Goal: Task Accomplishment & Management: Manage account settings

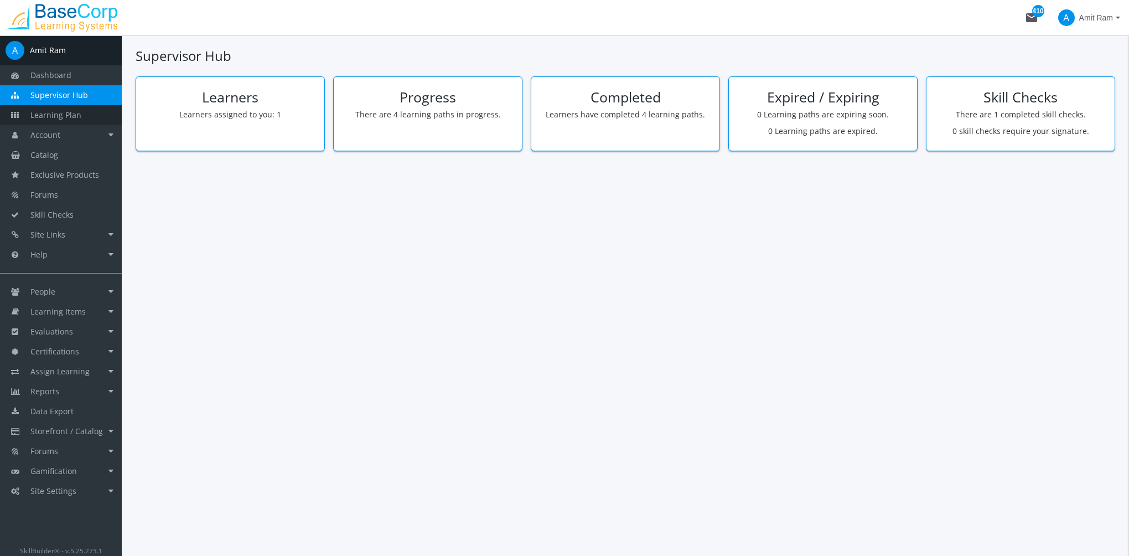
click at [77, 113] on span "Learning Plan" at bounding box center [55, 115] width 51 height 11
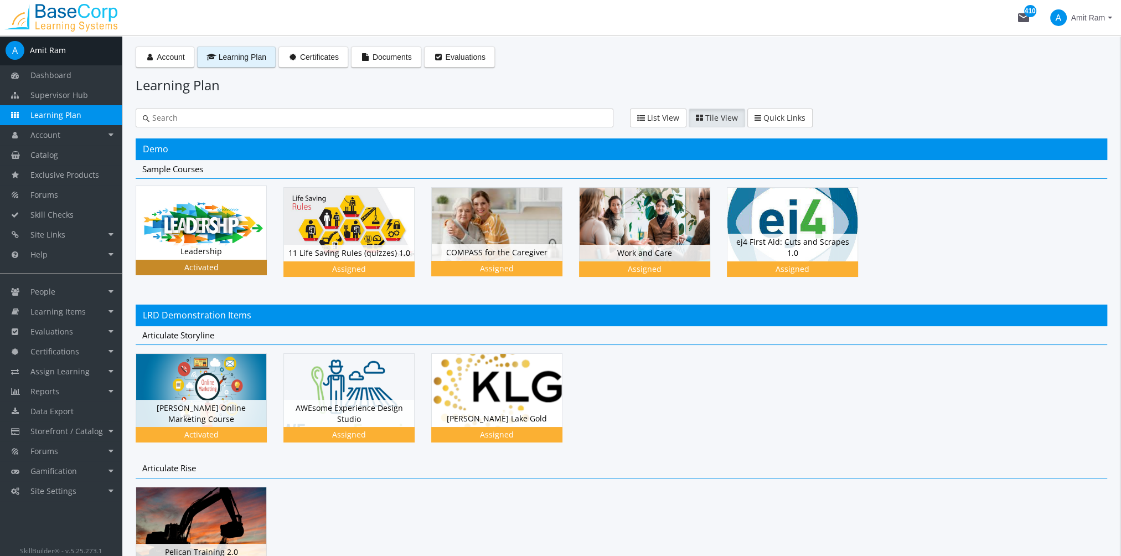
click at [219, 226] on img at bounding box center [201, 222] width 130 height 73
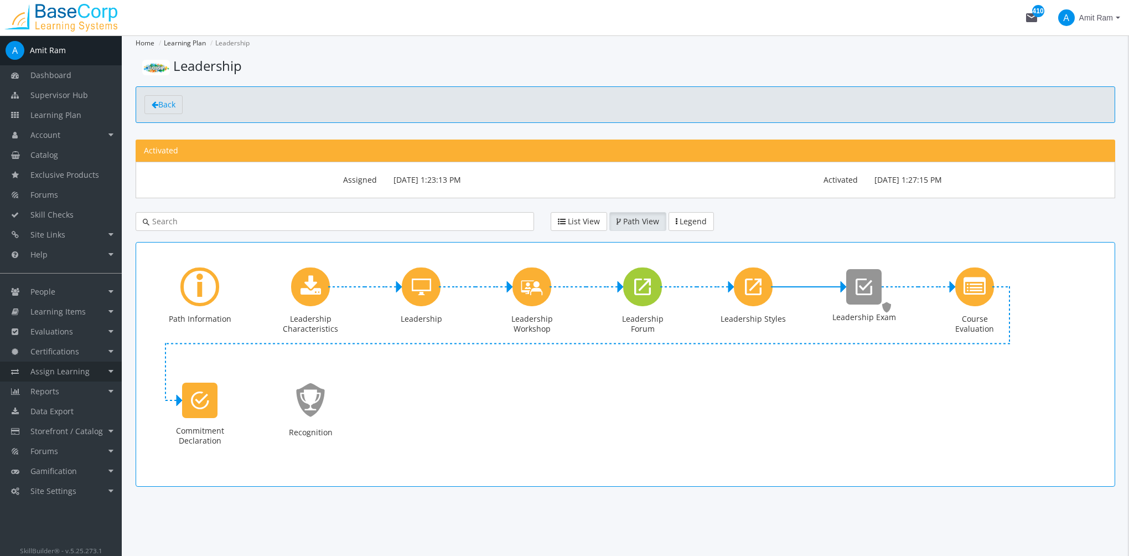
click at [73, 370] on span "Assign Learning" at bounding box center [59, 371] width 59 height 11
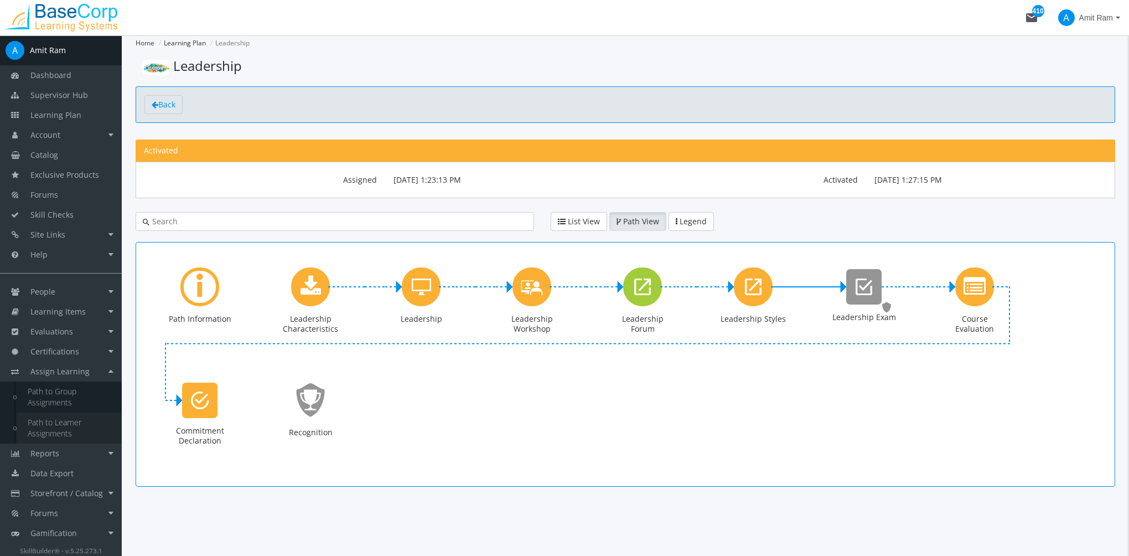
click at [60, 435] on link "Path to Learner Assignments" at bounding box center [69, 427] width 105 height 31
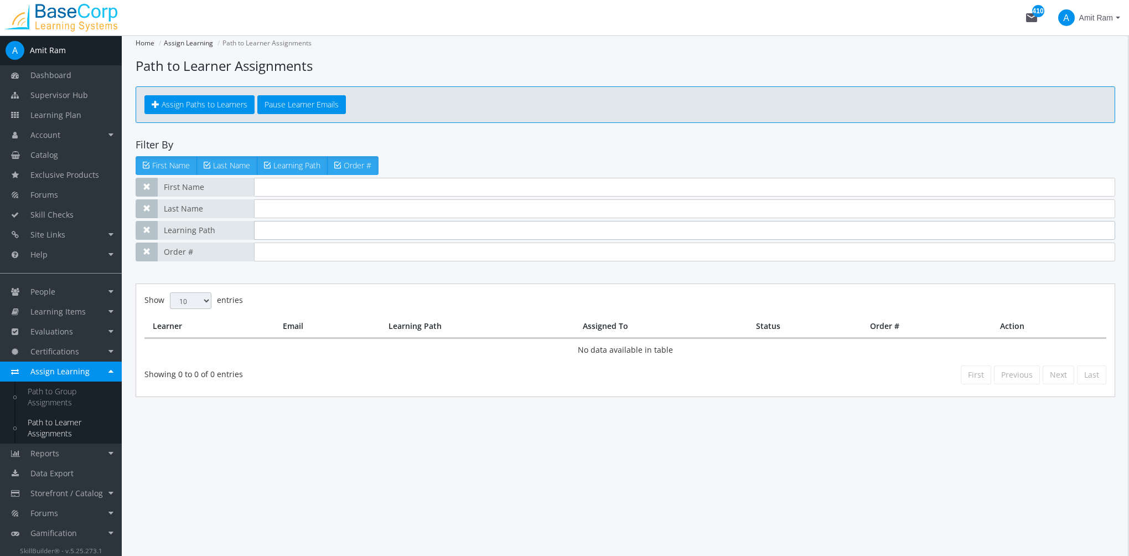
click at [301, 226] on input "text" at bounding box center [684, 230] width 861 height 19
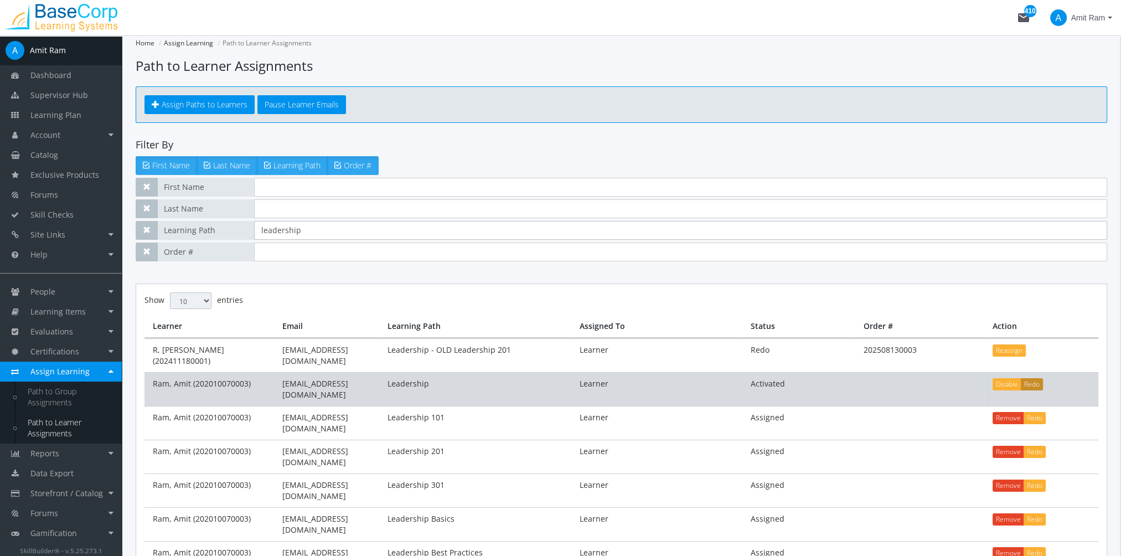
type input "leadership"
click at [1032, 378] on button "Redo" at bounding box center [1032, 384] width 22 height 12
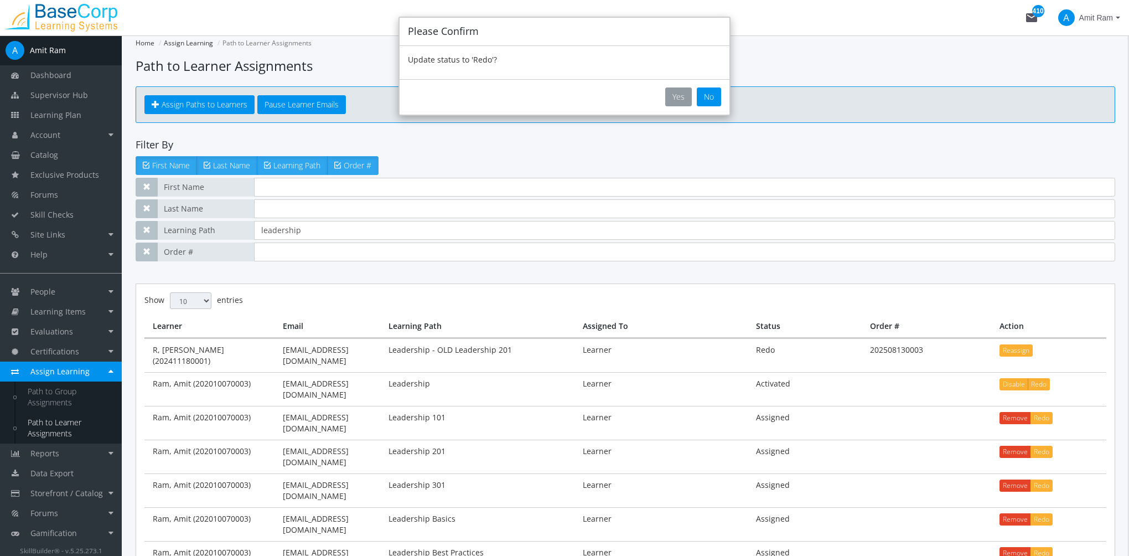
click at [677, 102] on button "Yes" at bounding box center [678, 96] width 27 height 19
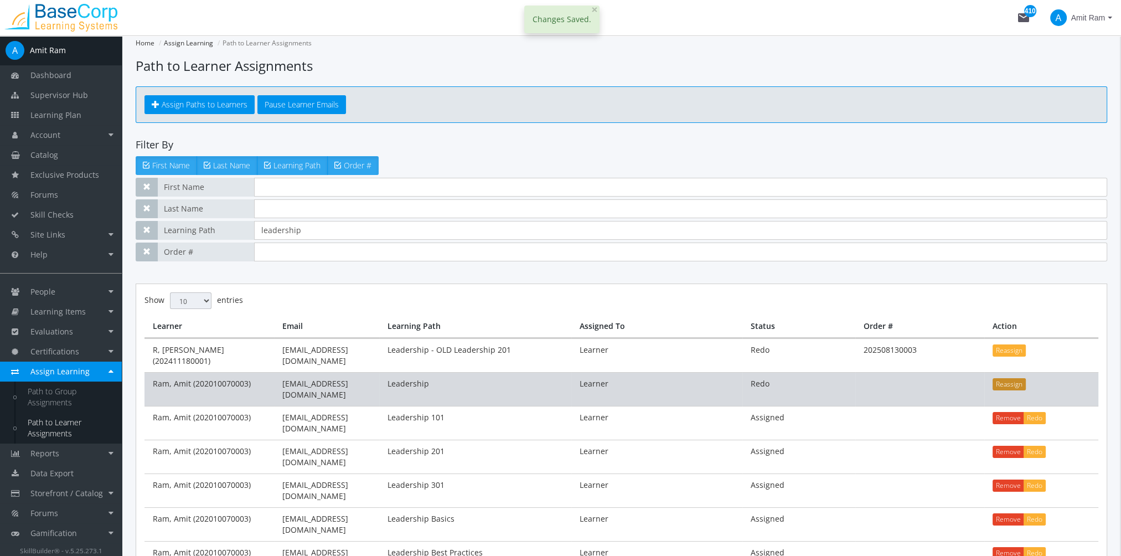
click at [1014, 378] on button "Reassign" at bounding box center [1008, 384] width 33 height 12
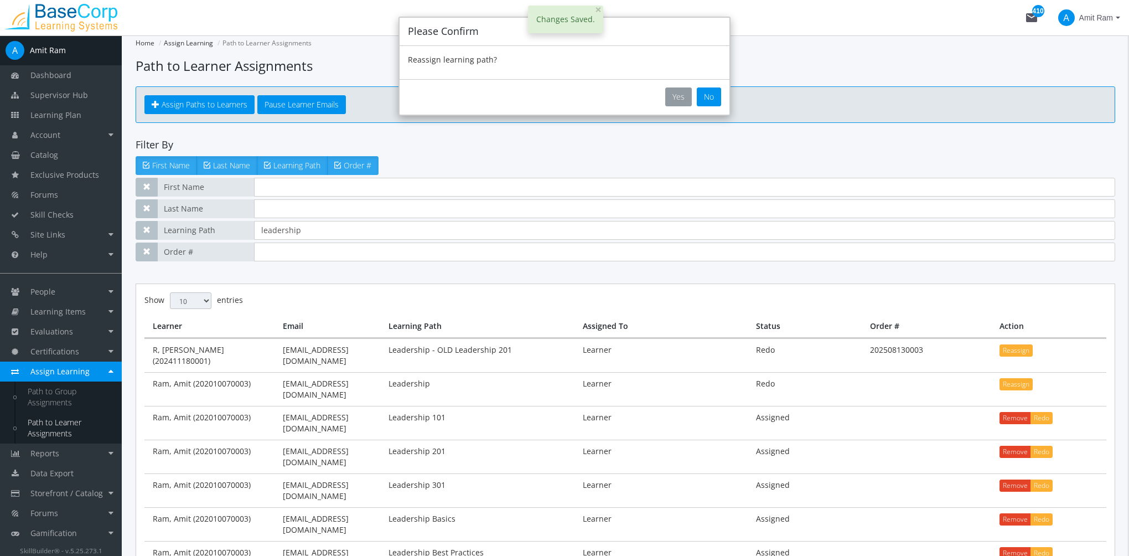
click at [677, 96] on button "Yes" at bounding box center [678, 96] width 27 height 19
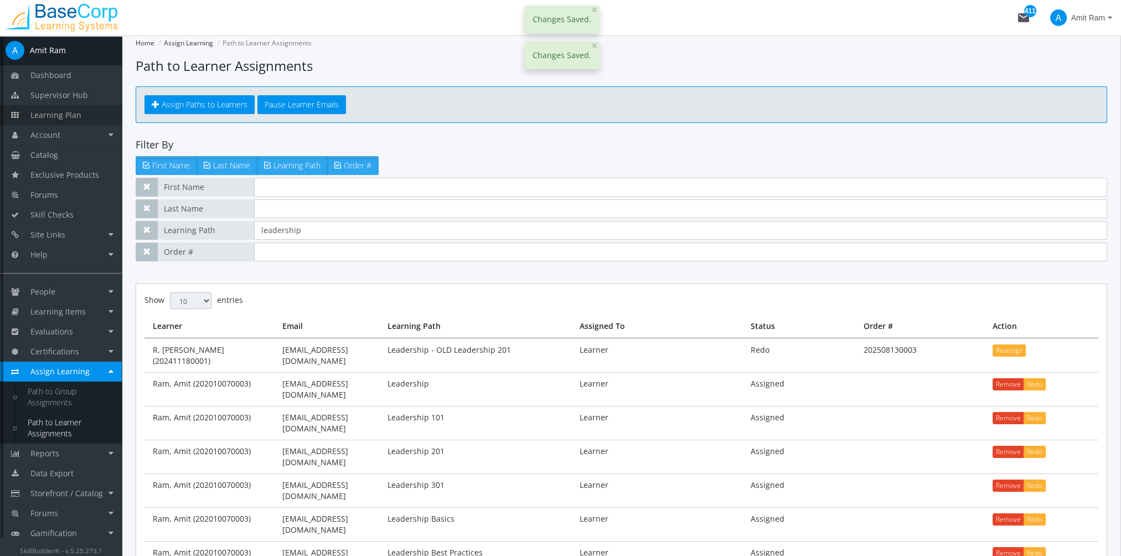
click at [49, 112] on span "Learning Plan" at bounding box center [55, 115] width 51 height 11
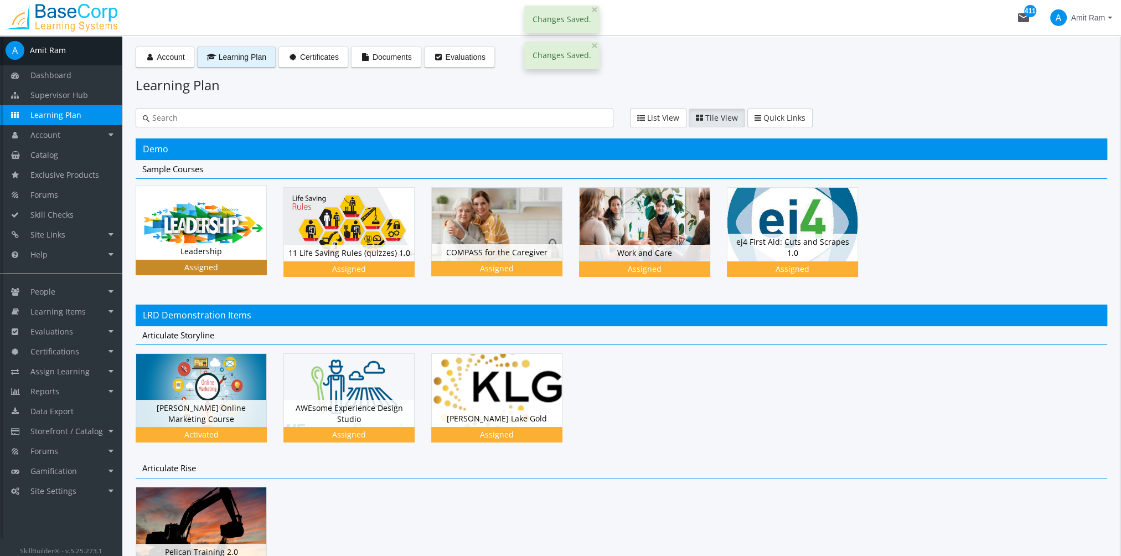
click at [180, 266] on div "Assigned" at bounding box center [201, 267] width 127 height 11
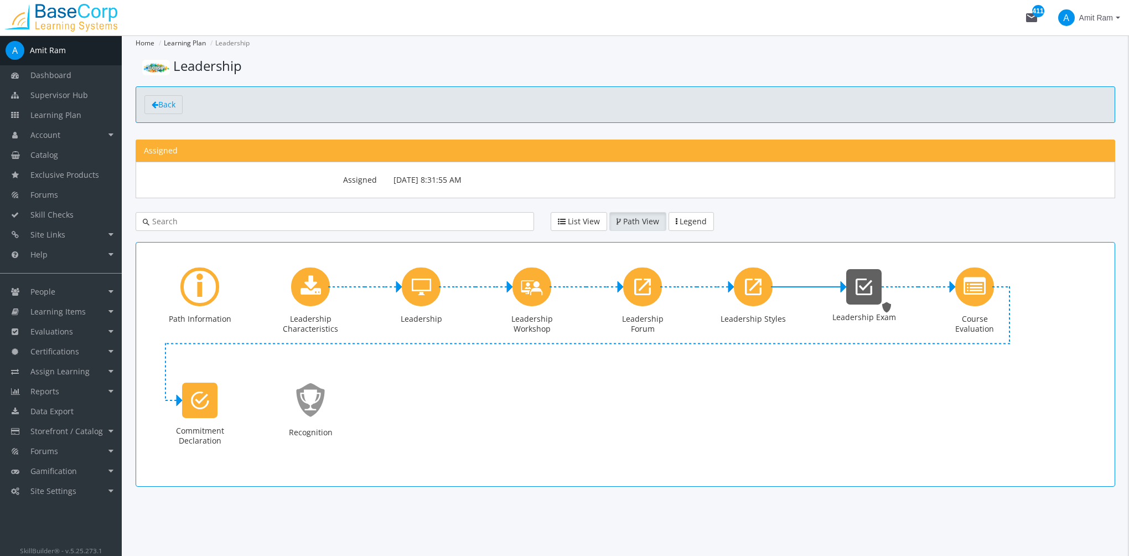
click at [862, 282] on icon "Leadership Exam" at bounding box center [864, 287] width 17 height 22
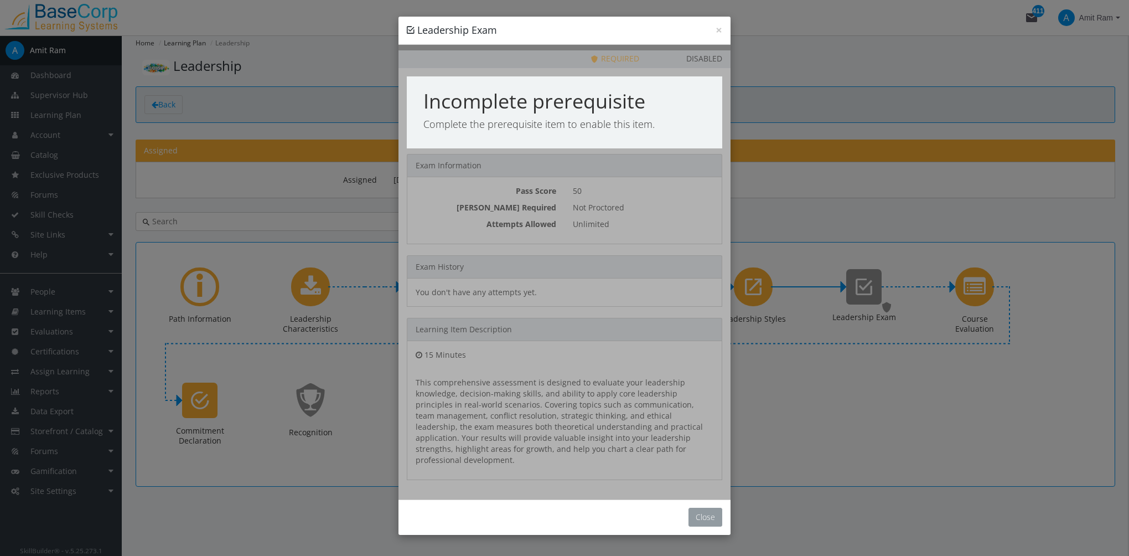
click at [707, 514] on button "Close" at bounding box center [705, 517] width 34 height 19
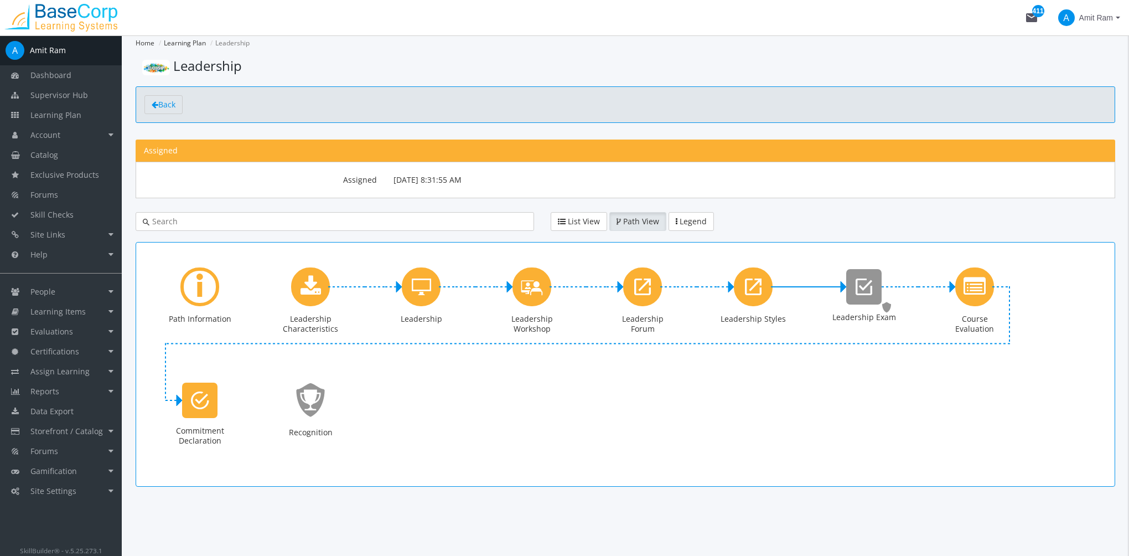
click at [829, 415] on div "Path Information Leadership Characteristics Downloads. Status: Assigned. Leader…" at bounding box center [625, 364] width 962 height 227
click at [195, 289] on div "Learning Path" at bounding box center [199, 286] width 39 height 39
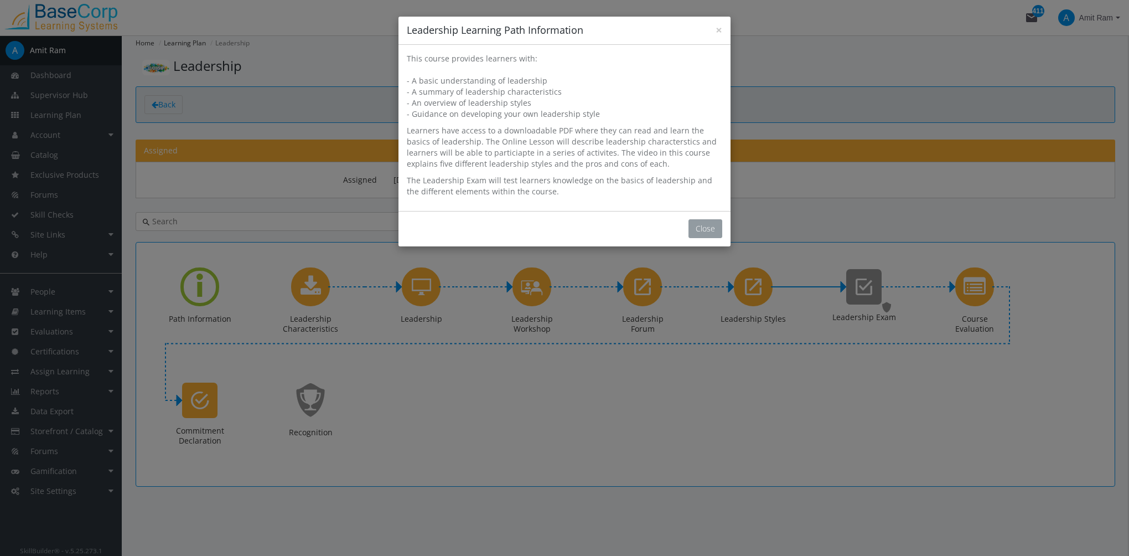
click at [715, 229] on button "Close" at bounding box center [705, 228] width 34 height 19
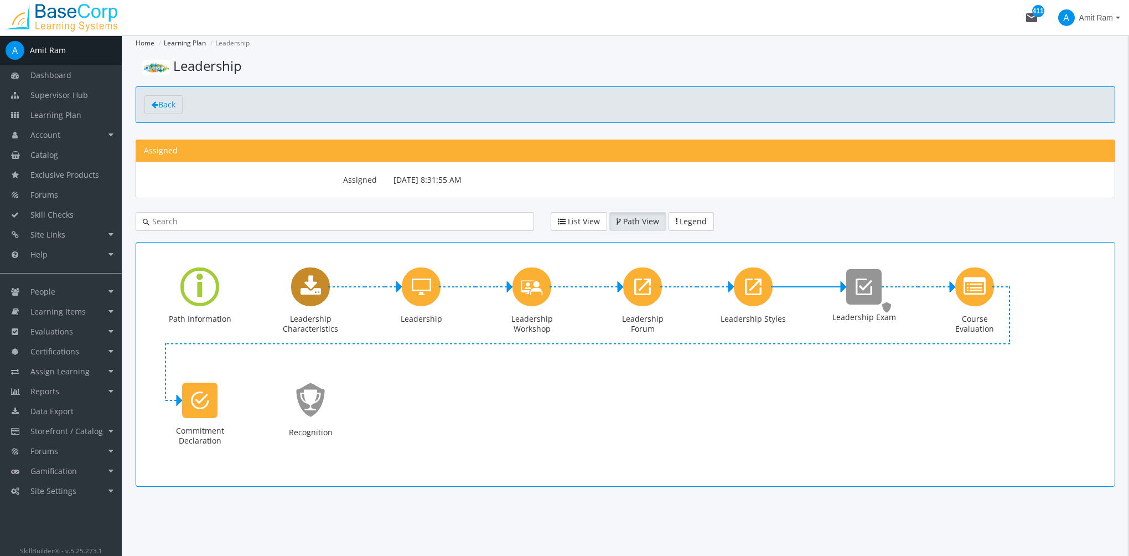
click at [316, 295] on icon "Leadership Characteristics" at bounding box center [311, 287] width 20 height 22
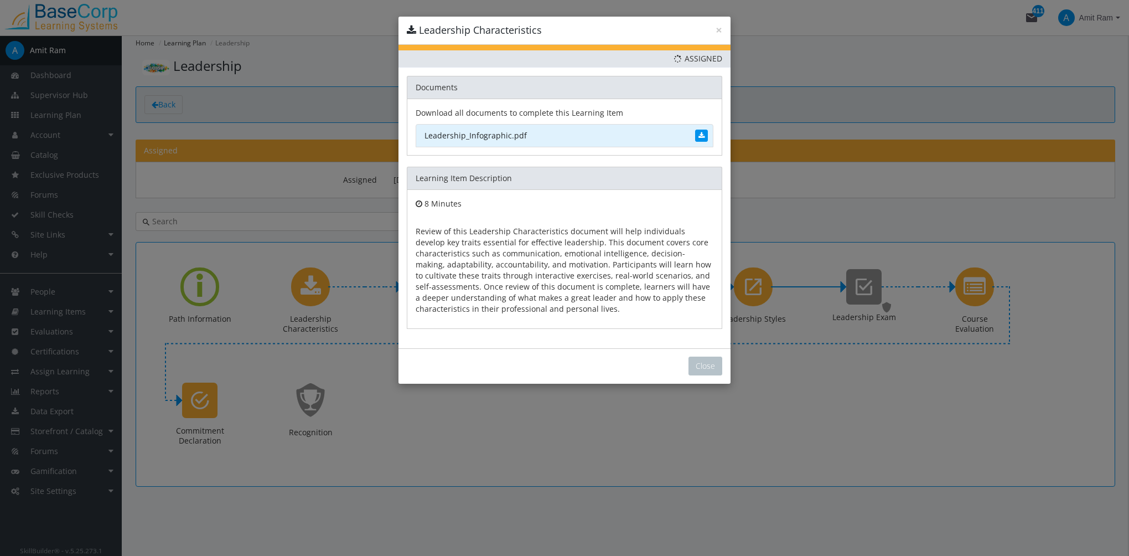
click at [504, 135] on link "Leadership_Infographic.pdf" at bounding box center [565, 135] width 298 height 23
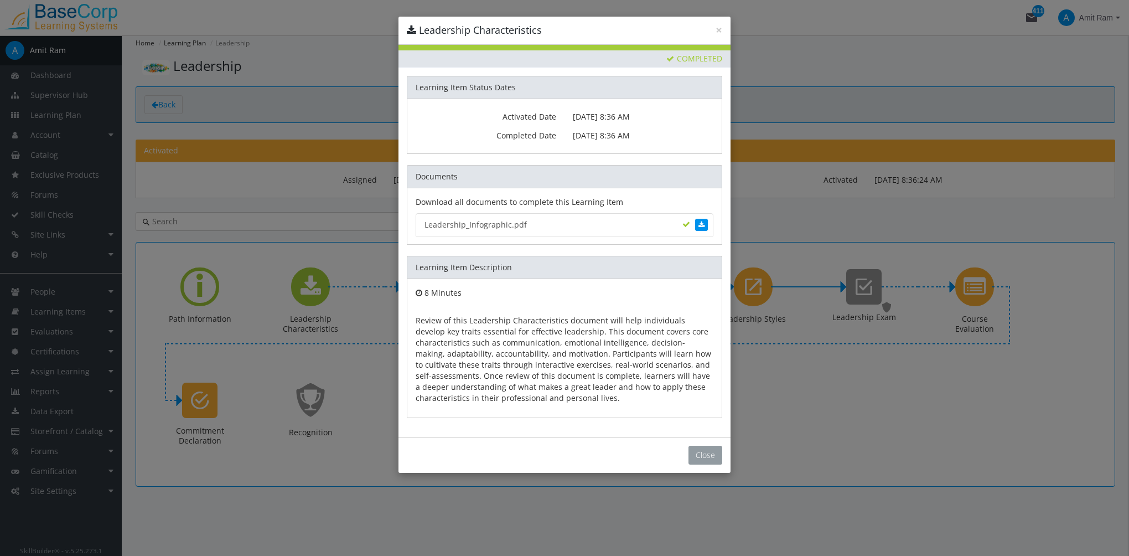
click at [713, 455] on button "Close" at bounding box center [705, 455] width 34 height 19
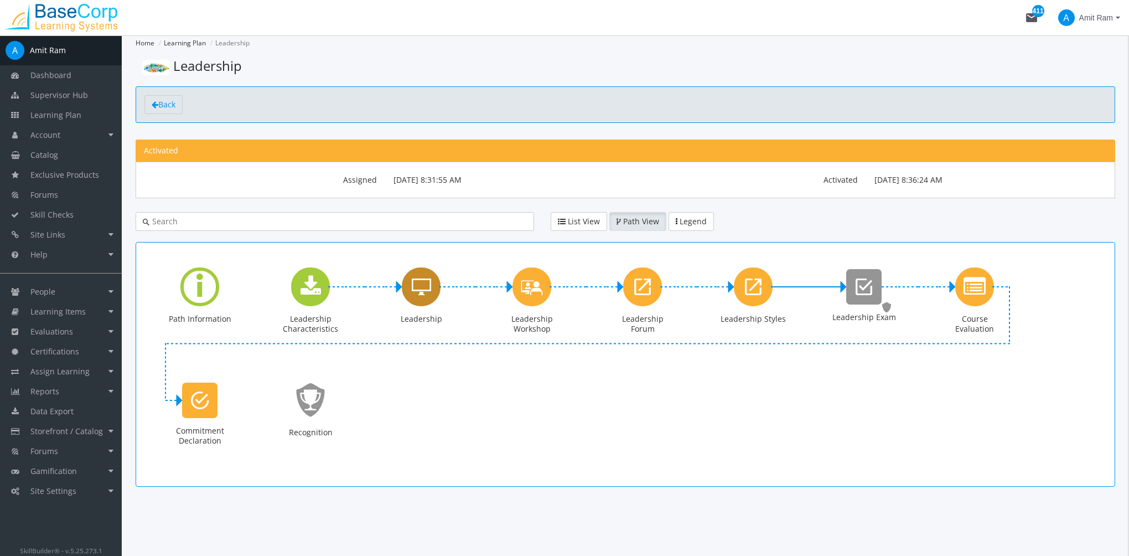
click at [427, 288] on icon "Leadership" at bounding box center [421, 287] width 19 height 22
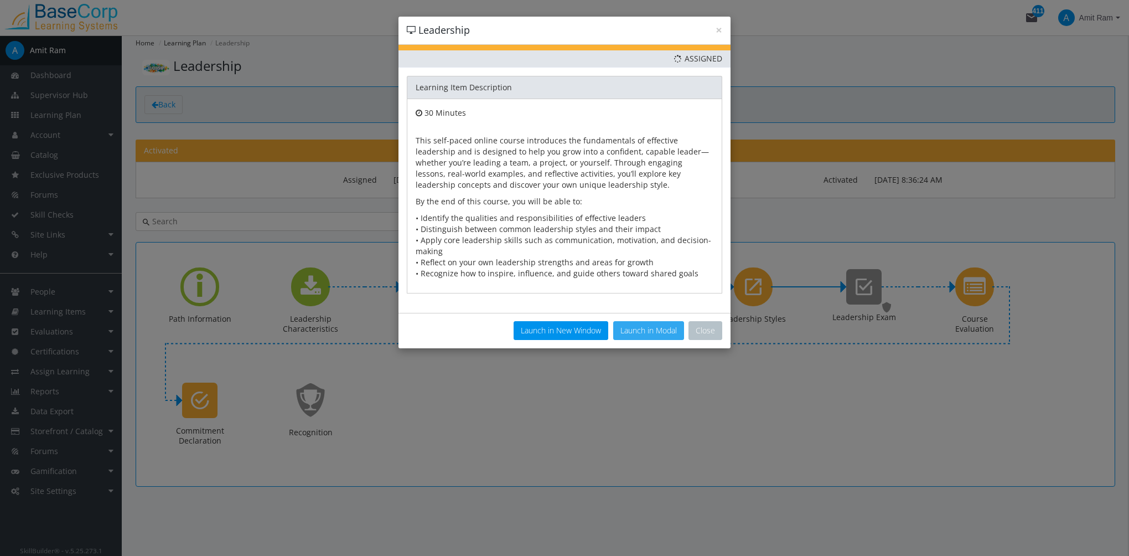
click at [656, 328] on button "Launch in Modal" at bounding box center [648, 330] width 71 height 19
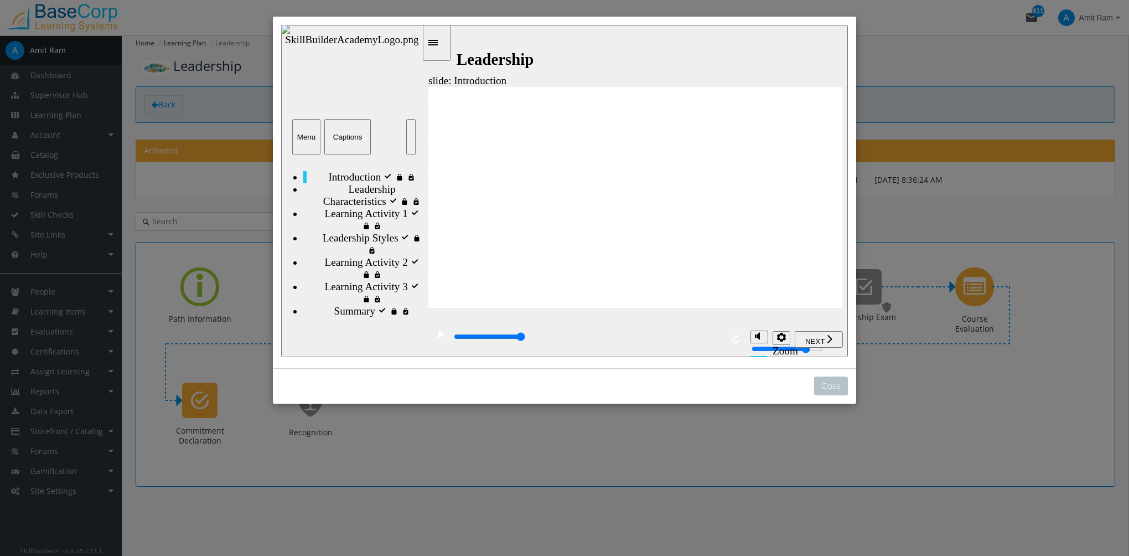
drag, startPoint x: 529, startPoint y: 334, endPoint x: 724, endPoint y: 337, distance: 194.8
click at [723, 339] on div "playback controls" at bounding box center [586, 339] width 317 height 36
type input "24200"
click at [441, 42] on icon "Sidebar Toggle" at bounding box center [436, 42] width 17 height 7
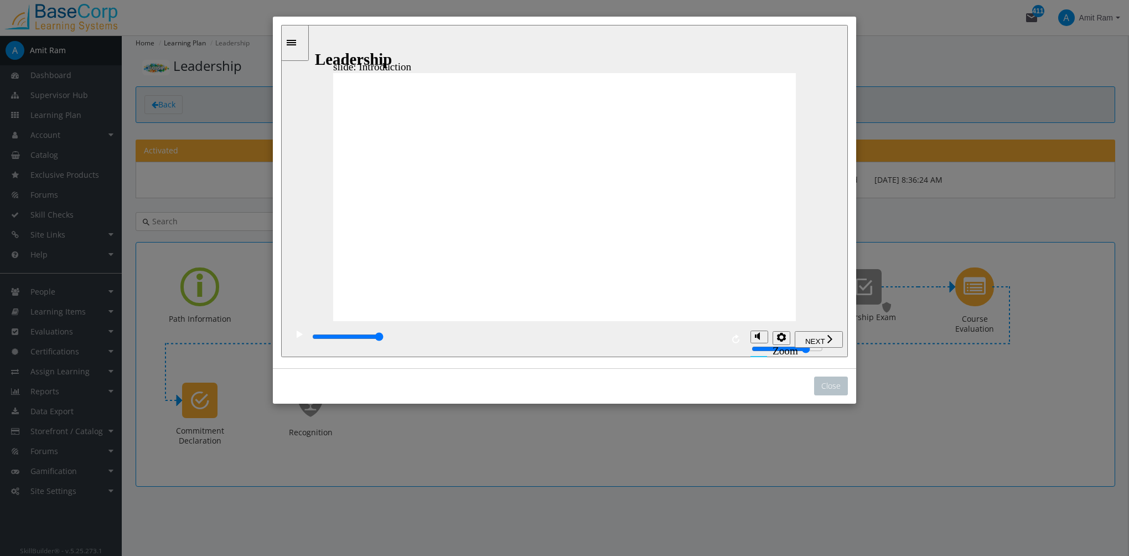
click at [288, 42] on div "Sidebar Toggle" at bounding box center [295, 43] width 19 height 8
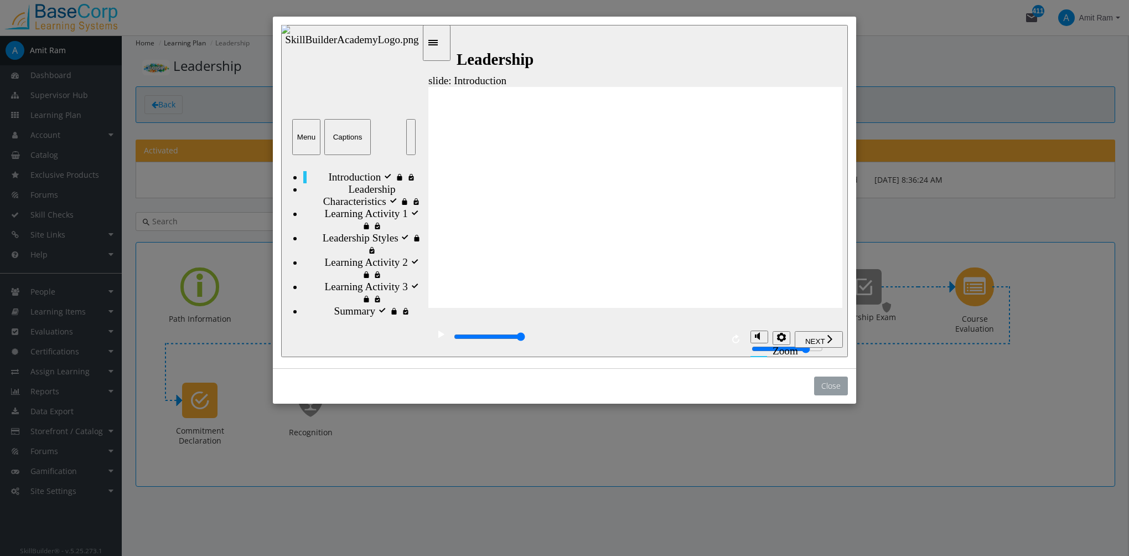
click at [838, 387] on button "Close" at bounding box center [831, 385] width 34 height 19
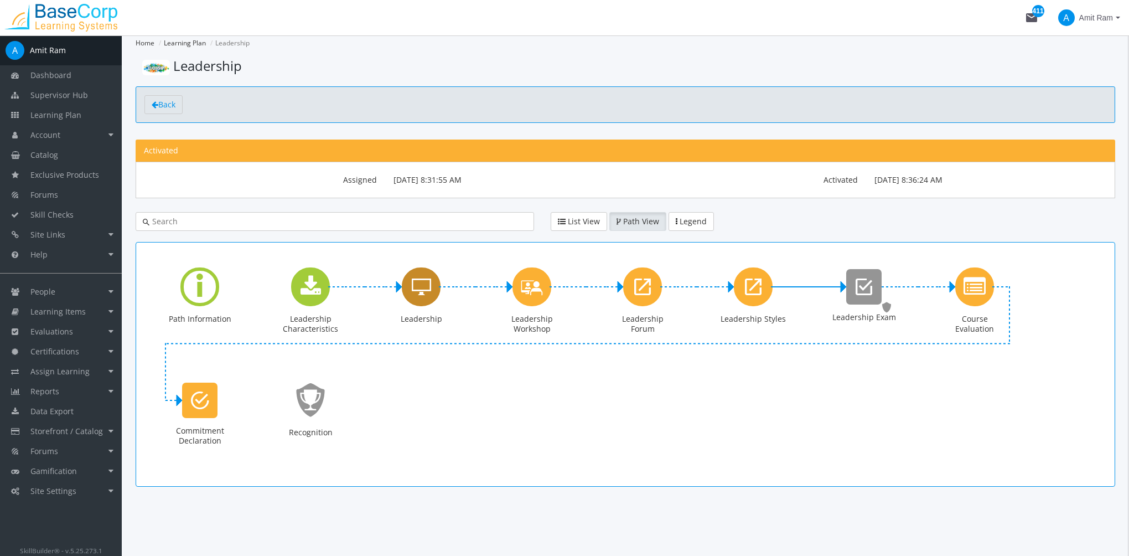
click at [423, 293] on icon "Leadership" at bounding box center [421, 287] width 19 height 22
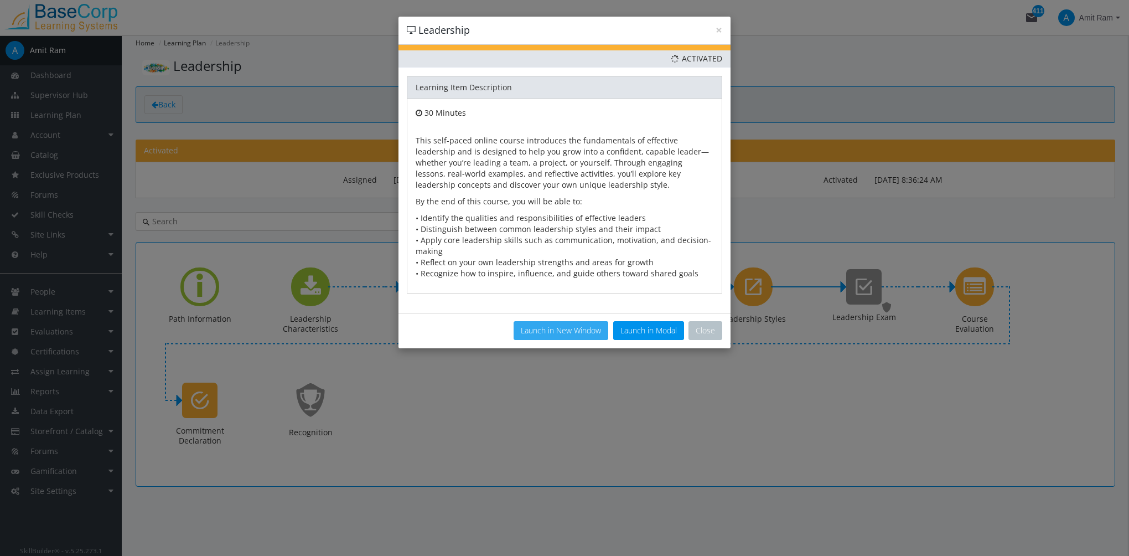
click at [587, 332] on button "Launch in New Window" at bounding box center [561, 330] width 95 height 19
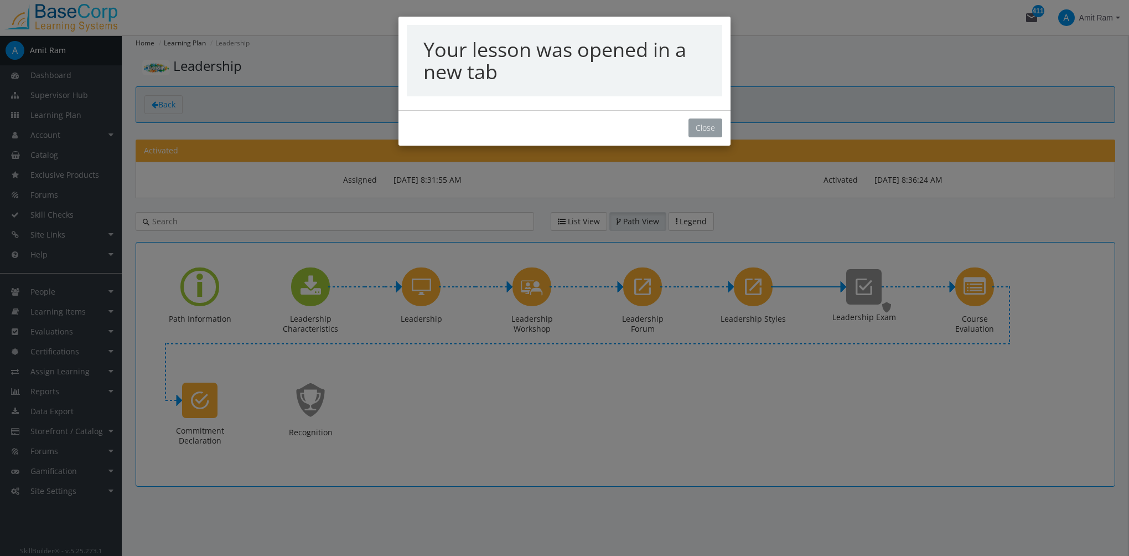
click at [703, 131] on button "Close" at bounding box center [705, 127] width 34 height 19
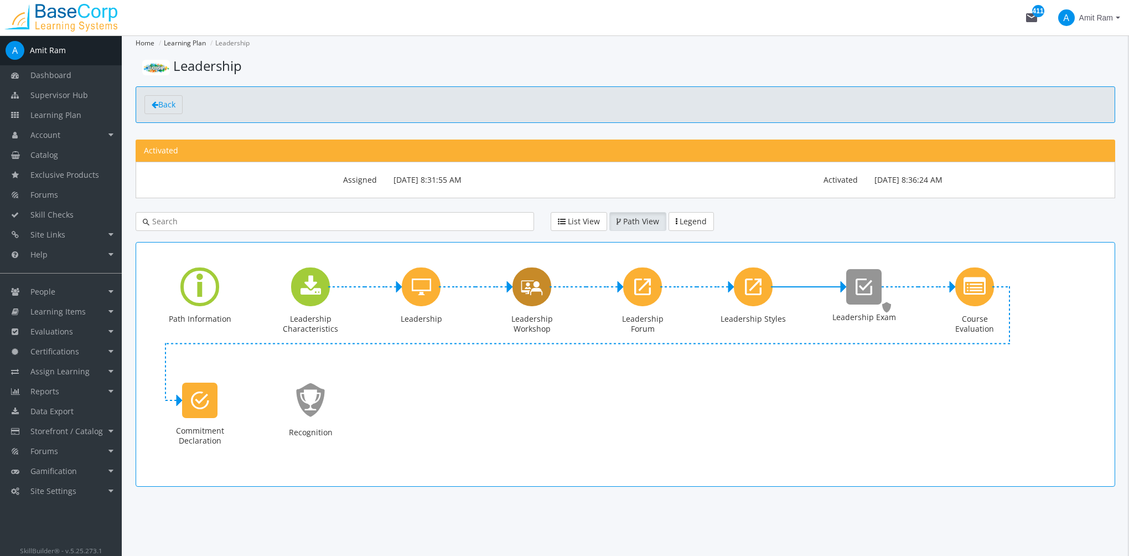
click at [538, 297] on icon "Leadership Workshop" at bounding box center [532, 287] width 22 height 32
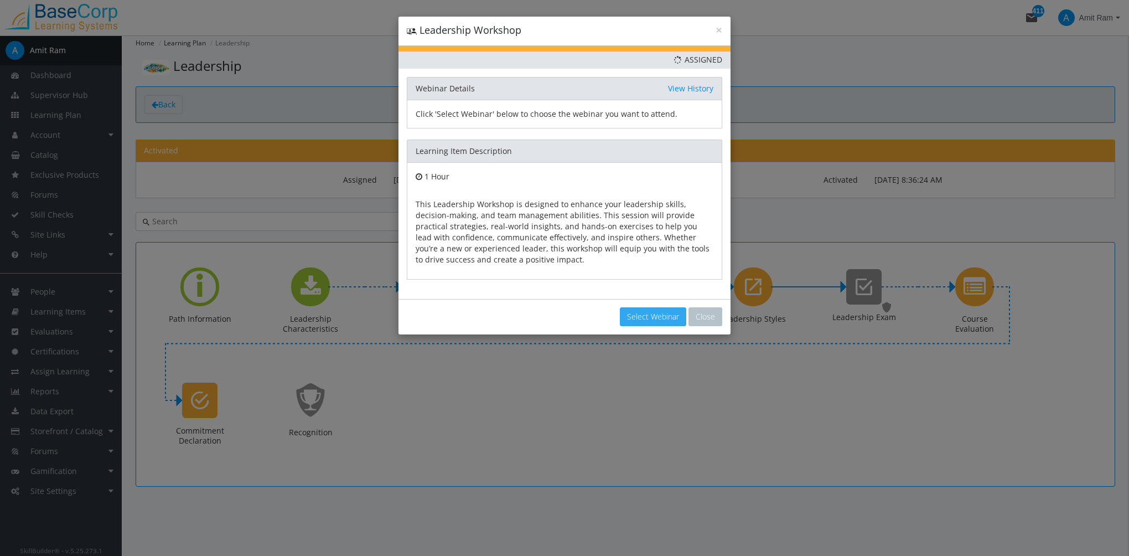
click at [645, 317] on button "Select Webinar" at bounding box center [653, 316] width 66 height 19
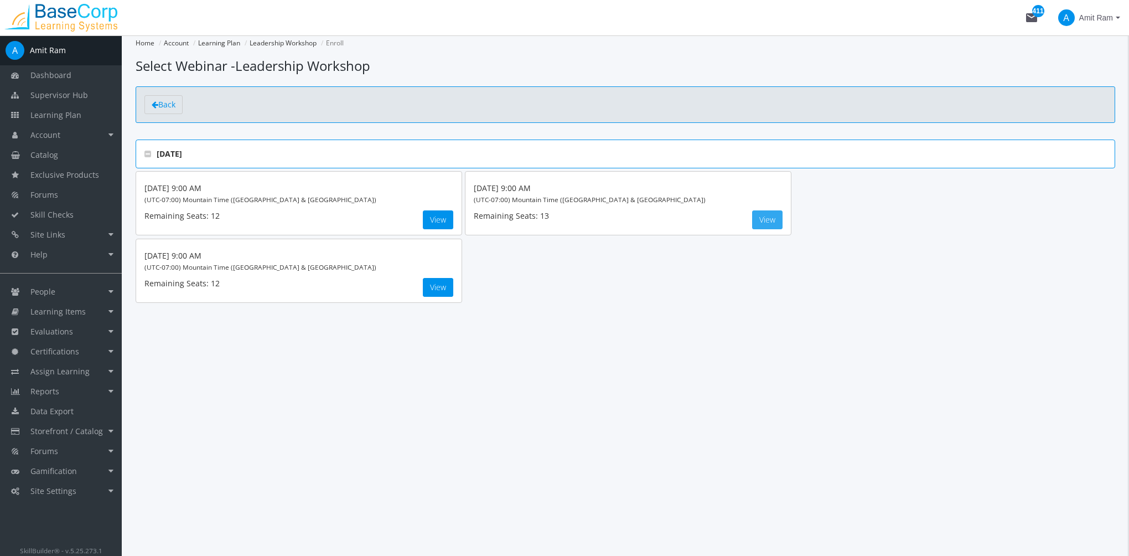
click at [768, 224] on button "View" at bounding box center [767, 219] width 30 height 19
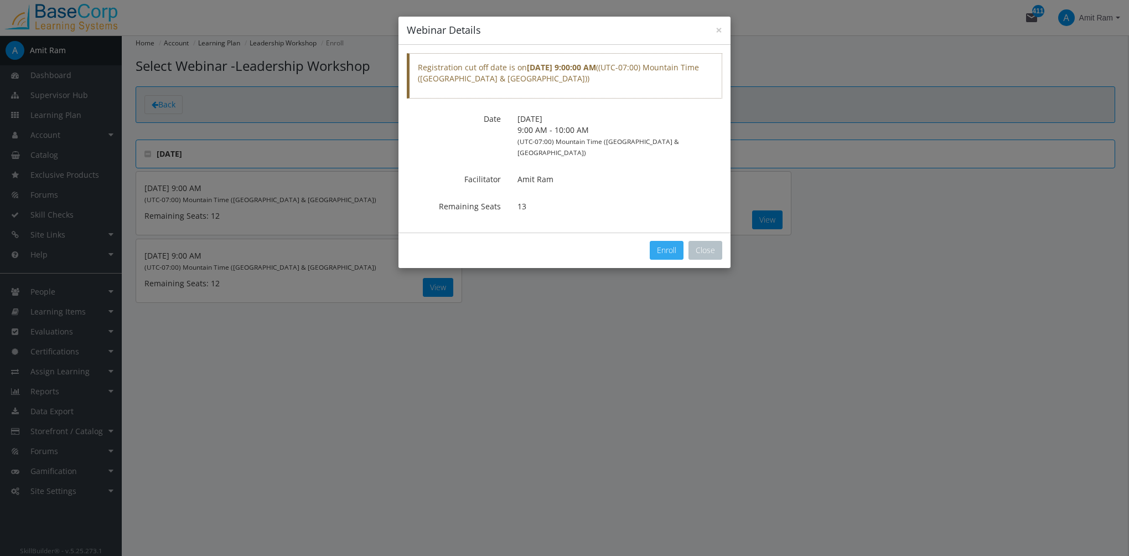
click at [668, 241] on button "Enroll" at bounding box center [667, 250] width 34 height 19
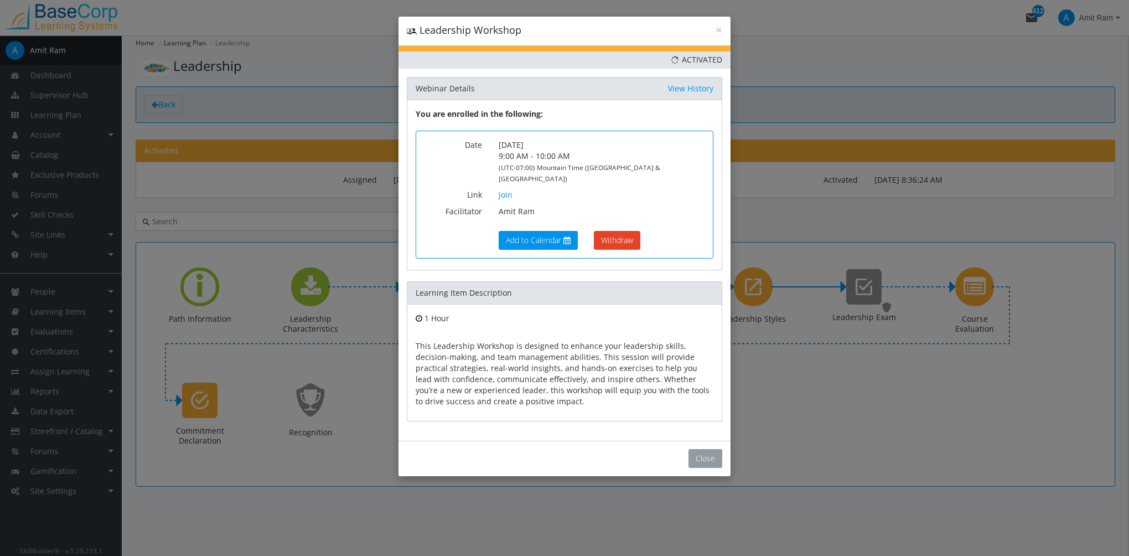
click at [706, 452] on button "Close" at bounding box center [705, 458] width 34 height 19
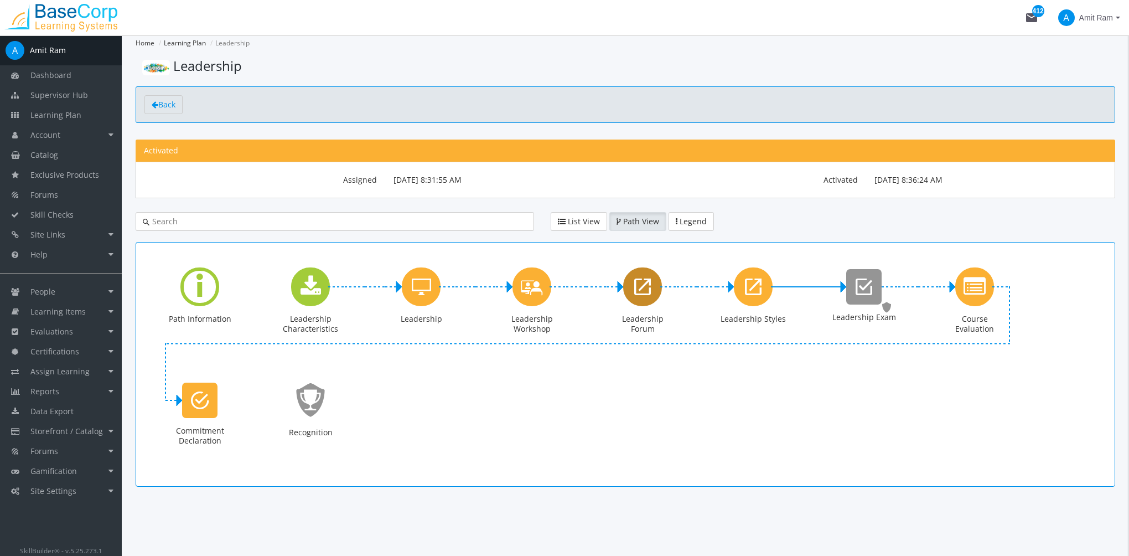
click at [643, 293] on icon "Leadership Forum" at bounding box center [642, 287] width 17 height 22
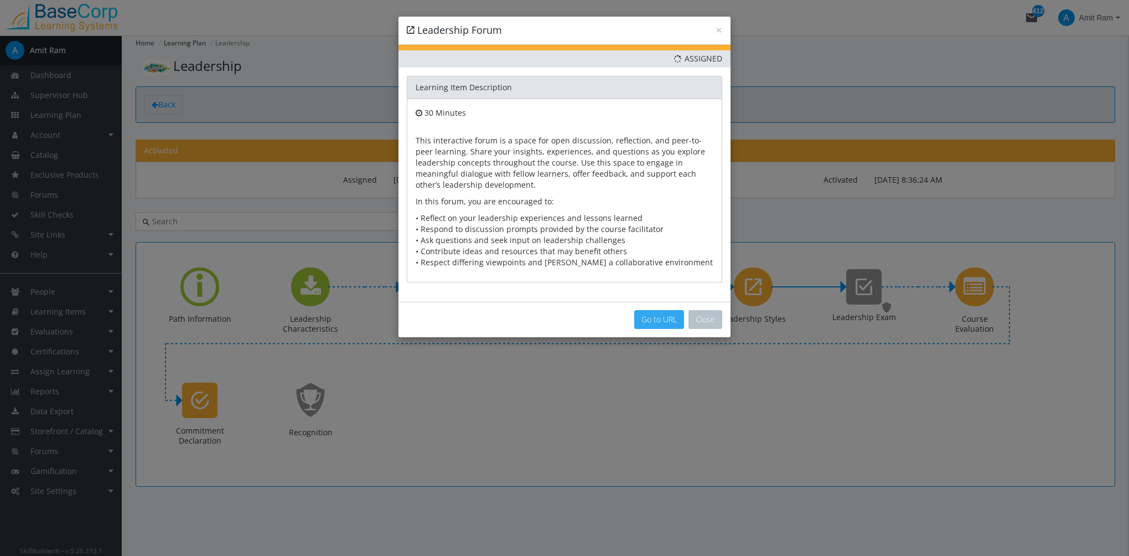
click at [667, 315] on link "Go to URL" at bounding box center [659, 319] width 50 height 19
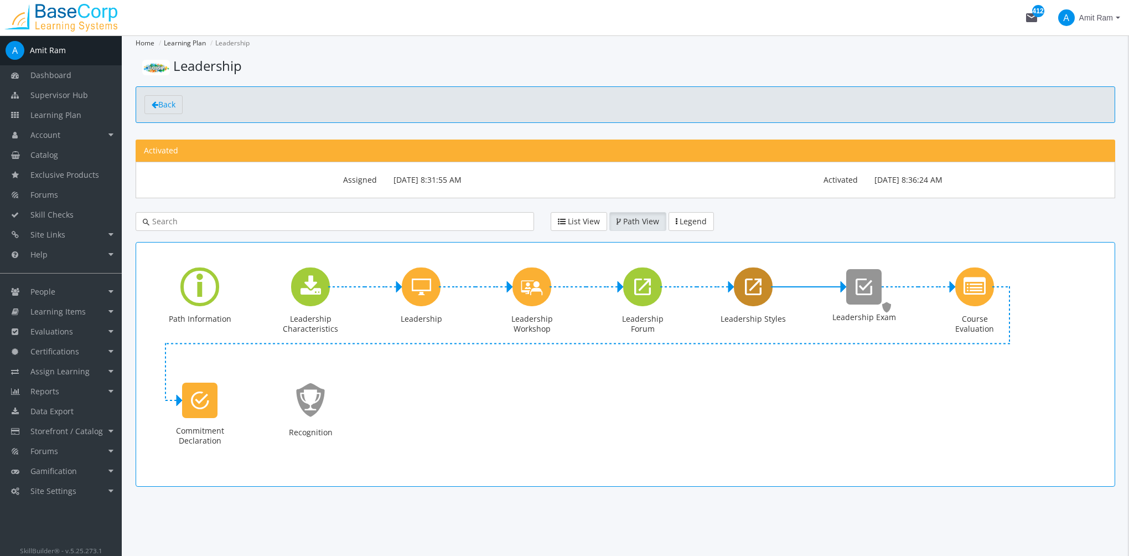
click at [752, 283] on icon "Leadership Styles" at bounding box center [753, 287] width 17 height 22
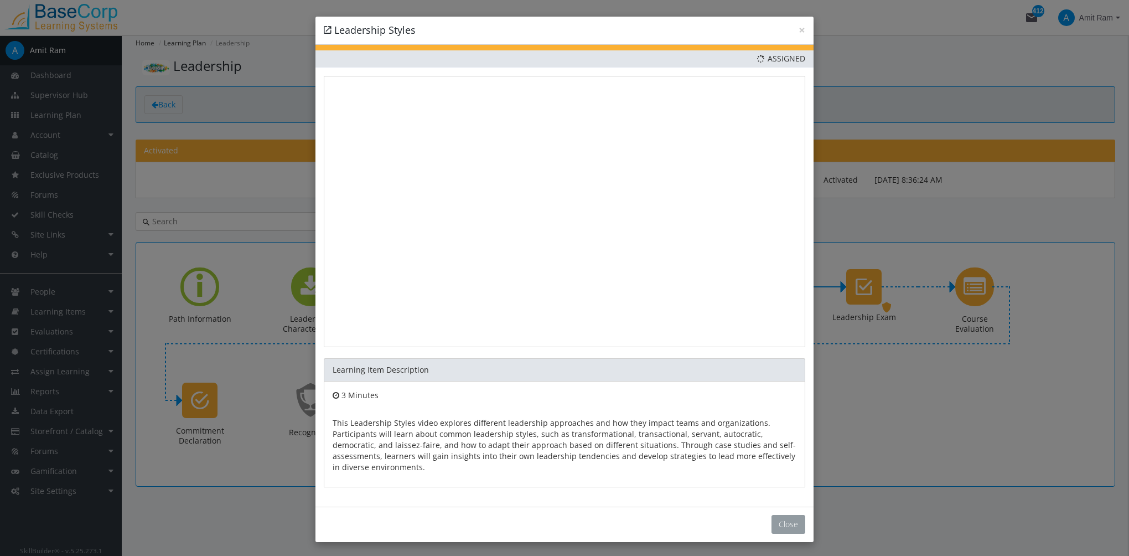
click at [786, 527] on button "Close" at bounding box center [789, 524] width 34 height 19
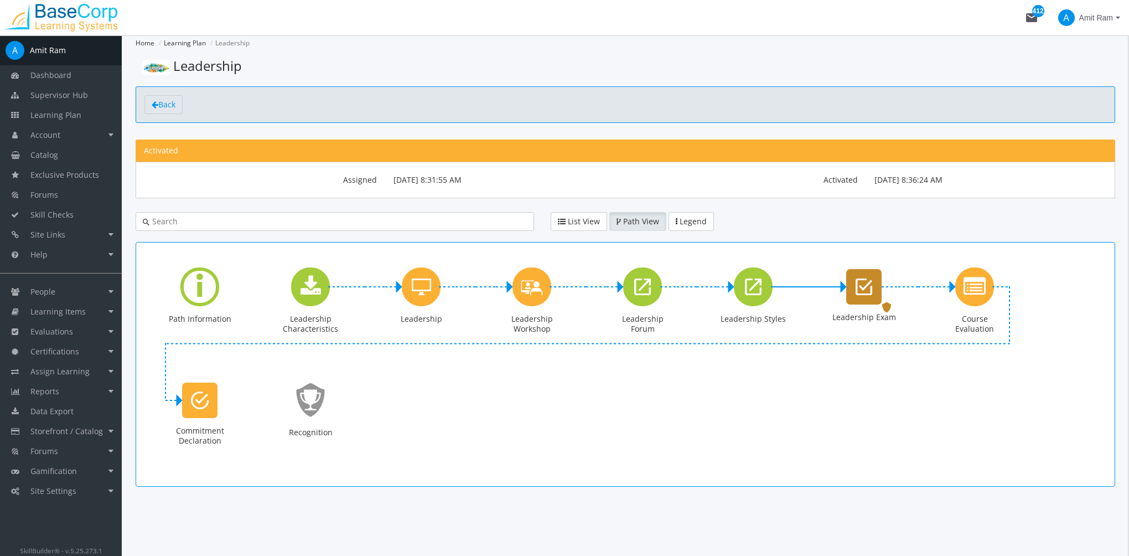
click at [866, 292] on icon "Leadership Exam" at bounding box center [864, 287] width 17 height 22
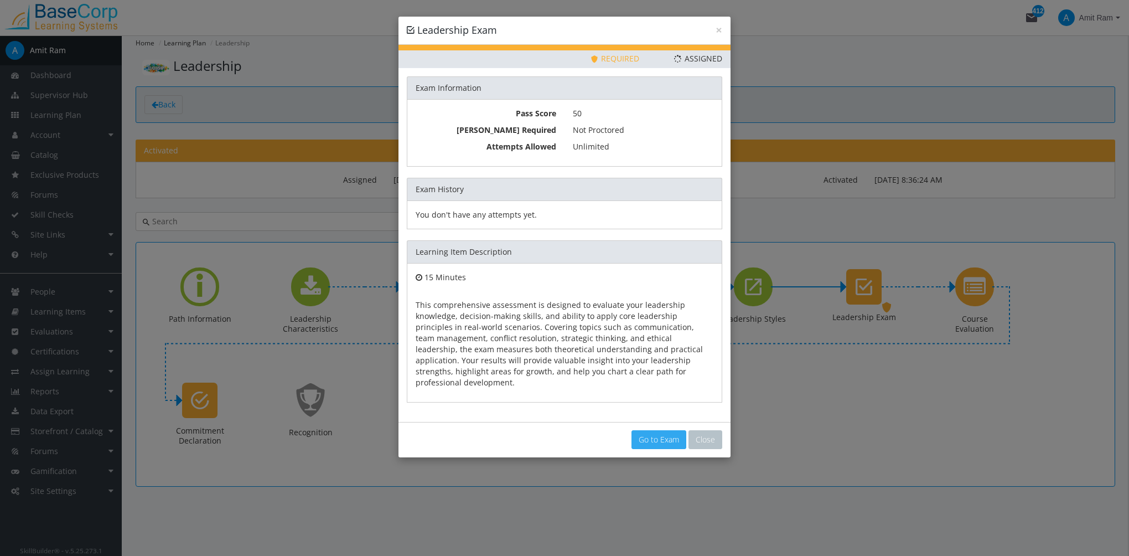
click at [663, 430] on link "Go to Exam" at bounding box center [658, 439] width 55 height 19
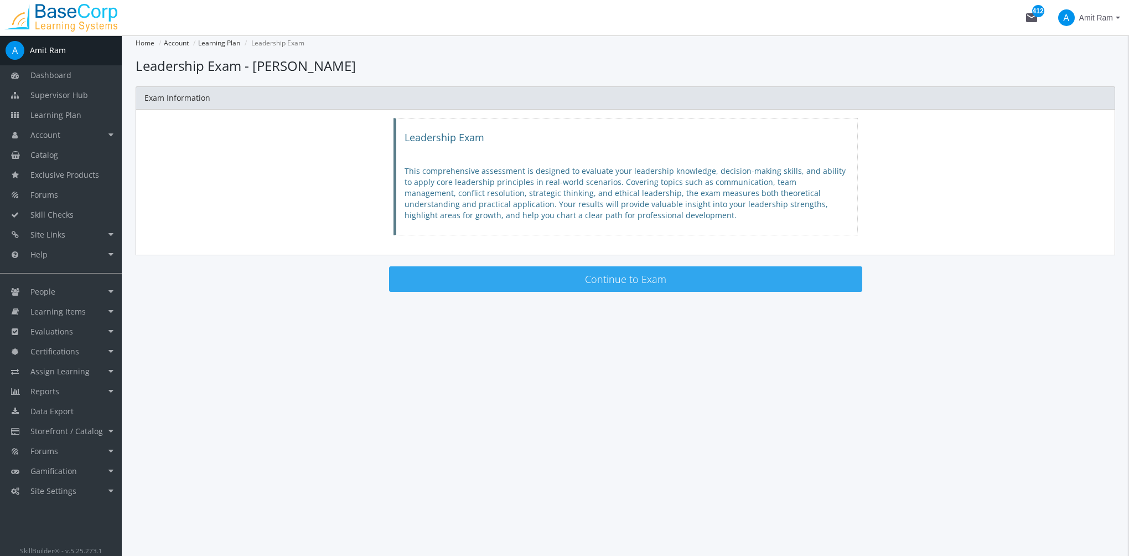
click at [632, 283] on button "Continue to Exam" at bounding box center [625, 278] width 473 height 25
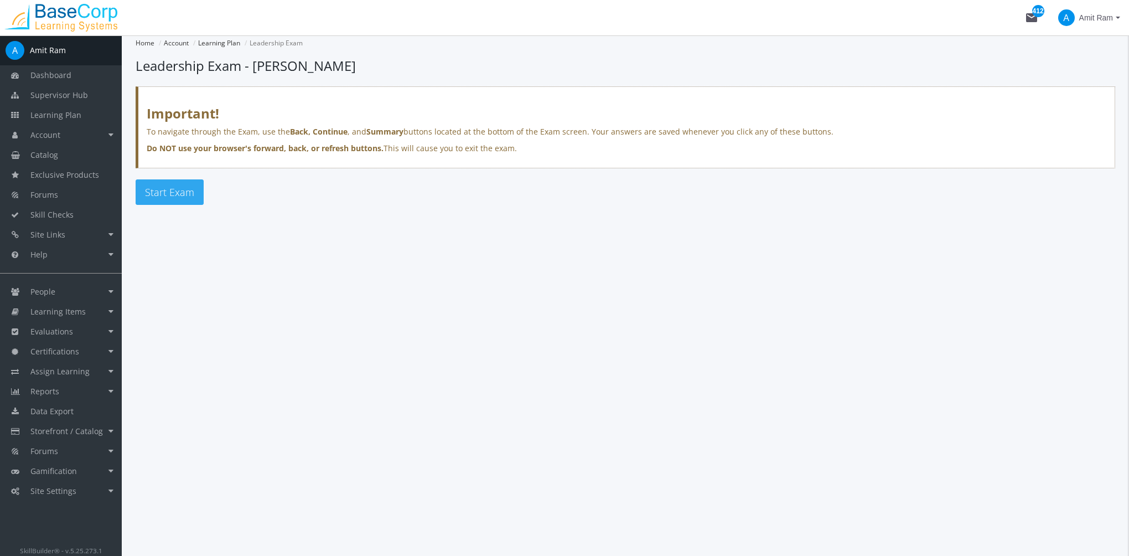
click at [184, 203] on button "Start Exam" at bounding box center [170, 191] width 68 height 25
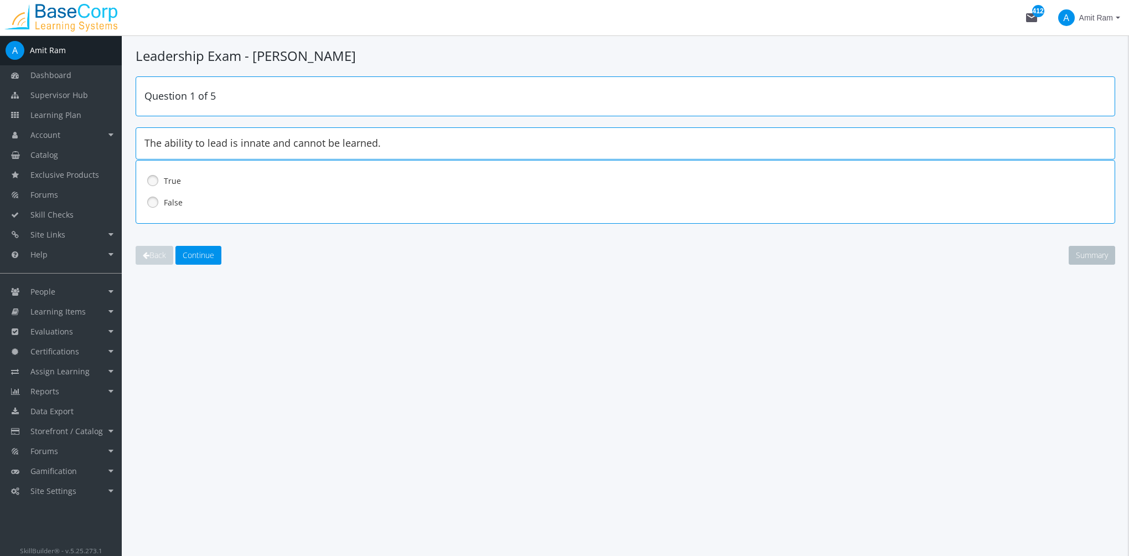
click at [174, 202] on label "False" at bounding box center [597, 202] width 866 height 11
click at [210, 259] on span "Continue" at bounding box center [199, 255] width 32 height 11
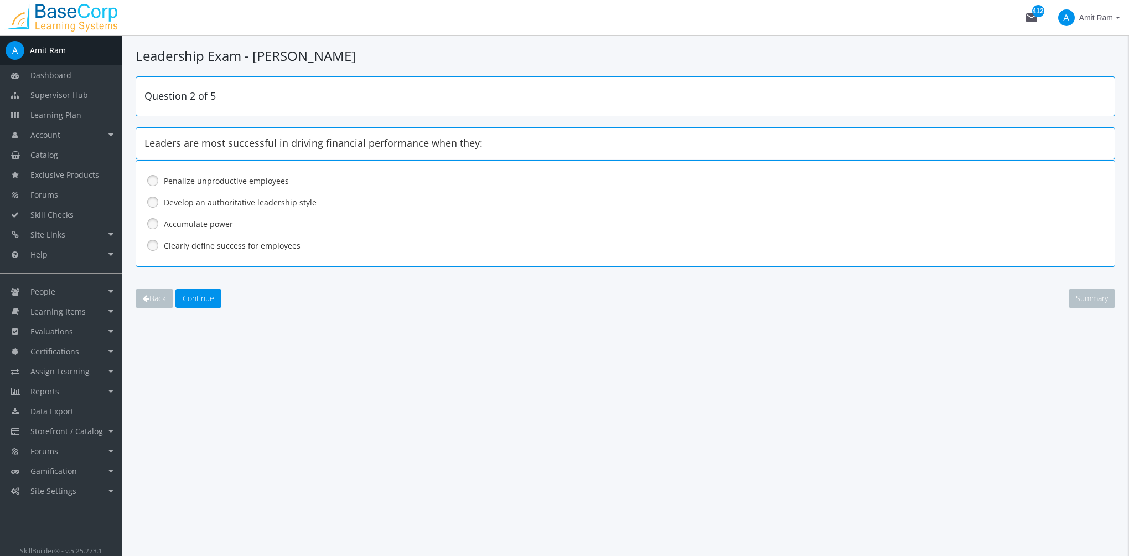
click at [230, 244] on label "Clearly define success for employees" at bounding box center [597, 245] width 866 height 11
click at [214, 296] on span "Continue" at bounding box center [199, 298] width 32 height 11
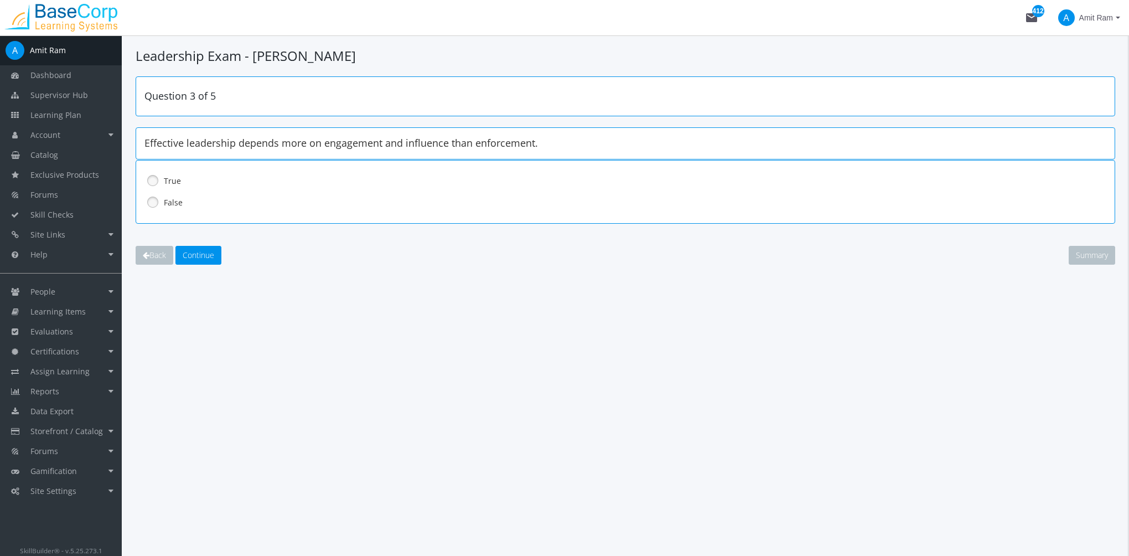
click at [173, 186] on div "True" at bounding box center [625, 181] width 962 height 19
click at [202, 259] on button "Continue" at bounding box center [198, 255] width 46 height 19
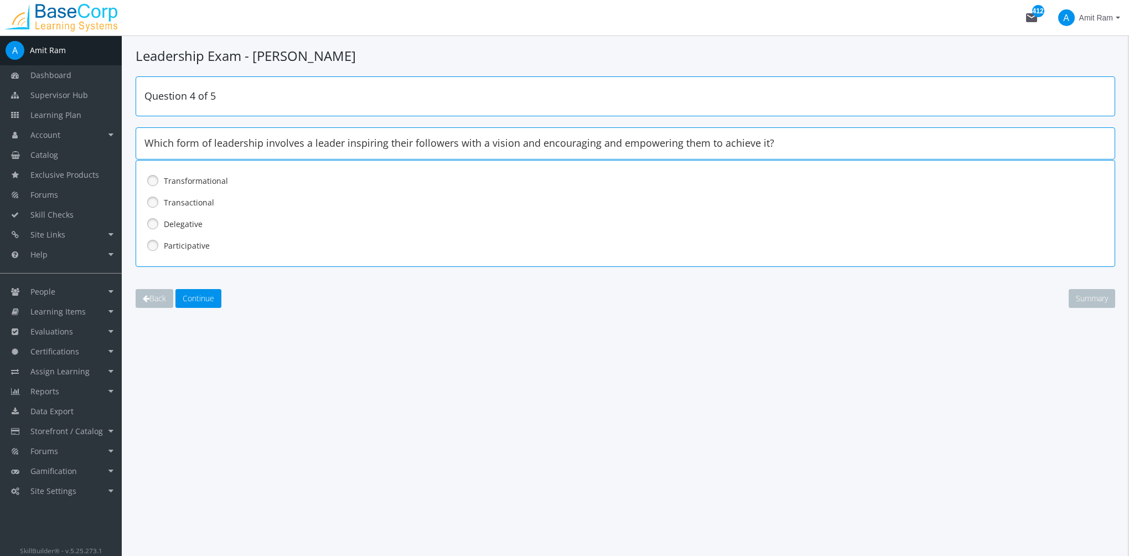
click at [199, 179] on label "Transformational" at bounding box center [597, 180] width 866 height 11
click at [205, 294] on span "Continue" at bounding box center [199, 298] width 32 height 11
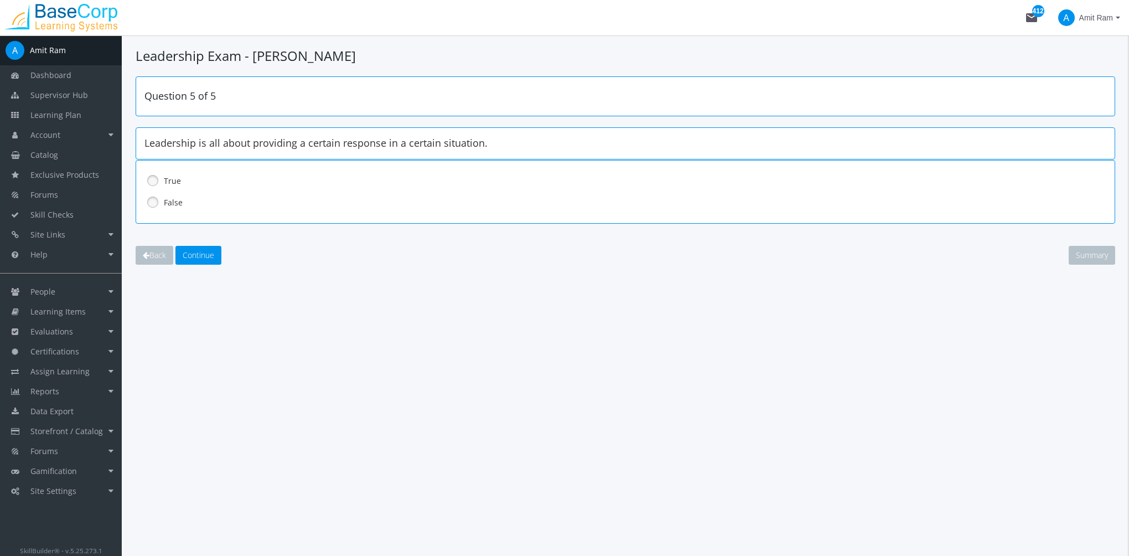
click at [163, 204] on div "False" at bounding box center [625, 202] width 962 height 19
click at [206, 255] on span "Continue" at bounding box center [199, 255] width 32 height 11
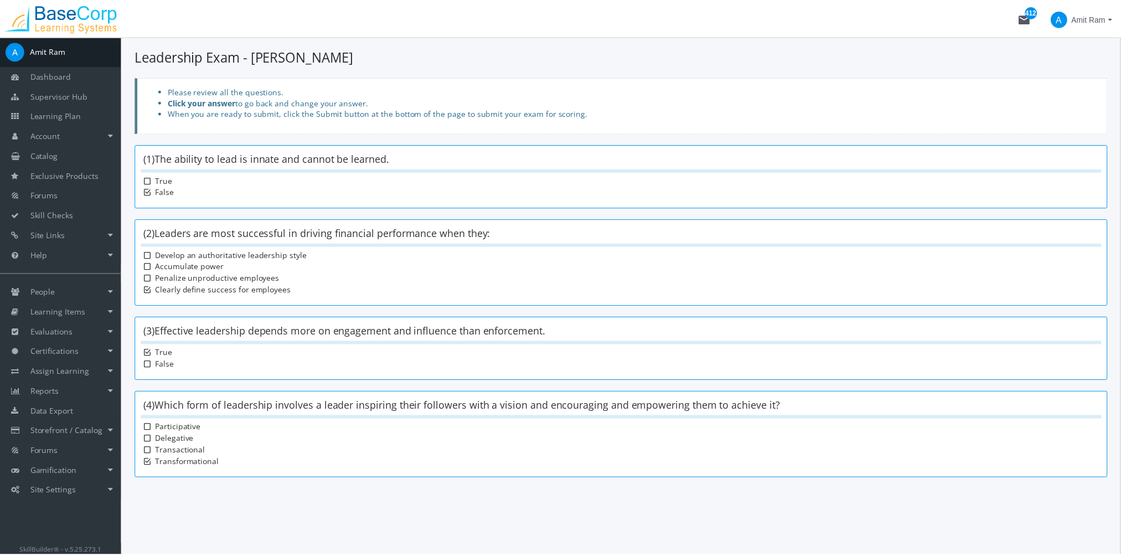
scroll to position [86, 0]
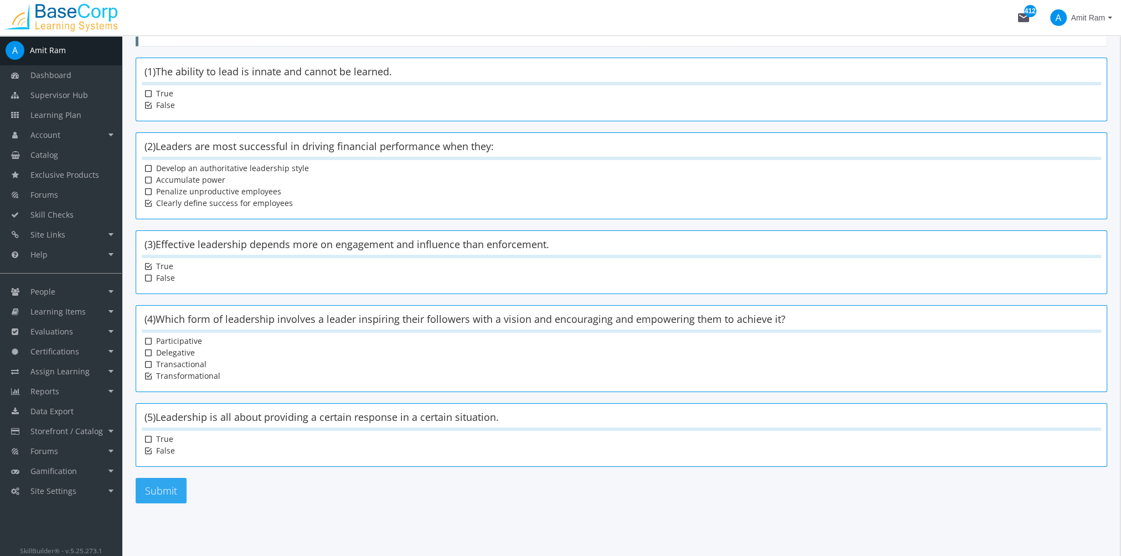
click at [172, 491] on button "Submit" at bounding box center [161, 490] width 51 height 25
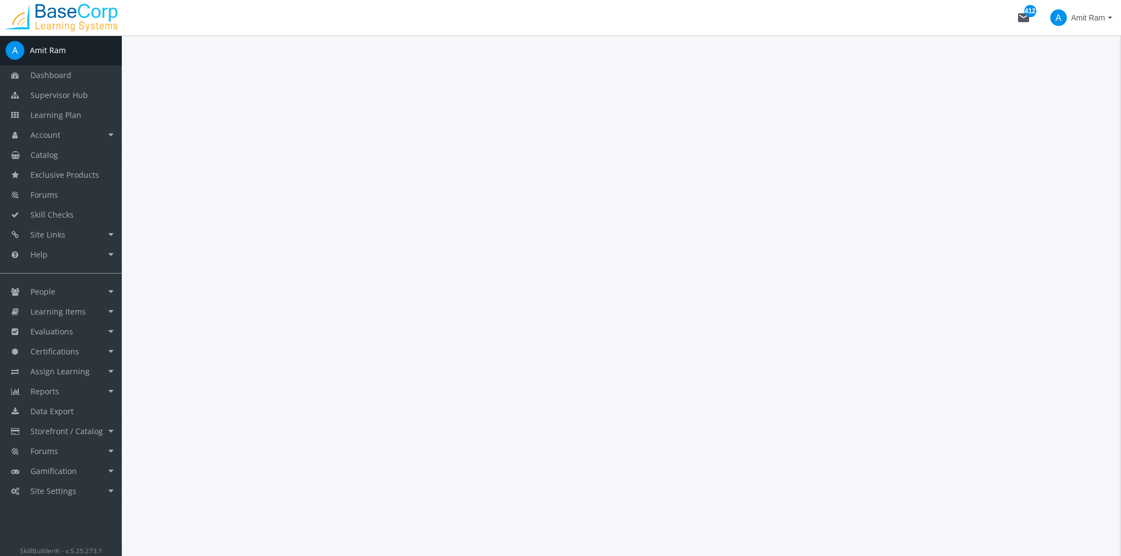
scroll to position [0, 0]
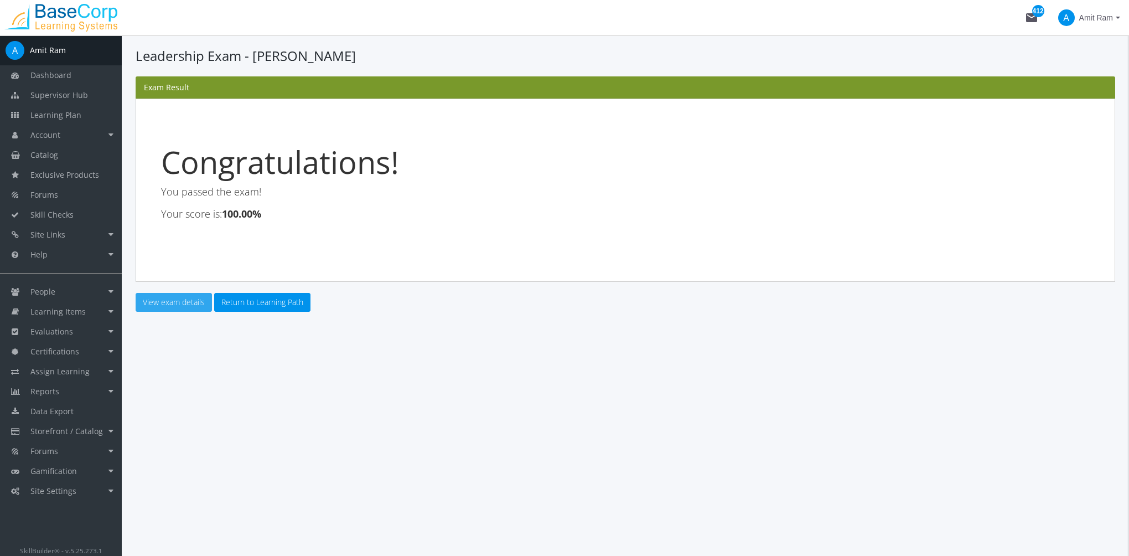
click at [188, 303] on link "View exam details" at bounding box center [174, 302] width 76 height 19
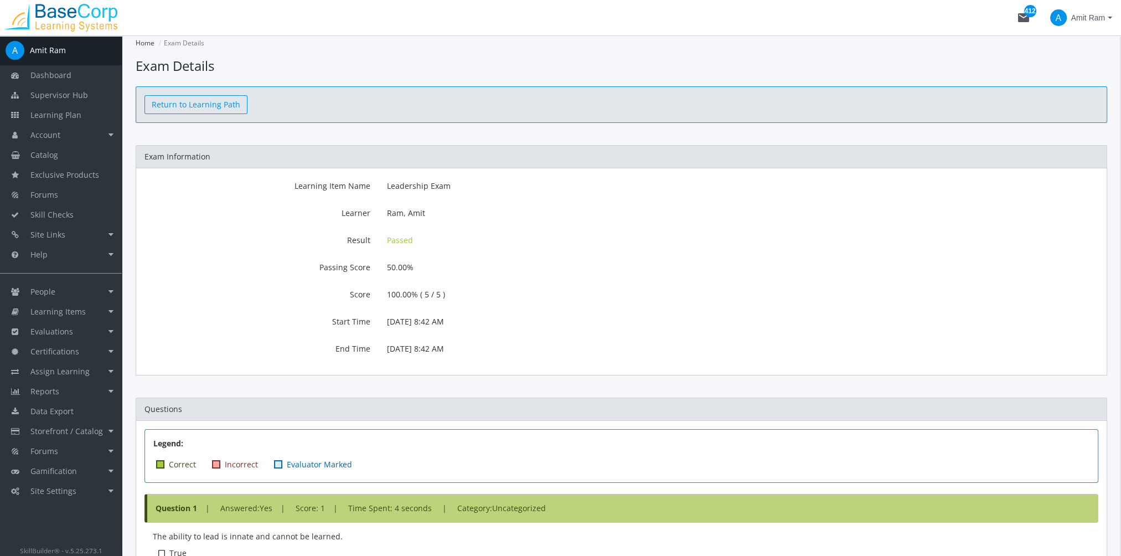
click at [184, 106] on link "Return to Learning Path" at bounding box center [195, 104] width 103 height 19
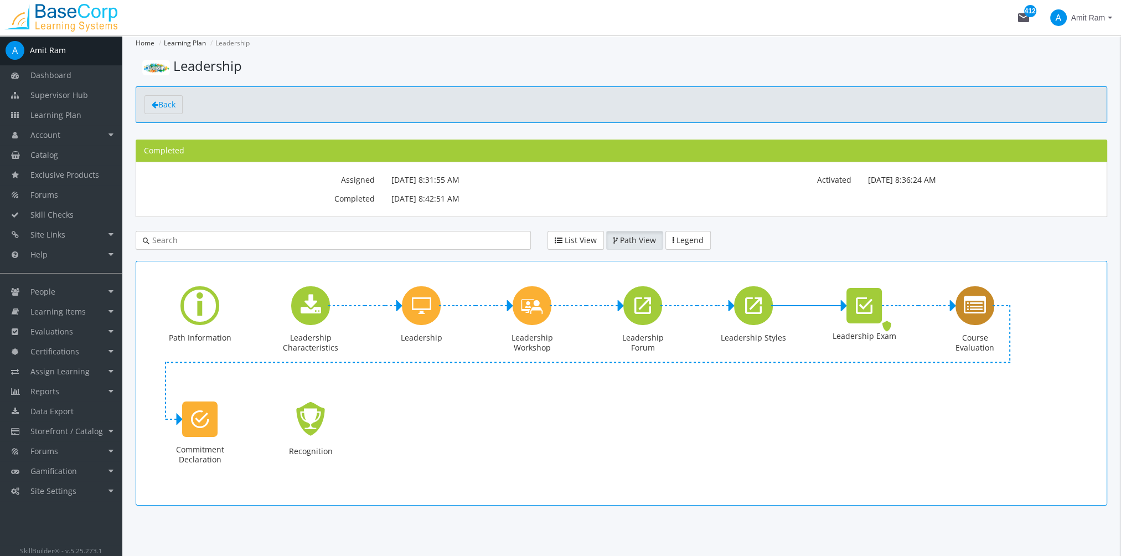
click at [976, 318] on div "Course Evaluation" at bounding box center [974, 305] width 39 height 39
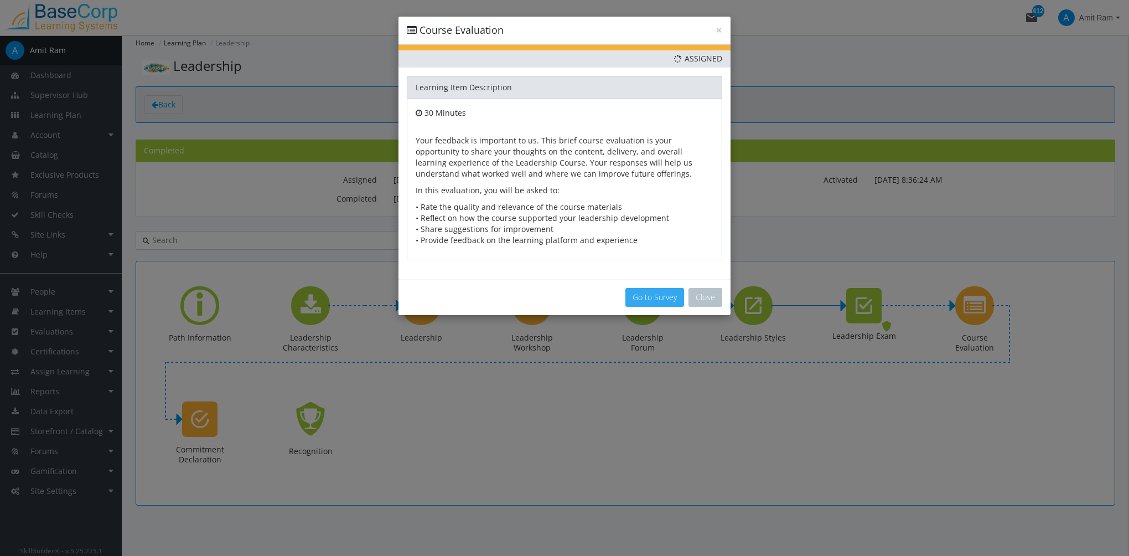
click at [649, 297] on button "Go to Survey" at bounding box center [654, 297] width 59 height 19
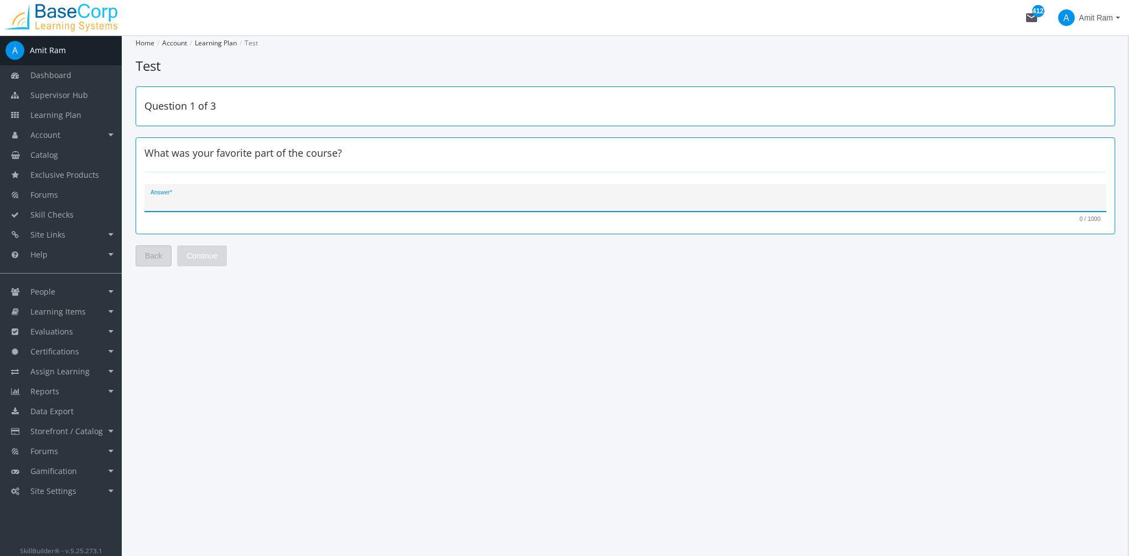
click at [224, 205] on textarea "Answer *" at bounding box center [626, 201] width 950 height 11
type textarea "Videos"
click at [210, 252] on span "Continue" at bounding box center [202, 256] width 31 height 20
click at [226, 201] on textarea "Answer *" at bounding box center [626, 201] width 950 height 11
type textarea "Too much reading"
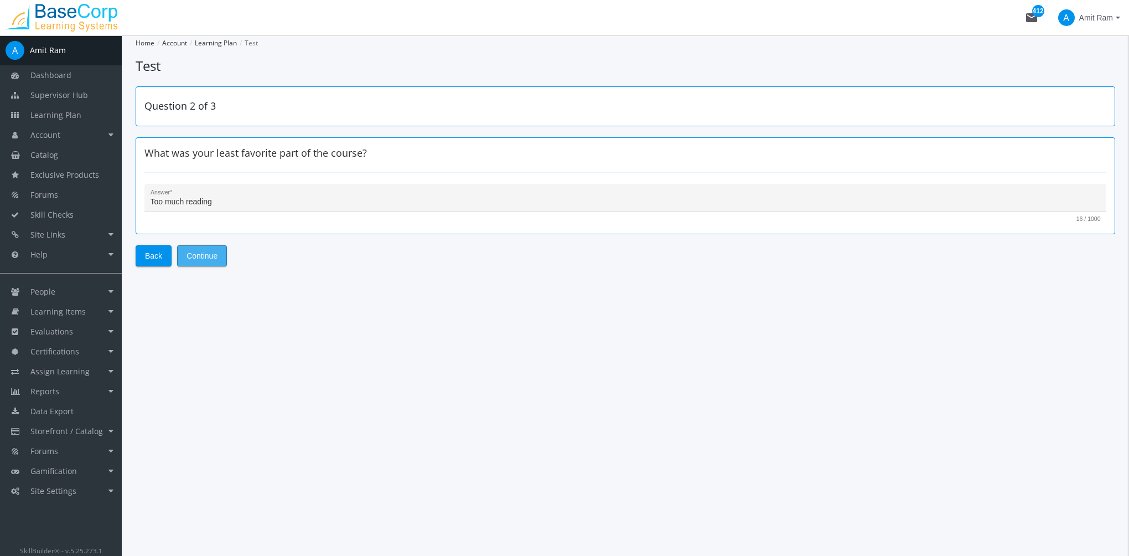
click at [218, 249] on button "Continue" at bounding box center [202, 255] width 50 height 21
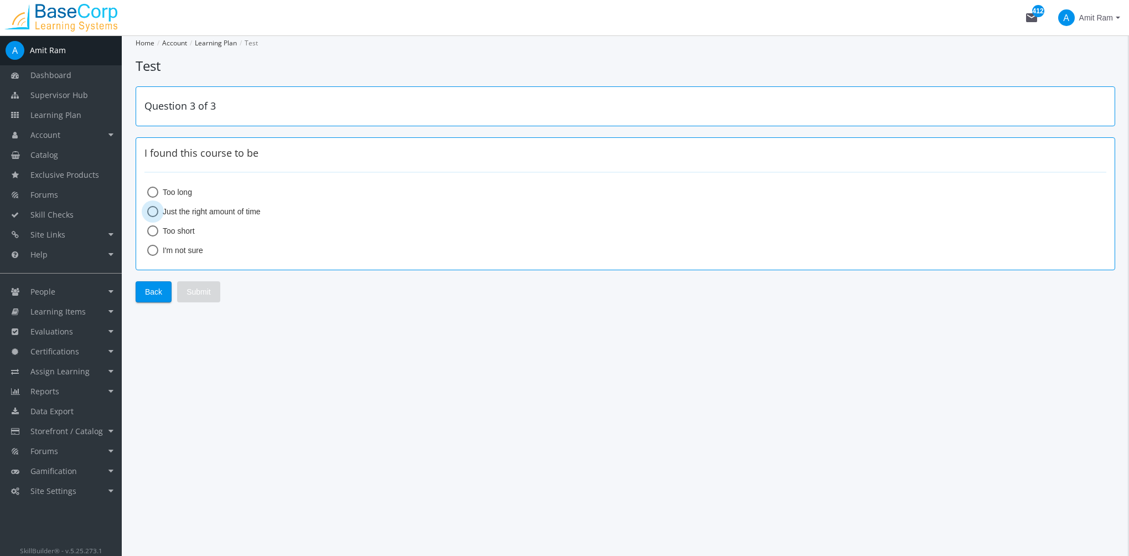
click at [187, 211] on span "Just the right amount of time" at bounding box center [209, 211] width 102 height 11
click at [158, 211] on input "Just the right amount of time" at bounding box center [152, 213] width 11 height 11
radio input "true"
click at [200, 284] on span "Submit" at bounding box center [199, 292] width 24 height 20
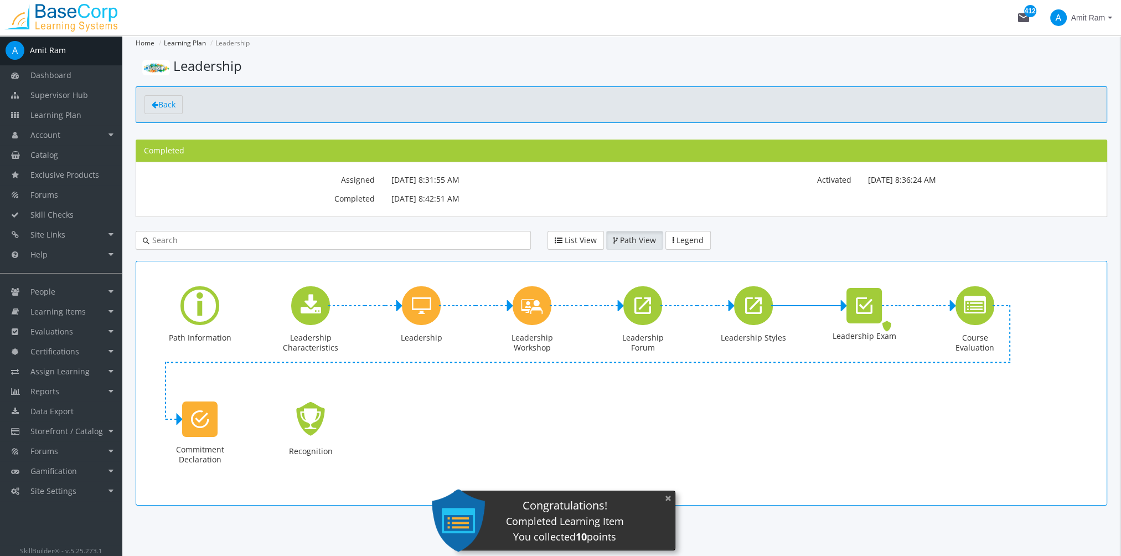
click at [667, 498] on button "×" at bounding box center [668, 497] width 18 height 23
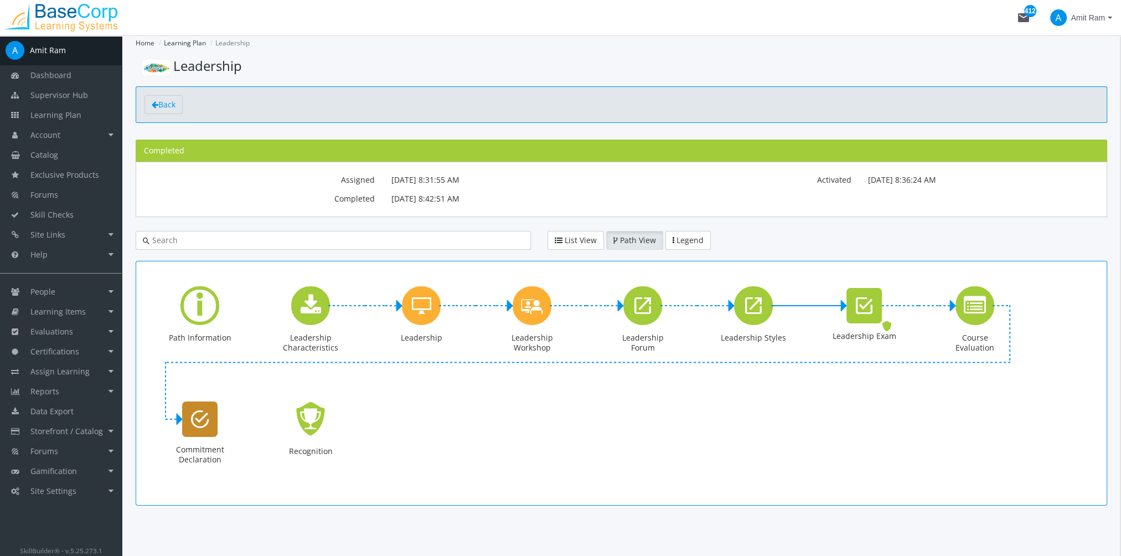
click at [208, 427] on icon "Commitment Declaration" at bounding box center [200, 419] width 18 height 22
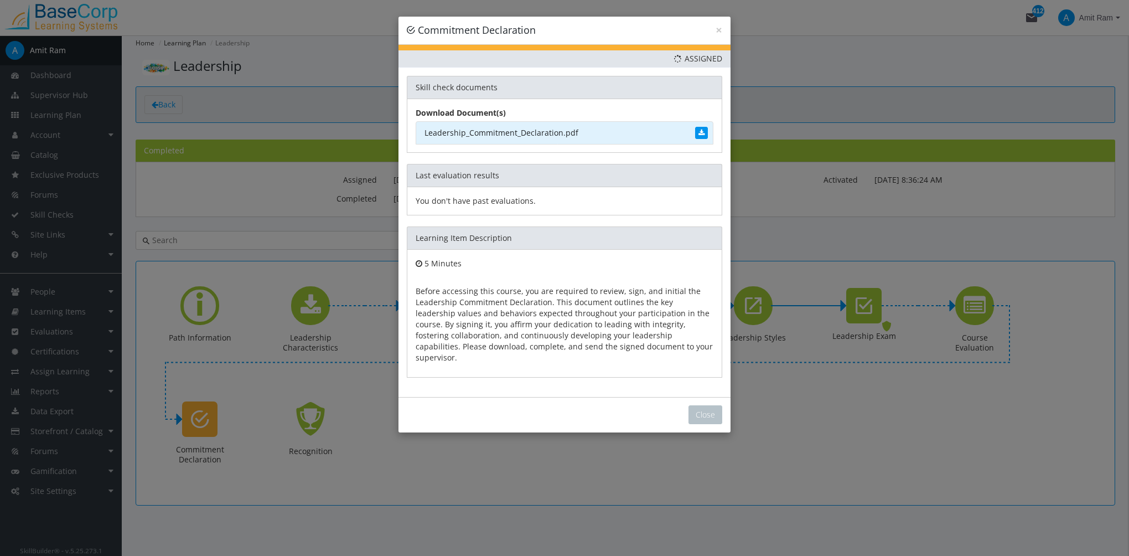
click at [492, 134] on link "Leadership_Commitment_Declaration.pdf" at bounding box center [565, 132] width 298 height 23
click at [702, 405] on button "Close" at bounding box center [705, 414] width 34 height 19
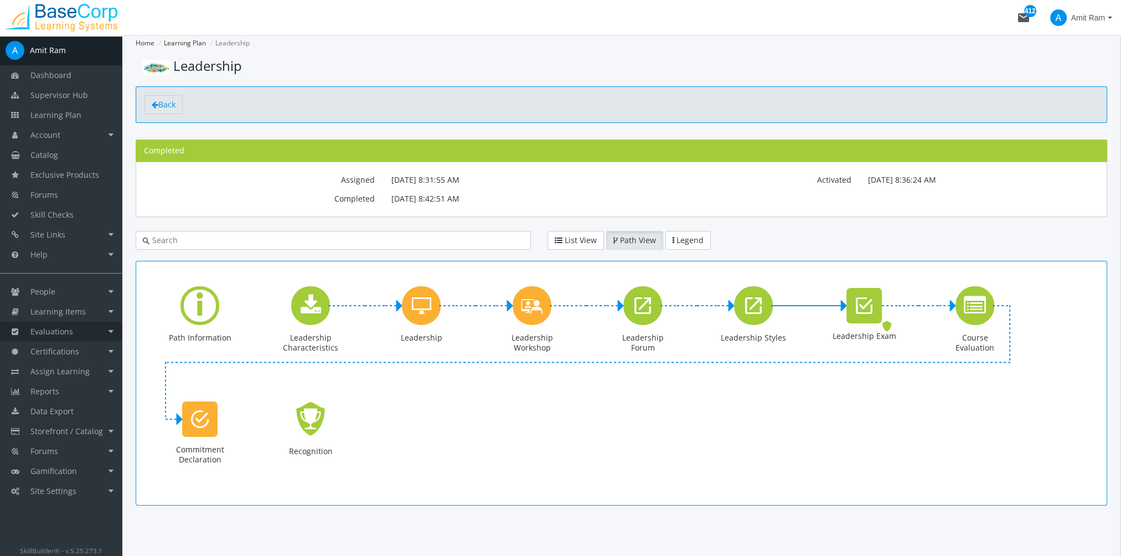
click at [86, 332] on link "Evaluations" at bounding box center [61, 332] width 122 height 20
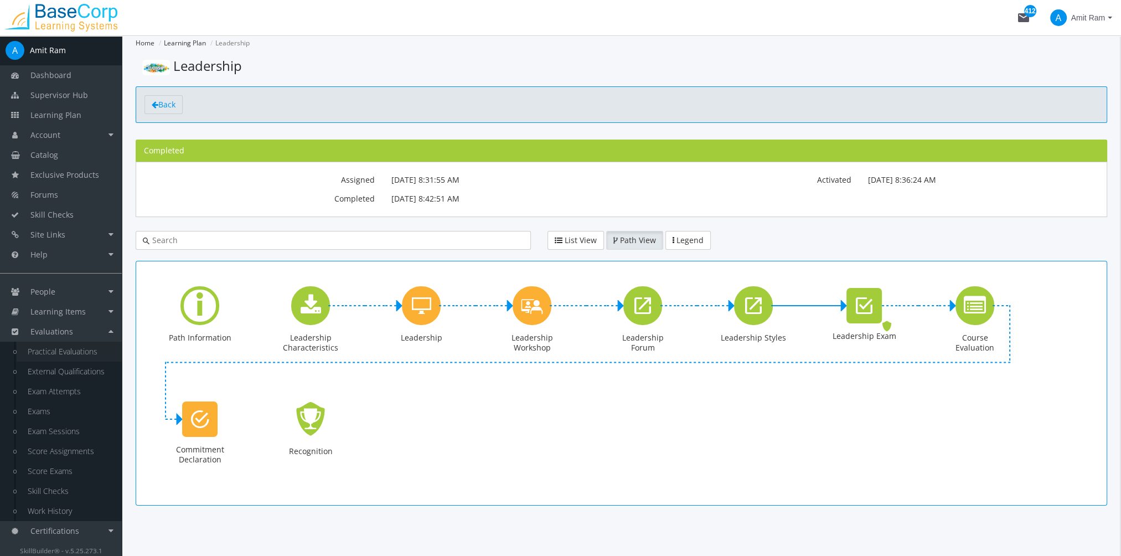
click at [86, 354] on link "Practical Evaluations" at bounding box center [69, 351] width 105 height 20
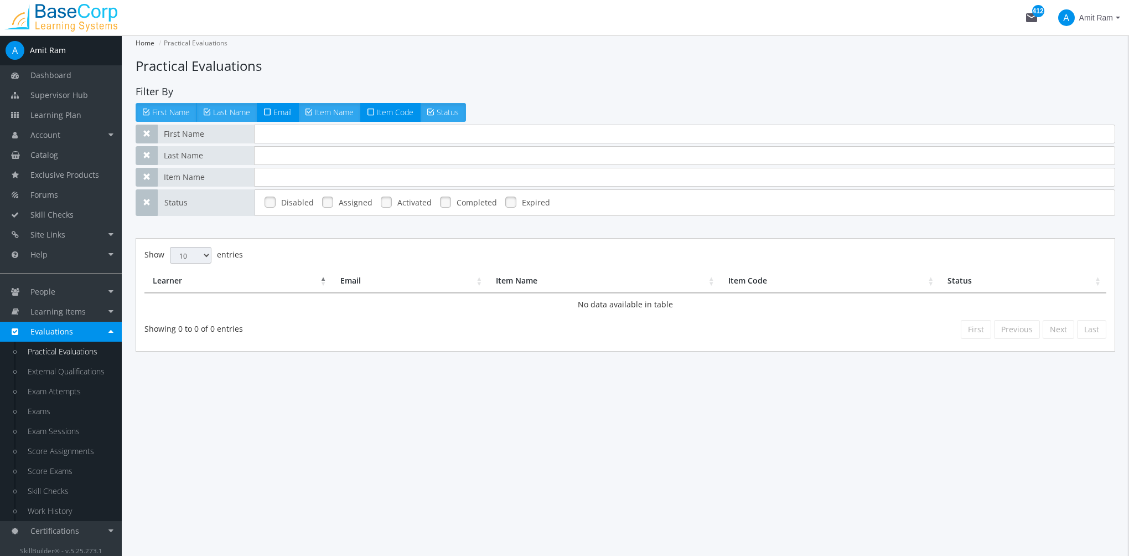
click at [327, 206] on link at bounding box center [327, 202] width 17 height 17
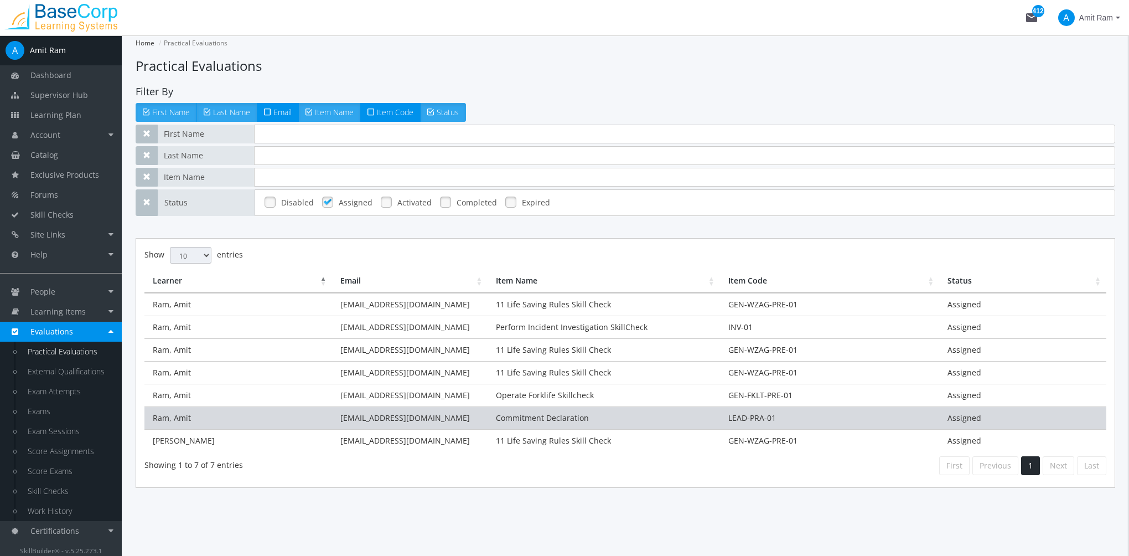
click at [556, 414] on td "Commitment Declaration" at bounding box center [604, 417] width 232 height 23
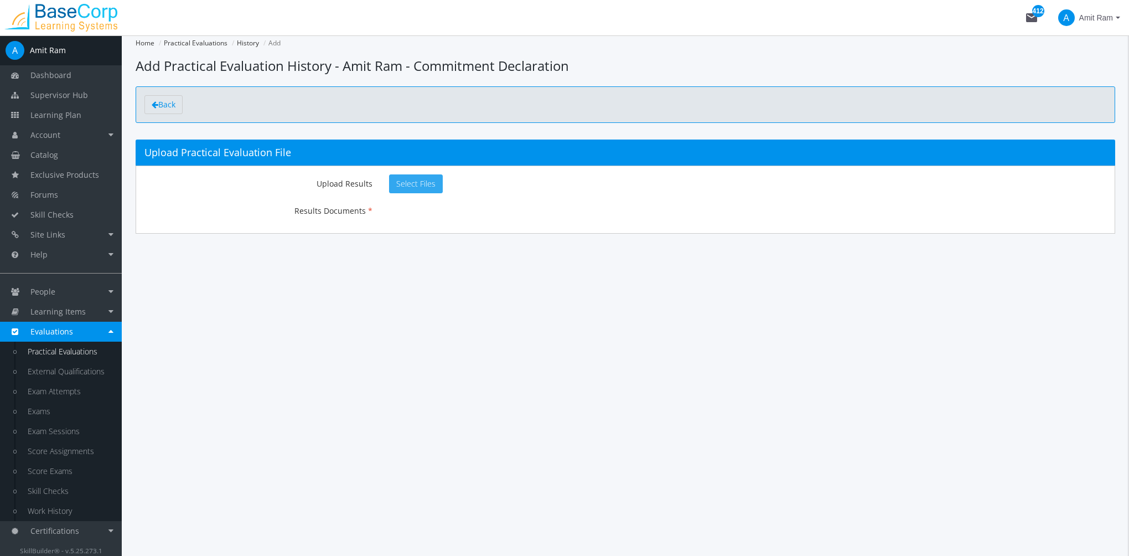
click at [427, 191] on button "Select Files" at bounding box center [416, 183] width 54 height 19
type input "C:\fakepath\Base Corp Executive Summary [DATE] v1.0.pdf"
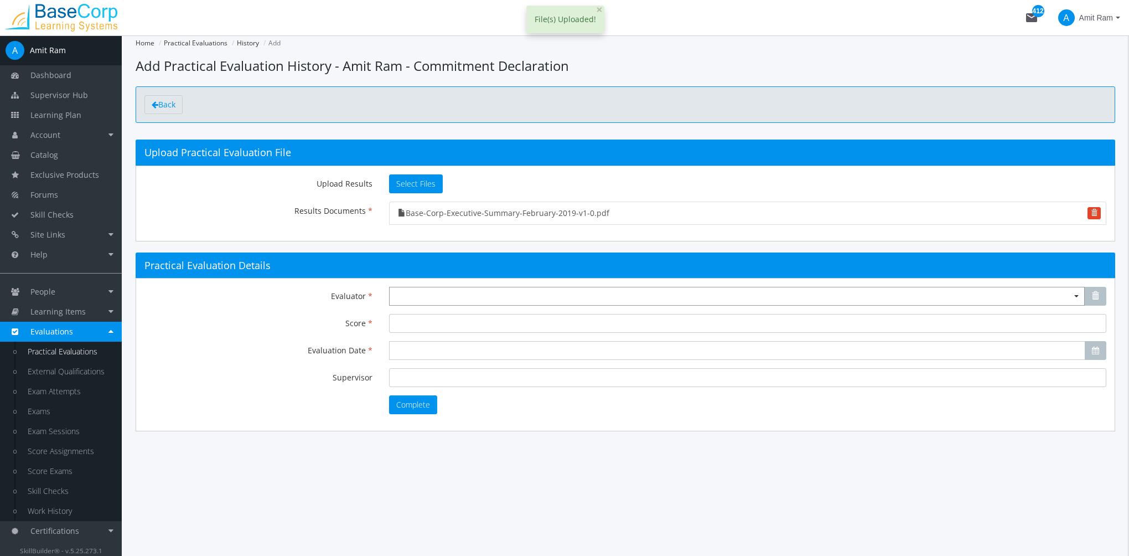
click at [418, 298] on span "Select box activate" at bounding box center [737, 296] width 696 height 19
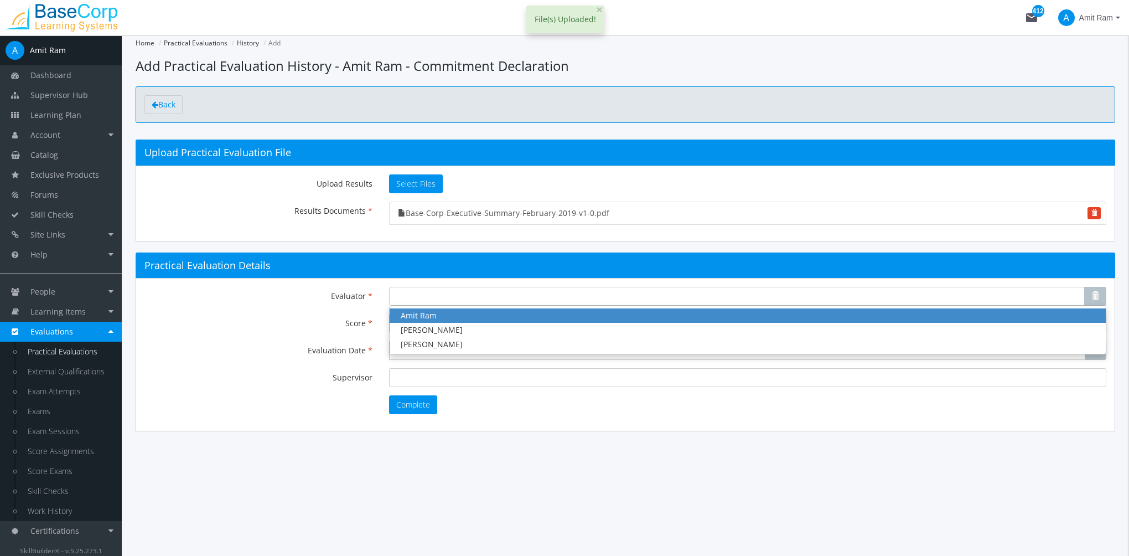
click at [429, 315] on span "Amit Ram" at bounding box center [419, 315] width 36 height 11
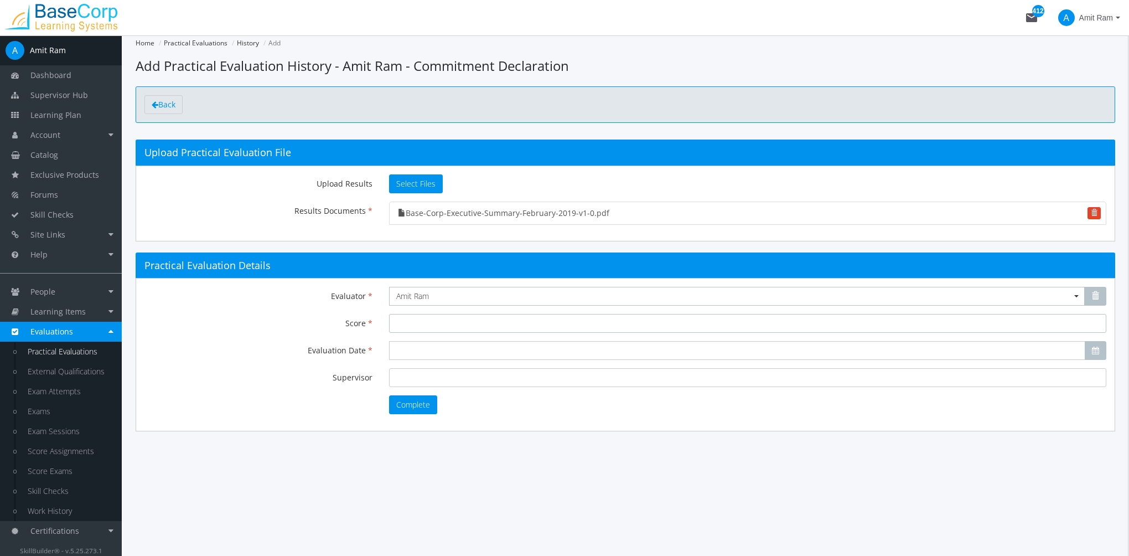
click at [426, 320] on input "Score" at bounding box center [747, 323] width 717 height 19
type input "100"
click at [417, 354] on input "Evaluation Date" at bounding box center [737, 350] width 696 height 19
click at [477, 396] on span "02" at bounding box center [478, 400] width 9 height 11
type input "[DATE]"
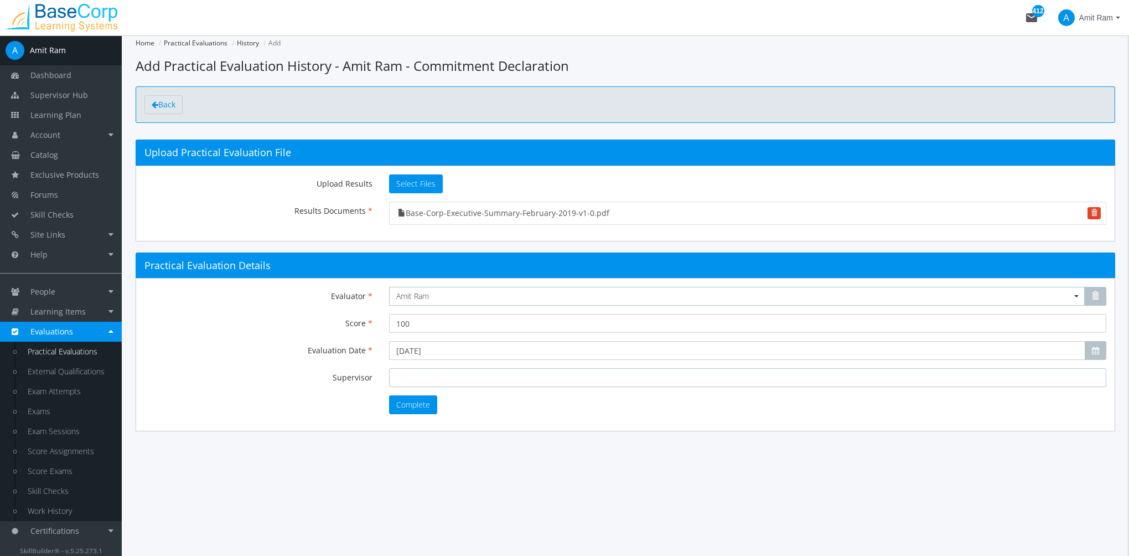
click at [429, 375] on input "Supervisor" at bounding box center [747, 377] width 717 height 19
type input "[PERSON_NAME]"
click at [415, 407] on button "Complete" at bounding box center [413, 404] width 48 height 19
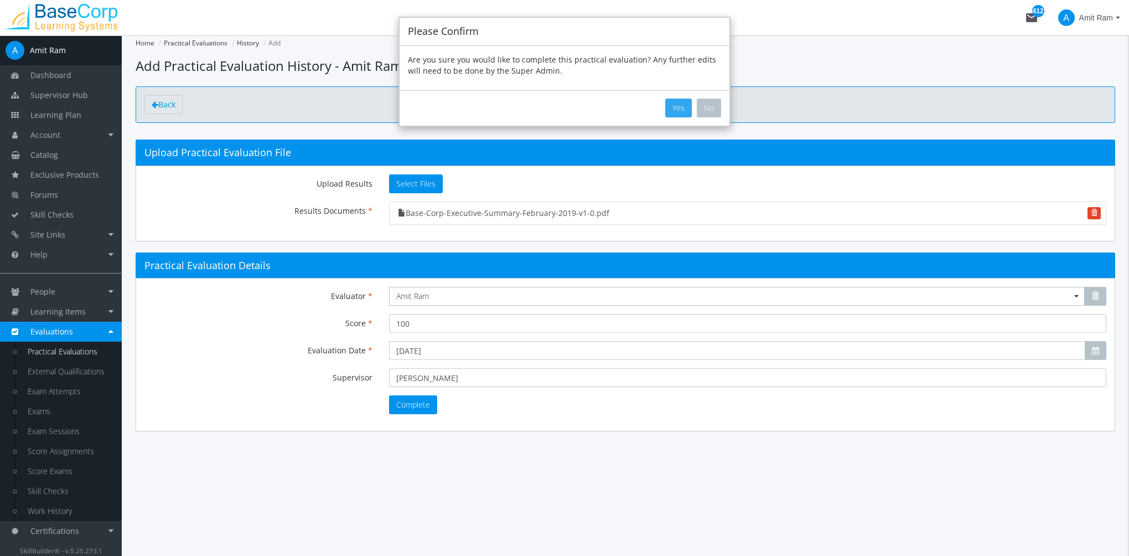
drag, startPoint x: 681, startPoint y: 105, endPoint x: 690, endPoint y: 133, distance: 30.3
click at [680, 104] on button "Yes" at bounding box center [678, 108] width 27 height 19
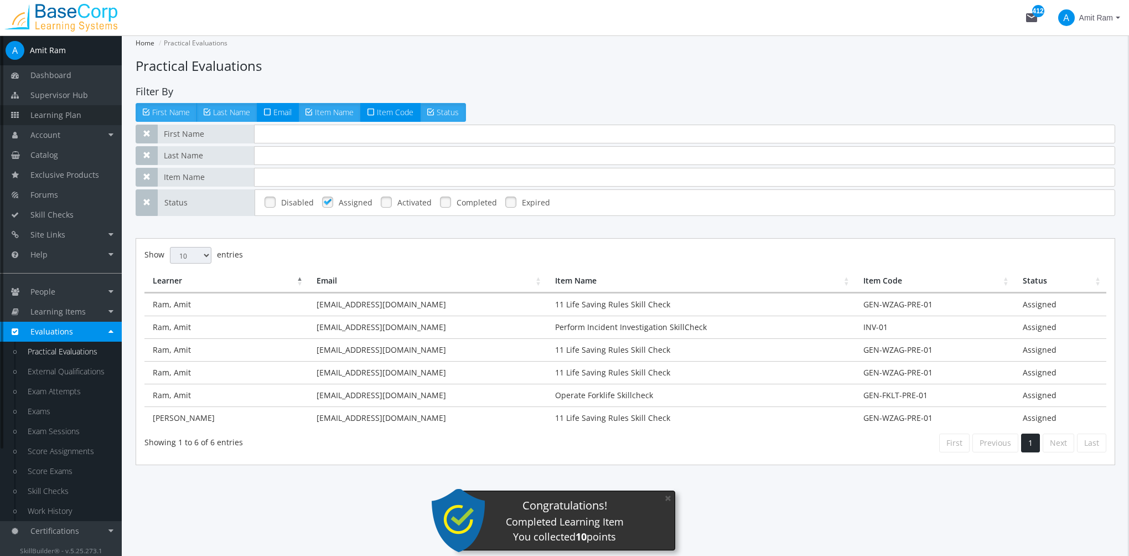
click at [71, 113] on span "Learning Plan" at bounding box center [55, 115] width 51 height 11
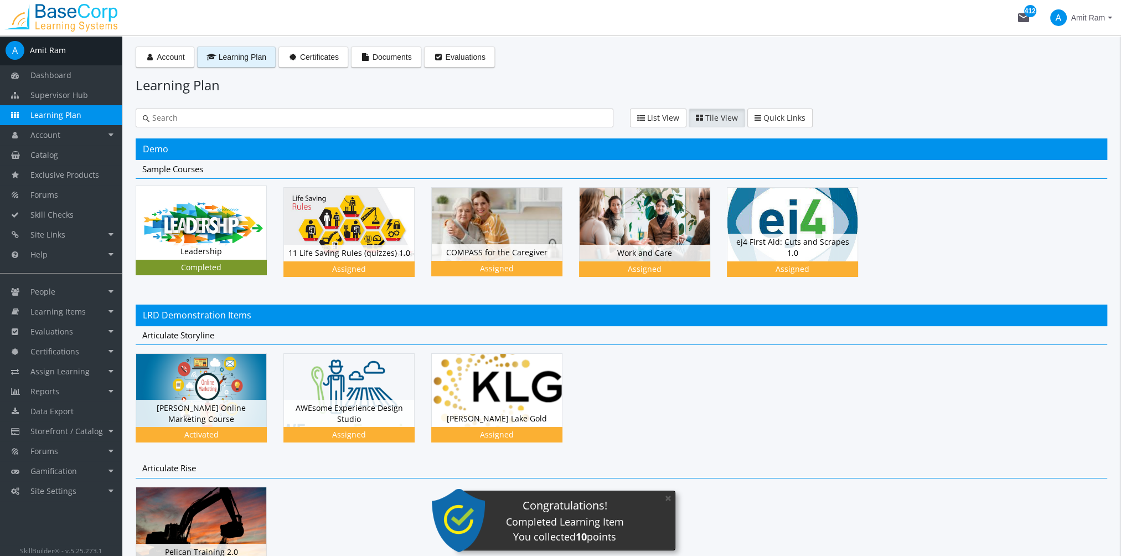
click at [220, 246] on div "Leadership Status Completed" at bounding box center [201, 251] width 130 height 17
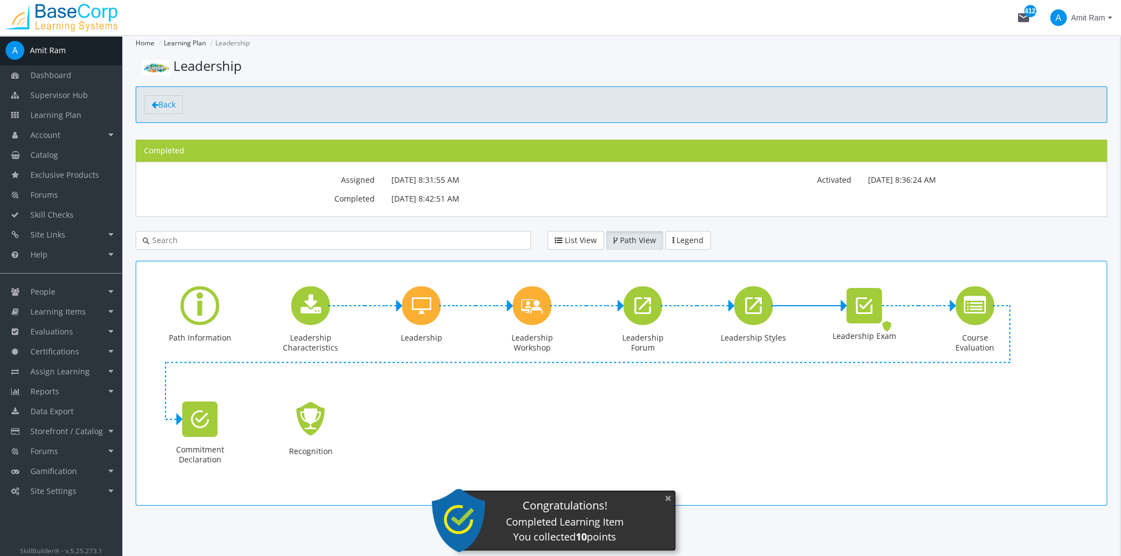
click at [668, 498] on button "×" at bounding box center [668, 497] width 18 height 23
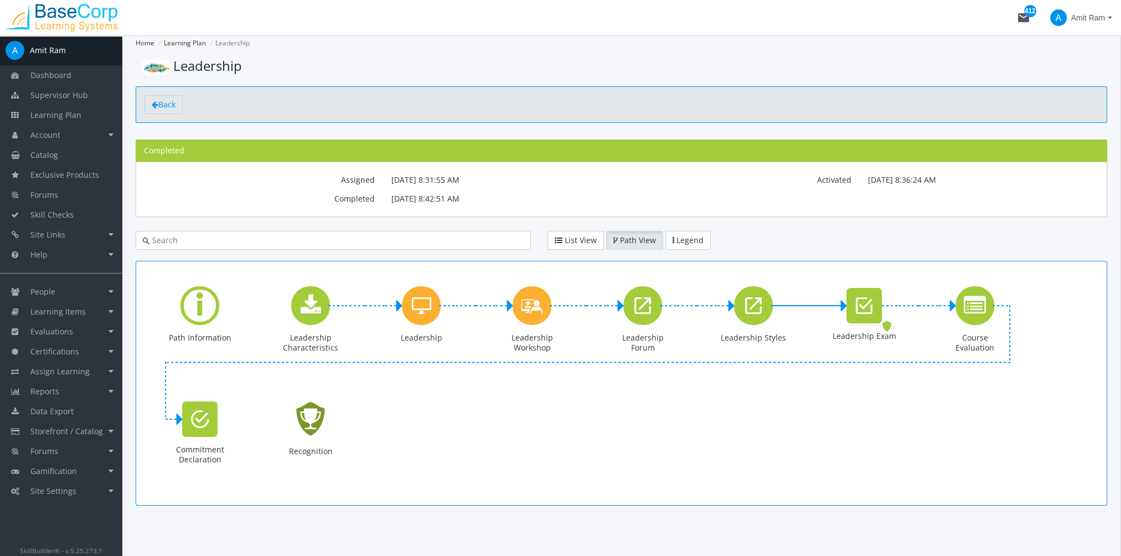
click at [315, 415] on icon "Recognition - Completed" at bounding box center [310, 419] width 35 height 50
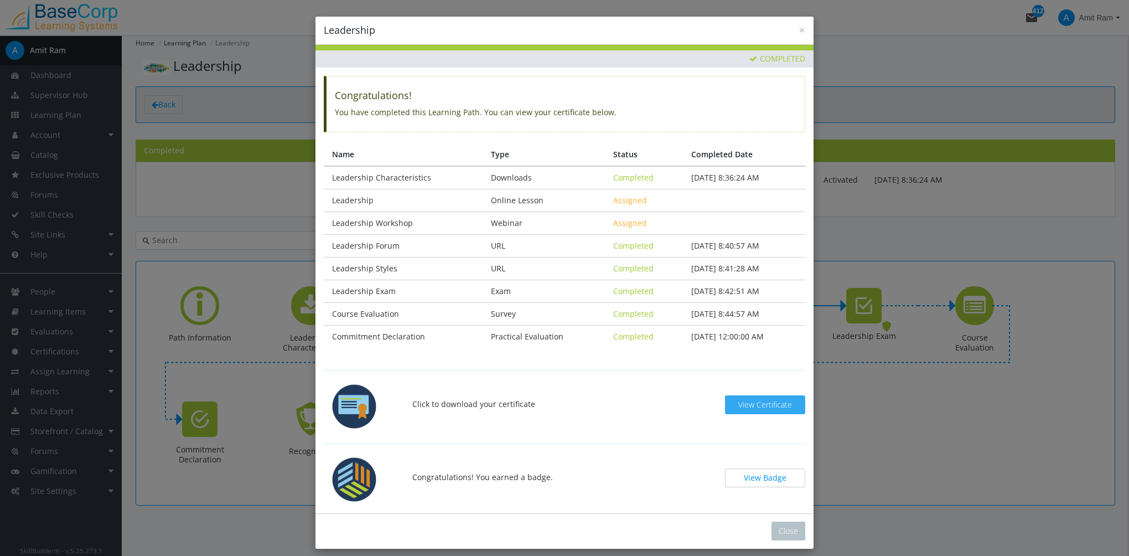
click at [759, 402] on span "View Certificate" at bounding box center [765, 404] width 54 height 11
click at [772, 475] on button "View Badge" at bounding box center [765, 477] width 80 height 19
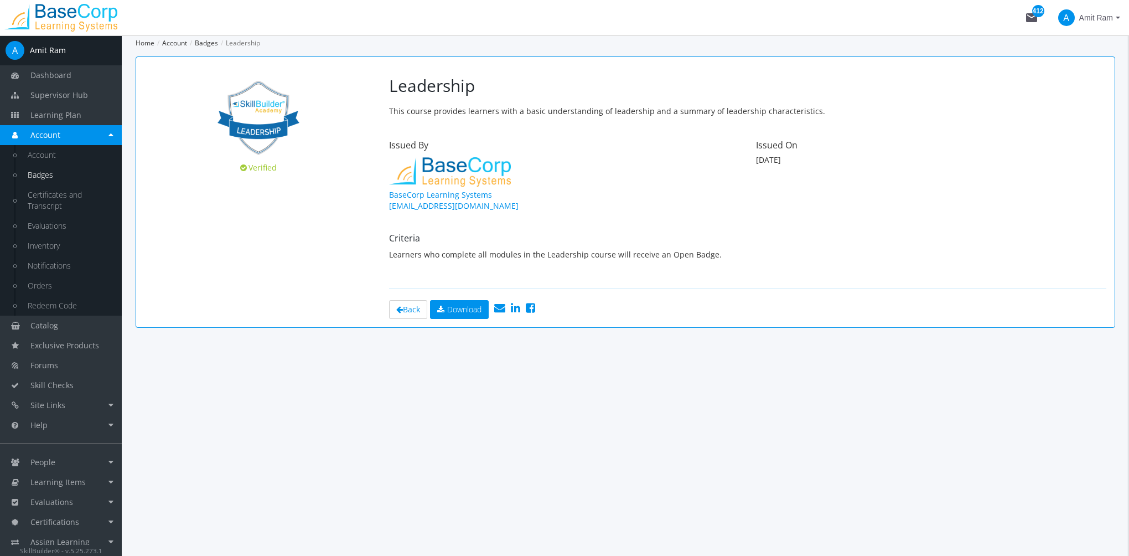
click at [520, 309] on icon at bounding box center [515, 307] width 9 height 11
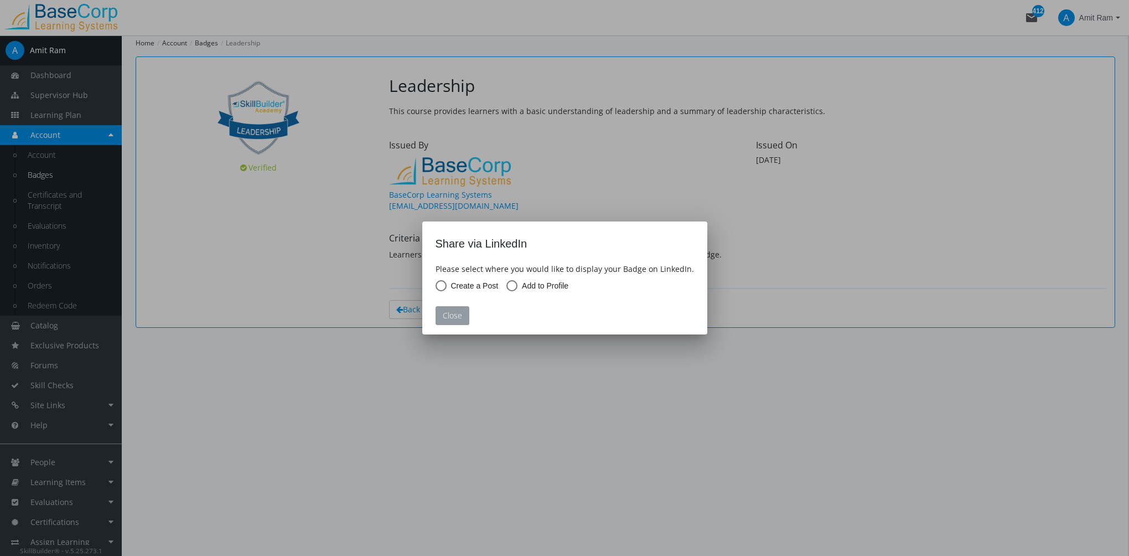
click at [459, 319] on button "Close" at bounding box center [453, 315] width 34 height 19
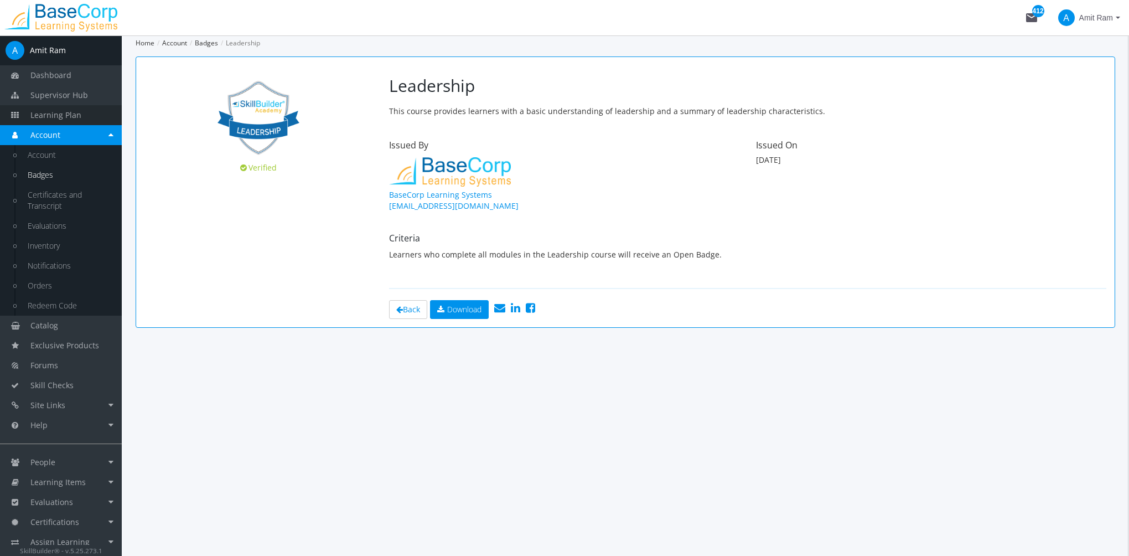
click at [62, 111] on span "Learning Plan" at bounding box center [55, 115] width 51 height 11
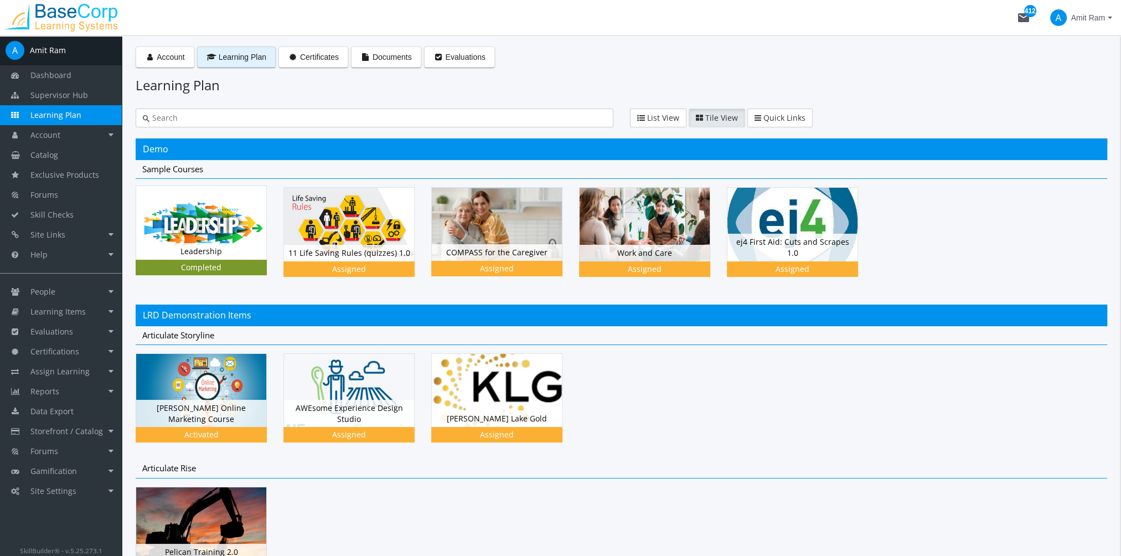
click at [190, 239] on img at bounding box center [201, 222] width 130 height 73
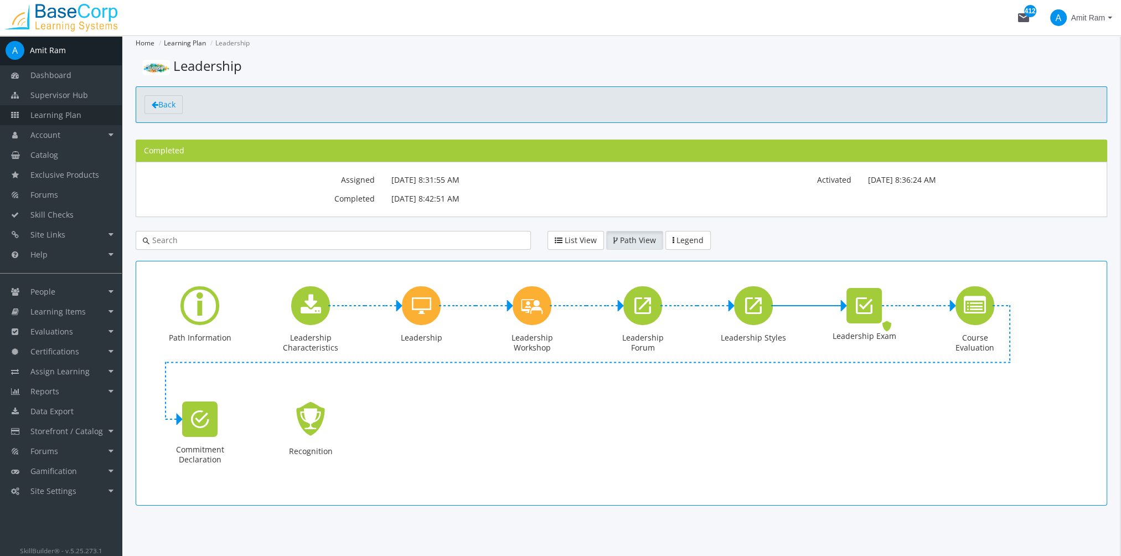
click at [77, 114] on span "Learning Plan" at bounding box center [55, 115] width 51 height 11
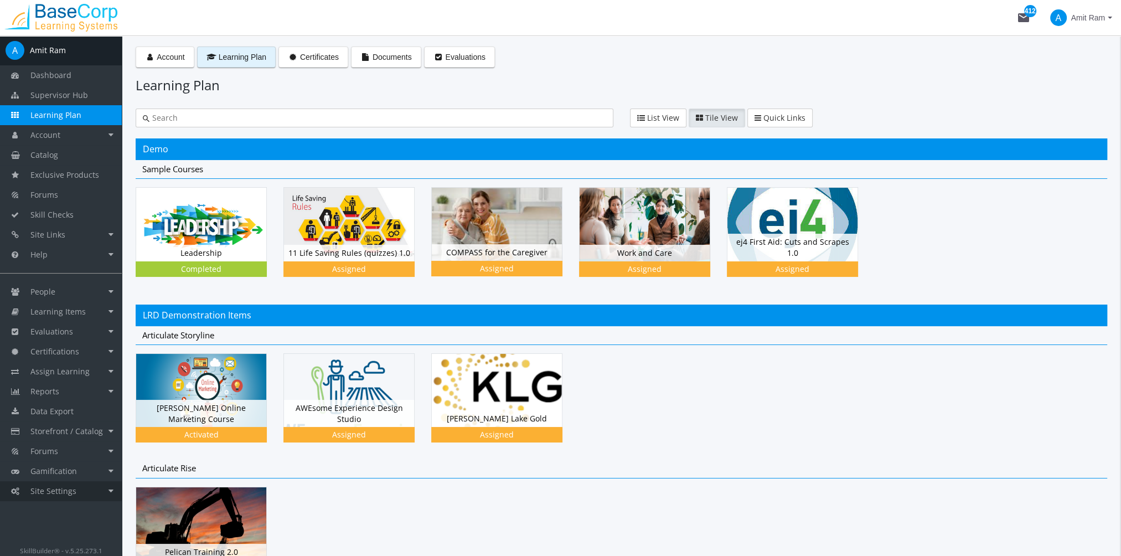
click at [68, 490] on span "Site Settings" at bounding box center [53, 490] width 46 height 11
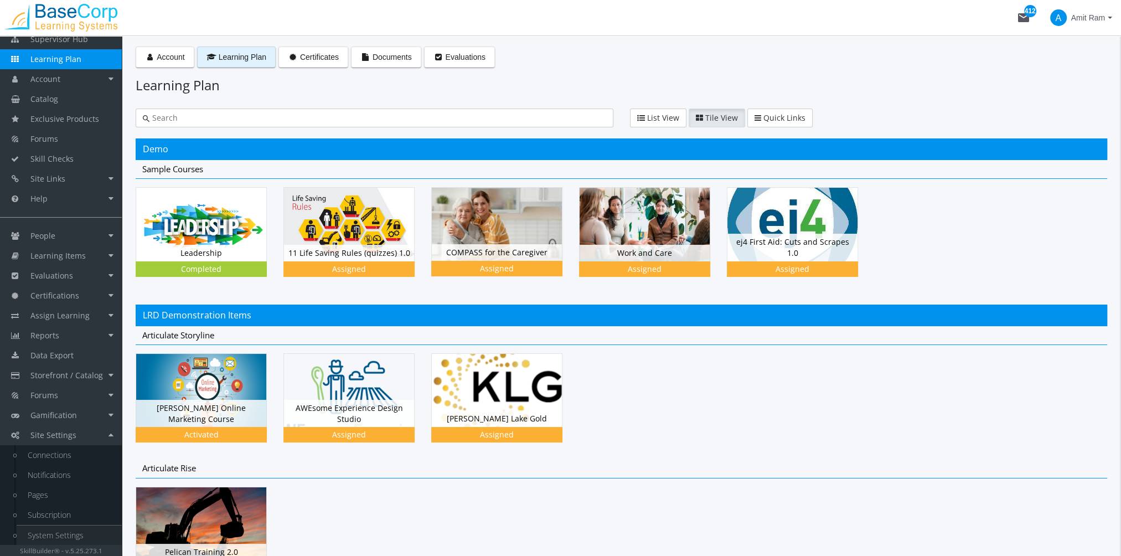
click at [73, 528] on link "System Settings" at bounding box center [69, 535] width 105 height 20
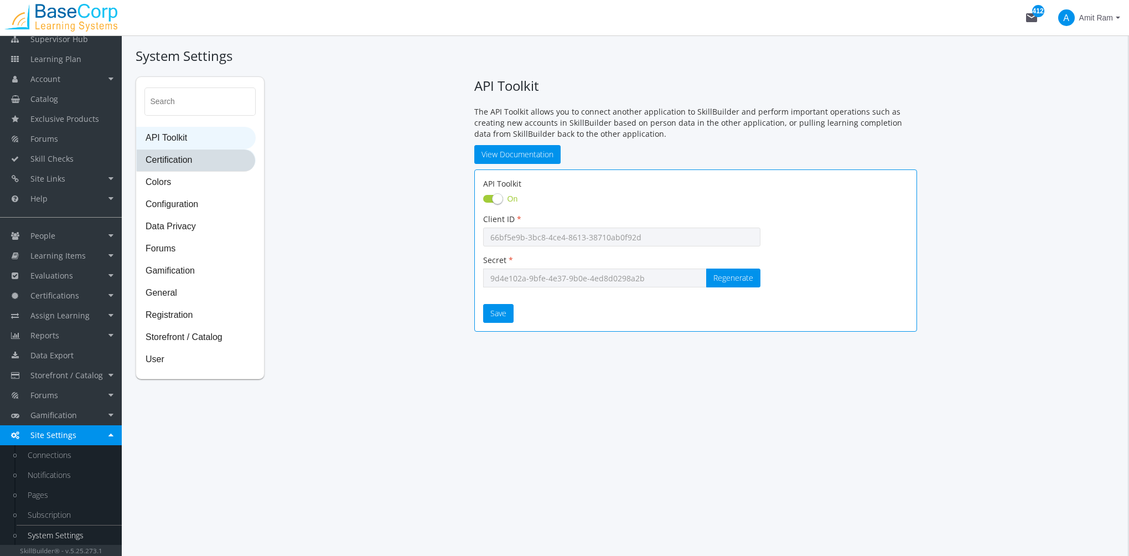
click at [185, 159] on span "Certification" at bounding box center [196, 160] width 118 height 22
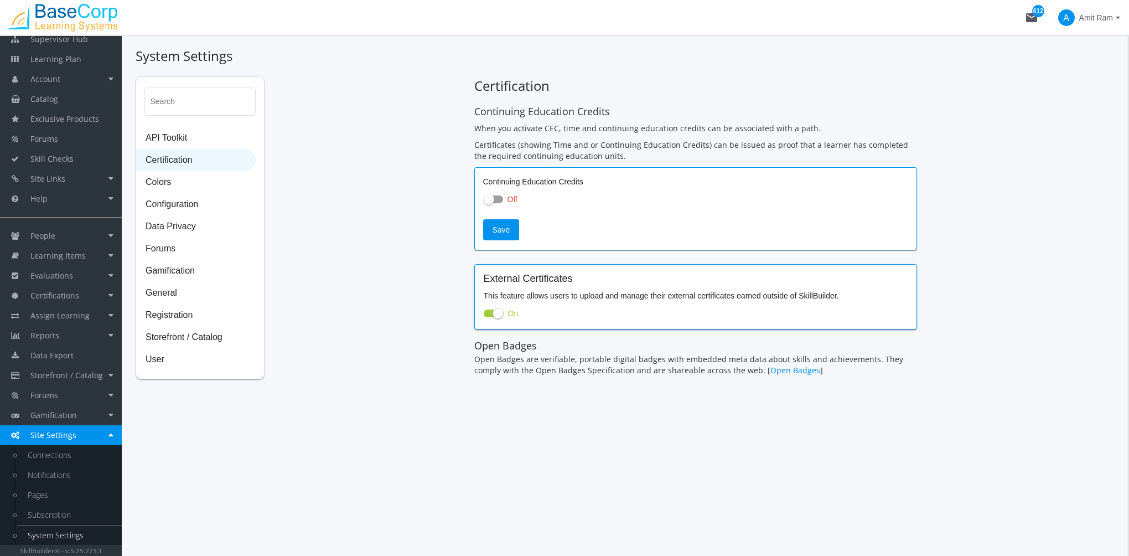
checkbox input "true"
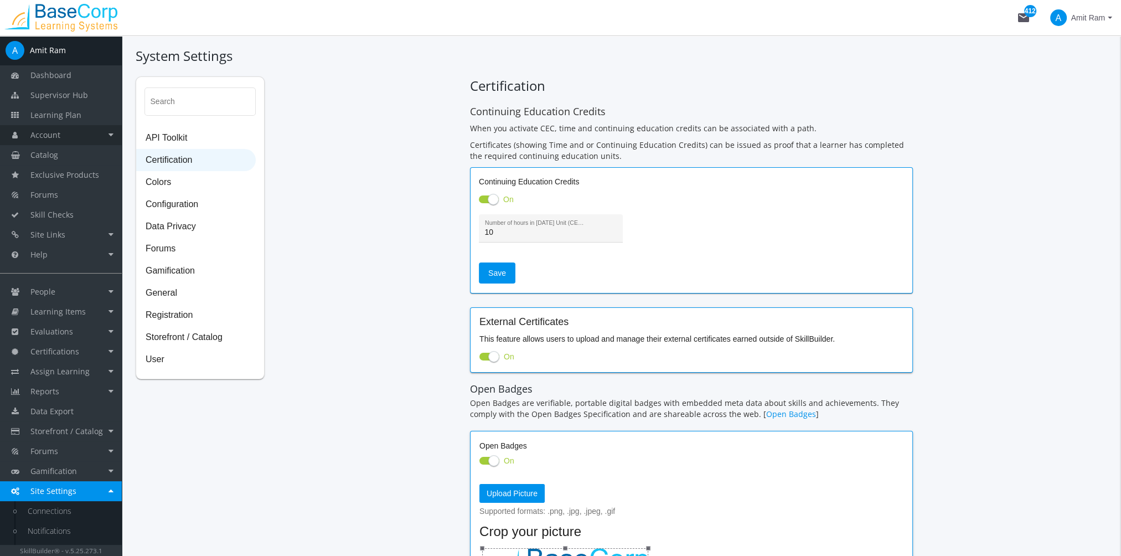
click at [73, 136] on link "Account" at bounding box center [61, 135] width 122 height 20
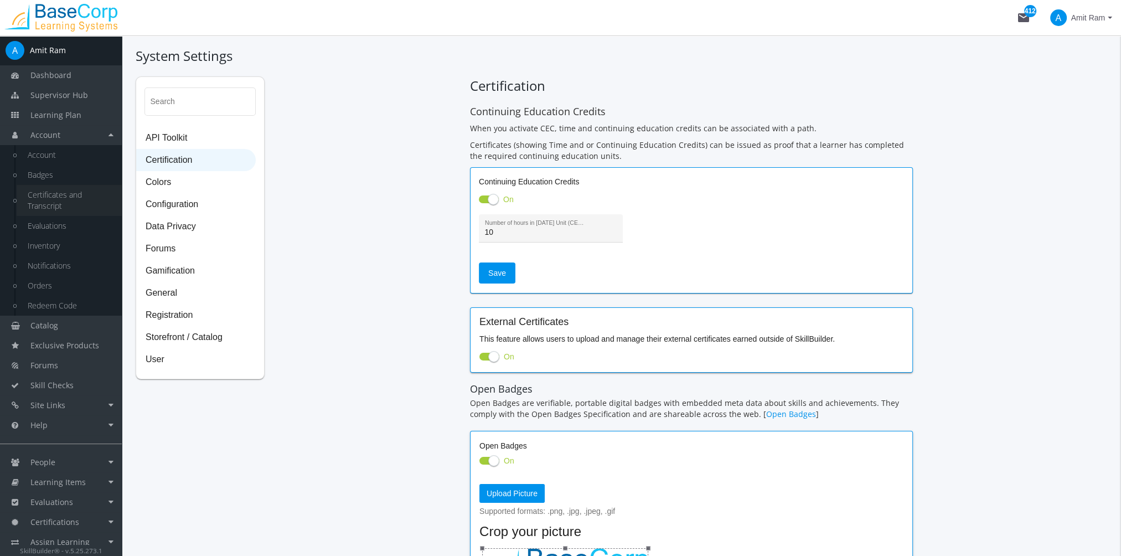
click at [67, 195] on link "Certificates and Transcript" at bounding box center [69, 200] width 105 height 31
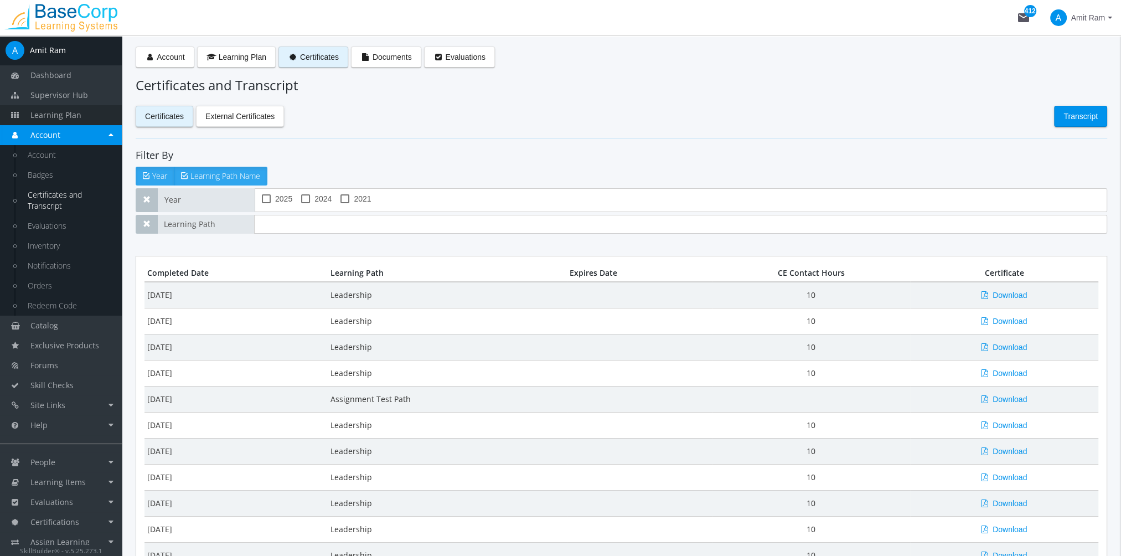
click at [69, 117] on span "Learning Plan" at bounding box center [55, 115] width 51 height 11
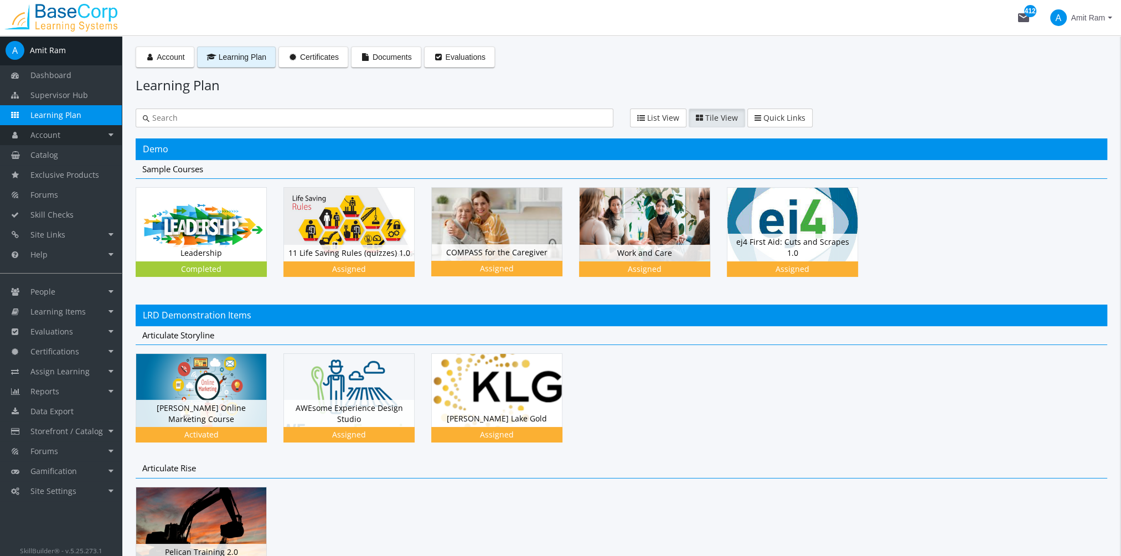
click at [79, 139] on link "Account" at bounding box center [61, 135] width 122 height 20
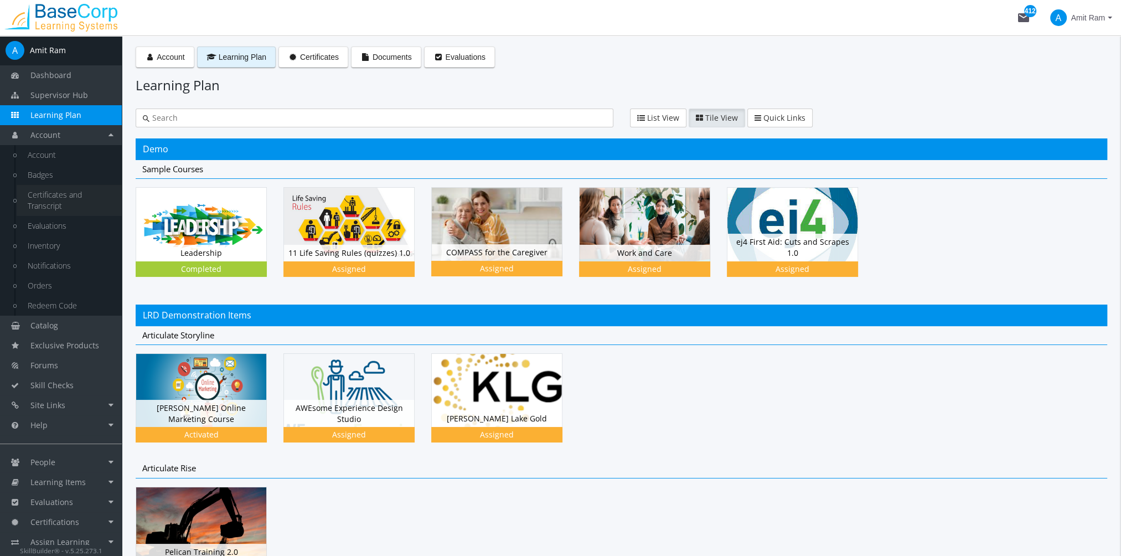
click at [58, 204] on link "Certificates and Transcript" at bounding box center [69, 200] width 105 height 31
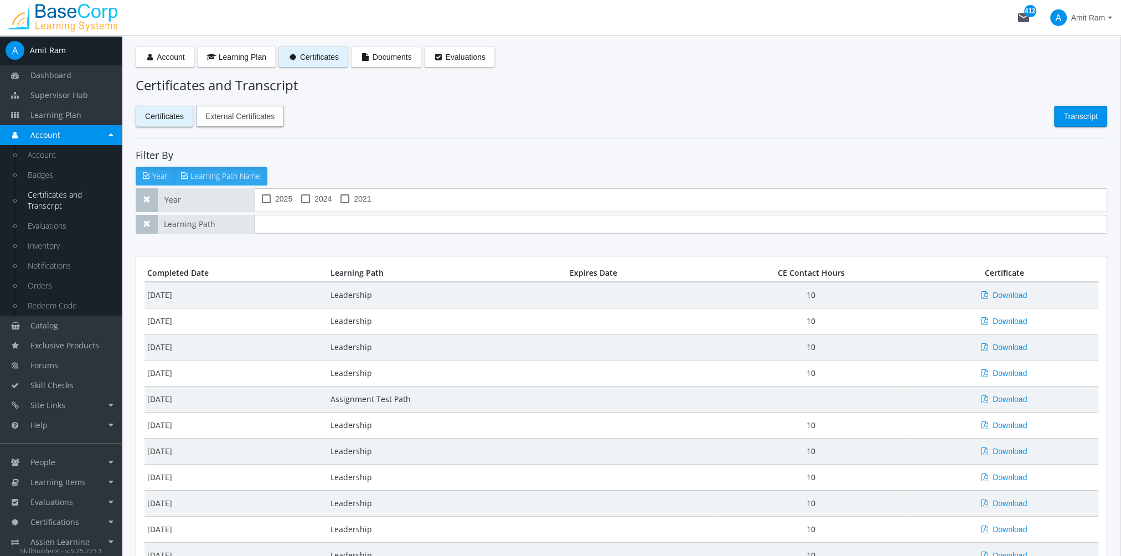
click at [235, 120] on span "External Certificates" at bounding box center [239, 116] width 69 height 20
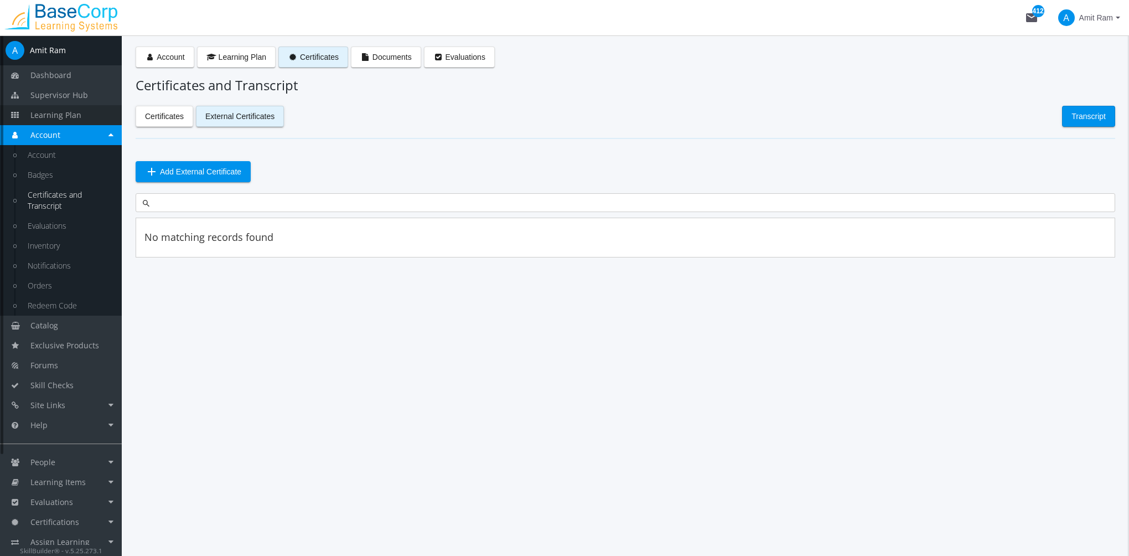
click at [97, 117] on link "Learning Plan" at bounding box center [61, 115] width 122 height 20
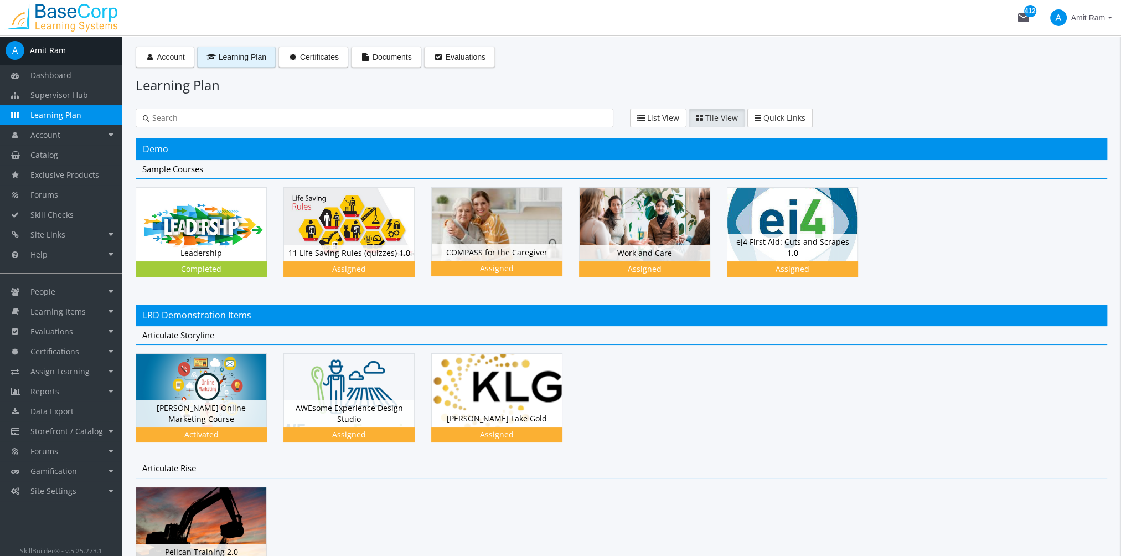
click at [1084, 25] on span "Amit Ram" at bounding box center [1088, 18] width 34 height 20
click at [1078, 92] on link "Sign Out" at bounding box center [1066, 98] width 100 height 12
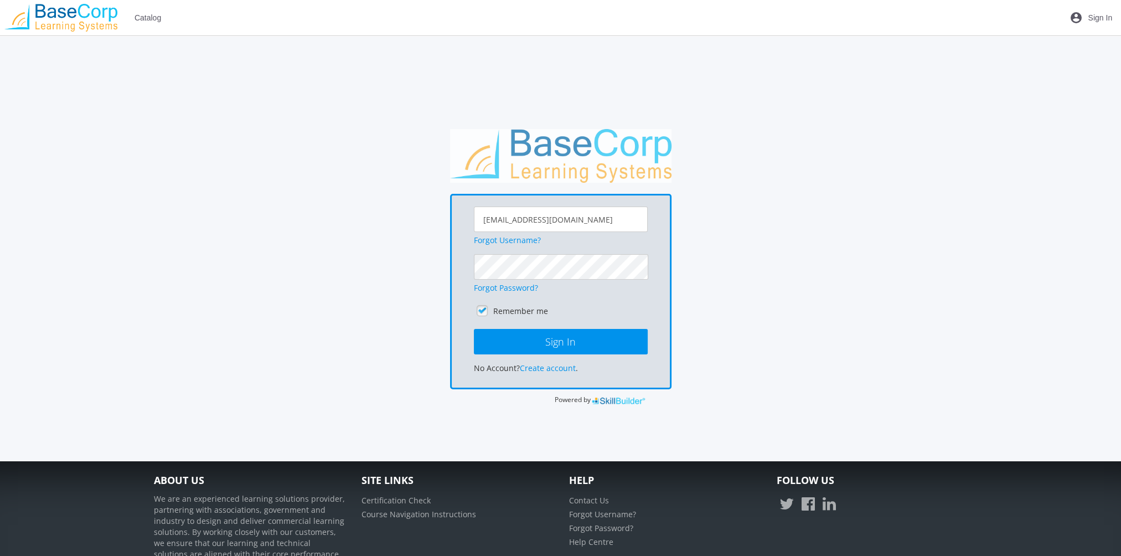
click at [554, 373] on div "[EMAIL_ADDRESS][DOMAIN_NAME] Forgot Username? Forgot Password? Remember me Sign…" at bounding box center [560, 291] width 221 height 195
click at [555, 370] on link "Create account" at bounding box center [548, 368] width 56 height 11
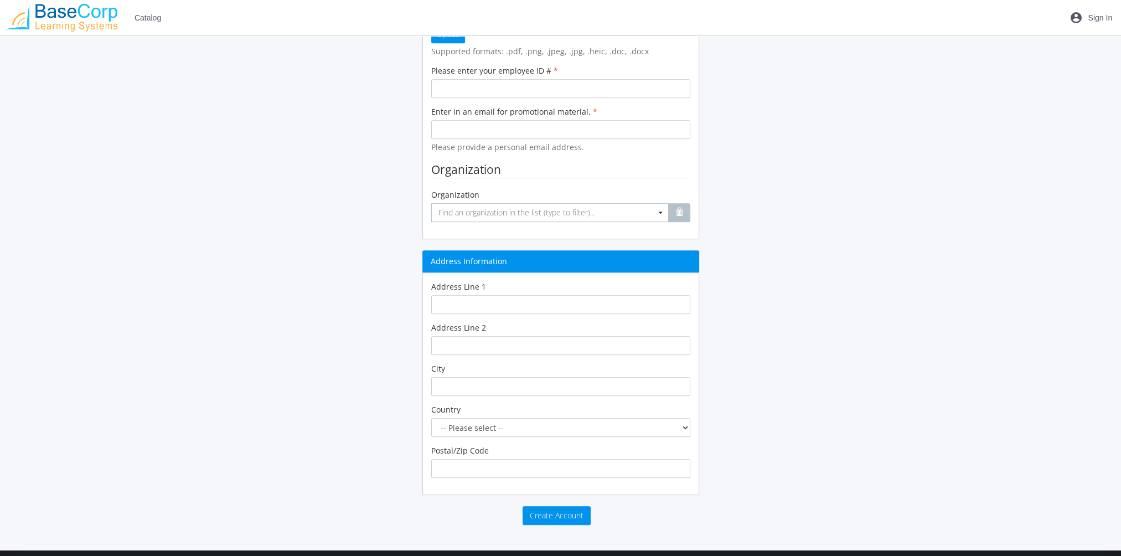
scroll to position [775, 0]
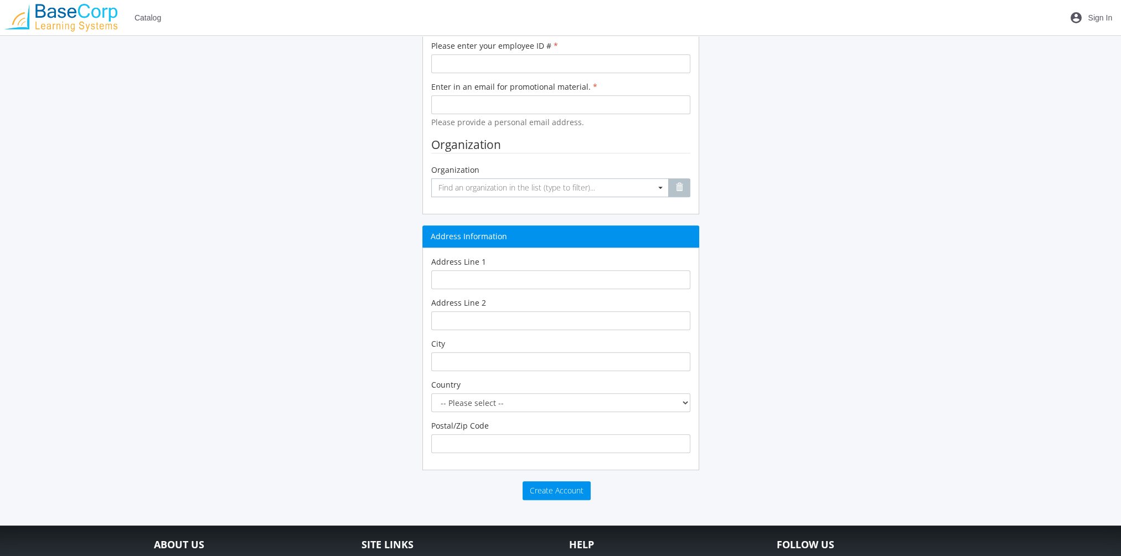
click at [150, 18] on span "Catalog" at bounding box center [147, 18] width 27 height 20
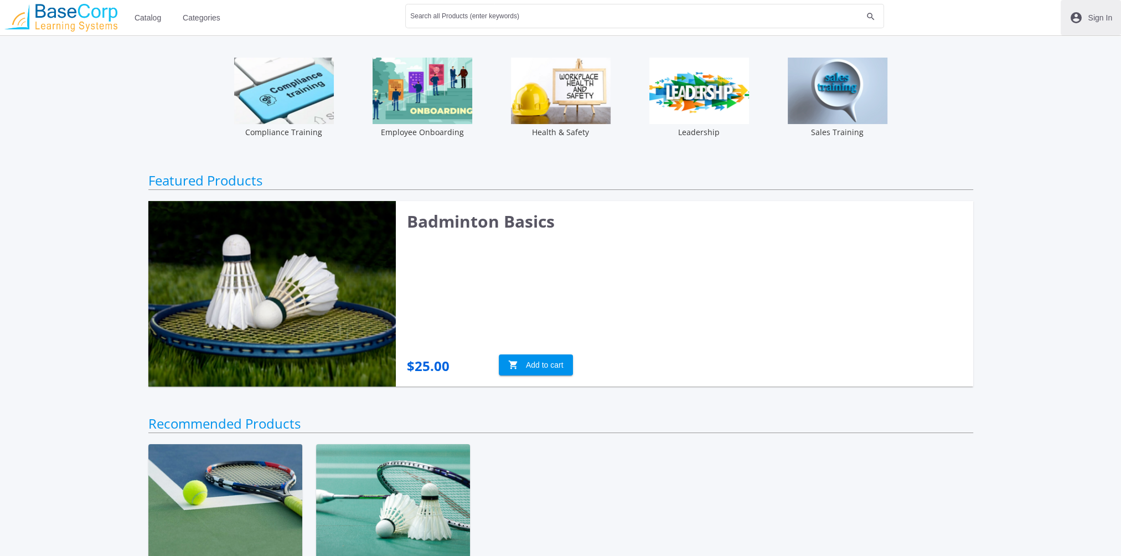
click at [1102, 20] on span "Sign In" at bounding box center [1100, 18] width 24 height 20
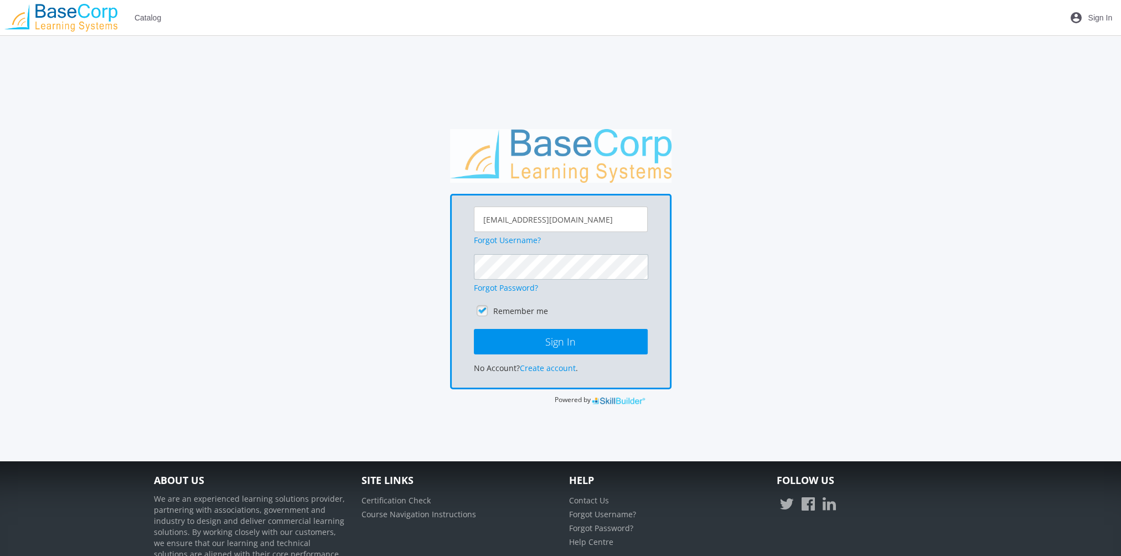
click at [474, 329] on button "Sign In" at bounding box center [561, 341] width 174 height 25
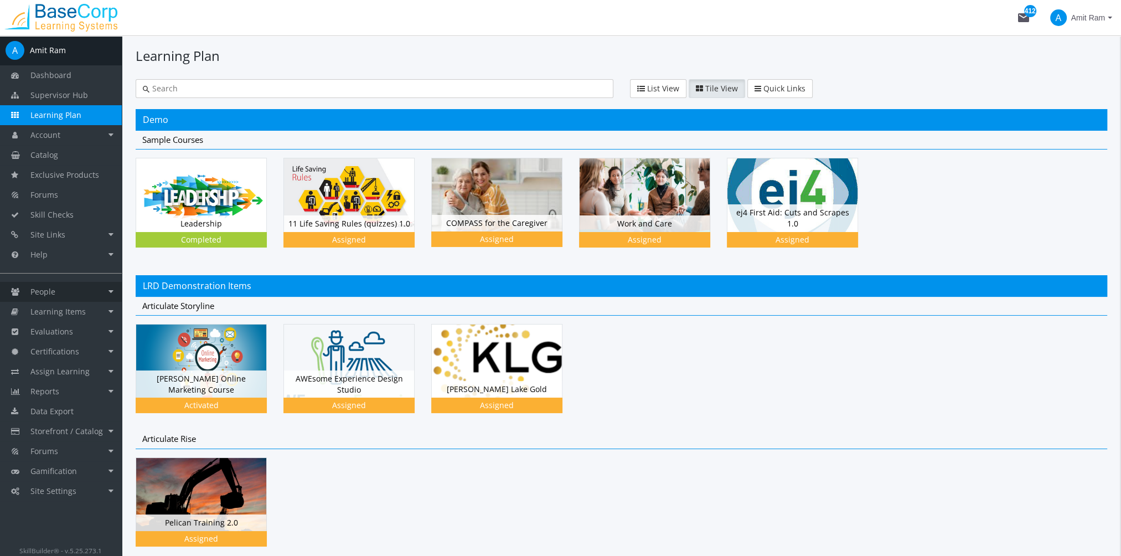
click at [86, 296] on link "People" at bounding box center [61, 292] width 122 height 20
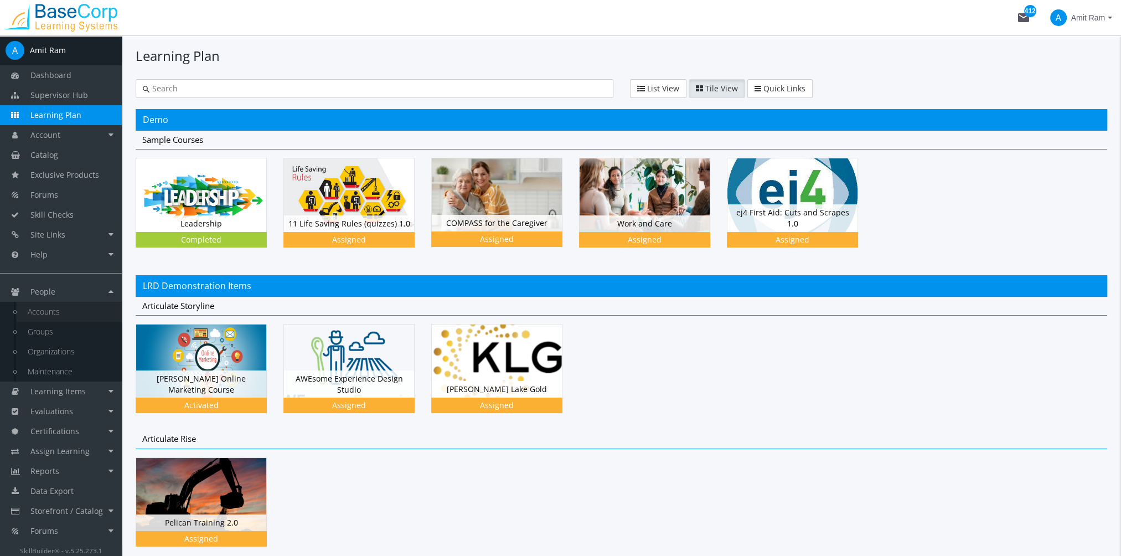
click at [80, 314] on link "Accounts" at bounding box center [69, 312] width 105 height 20
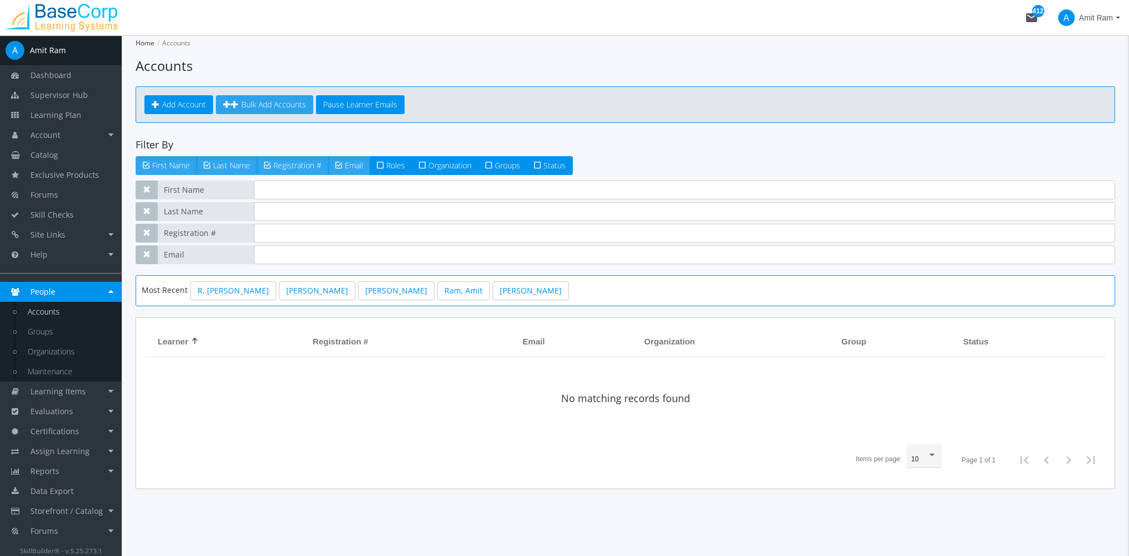
click at [255, 100] on span "Bulk Add Accounts" at bounding box center [273, 104] width 65 height 11
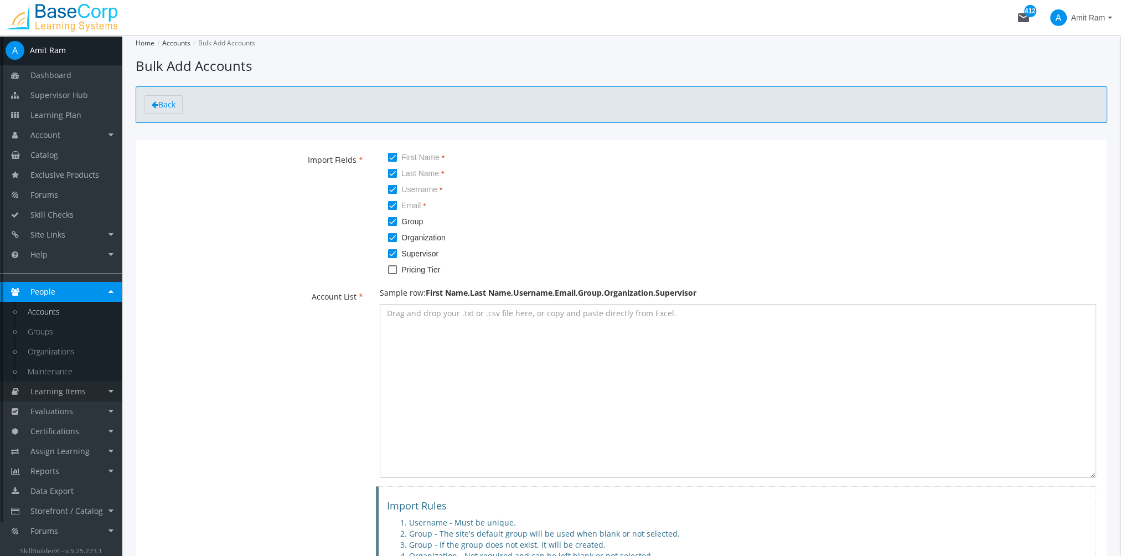
click at [86, 392] on link "Learning Items" at bounding box center [61, 391] width 122 height 20
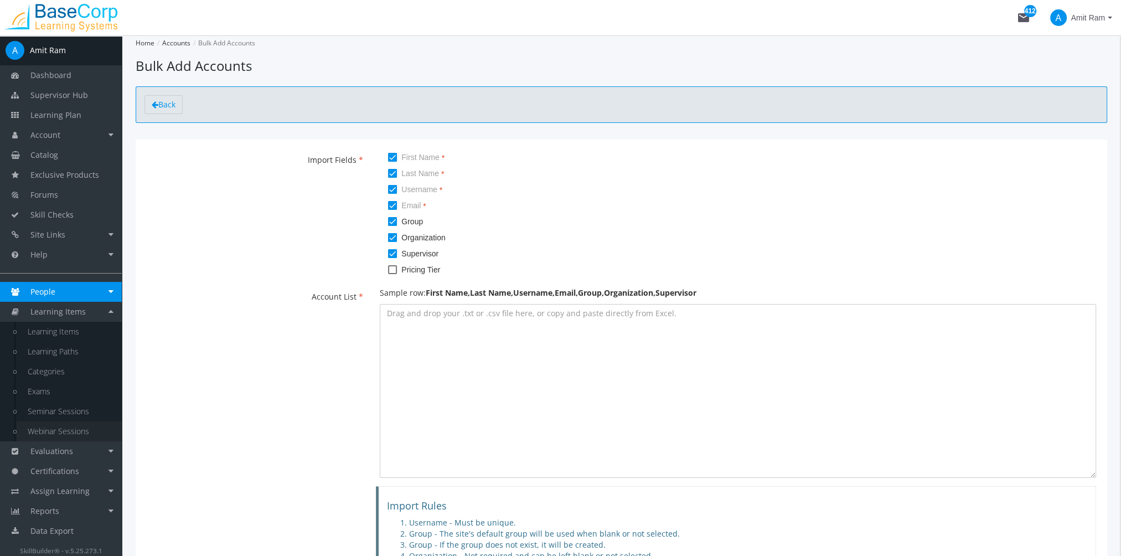
click at [84, 427] on link "Webinar Sessions" at bounding box center [69, 431] width 105 height 20
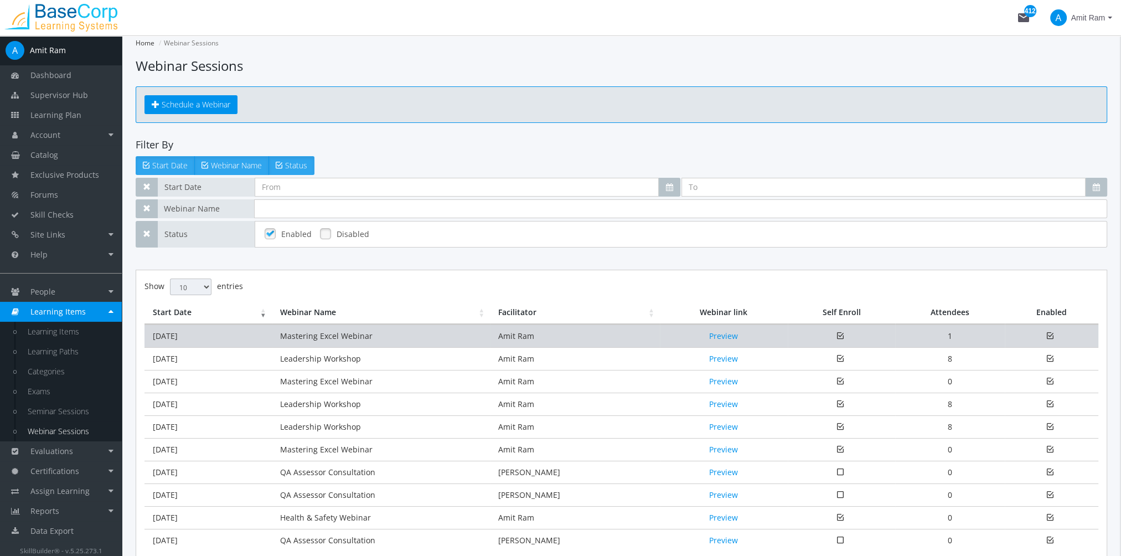
click at [349, 332] on td "Mastering Excel Webinar" at bounding box center [381, 335] width 218 height 23
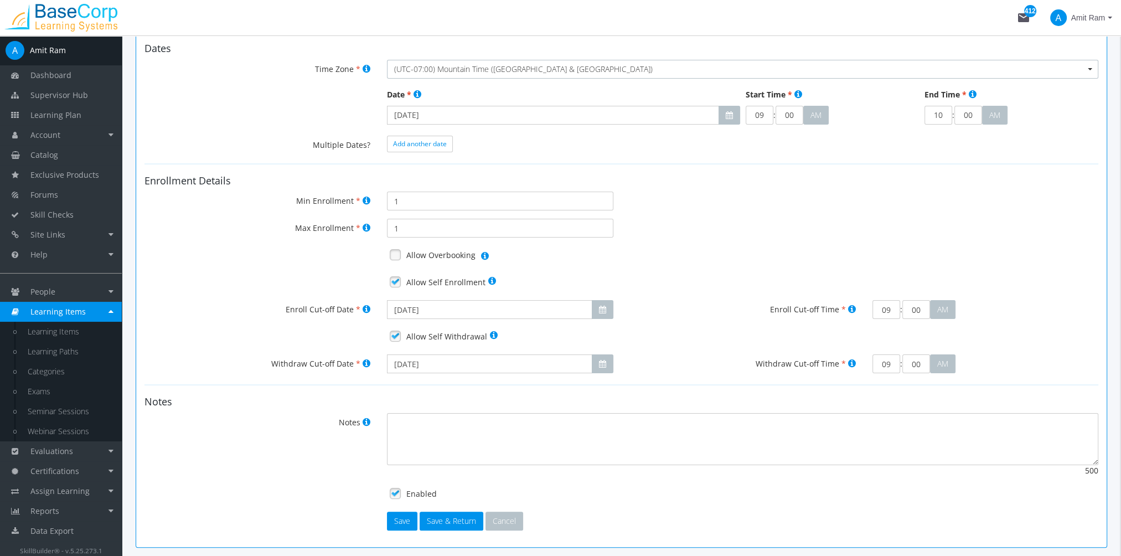
scroll to position [221, 0]
click at [55, 155] on span "Catalog" at bounding box center [44, 154] width 28 height 11
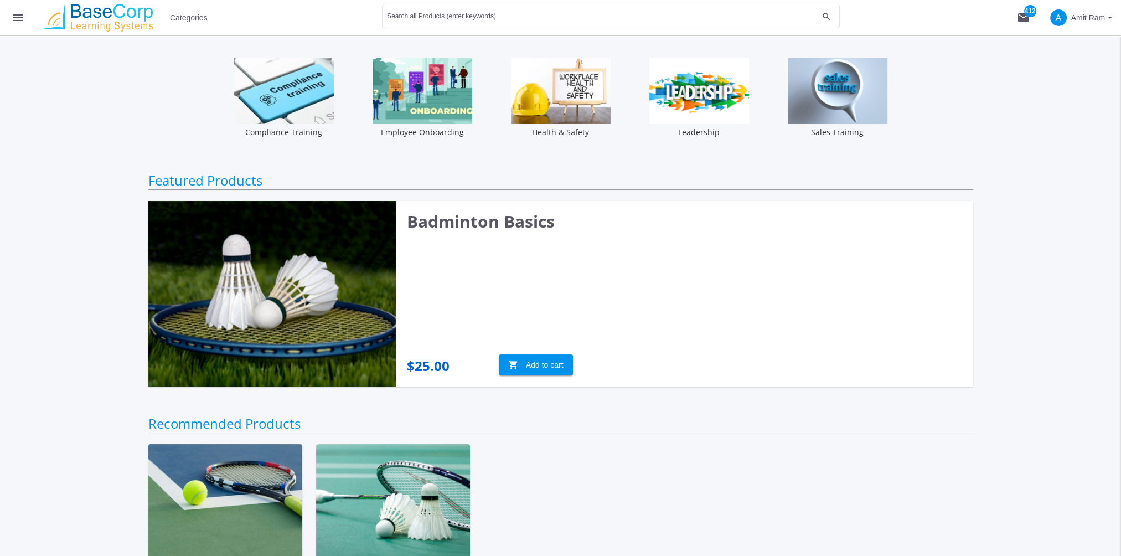
scroll to position [111, 0]
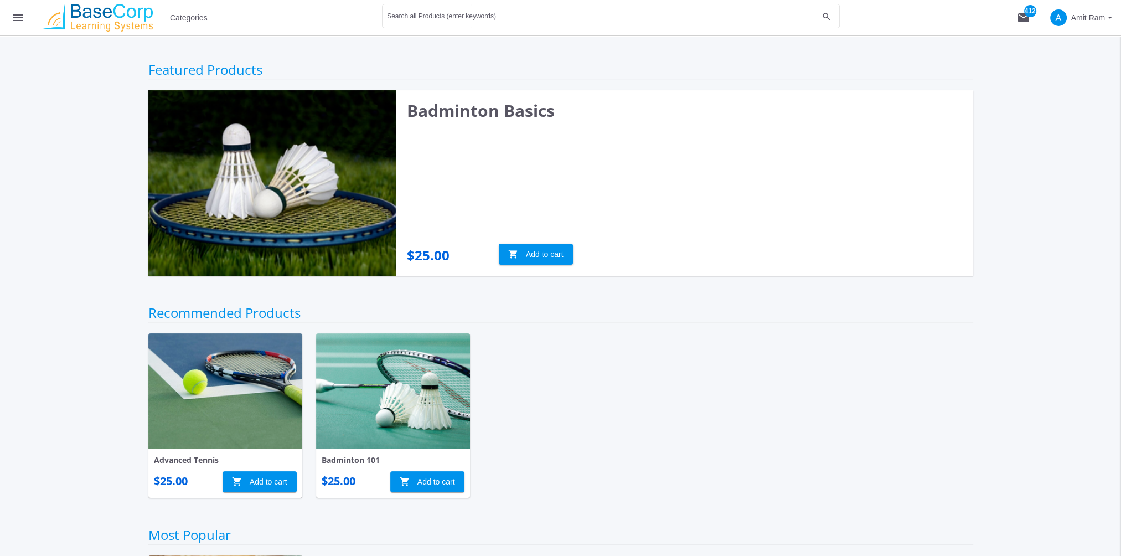
click at [13, 17] on mat-icon "menu" at bounding box center [17, 17] width 13 height 13
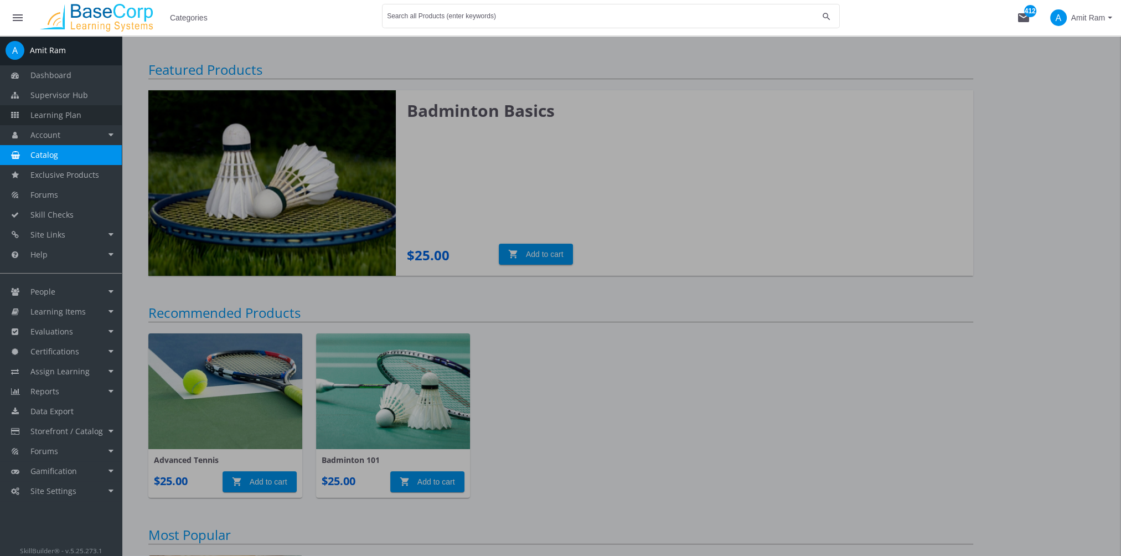
click at [73, 117] on span "Learning Plan" at bounding box center [55, 115] width 51 height 11
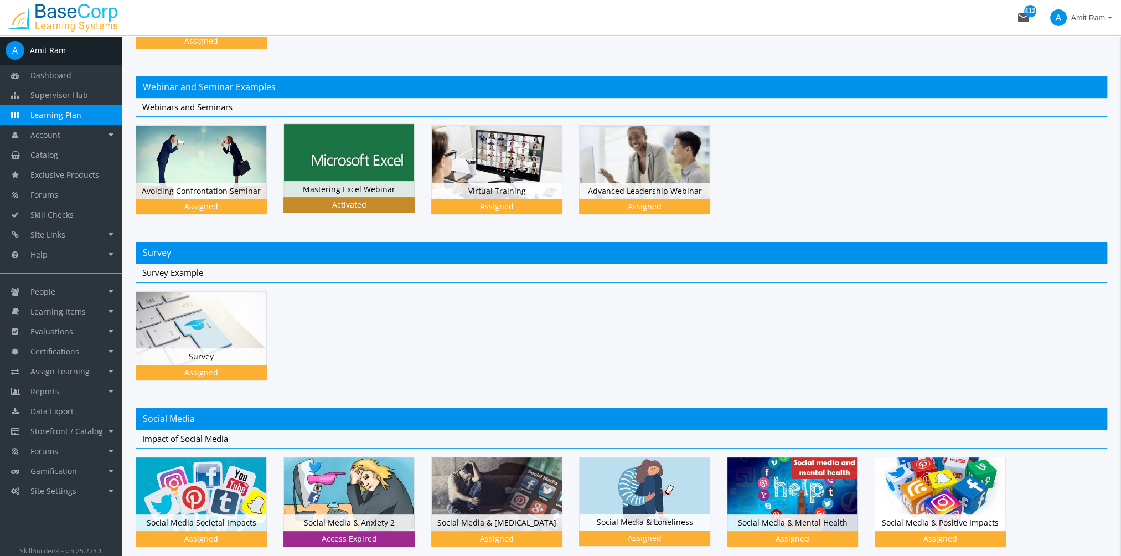
scroll to position [553, 0]
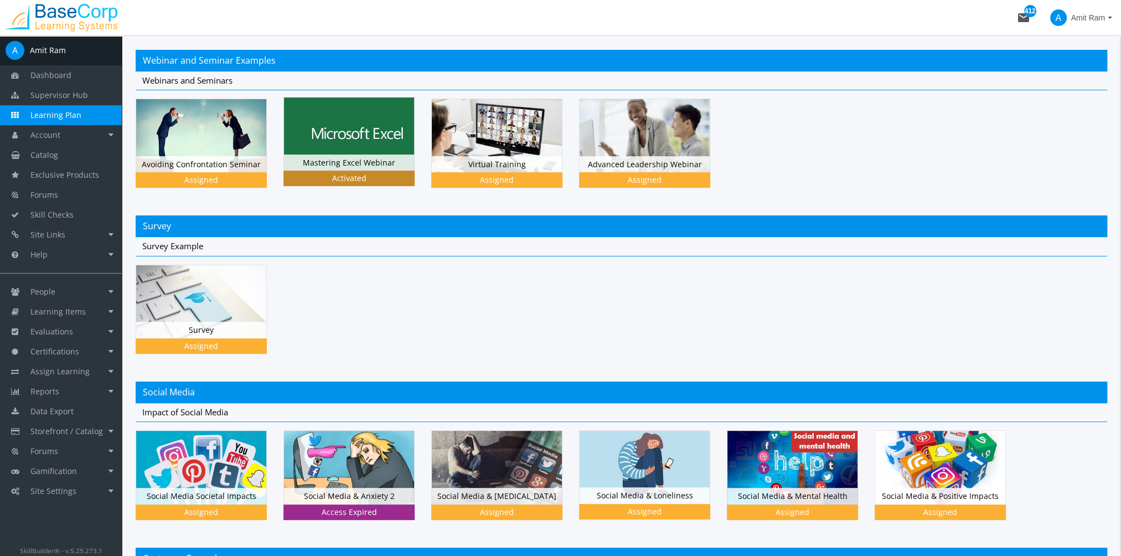
click at [370, 138] on img at bounding box center [349, 133] width 130 height 73
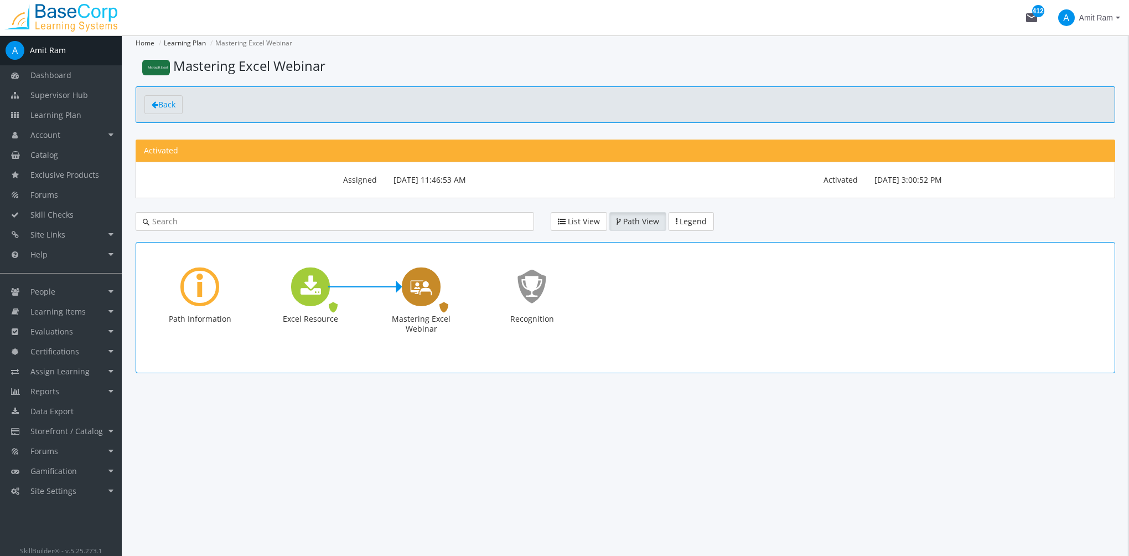
click at [415, 297] on icon "Mastering Excel Webinar" at bounding box center [421, 287] width 22 height 32
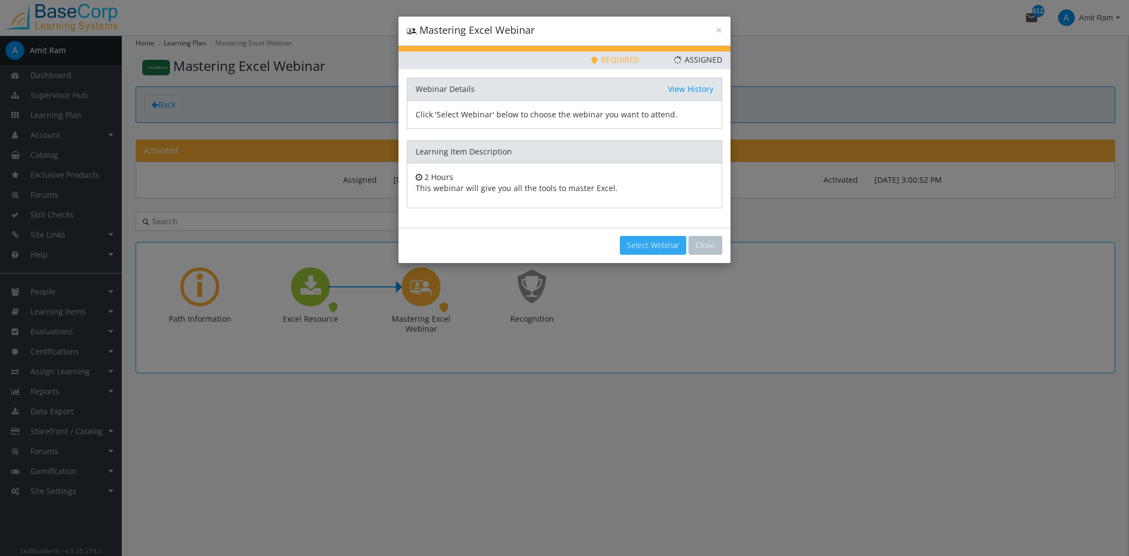
click at [650, 244] on button "Select Webinar" at bounding box center [653, 245] width 66 height 19
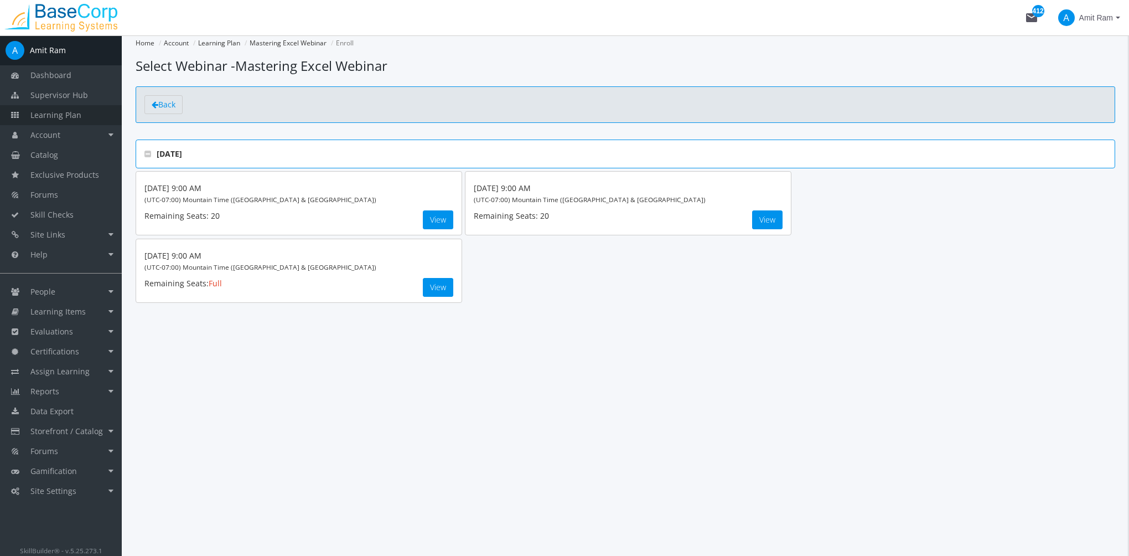
click at [75, 112] on span "Learning Plan" at bounding box center [55, 115] width 51 height 11
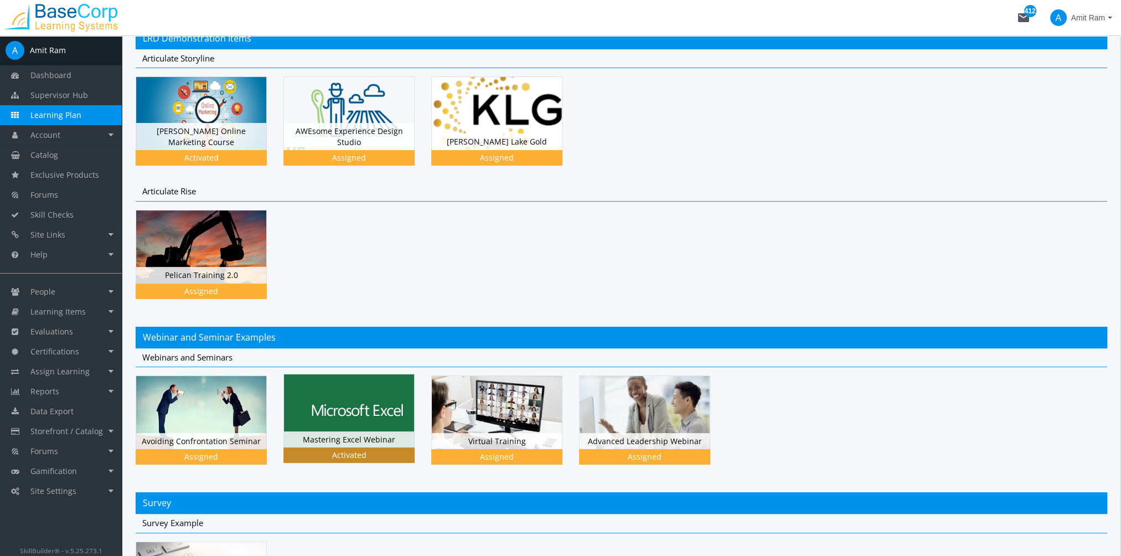
scroll to position [387, 0]
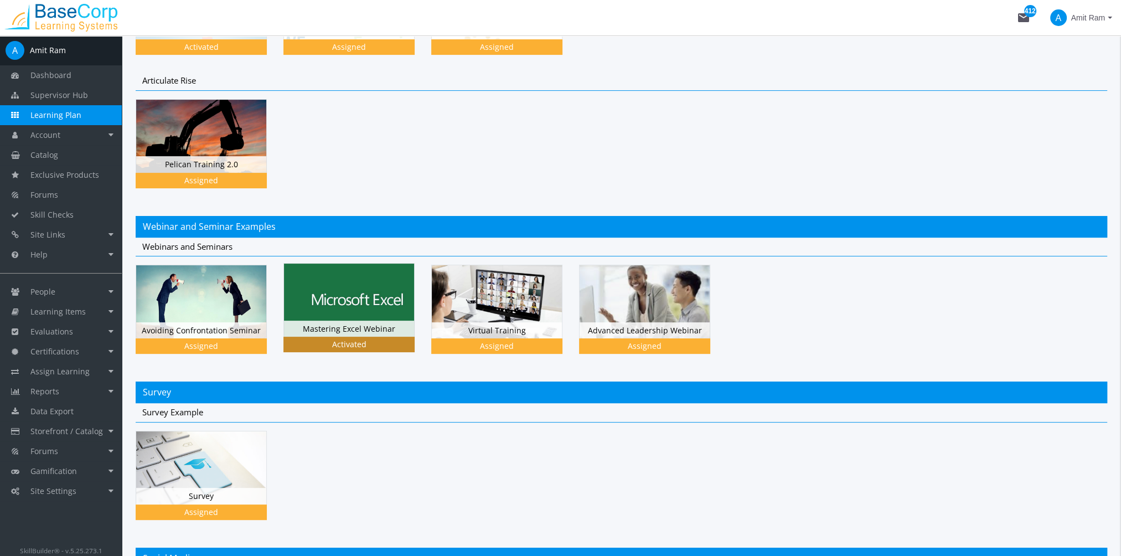
click at [368, 302] on img at bounding box center [349, 299] width 130 height 73
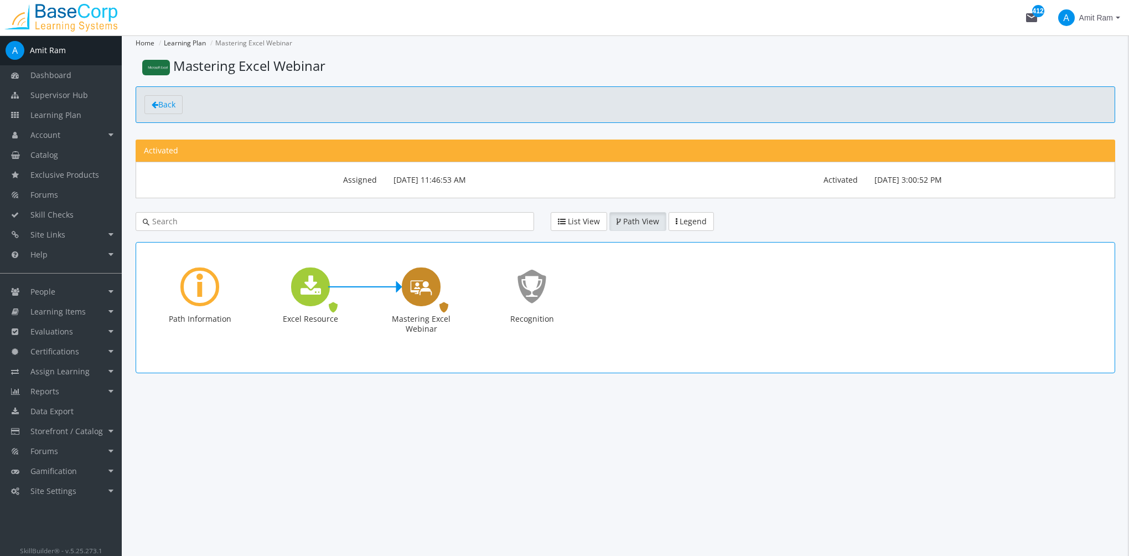
click at [422, 281] on icon "Mastering Excel Webinar" at bounding box center [421, 287] width 22 height 32
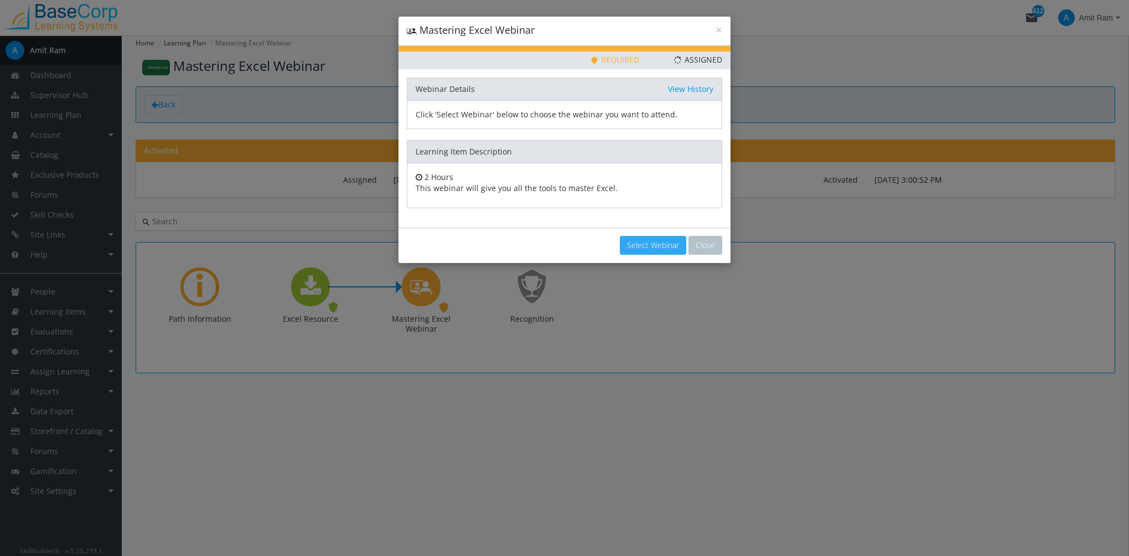
click at [661, 239] on button "Select Webinar" at bounding box center [653, 245] width 66 height 19
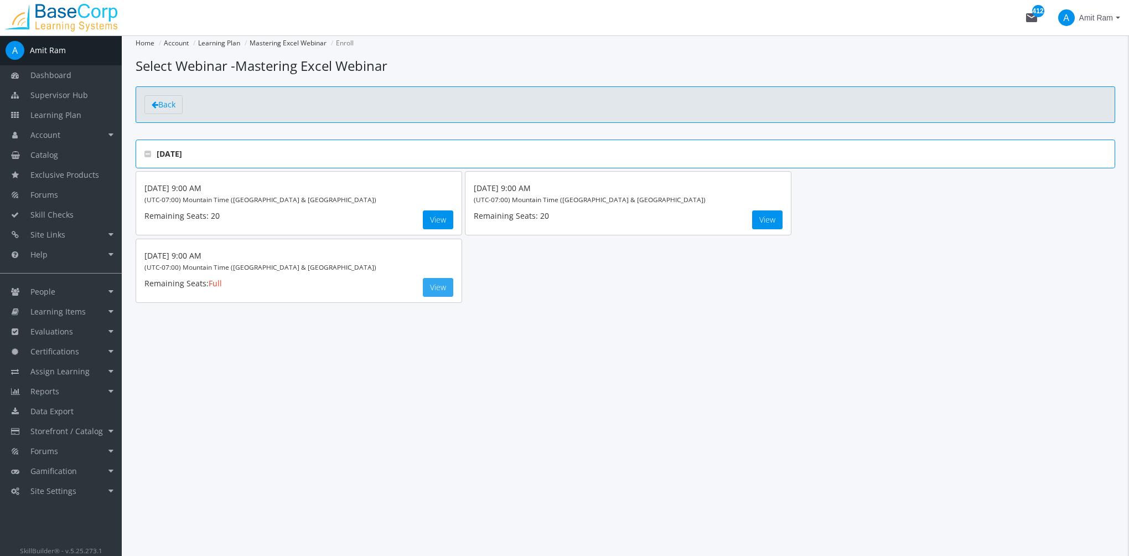
click at [434, 286] on button "View" at bounding box center [438, 287] width 30 height 19
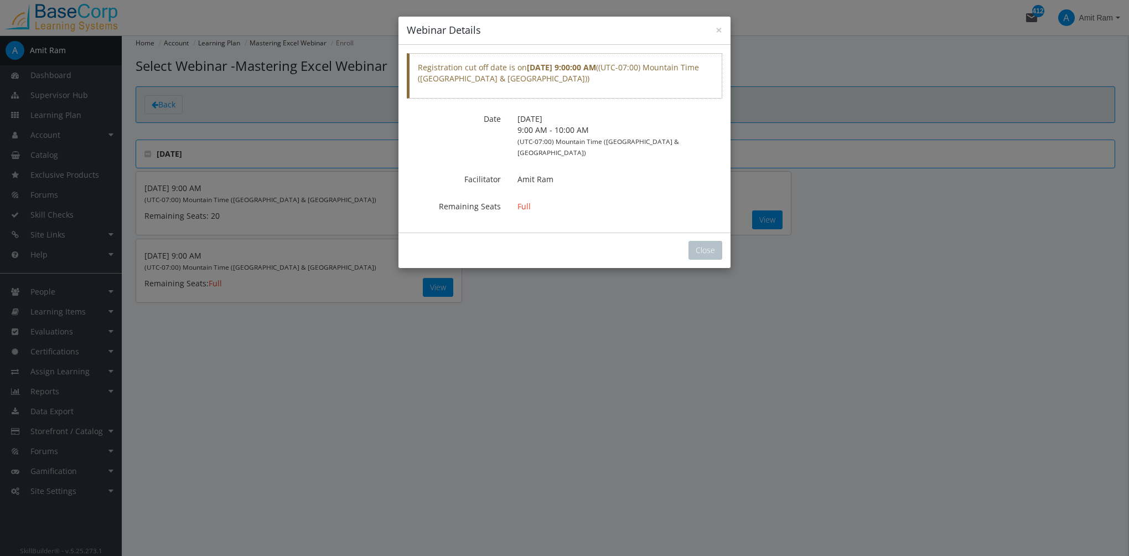
click at [700, 205] on div "Registration cut off date is on [DATE] 9:00:00 AM ( (UTC-07:00) Mountain Time (…" at bounding box center [564, 139] width 332 height 188
click at [699, 204] on div "Registration cut off date is on [DATE] 9:00:00 AM ( (UTC-07:00) Mountain Time (…" at bounding box center [564, 139] width 332 height 188
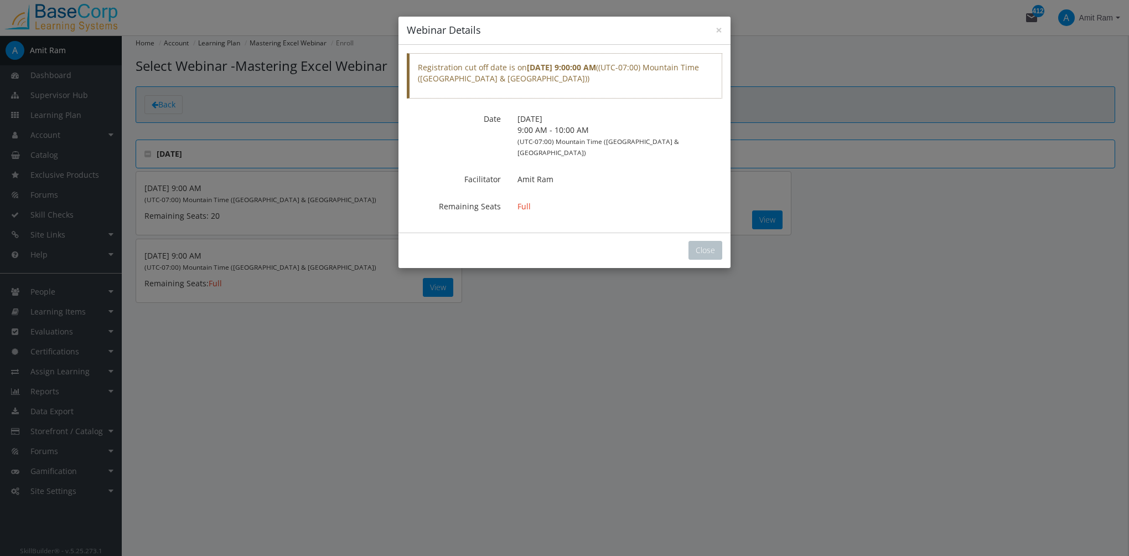
click at [699, 204] on div "Registration cut off date is on [DATE] 9:00:00 AM ( (UTC-07:00) Mountain Time (…" at bounding box center [564, 139] width 332 height 188
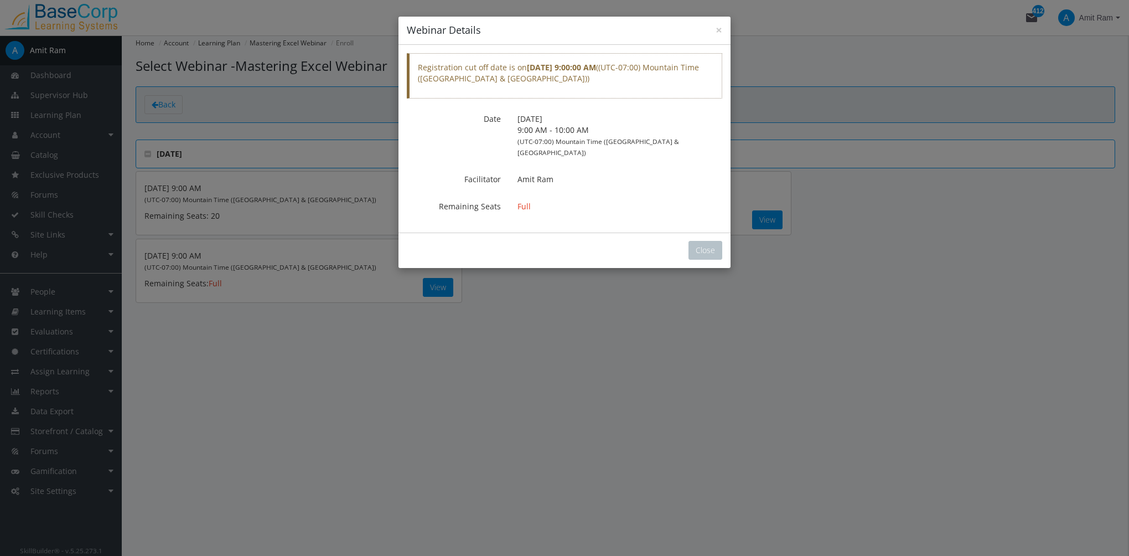
click at [699, 204] on div "Registration cut off date is on [DATE] 9:00:00 AM ( (UTC-07:00) Mountain Time (…" at bounding box center [564, 139] width 332 height 188
click at [706, 244] on button "Close" at bounding box center [705, 250] width 34 height 19
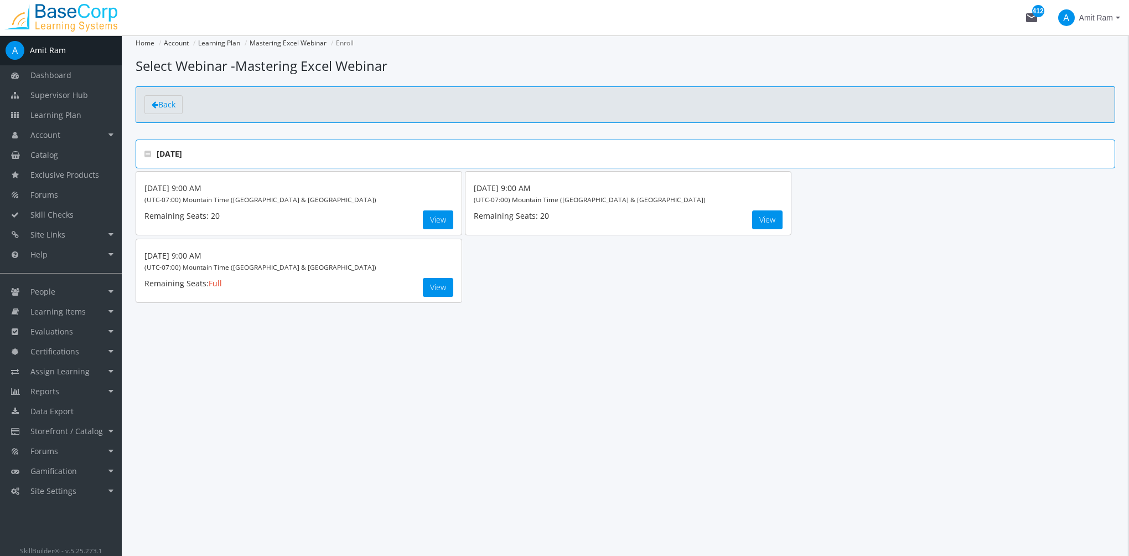
click at [769, 218] on div "× Webinar Details Registration cut off date is on [DATE] 9:00:00 AM ( (UTC-07:0…" at bounding box center [564, 278] width 1129 height 556
click at [769, 218] on button "View" at bounding box center [767, 219] width 30 height 19
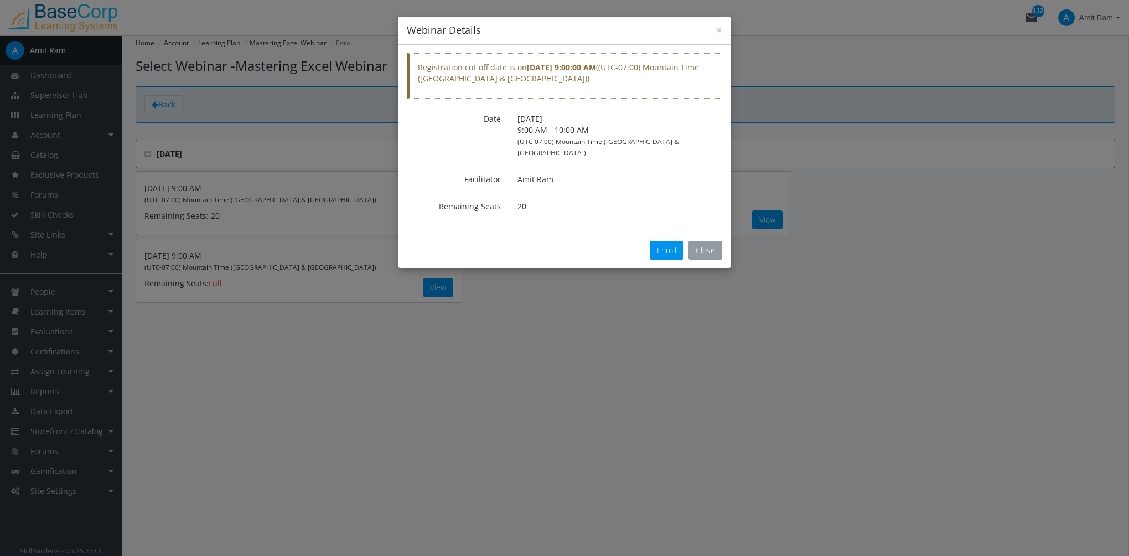
click at [708, 241] on button "Close" at bounding box center [705, 250] width 34 height 19
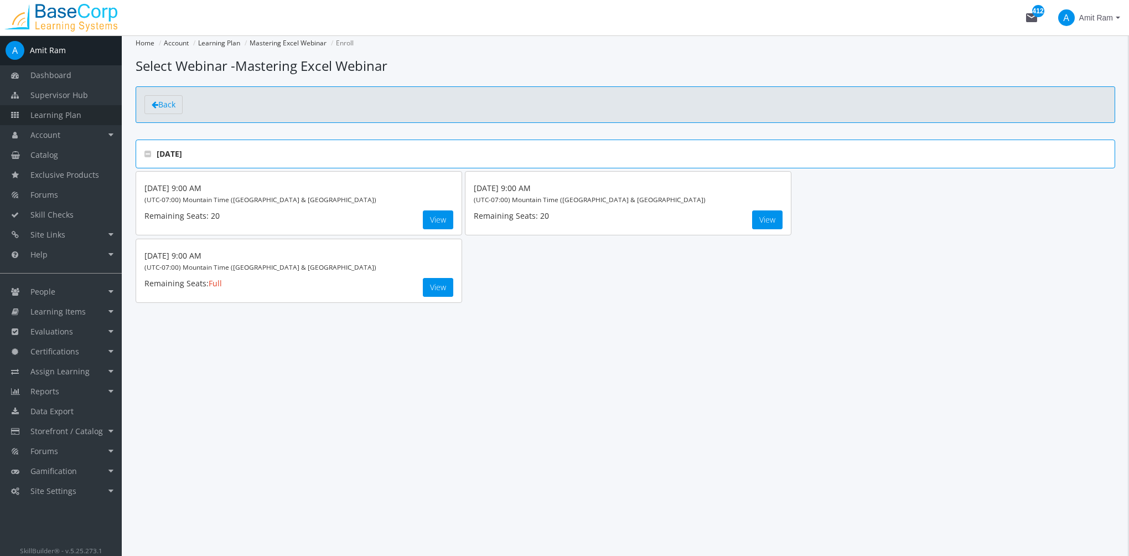
click at [82, 115] on link "Learning Plan" at bounding box center [61, 115] width 122 height 20
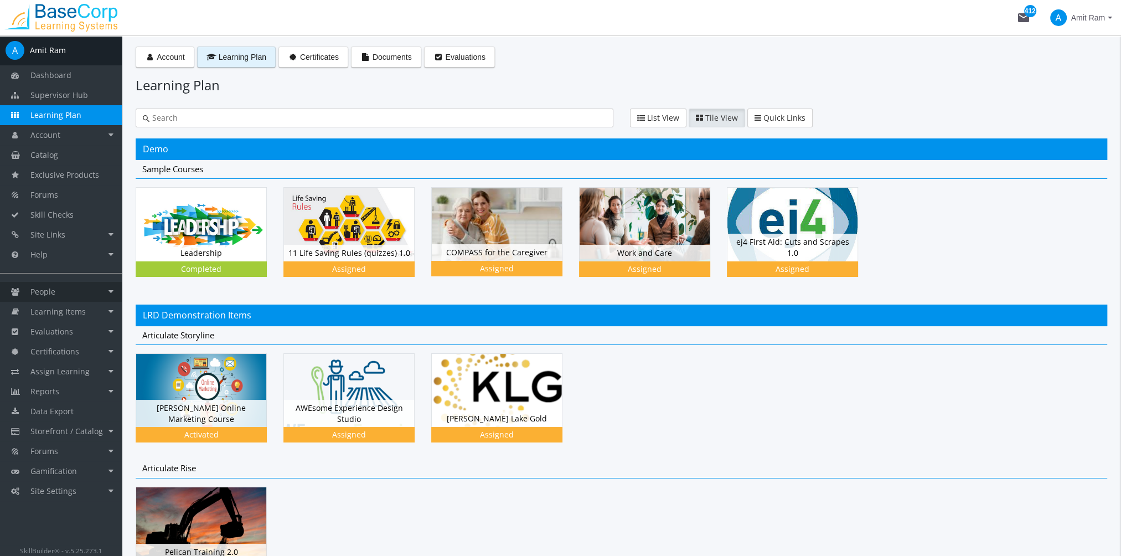
click at [75, 299] on link "People" at bounding box center [61, 292] width 122 height 20
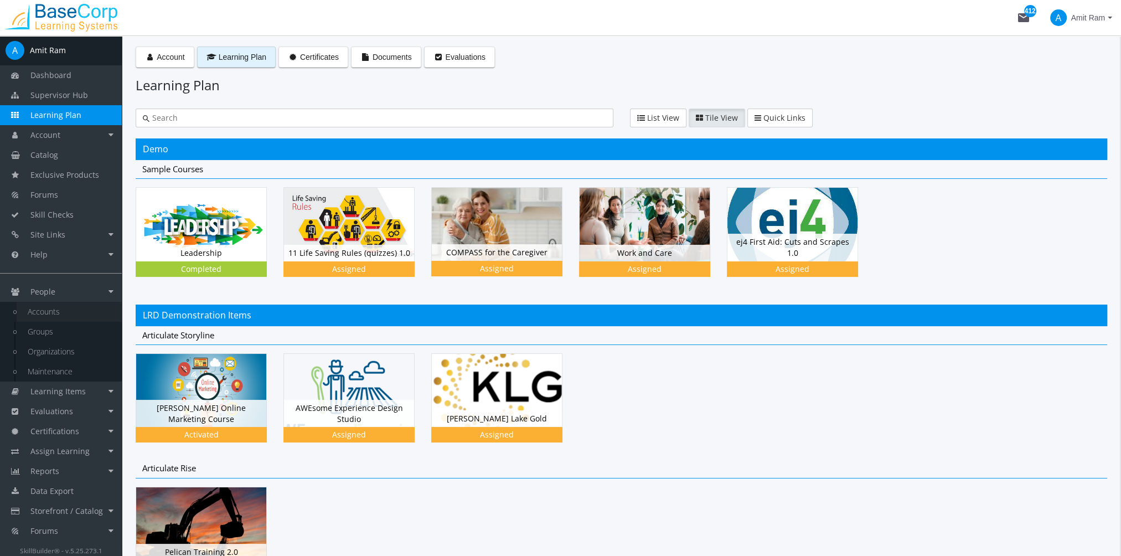
click at [72, 313] on link "Accounts" at bounding box center [69, 312] width 105 height 20
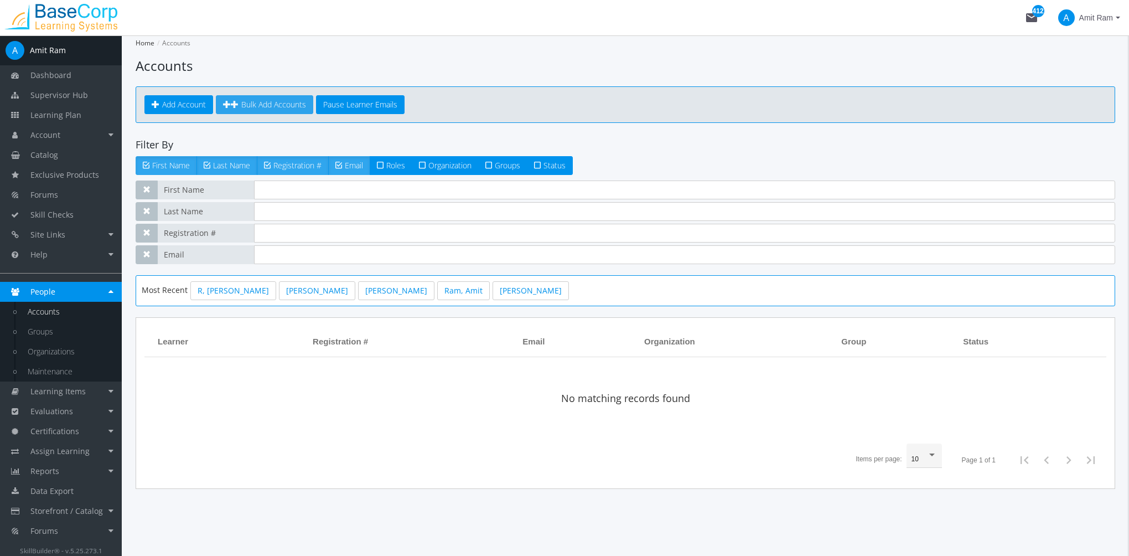
click at [293, 109] on link "Bulk Add Accounts" at bounding box center [264, 104] width 97 height 19
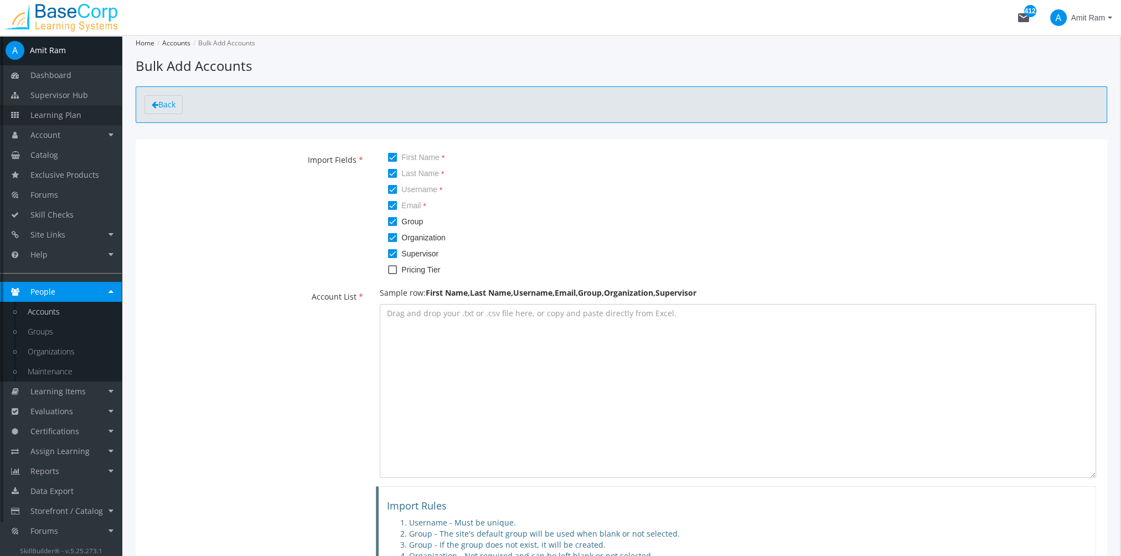
click at [84, 116] on link "Learning Plan" at bounding box center [61, 115] width 122 height 20
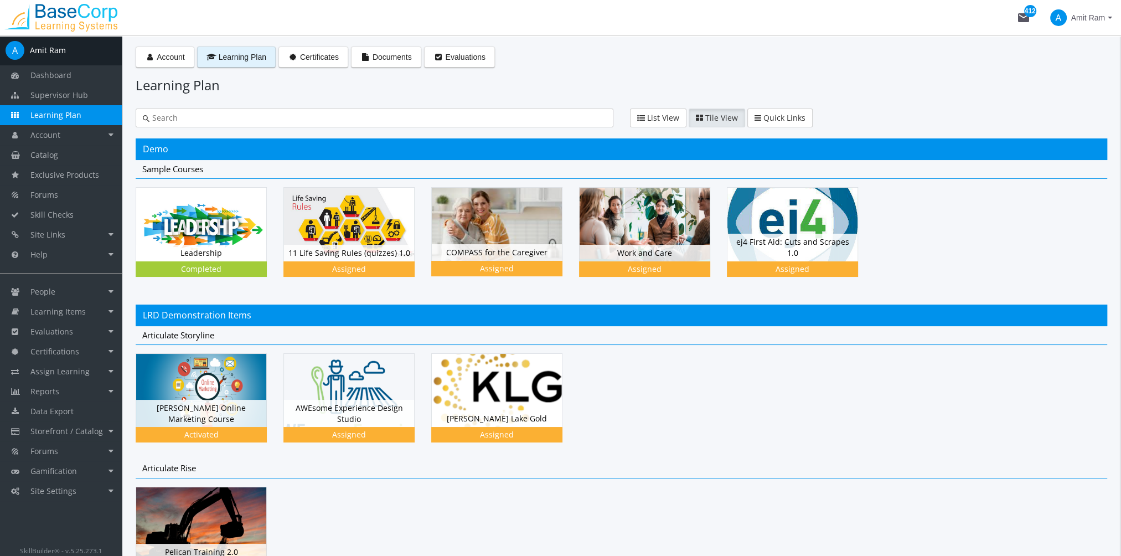
click at [72, 116] on span "Learning Plan" at bounding box center [55, 115] width 51 height 11
click at [68, 154] on link "Catalog" at bounding box center [61, 155] width 122 height 20
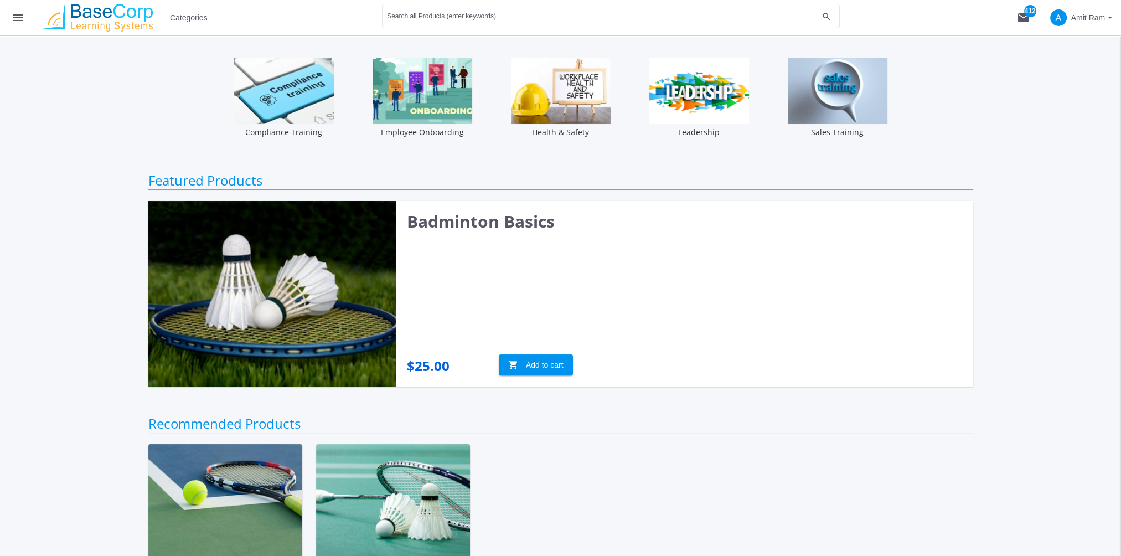
click at [191, 22] on span "Categories" at bounding box center [189, 18] width 38 height 20
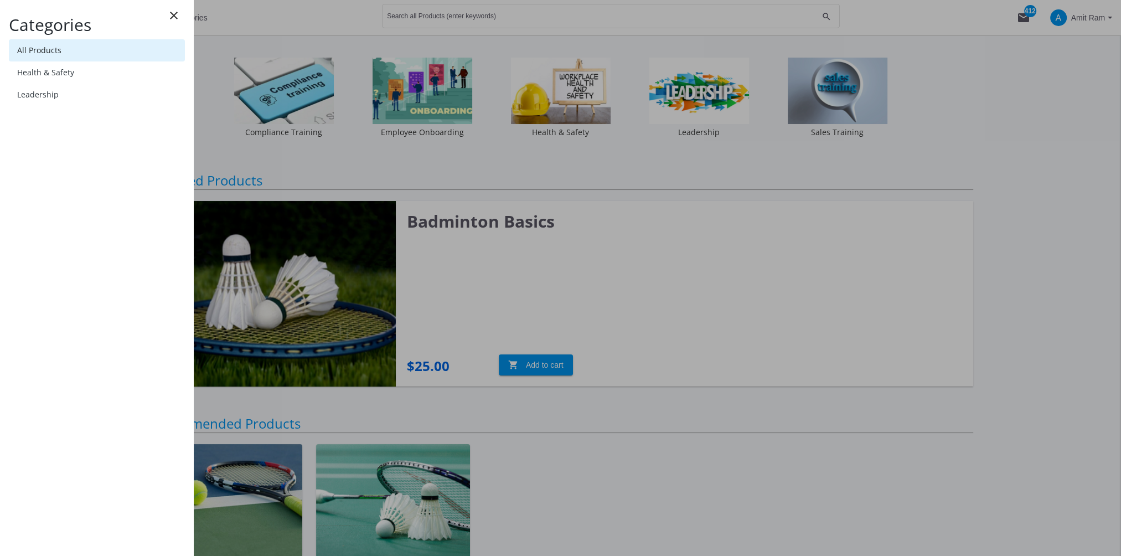
click at [89, 53] on link "All Products" at bounding box center [97, 50] width 176 height 22
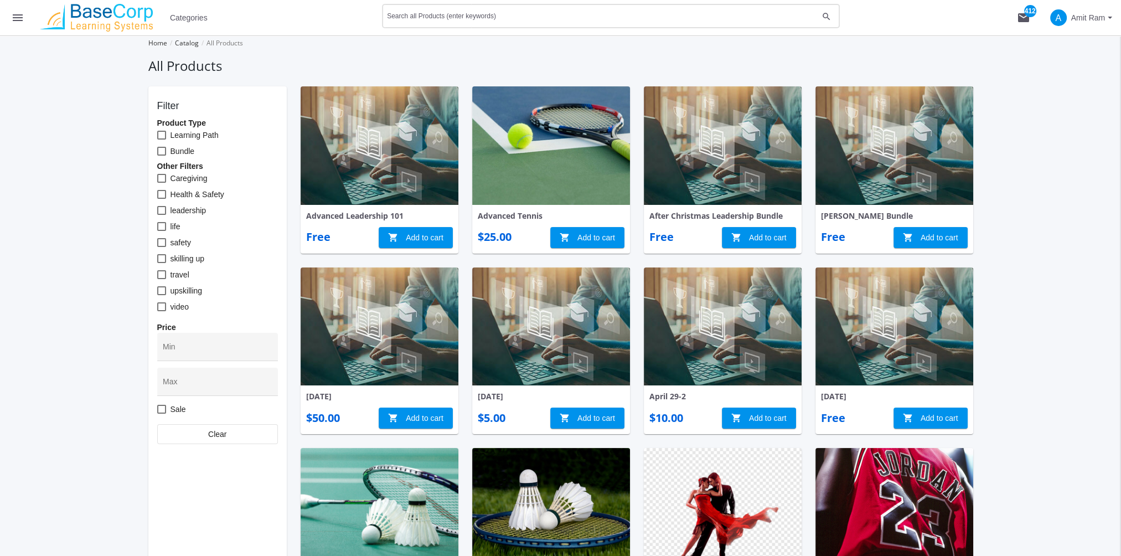
click at [443, 10] on div "Search all Products (enter keywords)" at bounding box center [602, 15] width 431 height 27
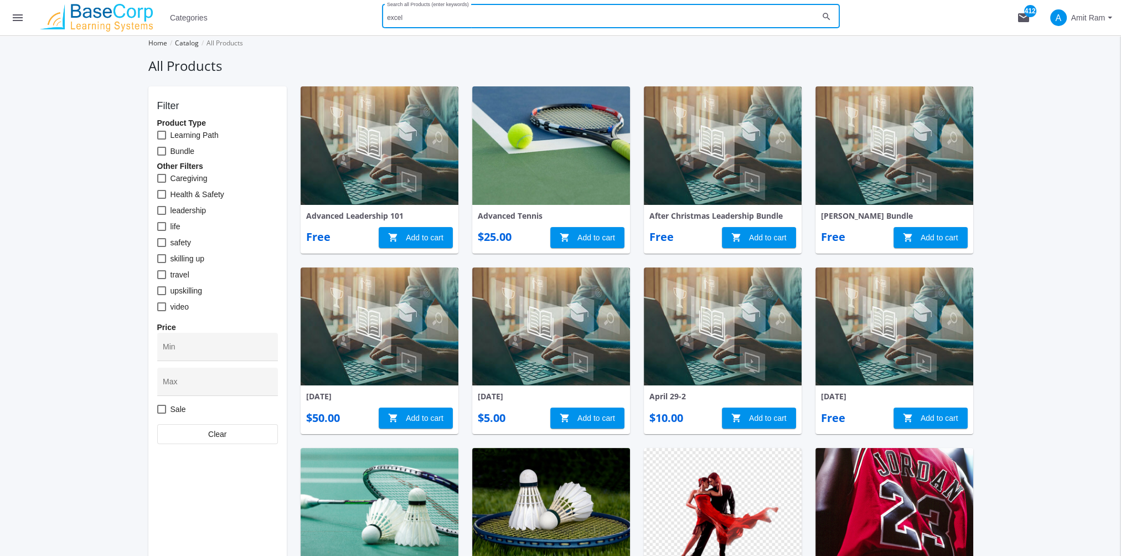
type input "excel"
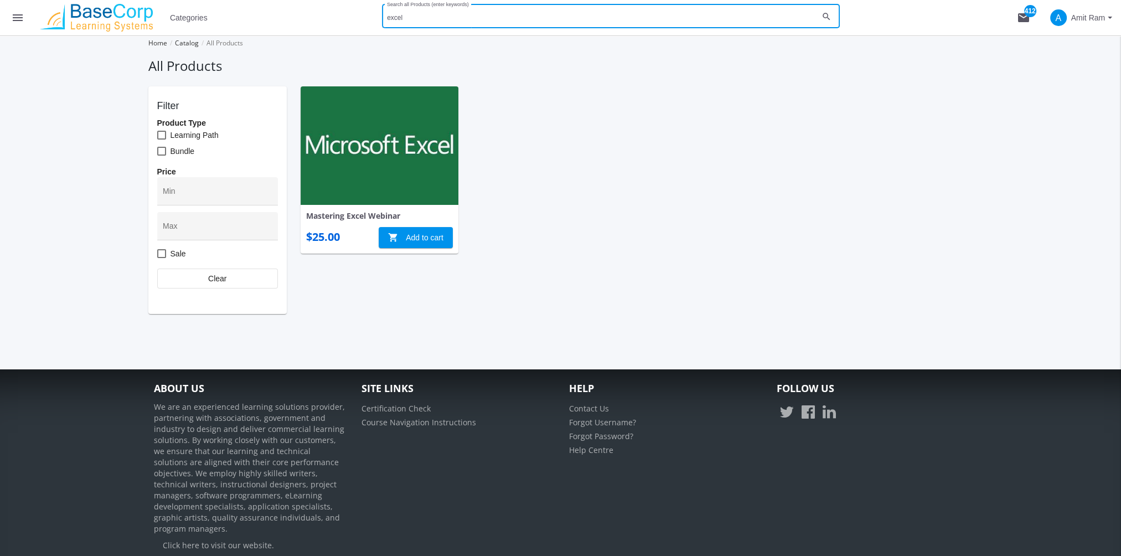
click at [418, 139] on img at bounding box center [380, 145] width 158 height 118
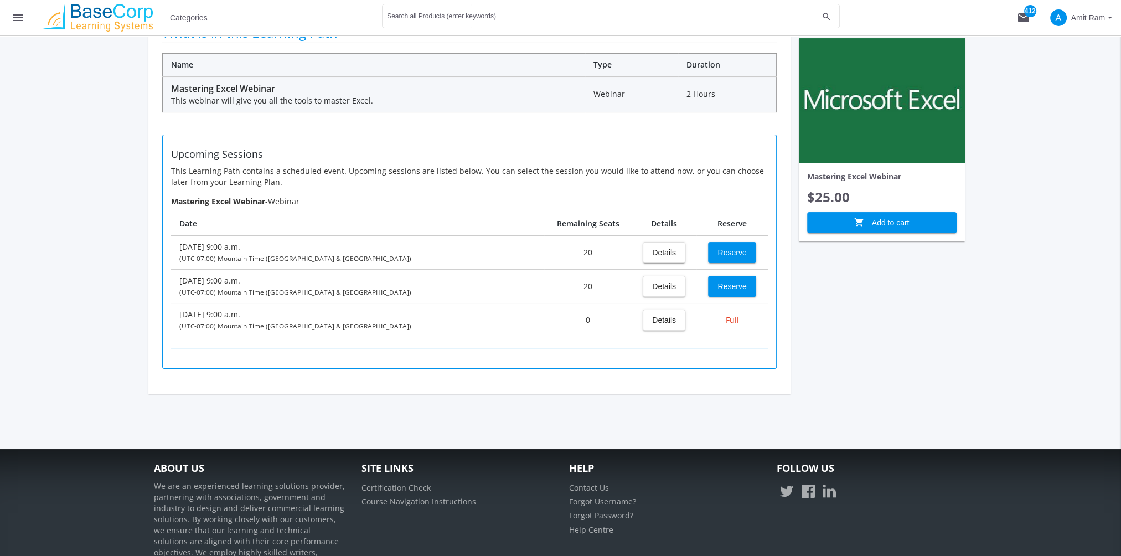
scroll to position [221, 0]
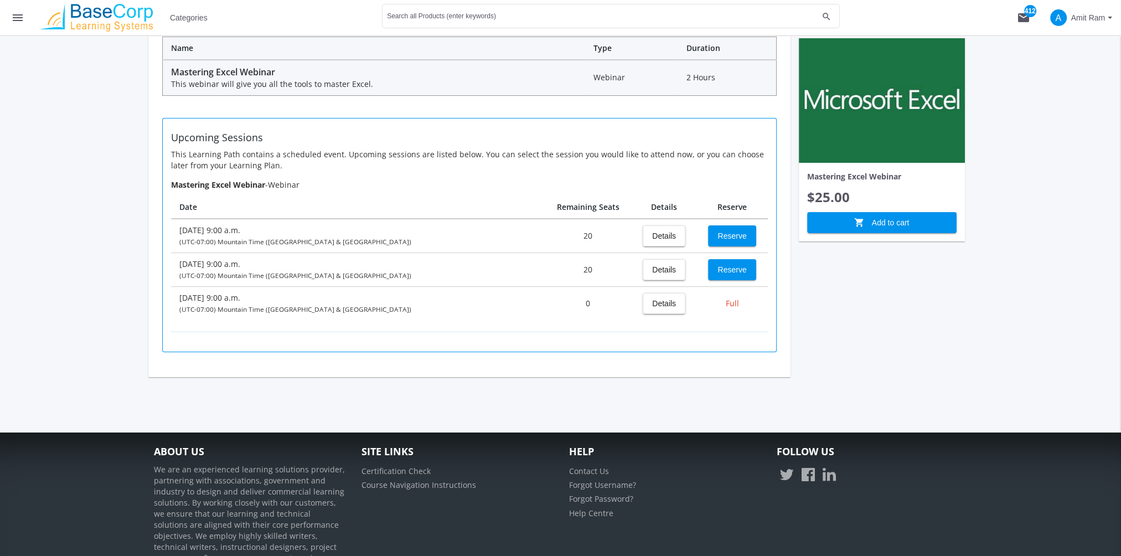
click at [13, 24] on button "menu" at bounding box center [17, 17] width 35 height 35
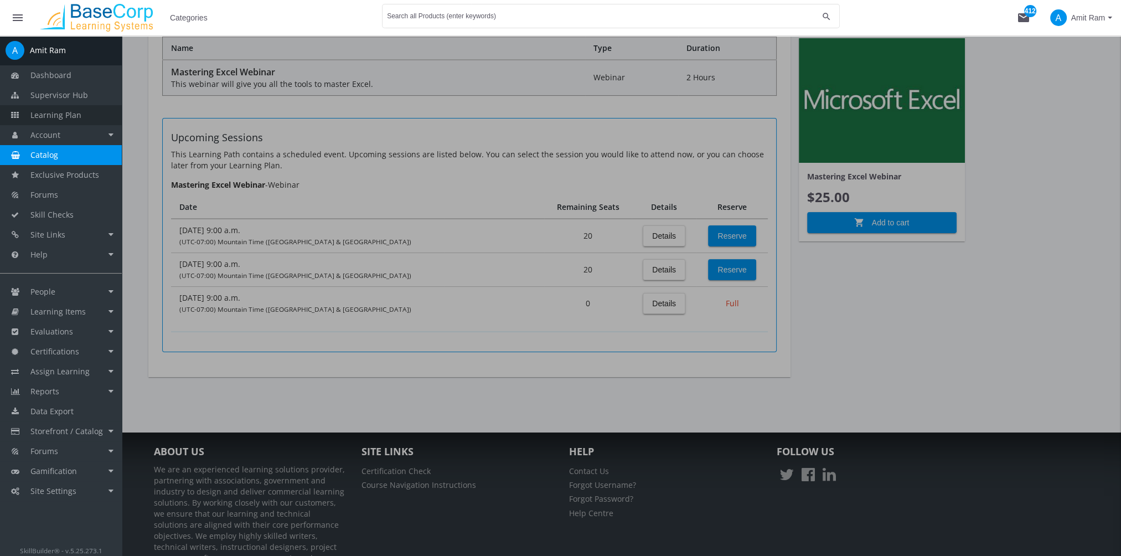
click at [68, 115] on span "Learning Plan" at bounding box center [55, 115] width 51 height 11
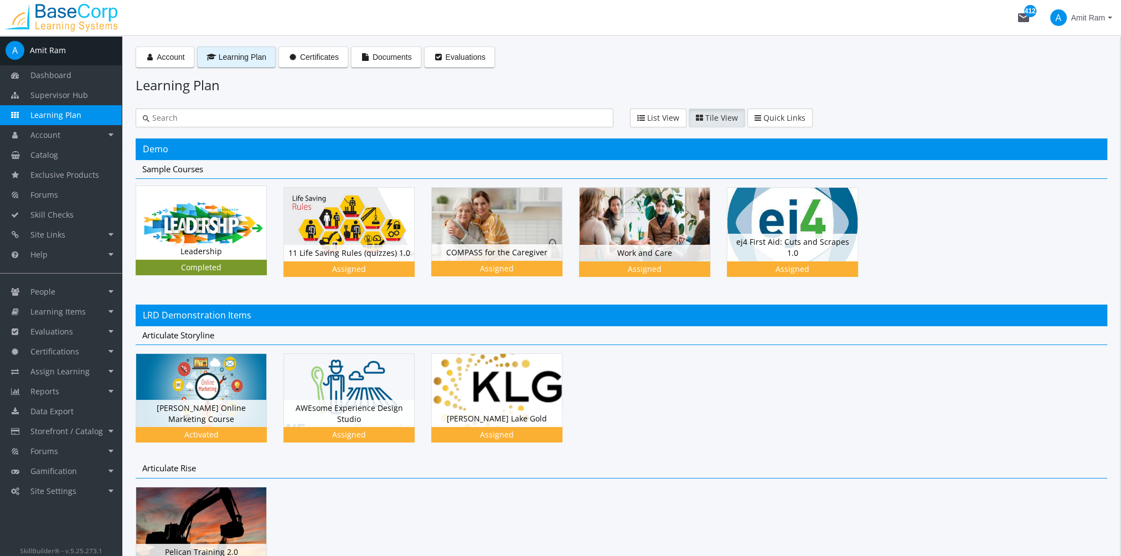
click at [197, 236] on img at bounding box center [201, 222] width 130 height 73
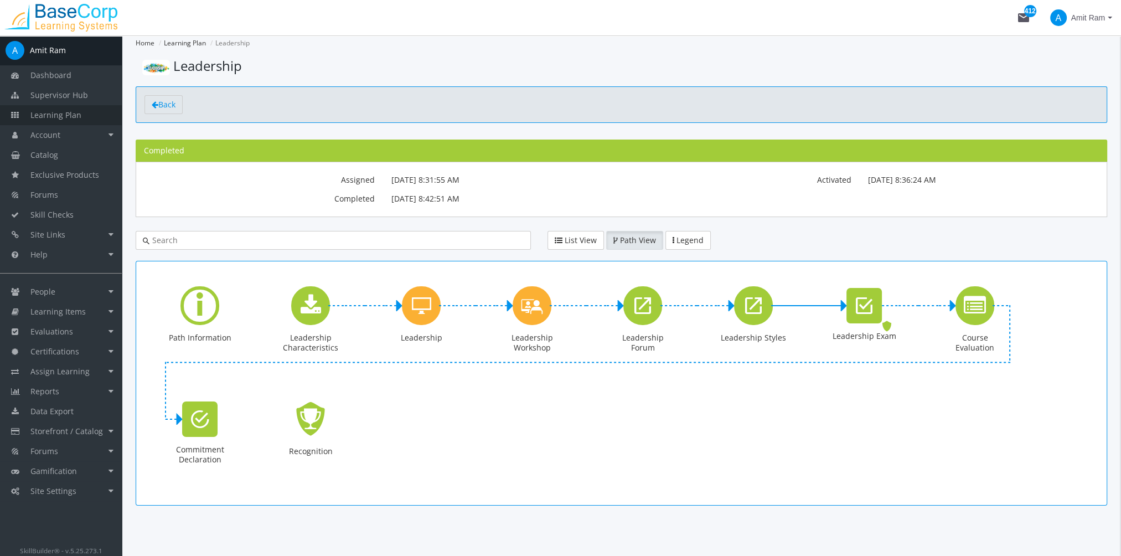
click at [93, 117] on link "Learning Plan" at bounding box center [61, 115] width 122 height 20
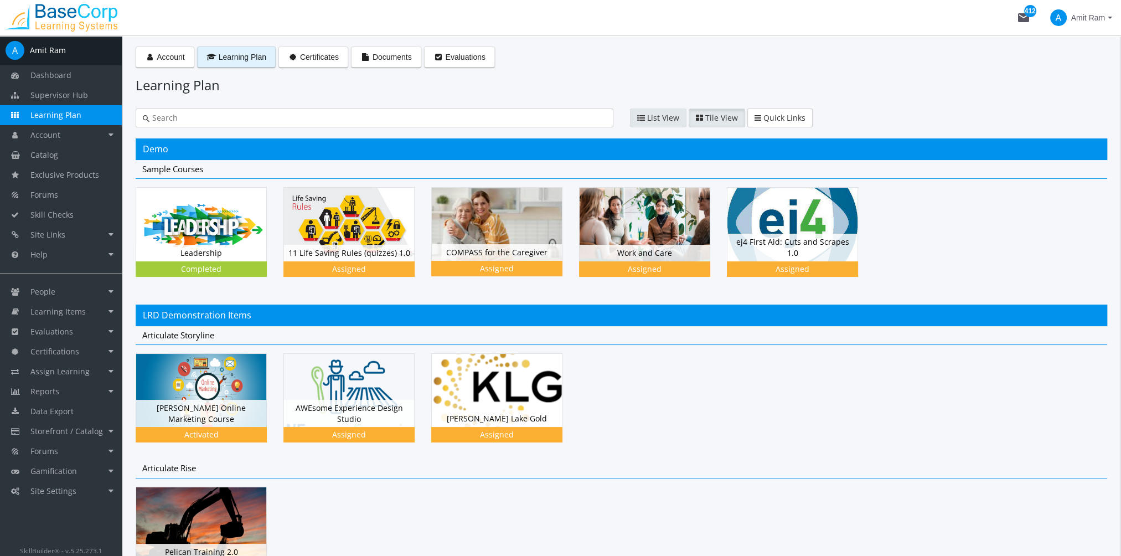
click at [643, 118] on icon "button" at bounding box center [641, 118] width 8 height 8
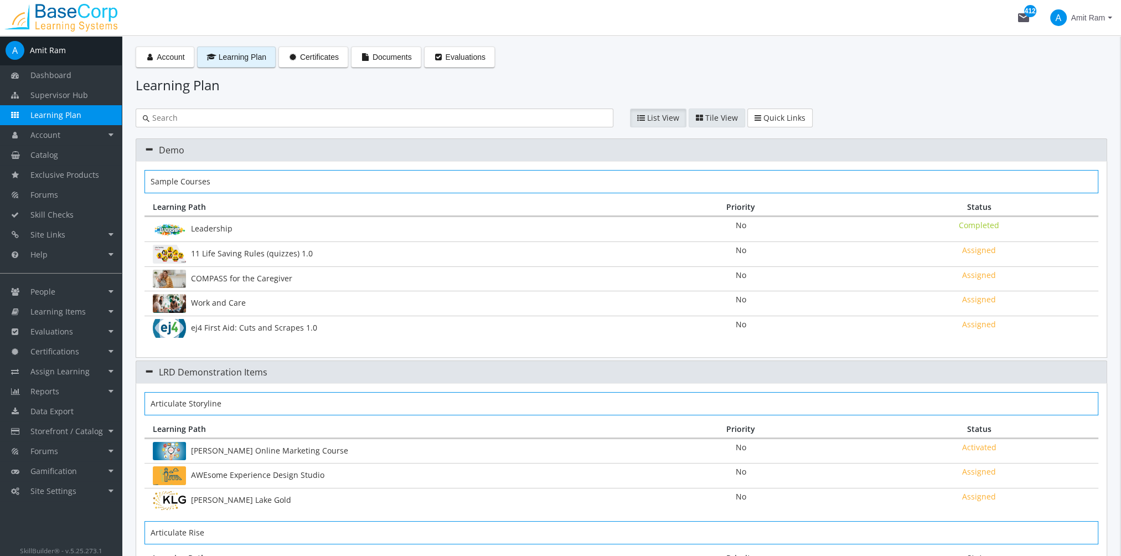
click at [722, 117] on span "Tile View" at bounding box center [721, 117] width 33 height 11
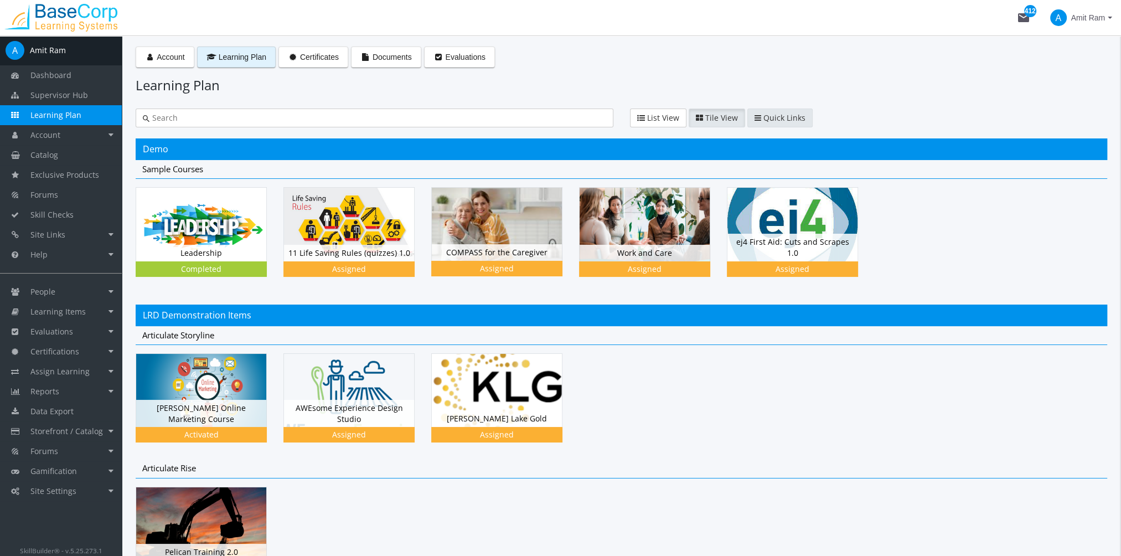
click at [770, 116] on span "Quick Links" at bounding box center [784, 117] width 42 height 11
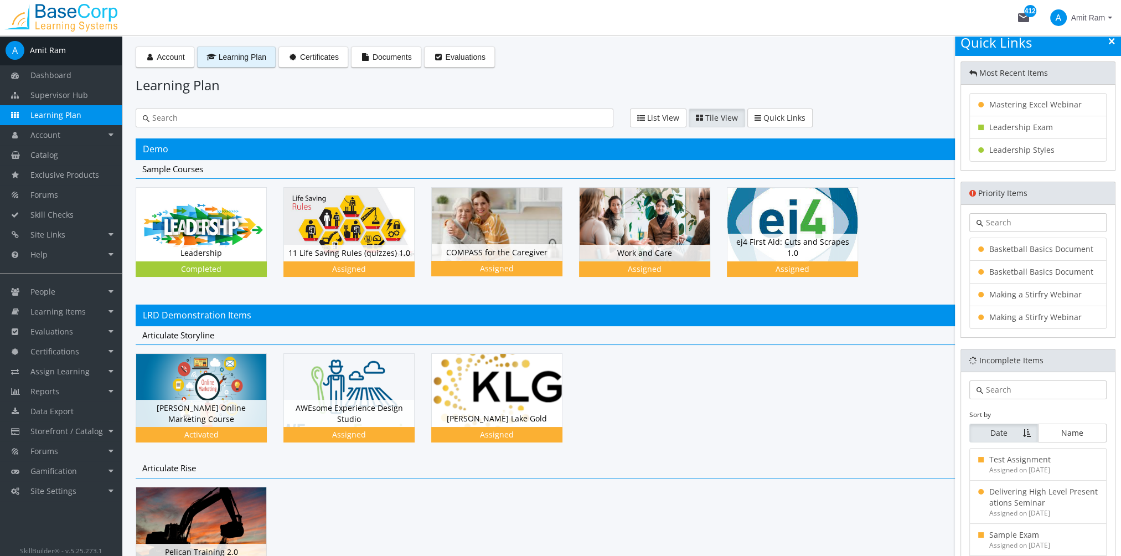
click at [1111, 42] on icon at bounding box center [1112, 42] width 6 height 8
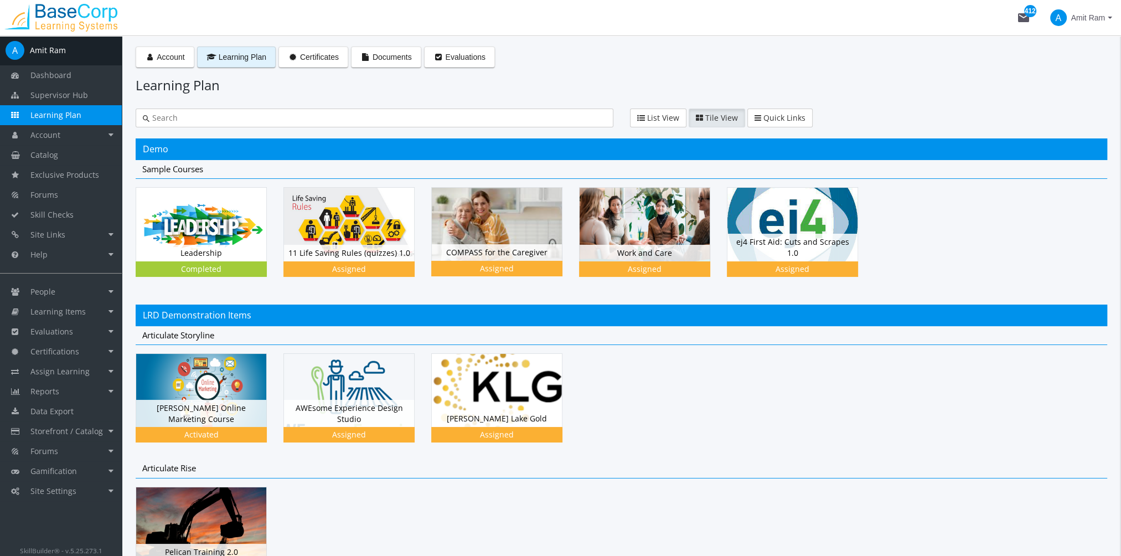
click at [1085, 18] on span "Amit Ram" at bounding box center [1088, 18] width 34 height 20
click at [877, 75] on div at bounding box center [560, 278] width 1121 height 556
click at [1027, 20] on mat-icon "mail 412" at bounding box center [1023, 17] width 13 height 13
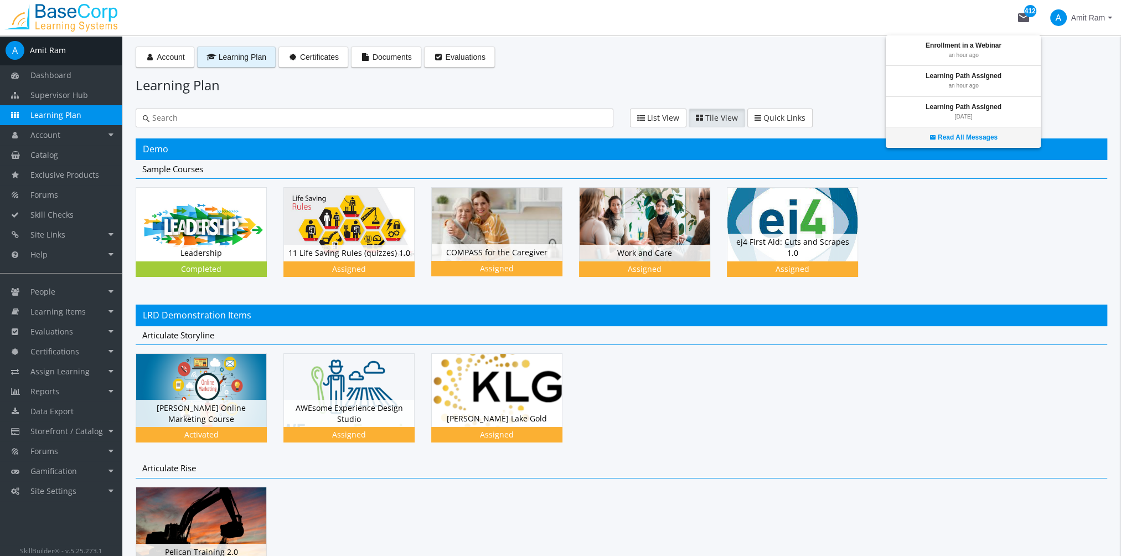
click at [967, 137] on strong "Read All Messages" at bounding box center [968, 137] width 60 height 8
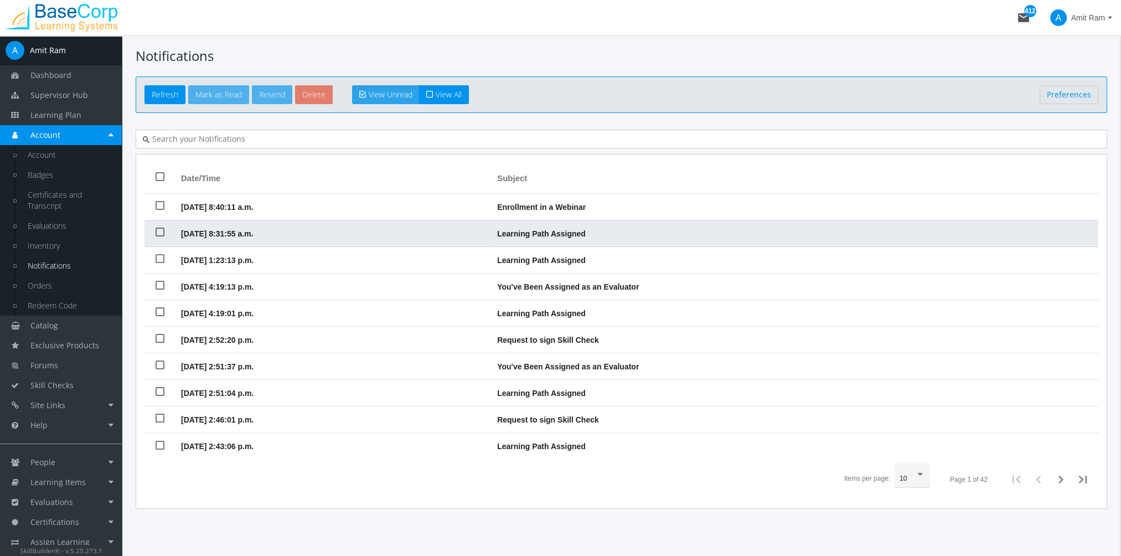
click at [224, 227] on td "[DATE] 8:31:55 a.m." at bounding box center [333, 233] width 316 height 27
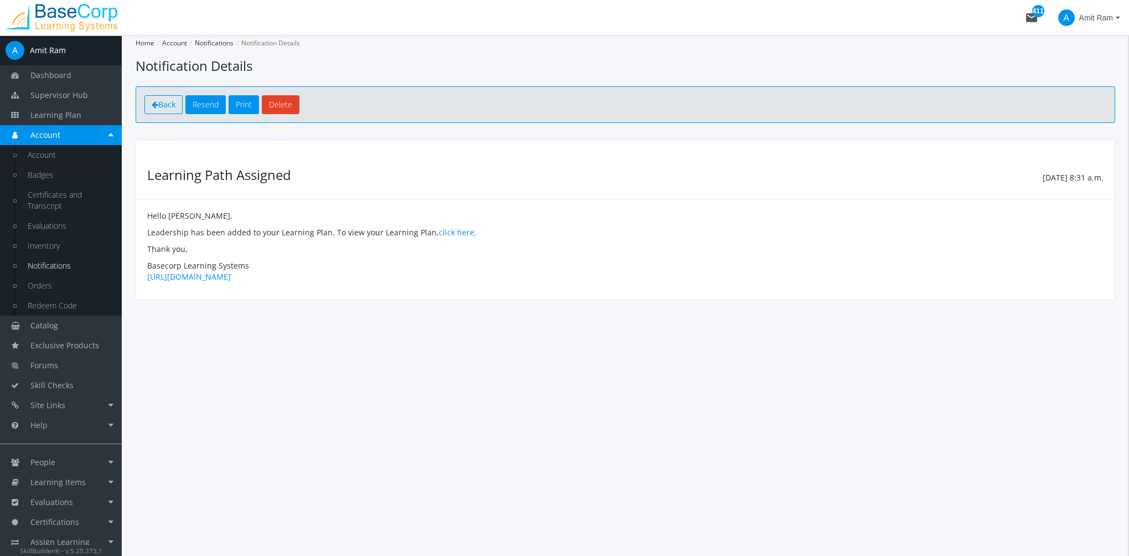
click at [157, 104] on icon "toolbar" at bounding box center [155, 105] width 7 height 8
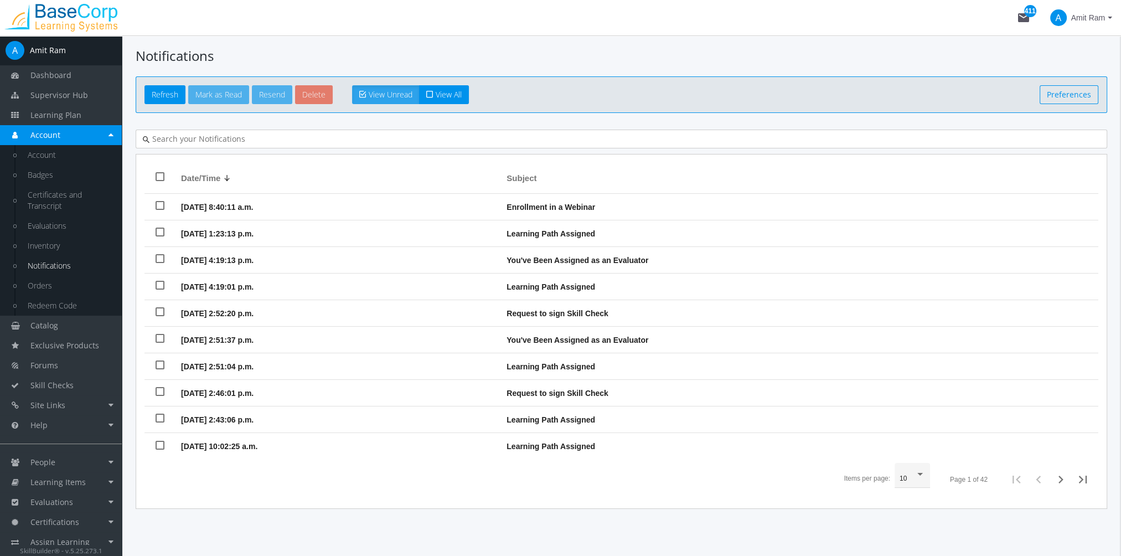
click at [1073, 94] on link "Preferences" at bounding box center [1068, 94] width 59 height 19
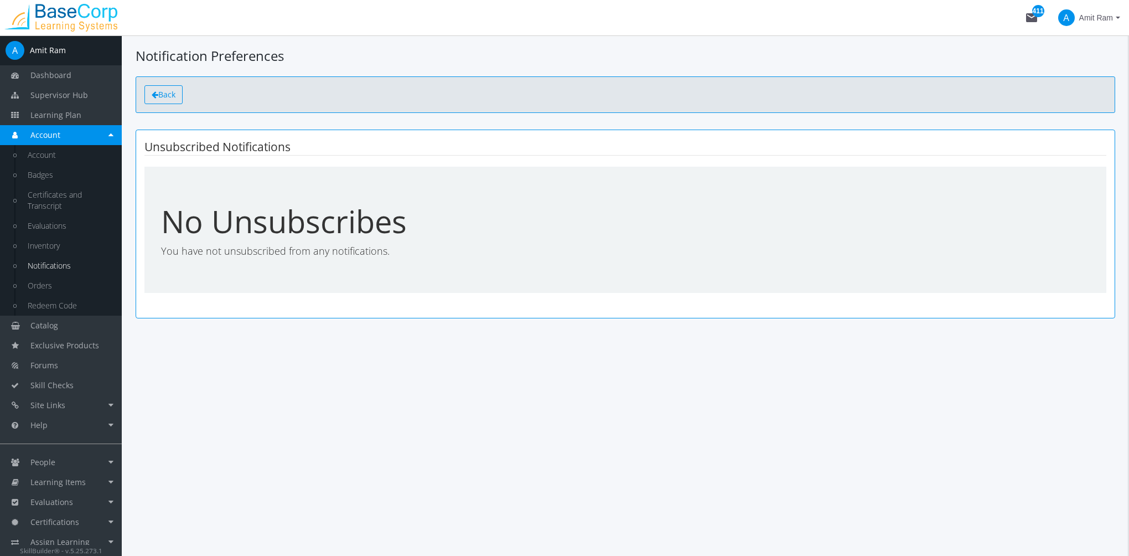
click at [170, 95] on span "Back" at bounding box center [166, 94] width 17 height 11
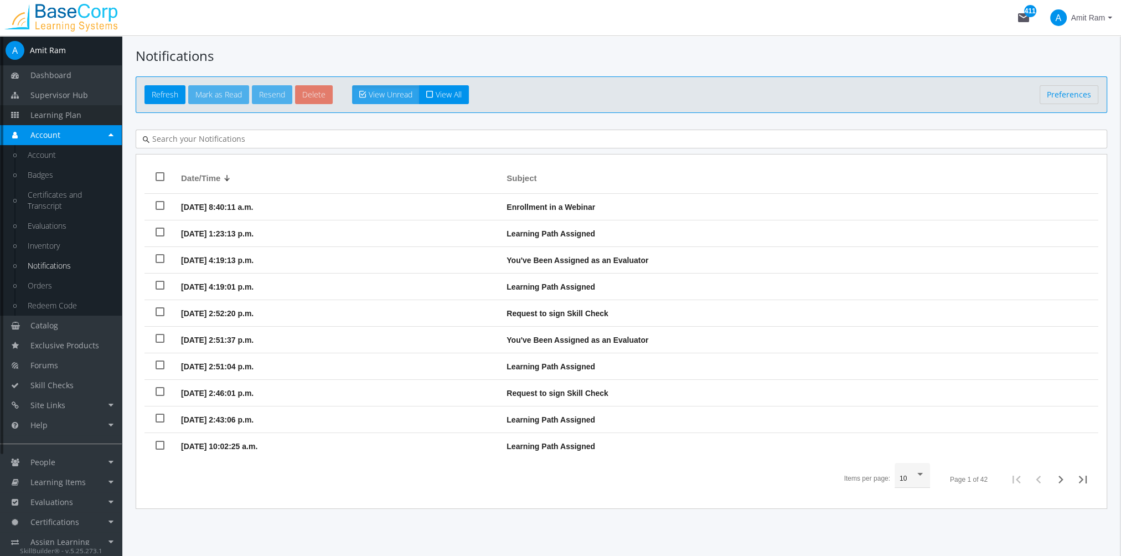
click at [63, 115] on span "Learning Plan" at bounding box center [55, 115] width 51 height 11
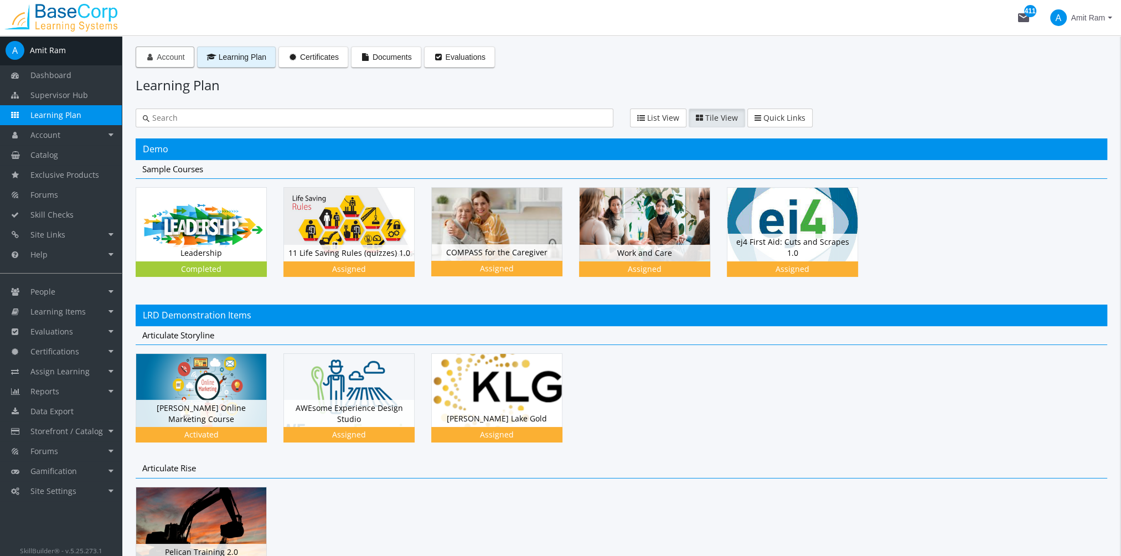
click at [168, 60] on span "Account" at bounding box center [171, 57] width 28 height 9
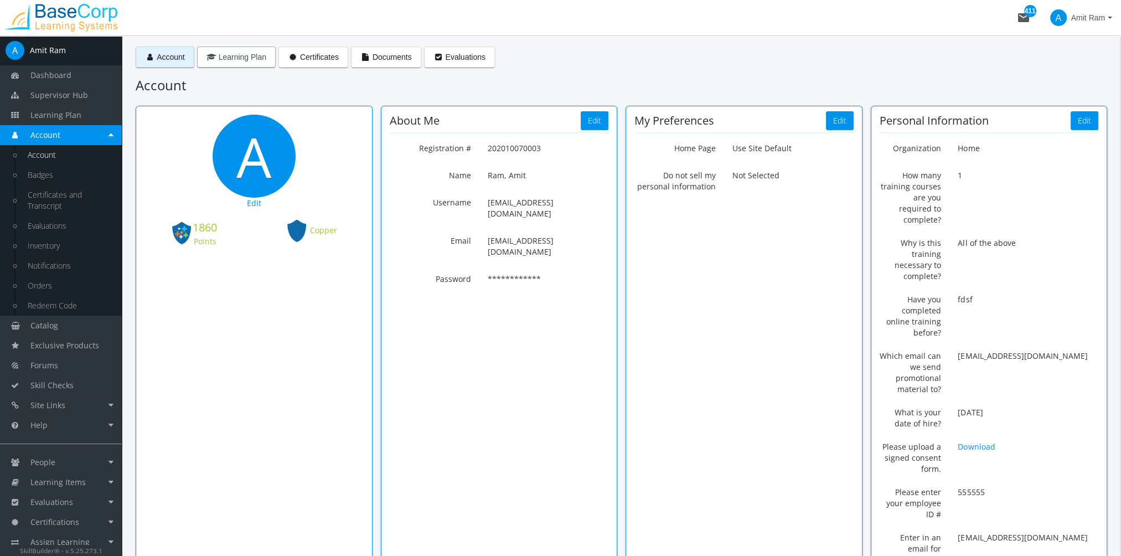
click at [236, 55] on span "Learning Plan" at bounding box center [243, 57] width 48 height 9
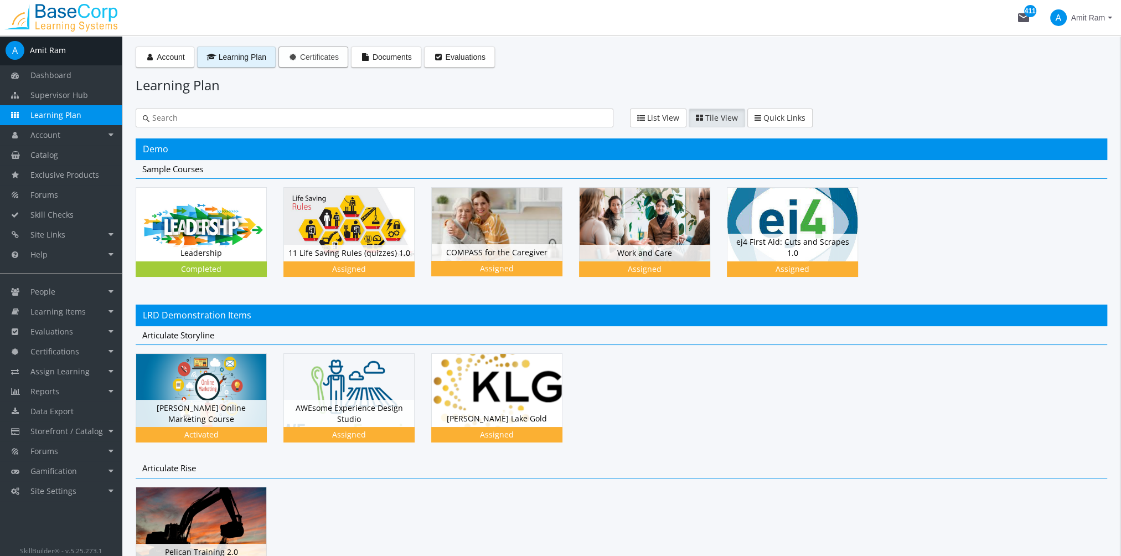
click at [325, 57] on span "Certificates" at bounding box center [319, 57] width 39 height 9
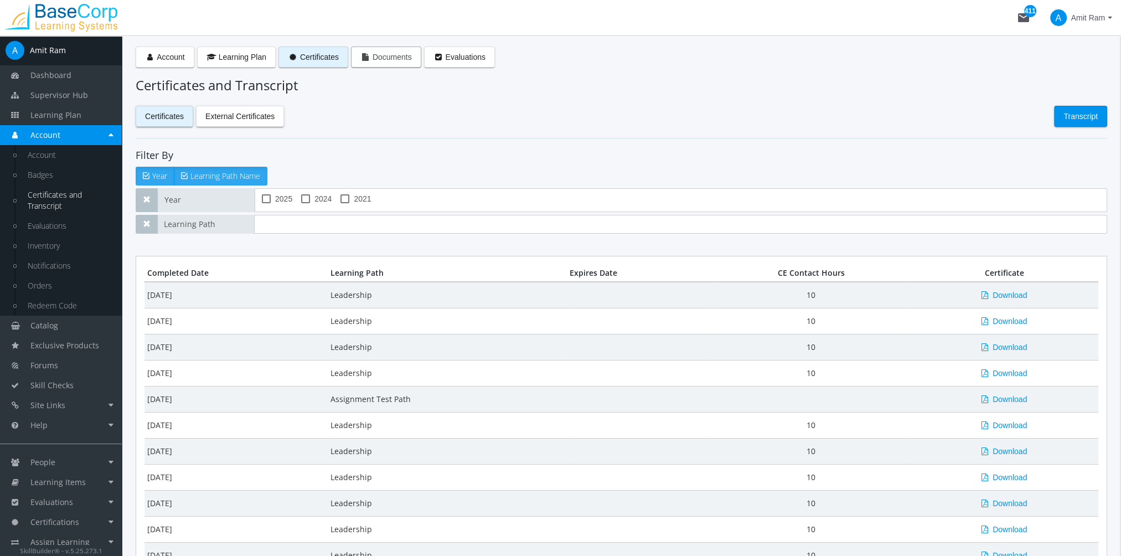
click at [381, 60] on span "Documents" at bounding box center [391, 57] width 39 height 9
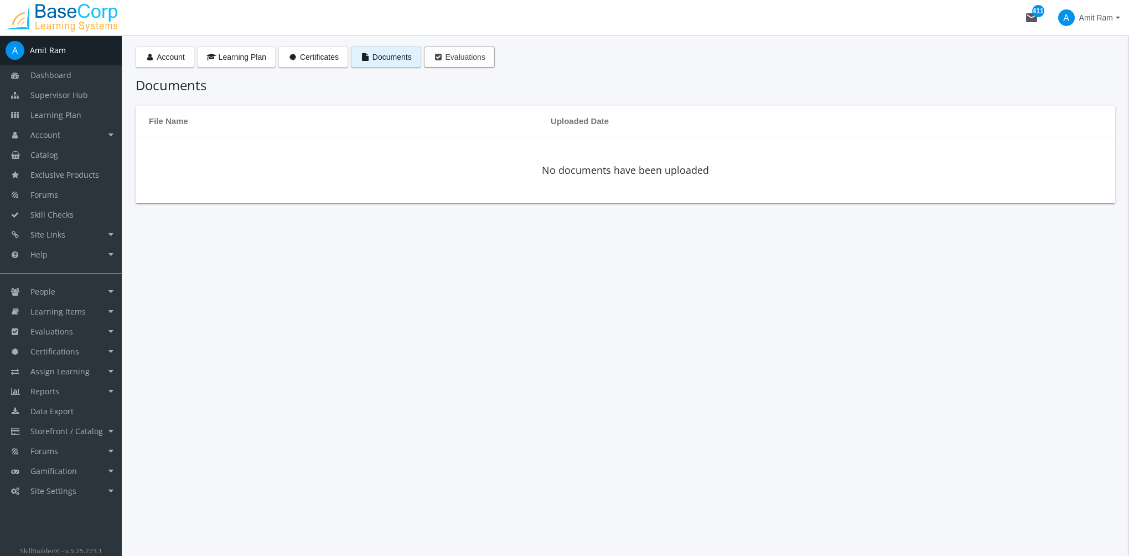
click at [458, 56] on span "Evaluations" at bounding box center [466, 57] width 40 height 9
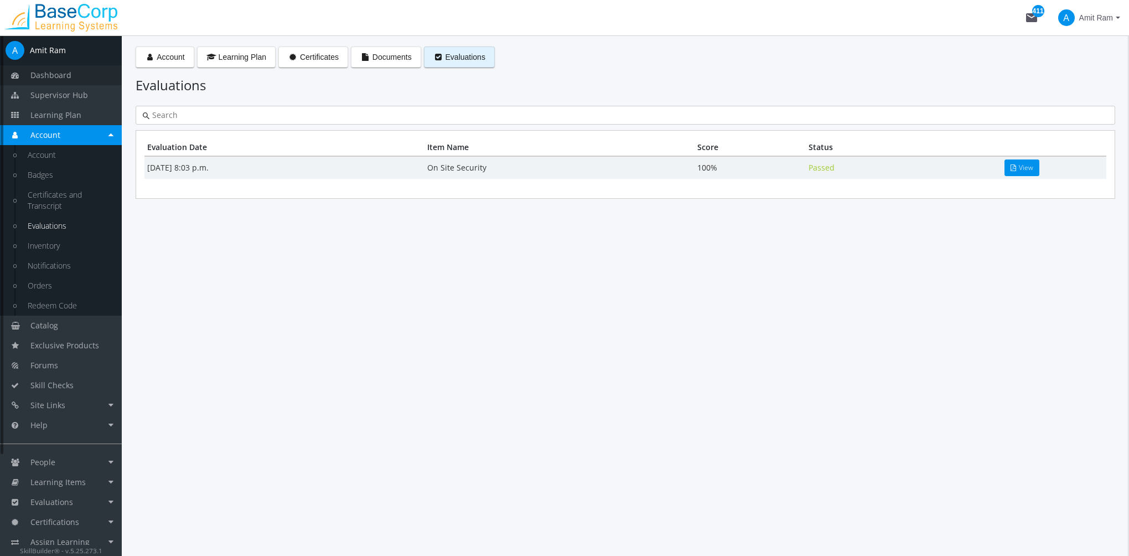
click at [67, 80] on link "Dashboard" at bounding box center [61, 75] width 122 height 20
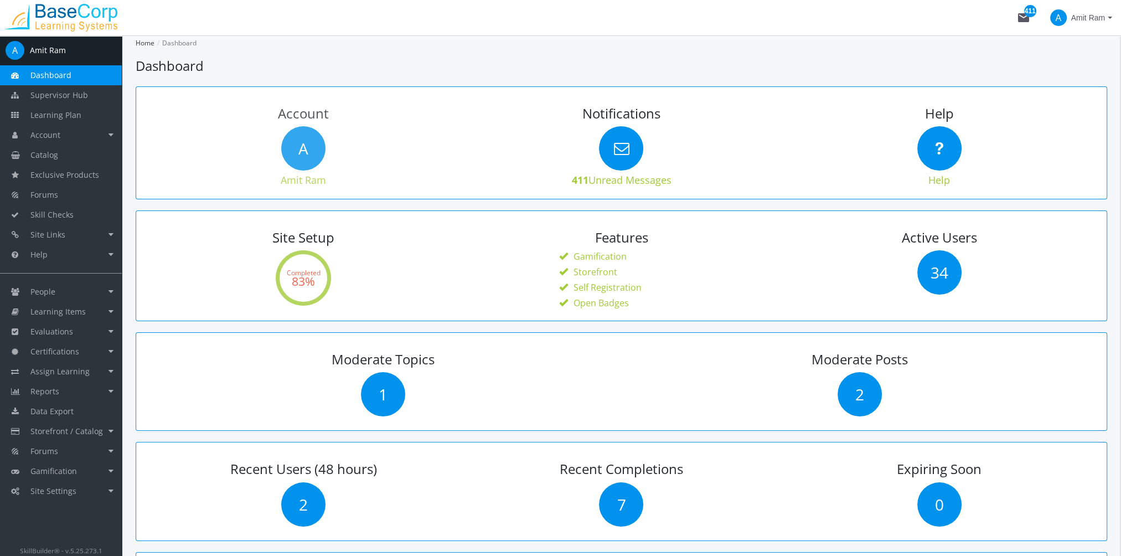
click at [309, 154] on span "A" at bounding box center [303, 148] width 44 height 44
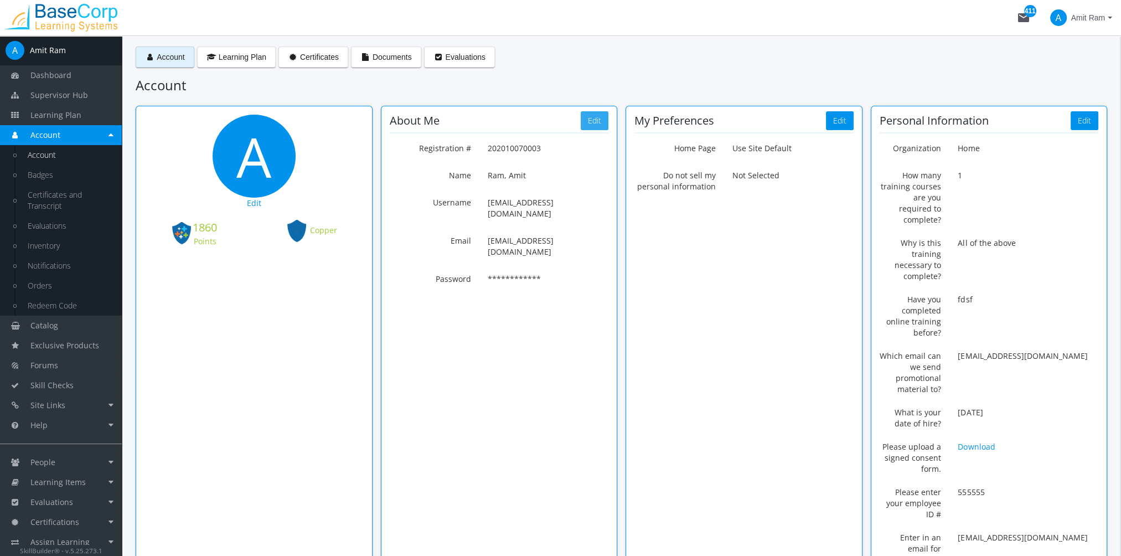
click at [594, 122] on button "Edit" at bounding box center [595, 120] width 28 height 19
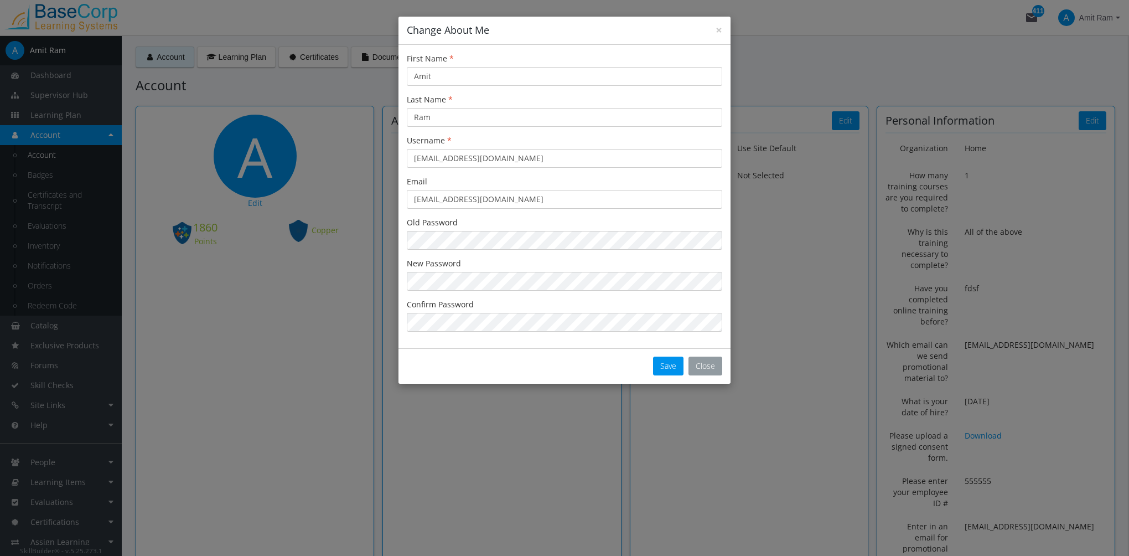
click at [702, 364] on button "Close" at bounding box center [705, 365] width 34 height 19
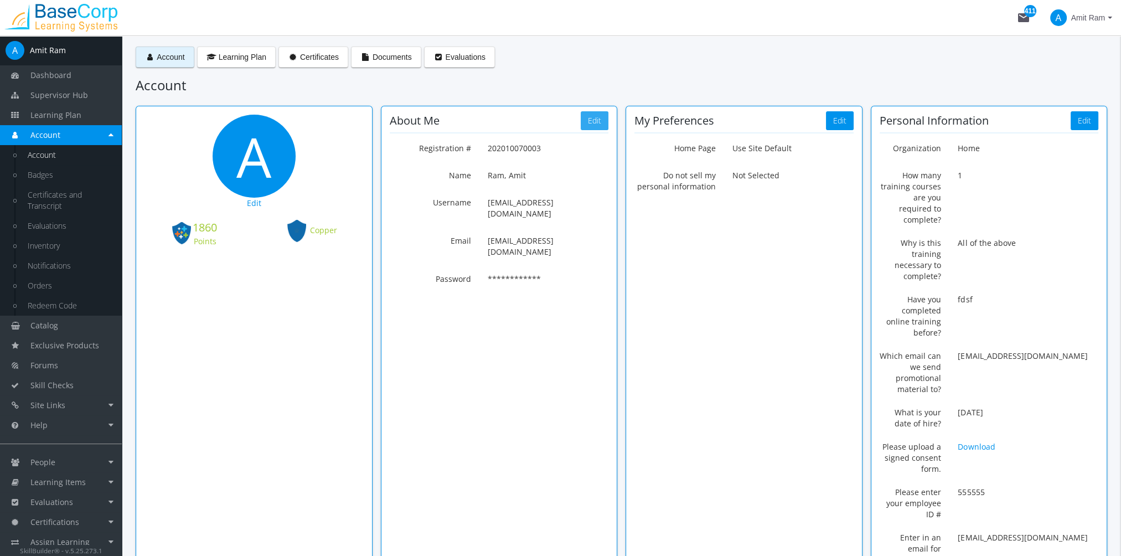
click at [602, 126] on button "Edit" at bounding box center [595, 120] width 28 height 19
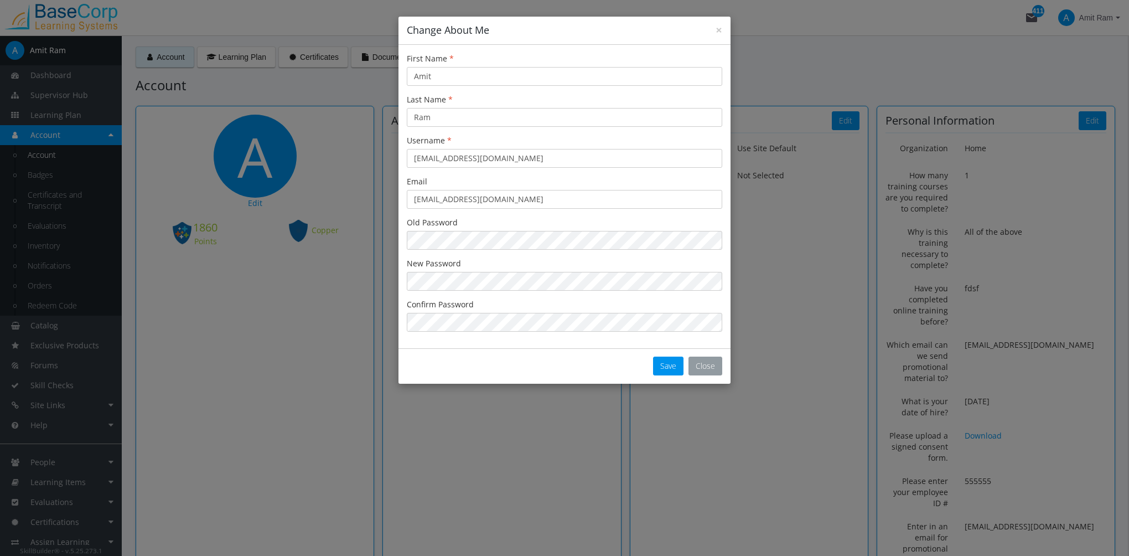
click at [711, 370] on button "Close" at bounding box center [705, 365] width 34 height 19
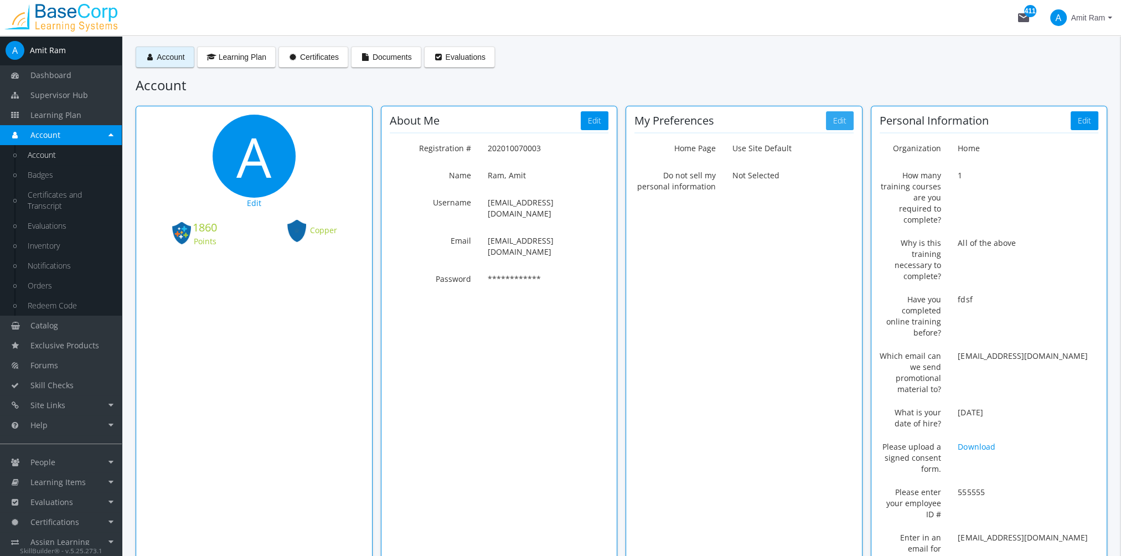
click at [835, 122] on button "Edit" at bounding box center [840, 120] width 28 height 19
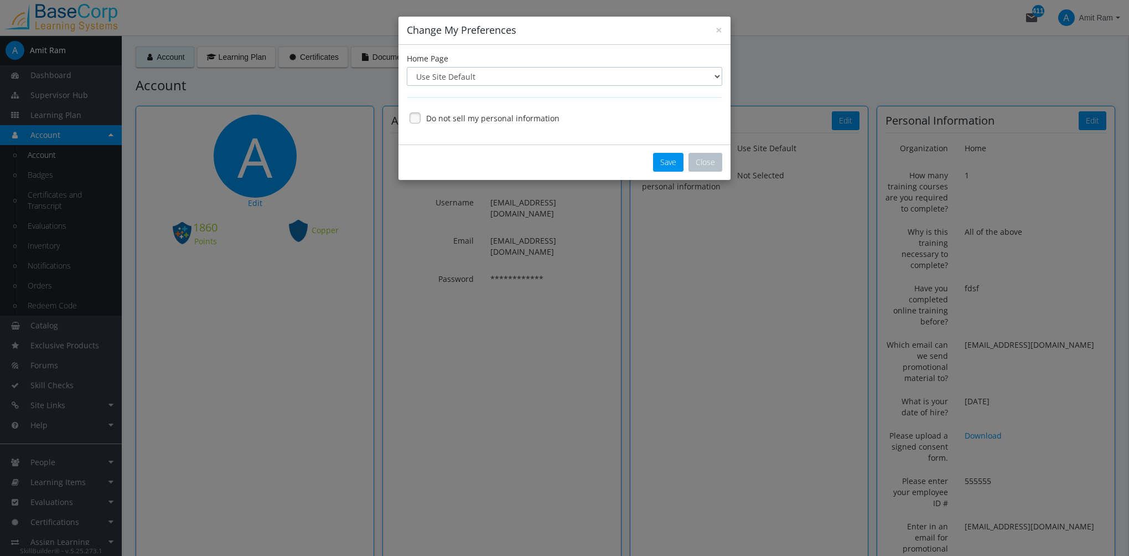
click at [571, 71] on select "Use Site Default Dashboard Account Learning Plan Catalog" at bounding box center [564, 76] width 315 height 19
drag, startPoint x: 757, startPoint y: 252, endPoint x: 750, endPoint y: 225, distance: 27.9
click at [758, 252] on div "× Change My Preferences Home Page Use Site Default Dashboard Account Learning P…" at bounding box center [564, 278] width 1129 height 556
click at [719, 170] on button "Close" at bounding box center [705, 162] width 34 height 19
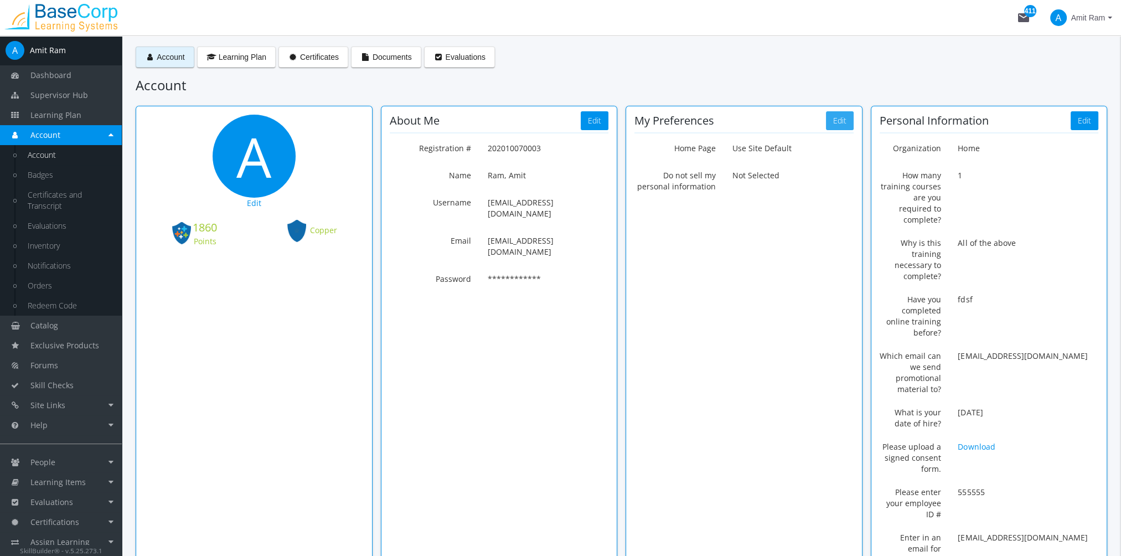
click at [843, 125] on button "Edit" at bounding box center [840, 120] width 28 height 19
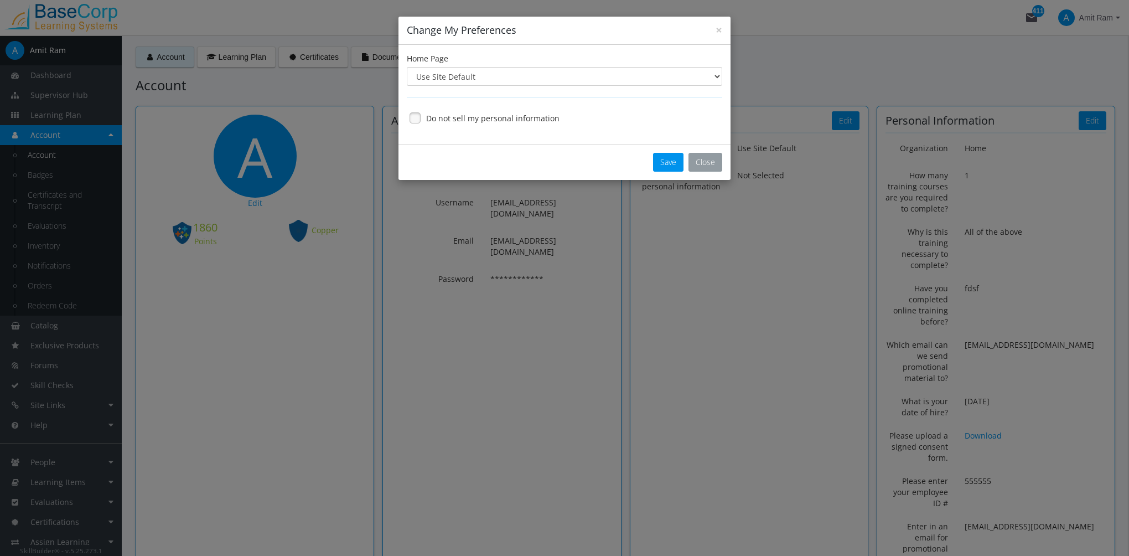
click at [707, 164] on button "Close" at bounding box center [705, 162] width 34 height 19
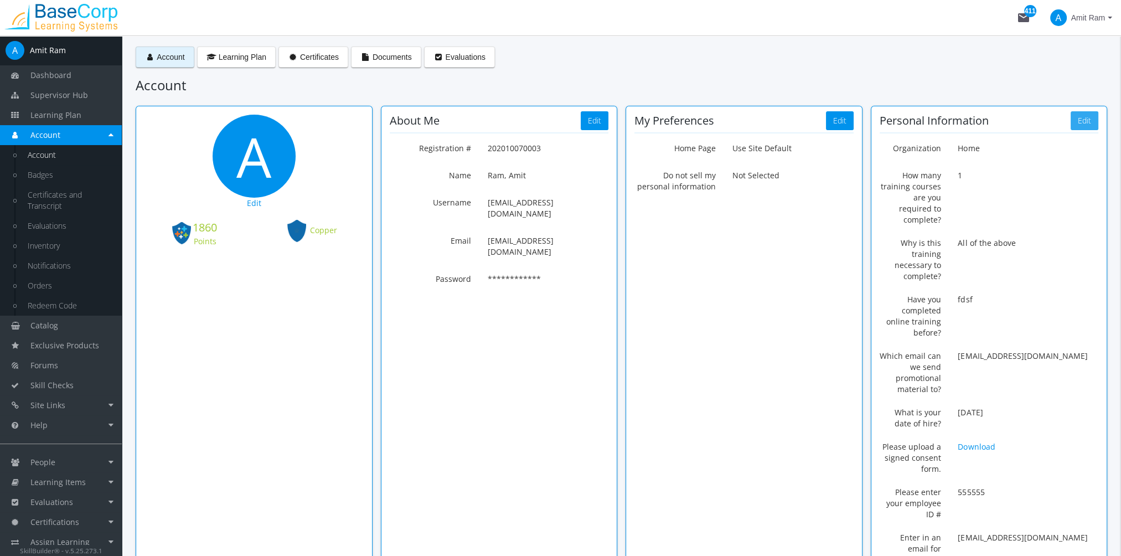
click at [1078, 121] on button "Edit" at bounding box center [1084, 120] width 28 height 19
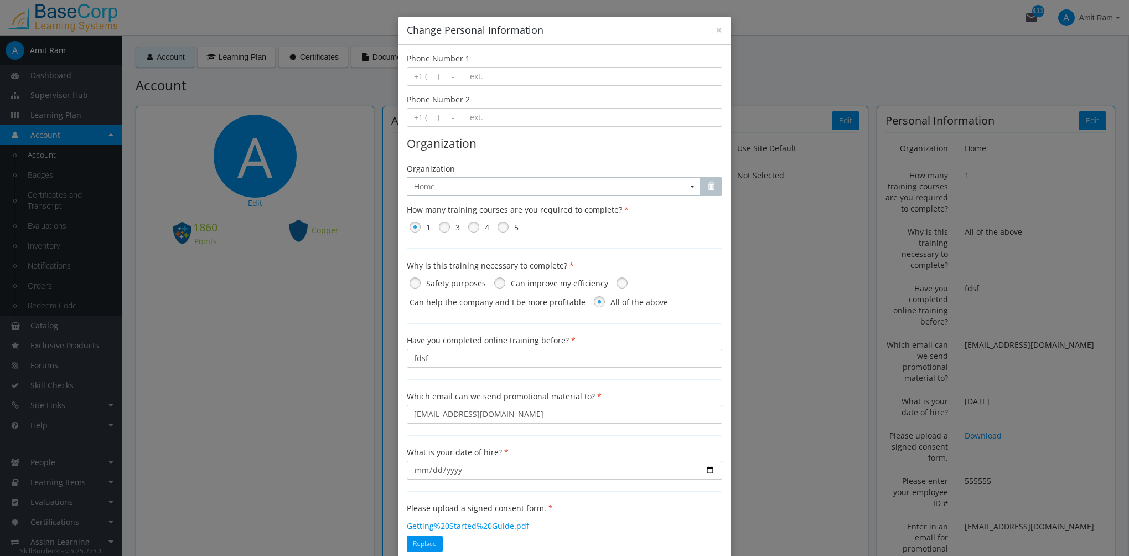
scroll to position [216, 0]
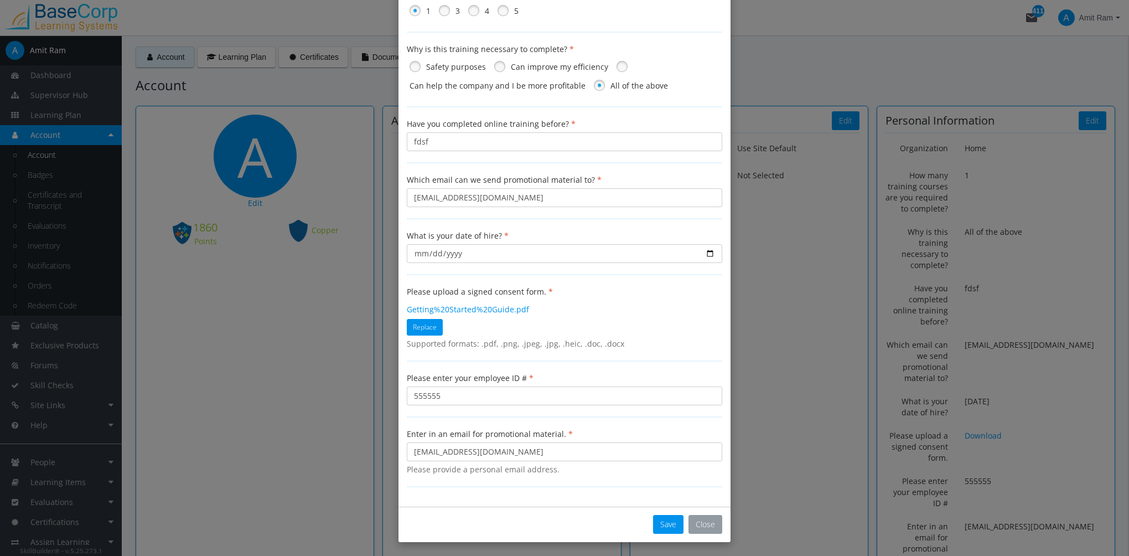
click at [713, 524] on button "Close" at bounding box center [705, 524] width 34 height 19
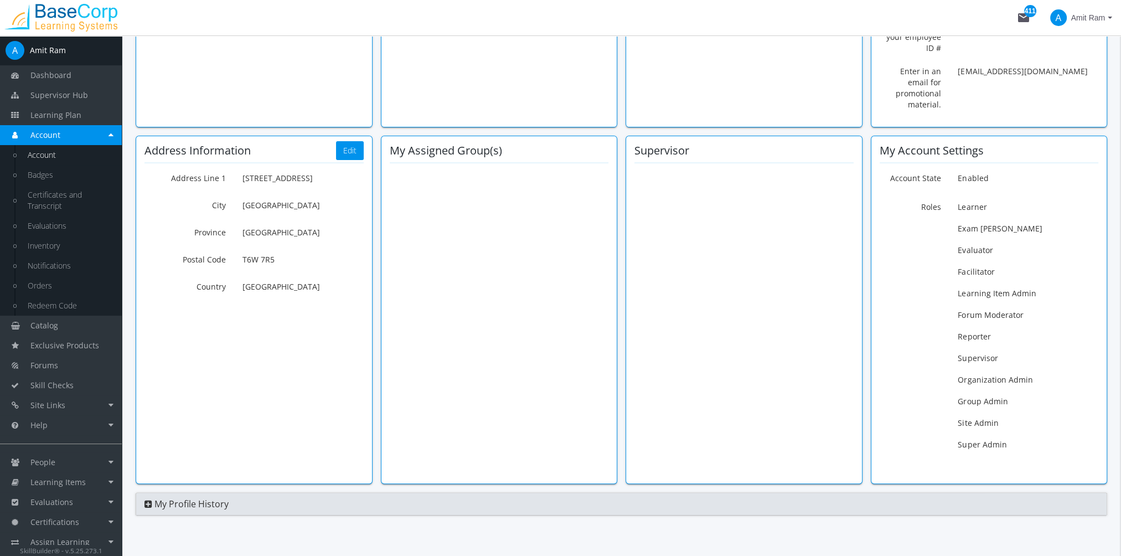
scroll to position [468, 0]
click at [355, 139] on button "Edit" at bounding box center [350, 148] width 28 height 19
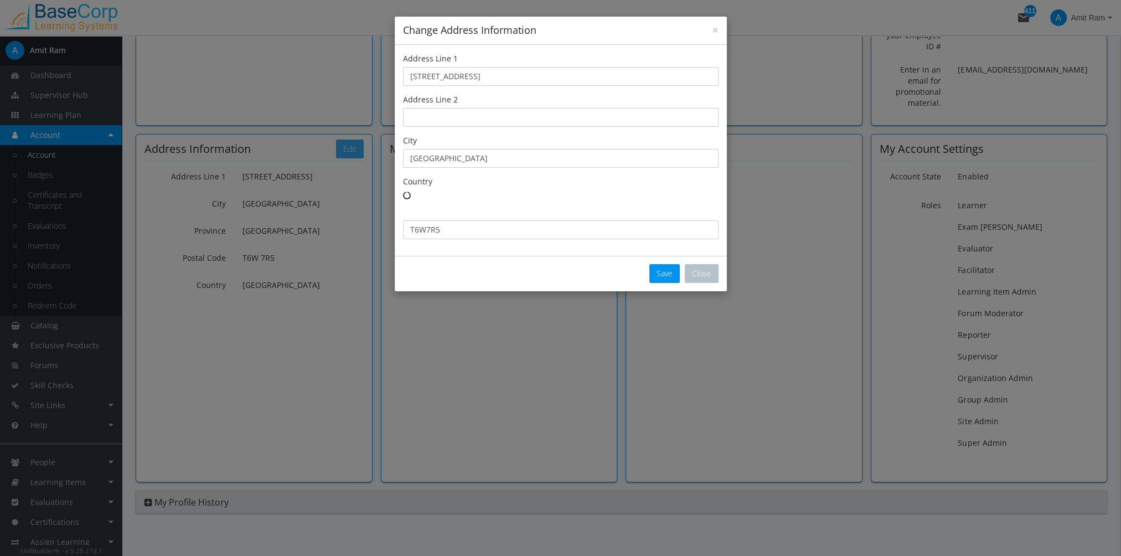
type input "T6W 7R5"
select select "number:1"
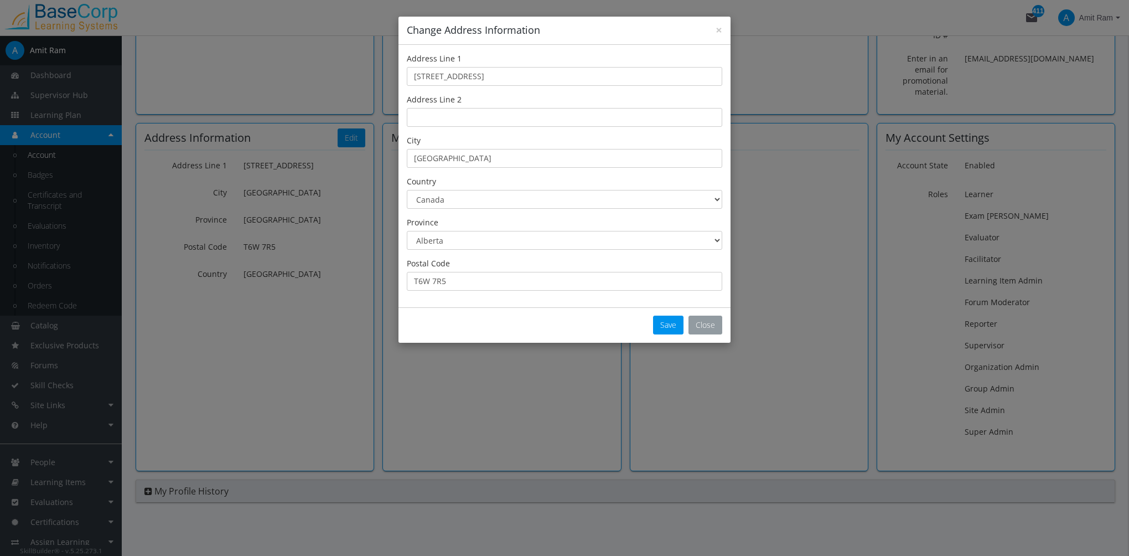
click at [703, 329] on button "Close" at bounding box center [705, 324] width 34 height 19
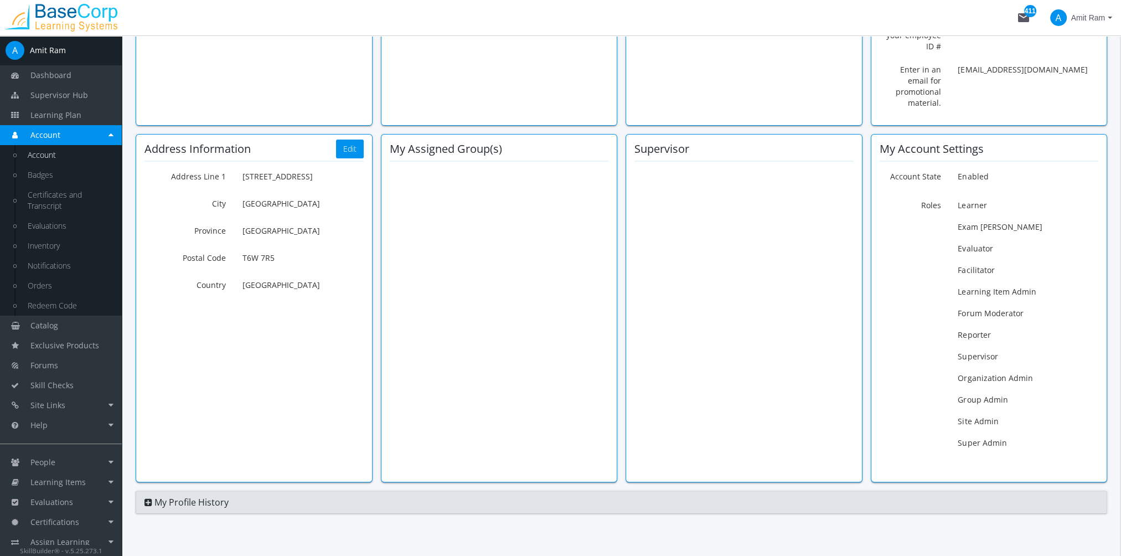
click at [144, 496] on link "My Profile History" at bounding box center [621, 501] width 954 height 11
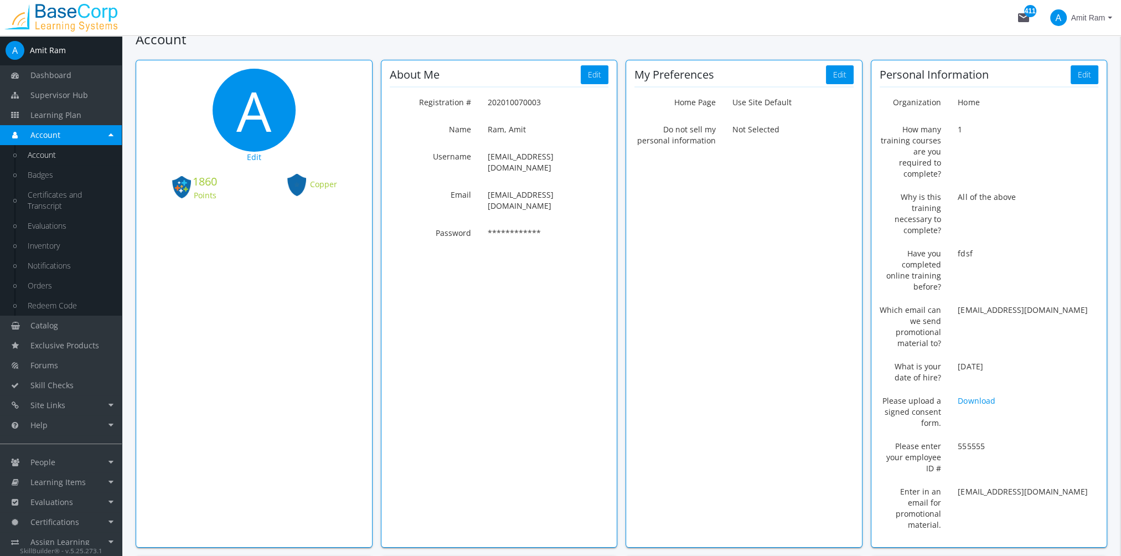
scroll to position [0, 0]
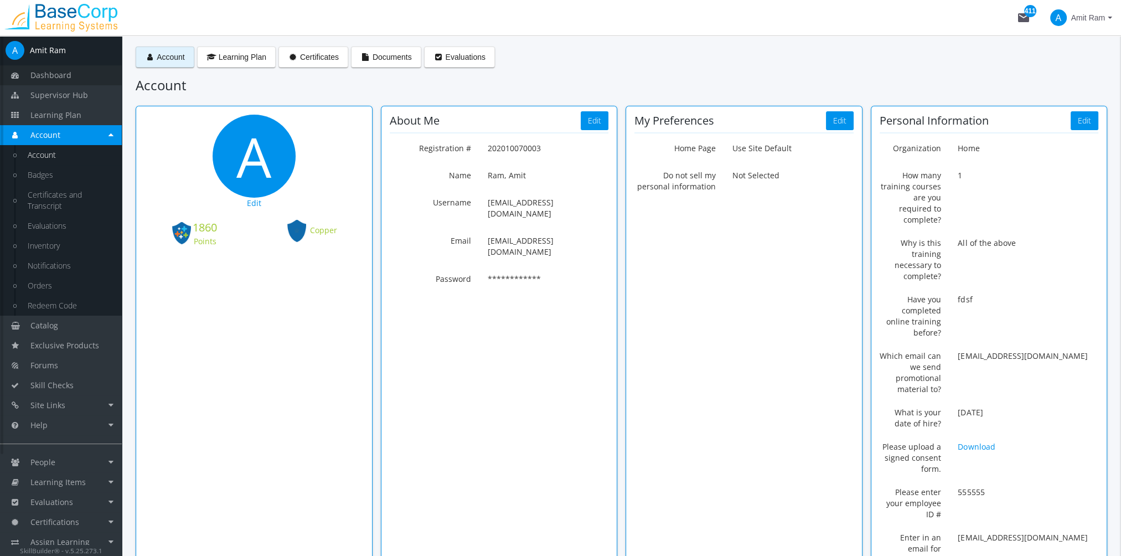
click at [66, 71] on span "Dashboard" at bounding box center [50, 75] width 41 height 11
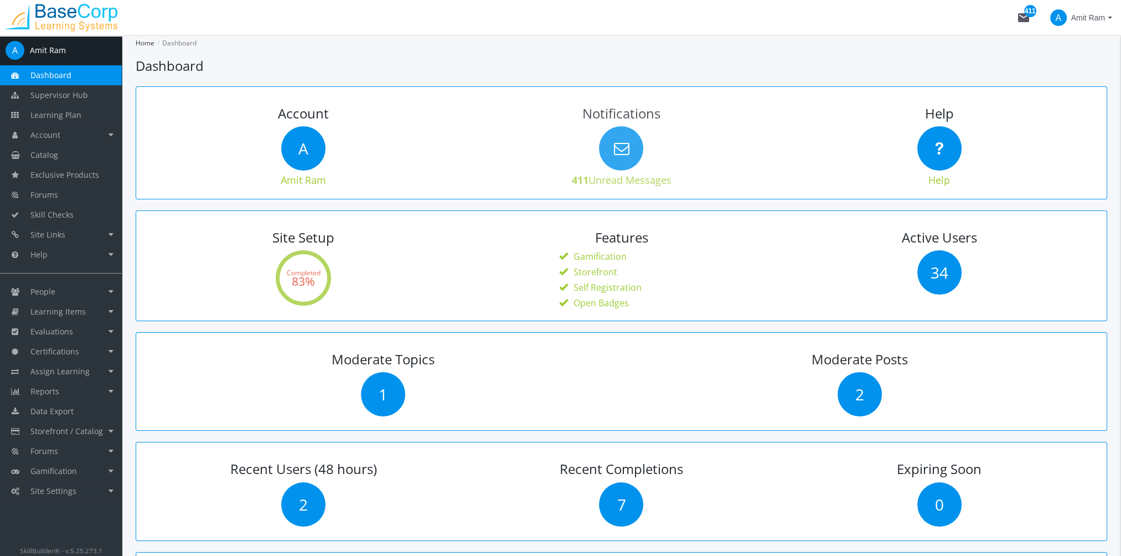
click at [625, 145] on icon at bounding box center [621, 148] width 44 height 44
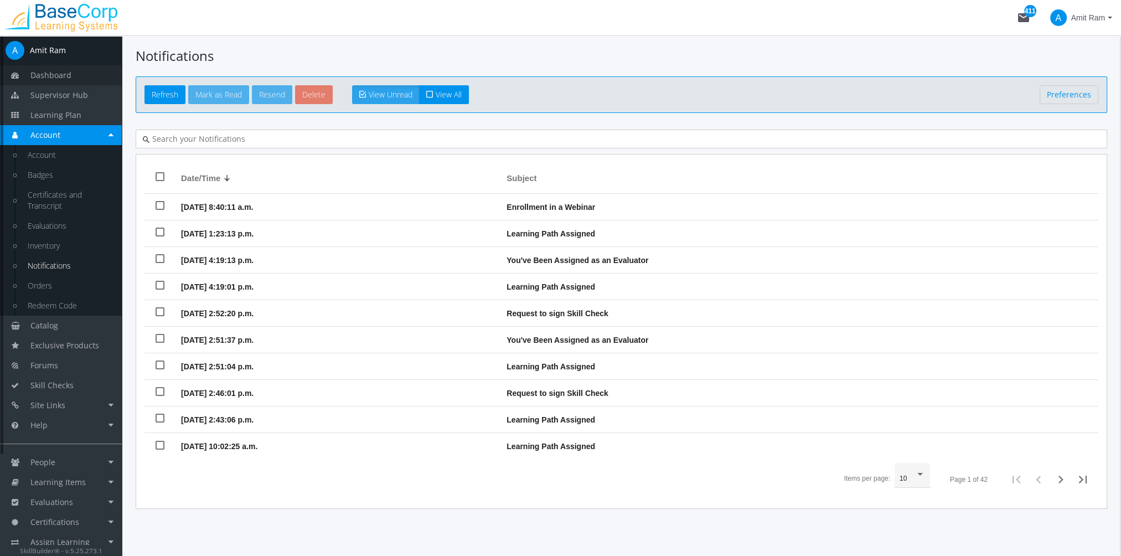
click at [58, 75] on span "Dashboard" at bounding box center [50, 75] width 41 height 11
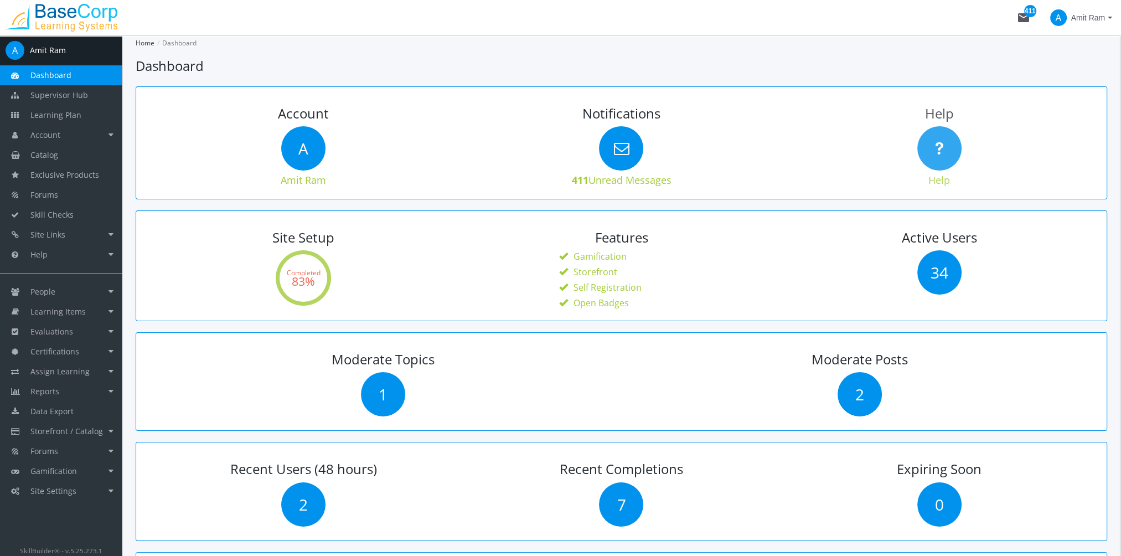
click at [931, 146] on icon at bounding box center [939, 148] width 44 height 44
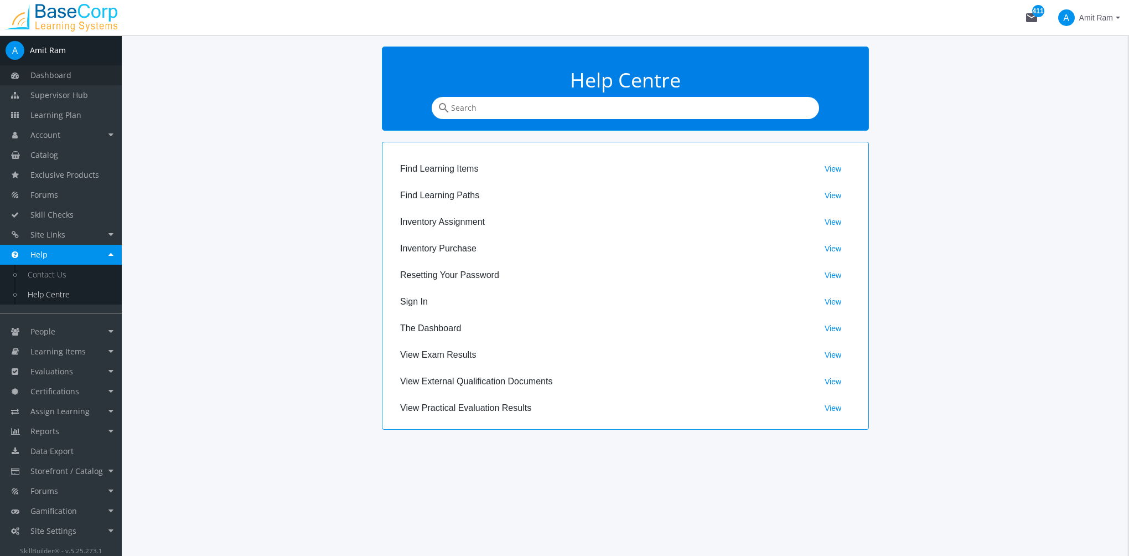
click at [62, 77] on span "Dashboard" at bounding box center [50, 75] width 41 height 11
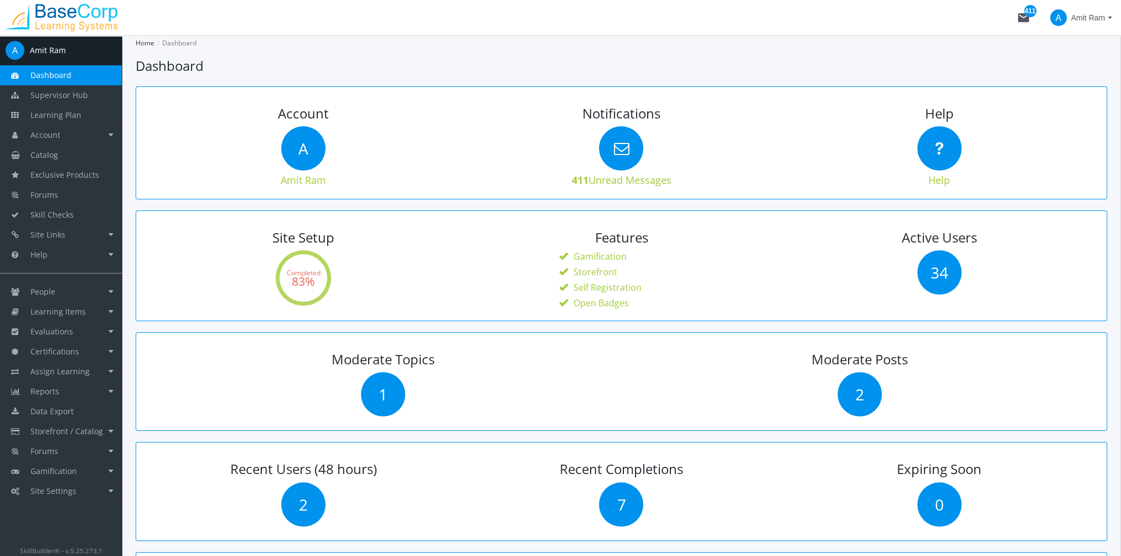
scroll to position [111, 0]
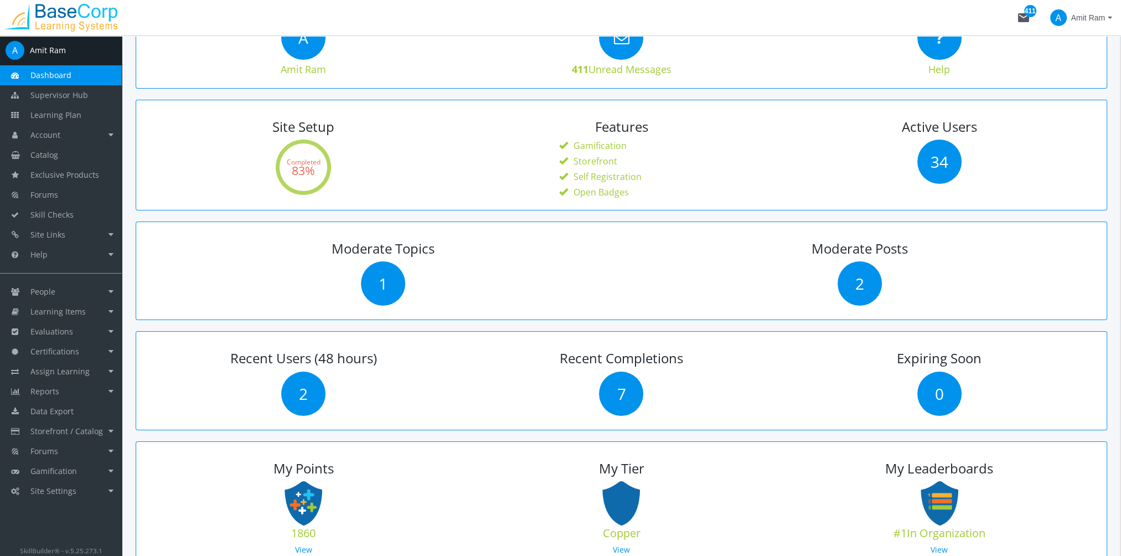
click at [302, 173] on text "83%" at bounding box center [303, 171] width 23 height 16
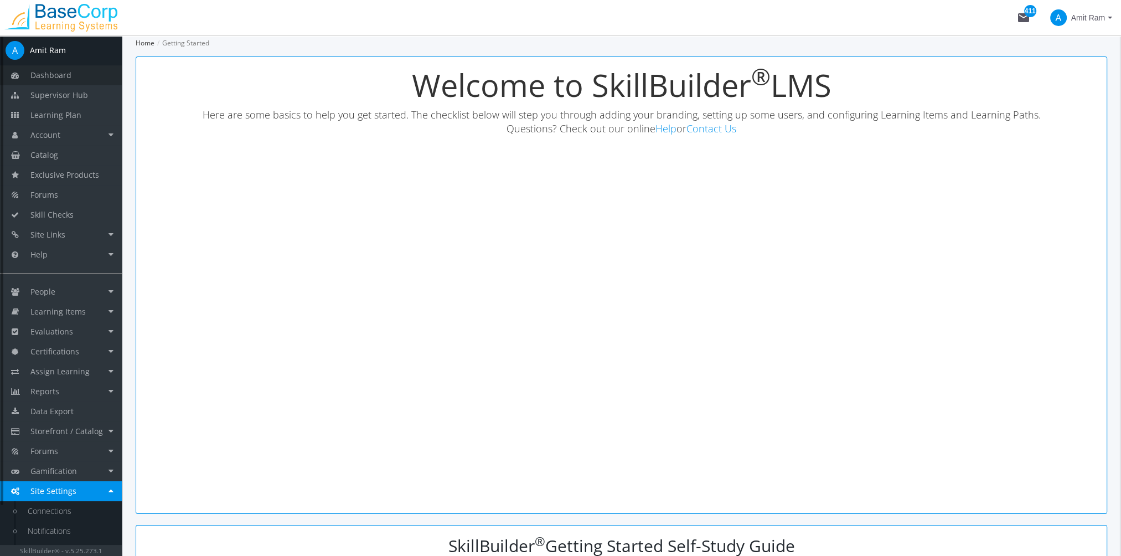
click at [77, 73] on link "Dashboard" at bounding box center [61, 75] width 122 height 20
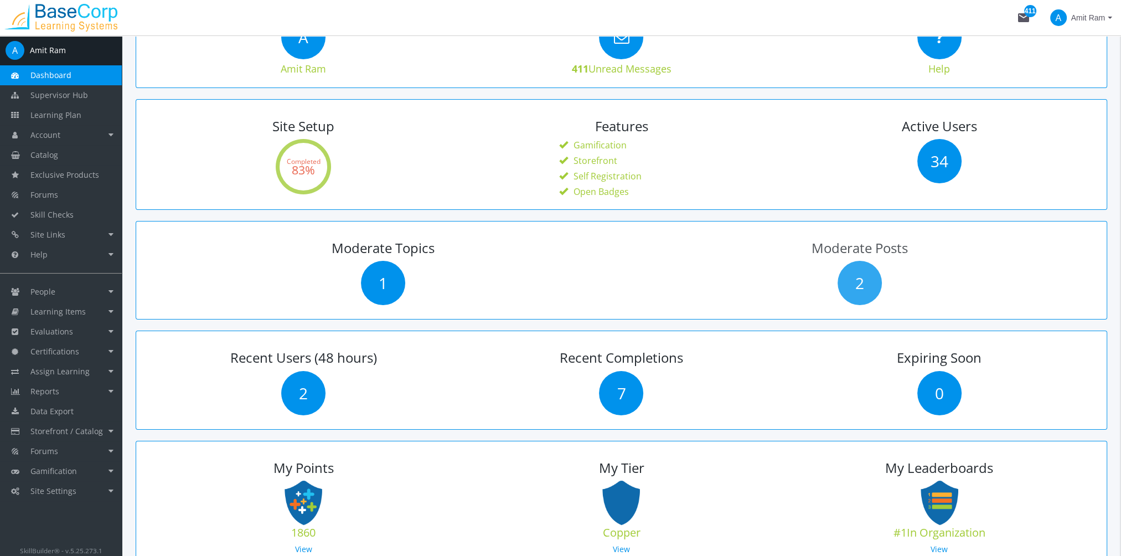
scroll to position [166, 0]
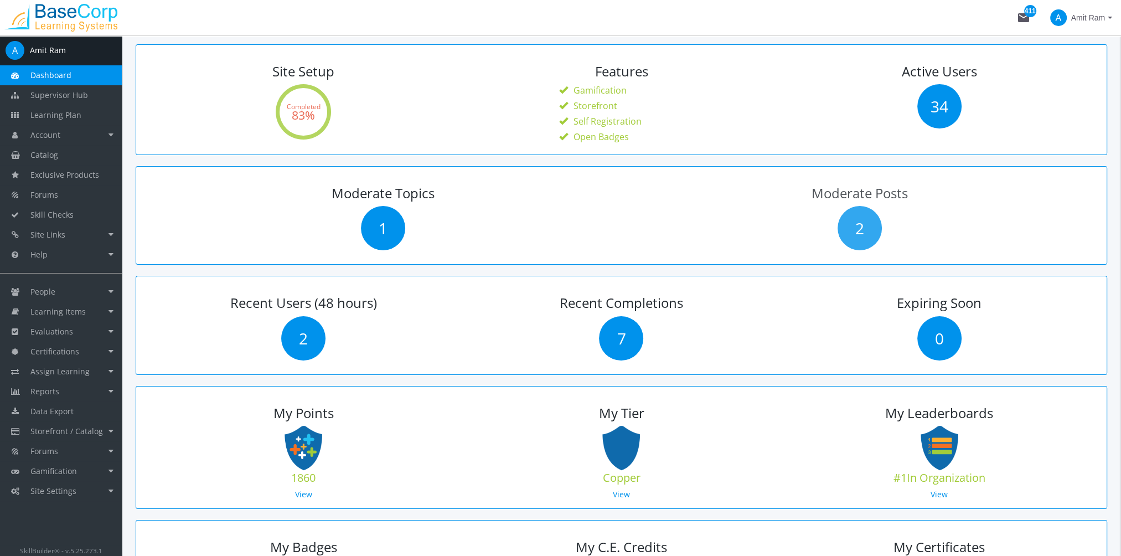
click at [856, 228] on span "2" at bounding box center [859, 228] width 44 height 44
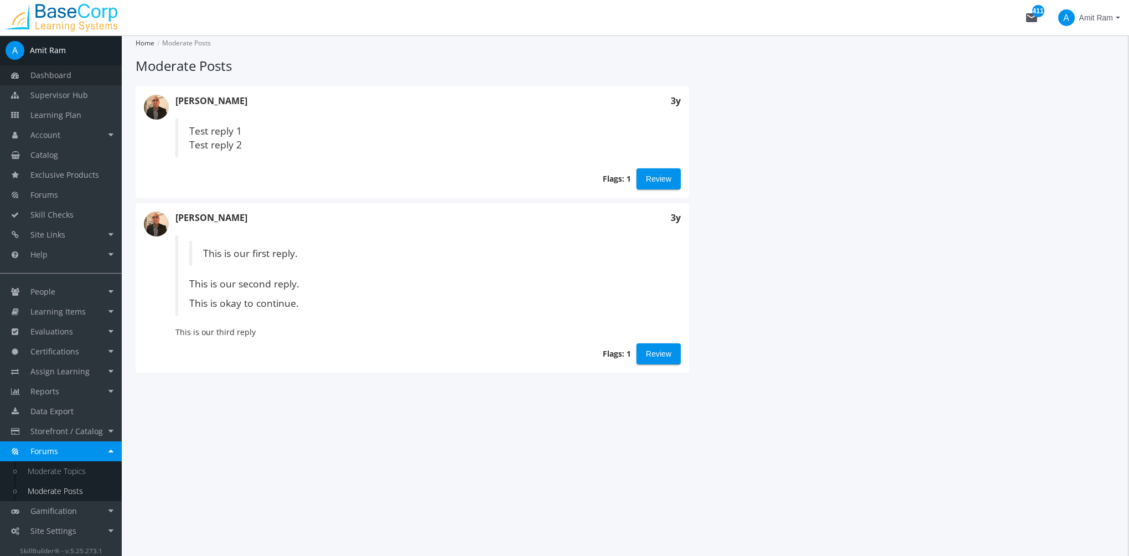
click at [79, 79] on link "Dashboard" at bounding box center [61, 75] width 122 height 20
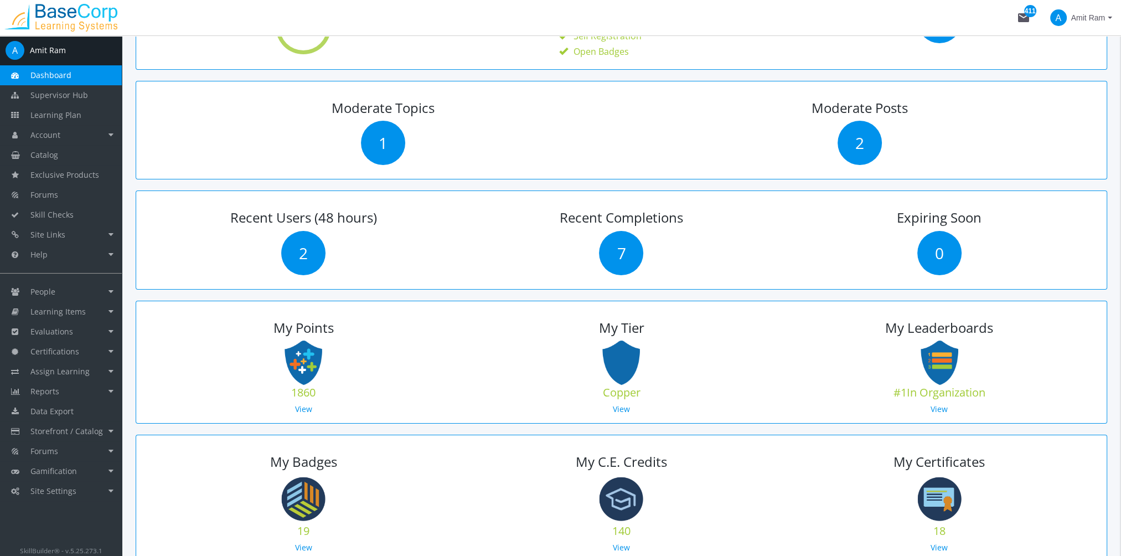
scroll to position [277, 0]
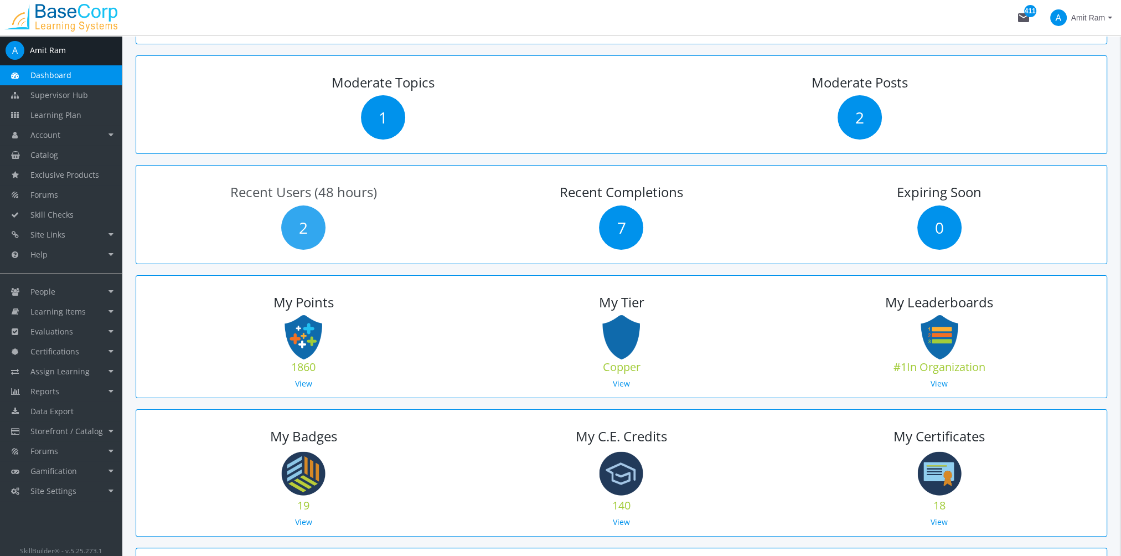
click at [302, 227] on span "2" at bounding box center [303, 227] width 44 height 44
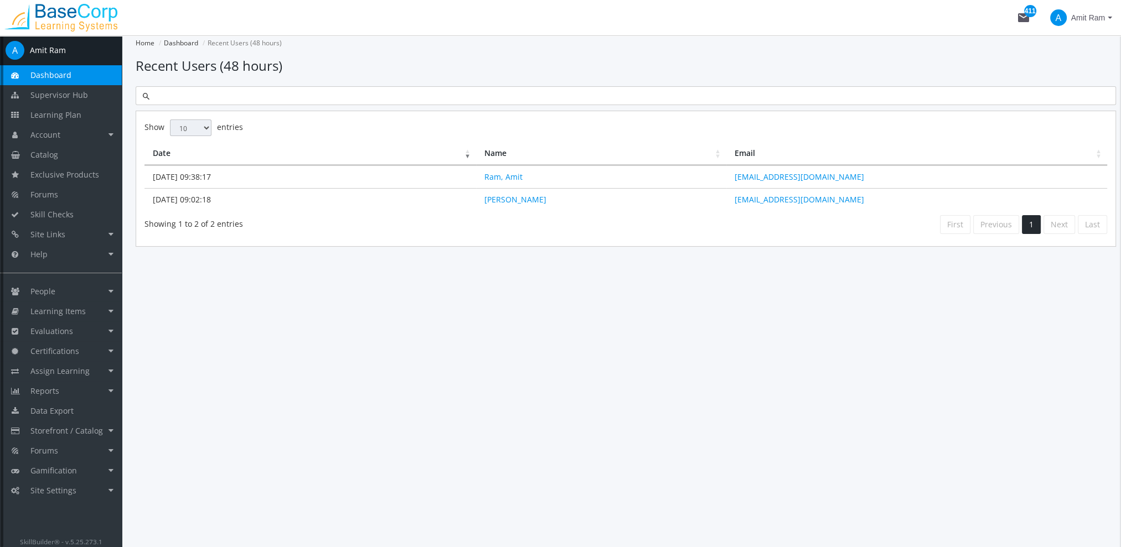
click at [79, 80] on link "Dashboard" at bounding box center [61, 75] width 122 height 20
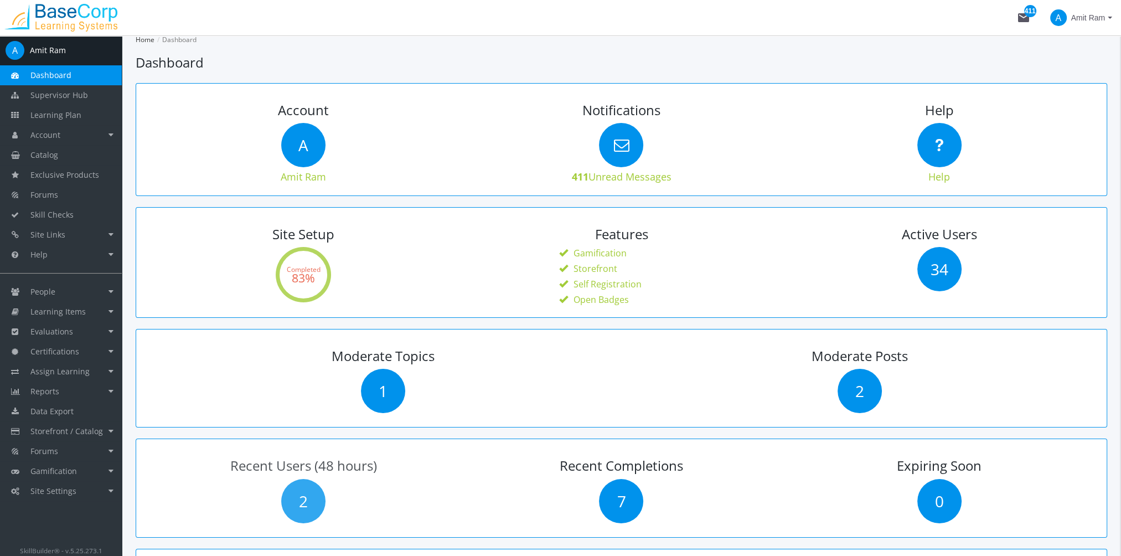
scroll to position [221, 0]
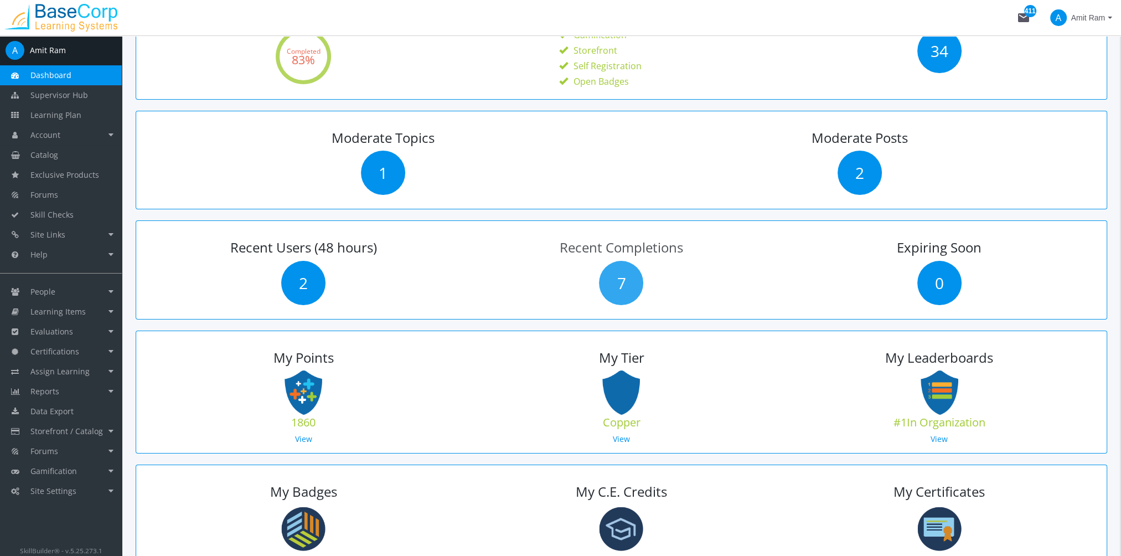
click at [611, 283] on span "7" at bounding box center [621, 283] width 44 height 44
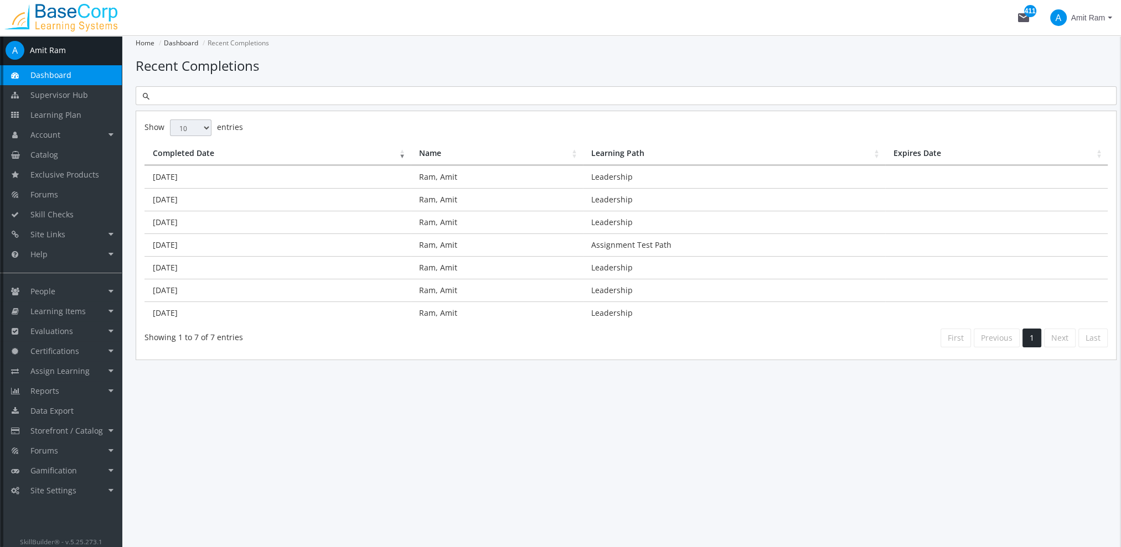
click at [91, 80] on link "Dashboard" at bounding box center [61, 75] width 122 height 20
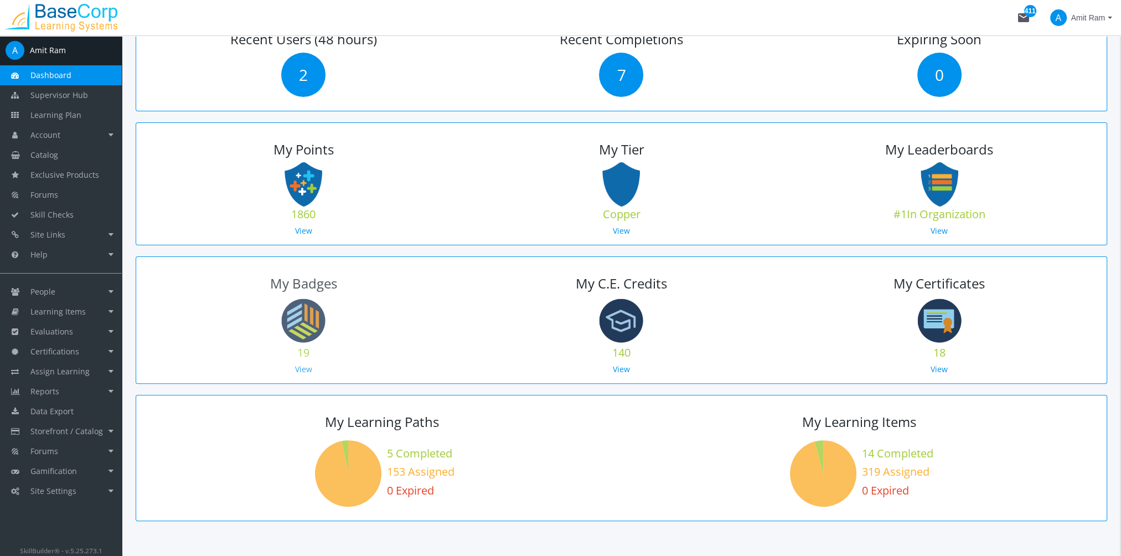
scroll to position [443, 0]
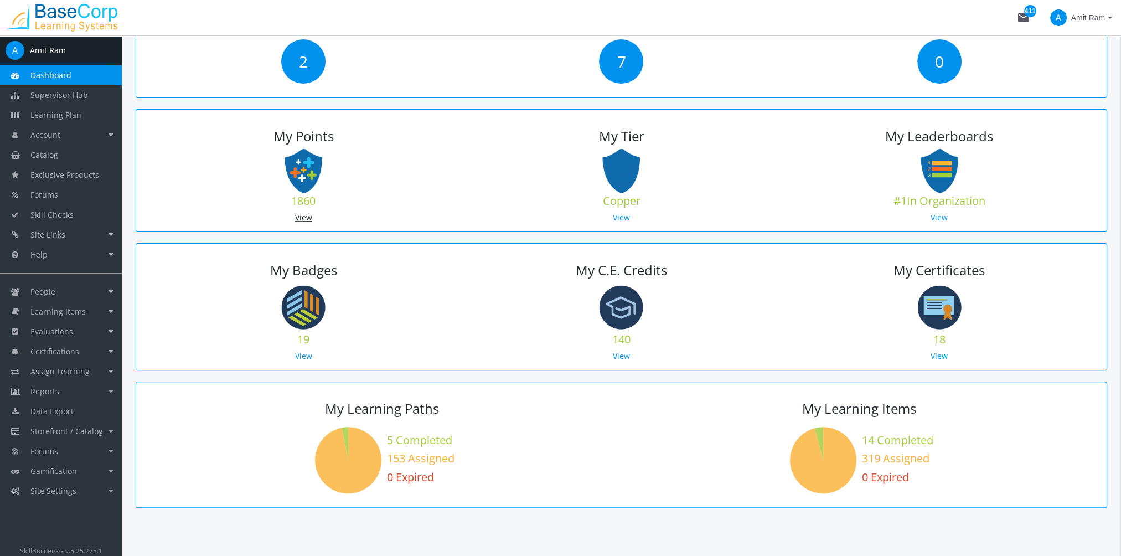
click at [303, 221] on link "View" at bounding box center [303, 217] width 17 height 11
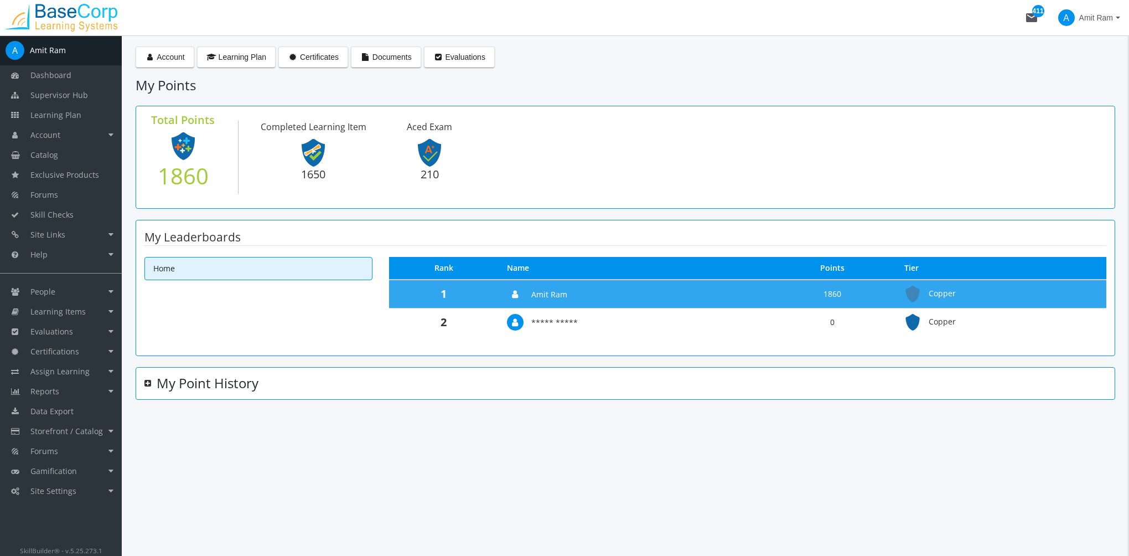
click at [153, 383] on div "My Point History" at bounding box center [625, 383] width 962 height 14
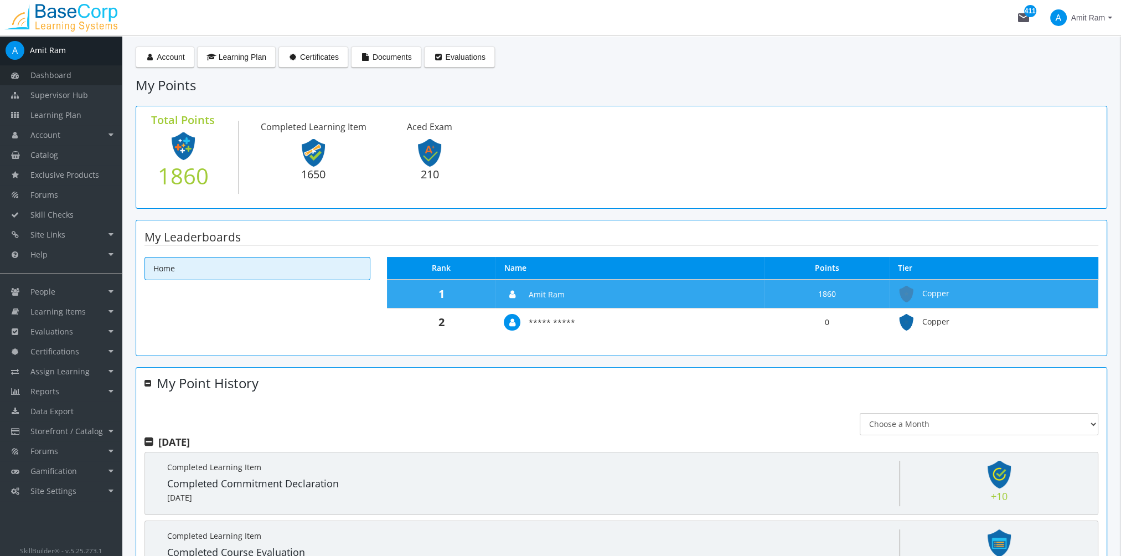
click at [83, 77] on link "Dashboard" at bounding box center [61, 75] width 122 height 20
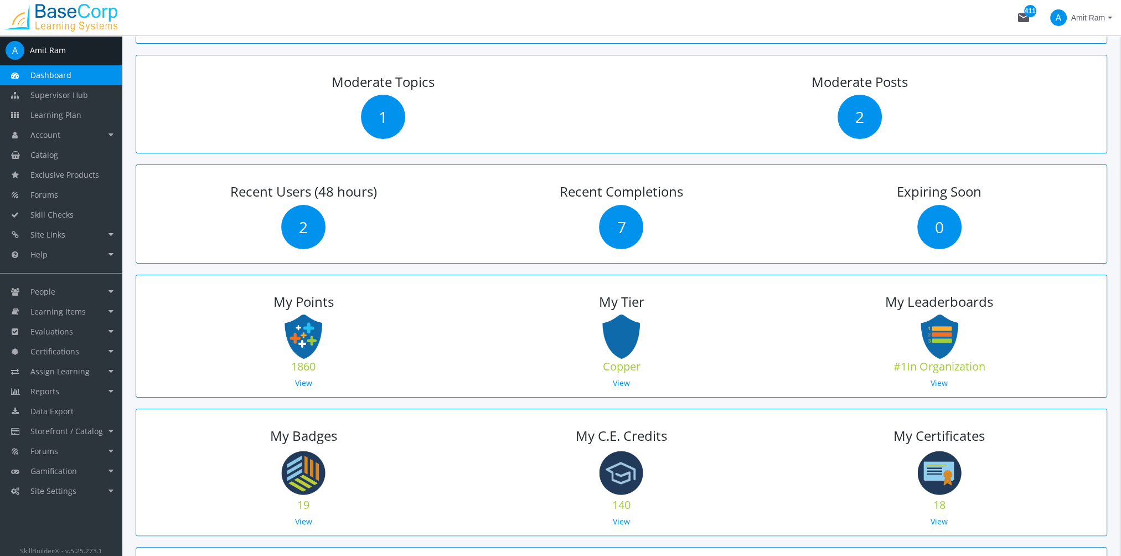
scroll to position [332, 0]
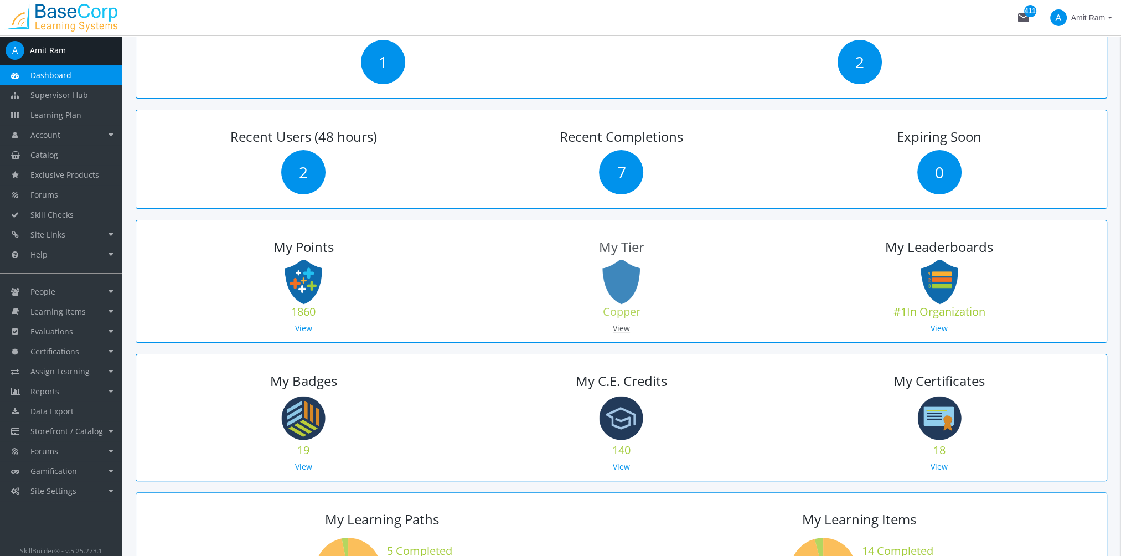
click at [619, 326] on link "View" at bounding box center [621, 328] width 17 height 11
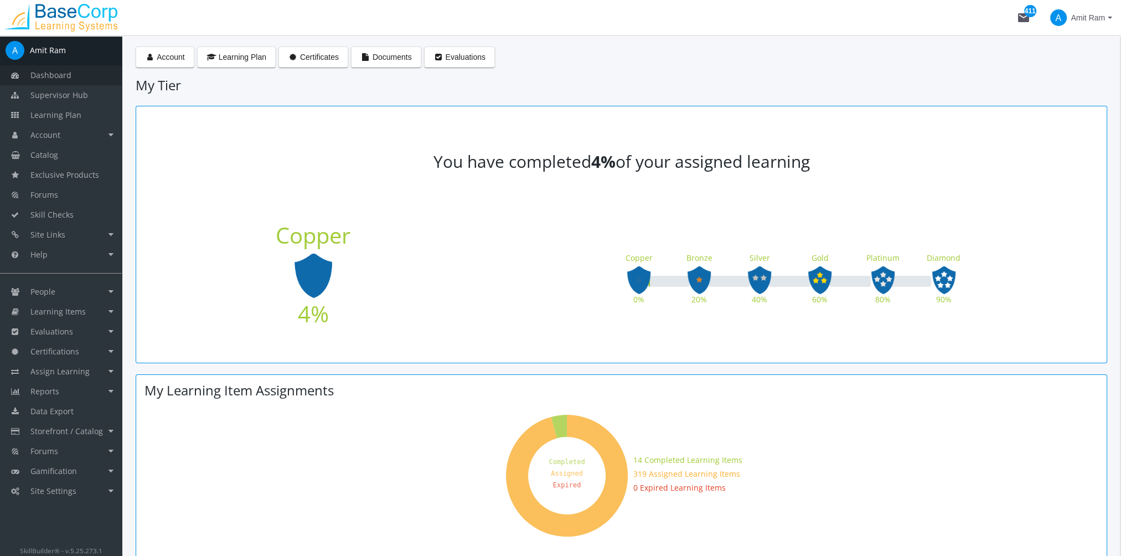
click at [45, 80] on span "Dashboard" at bounding box center [50, 75] width 41 height 11
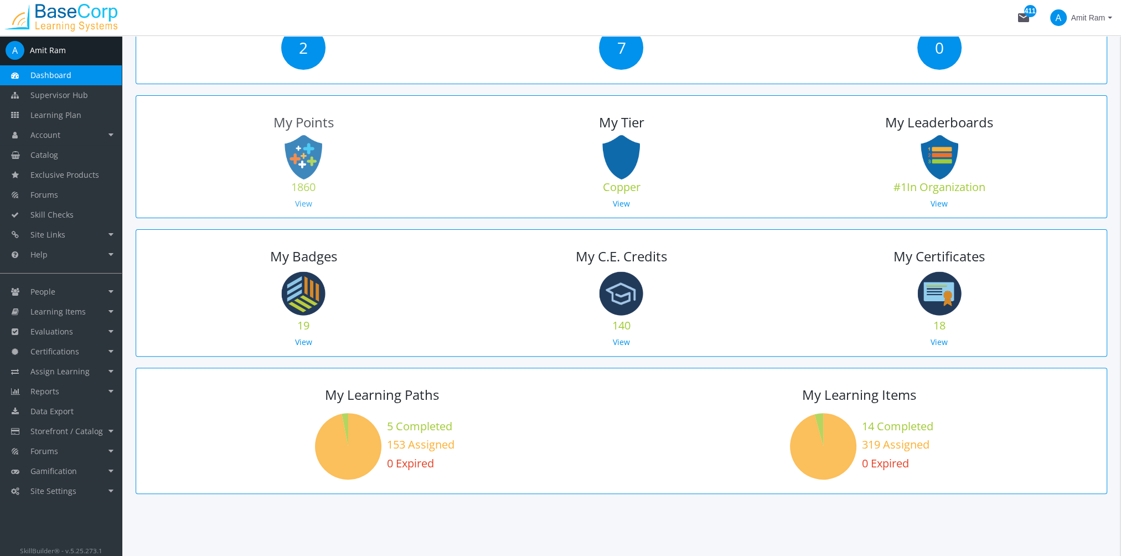
scroll to position [459, 0]
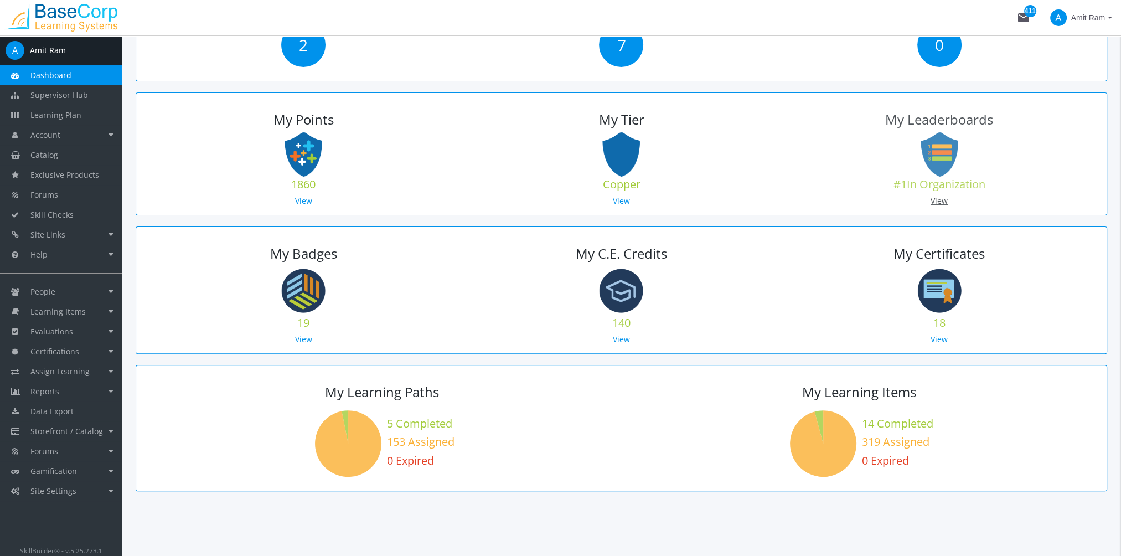
click at [935, 204] on link "View" at bounding box center [938, 200] width 17 height 11
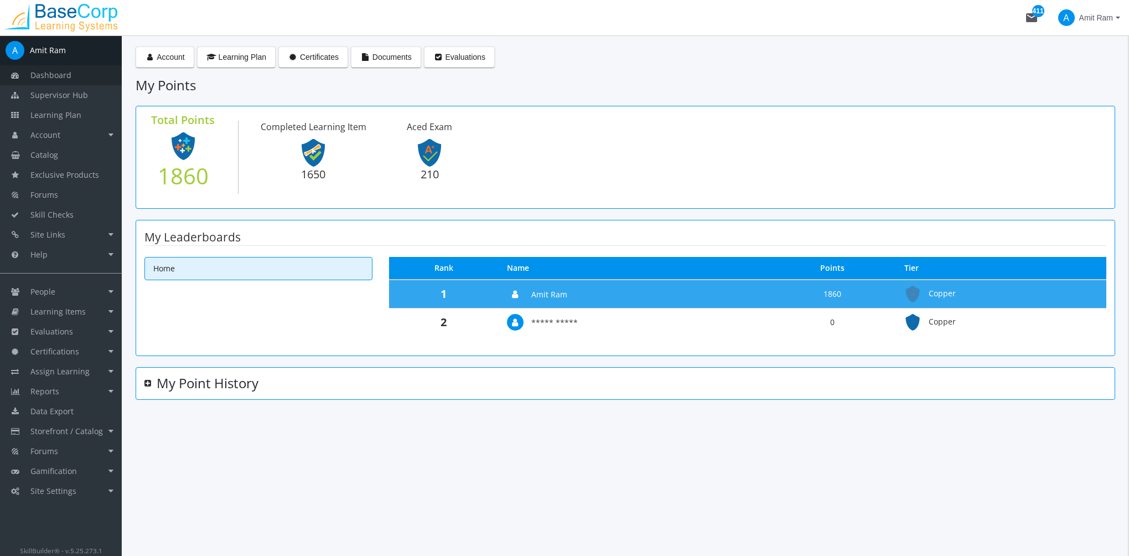
click at [77, 73] on link "Dashboard" at bounding box center [61, 75] width 122 height 20
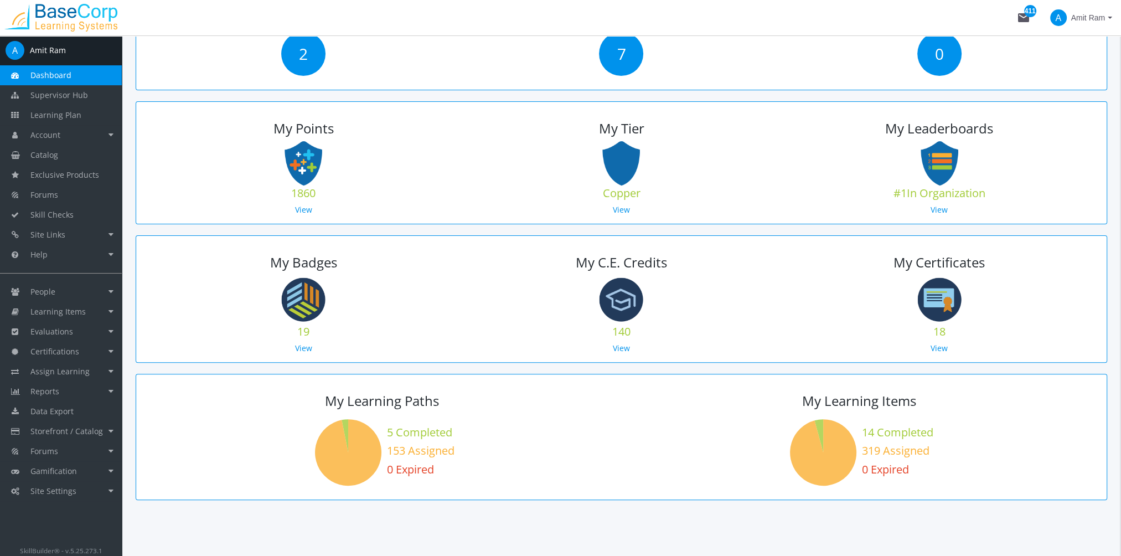
scroll to position [459, 0]
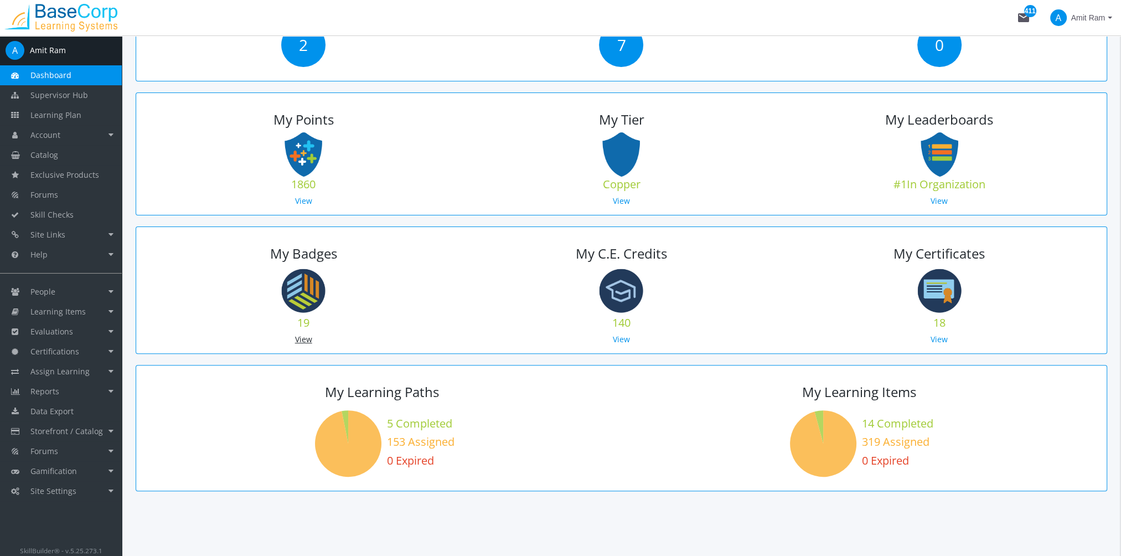
click at [308, 336] on link "View" at bounding box center [303, 339] width 17 height 11
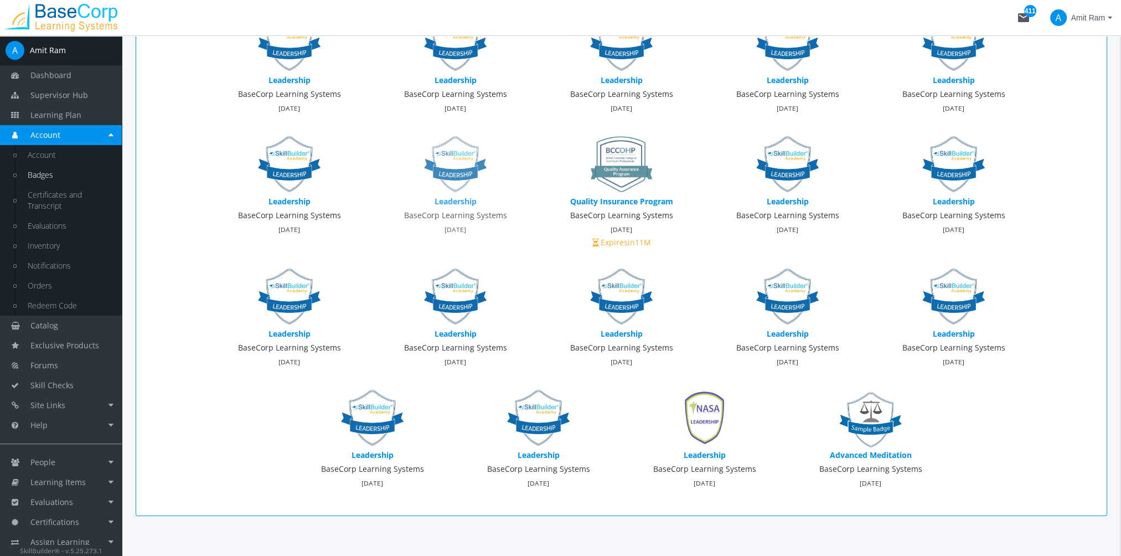
scroll to position [196, 0]
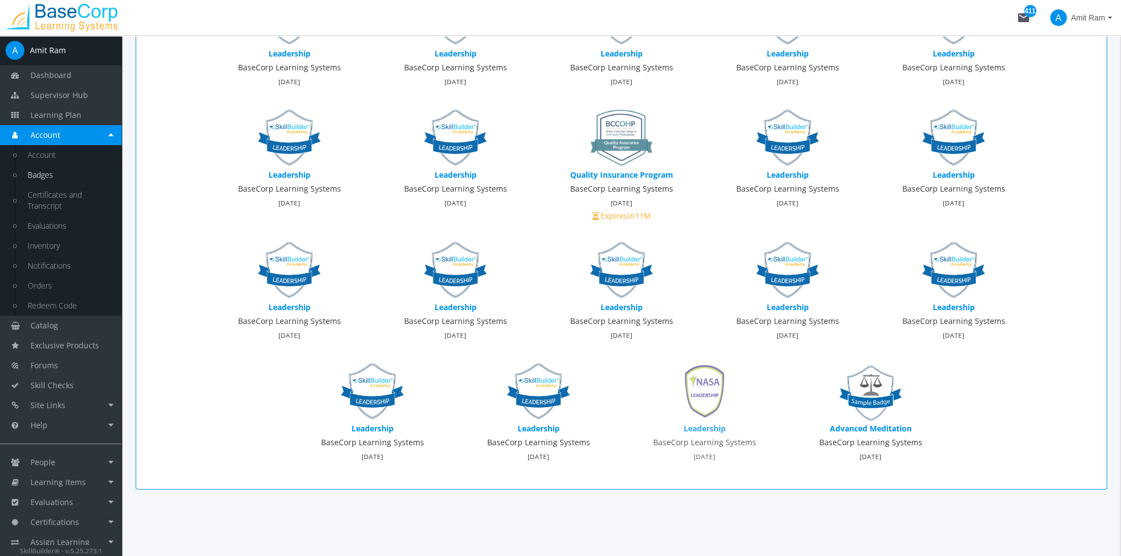
click at [708, 387] on img at bounding box center [704, 391] width 64 height 64
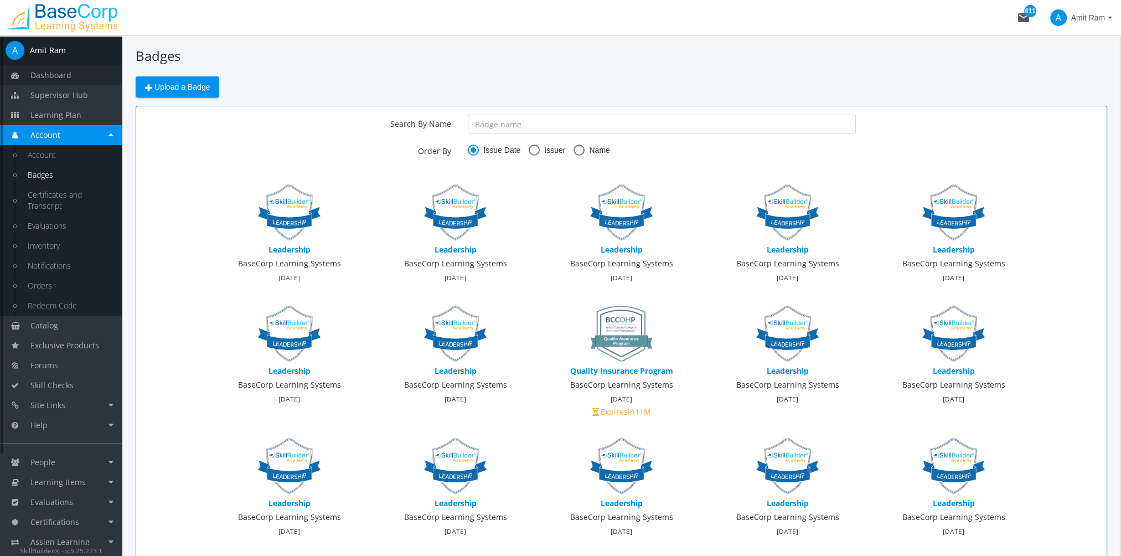
click at [83, 76] on link "Dashboard" at bounding box center [61, 75] width 122 height 20
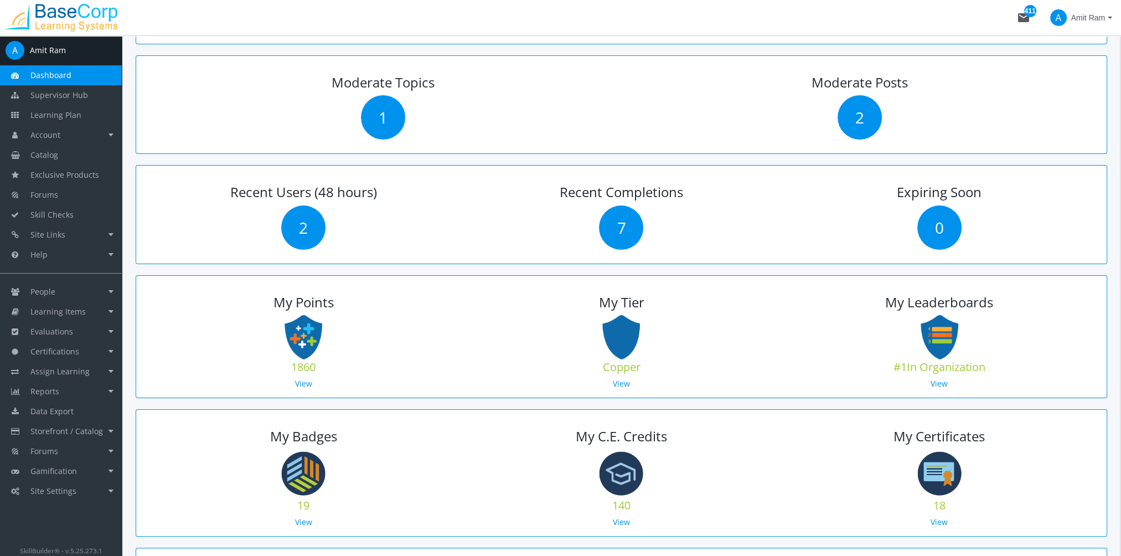
scroll to position [443, 0]
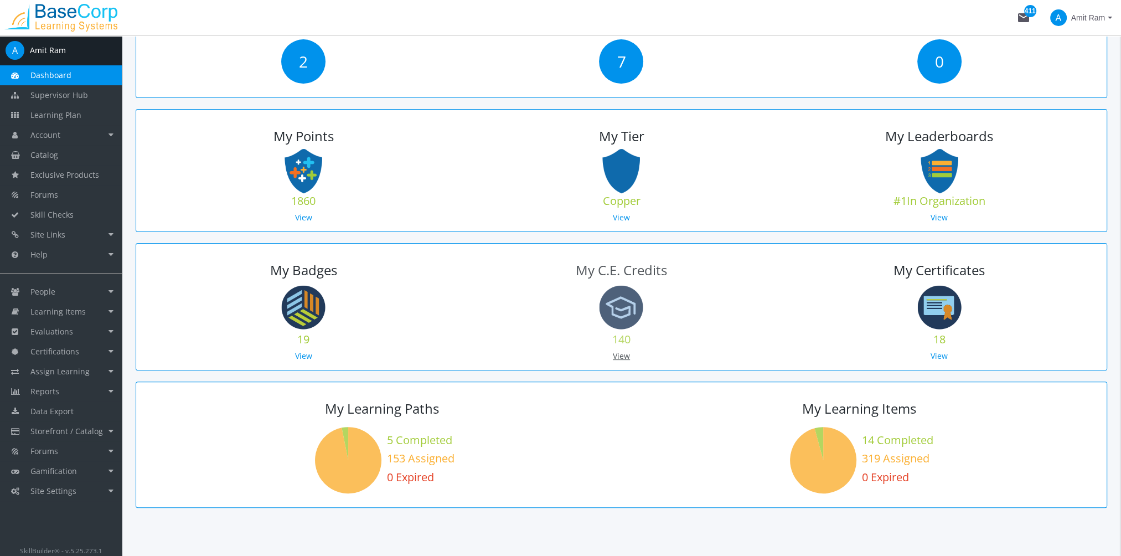
click at [627, 353] on link "View" at bounding box center [621, 355] width 17 height 11
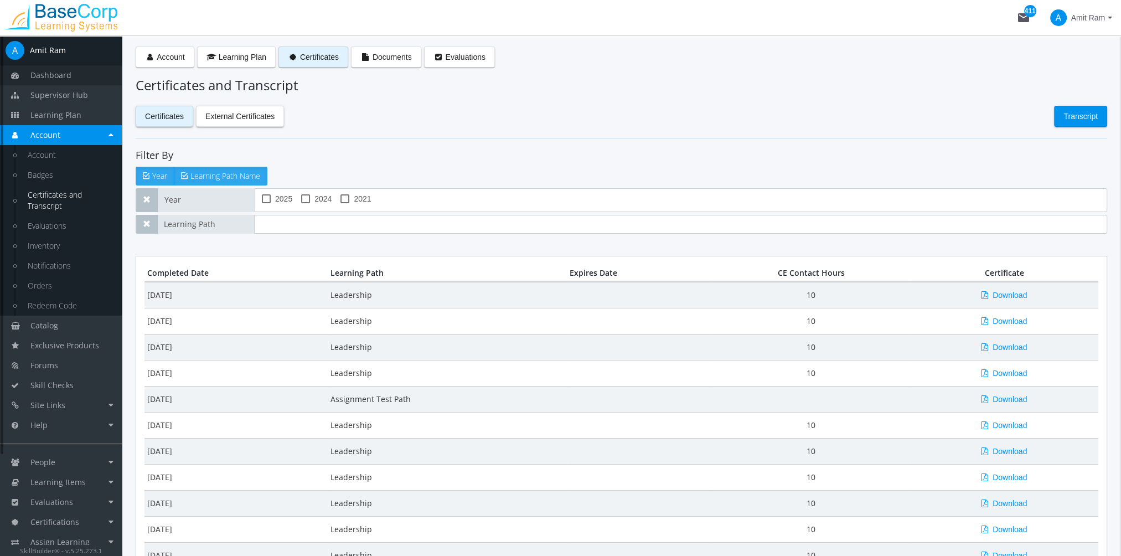
click at [63, 74] on span "Dashboard" at bounding box center [50, 75] width 41 height 11
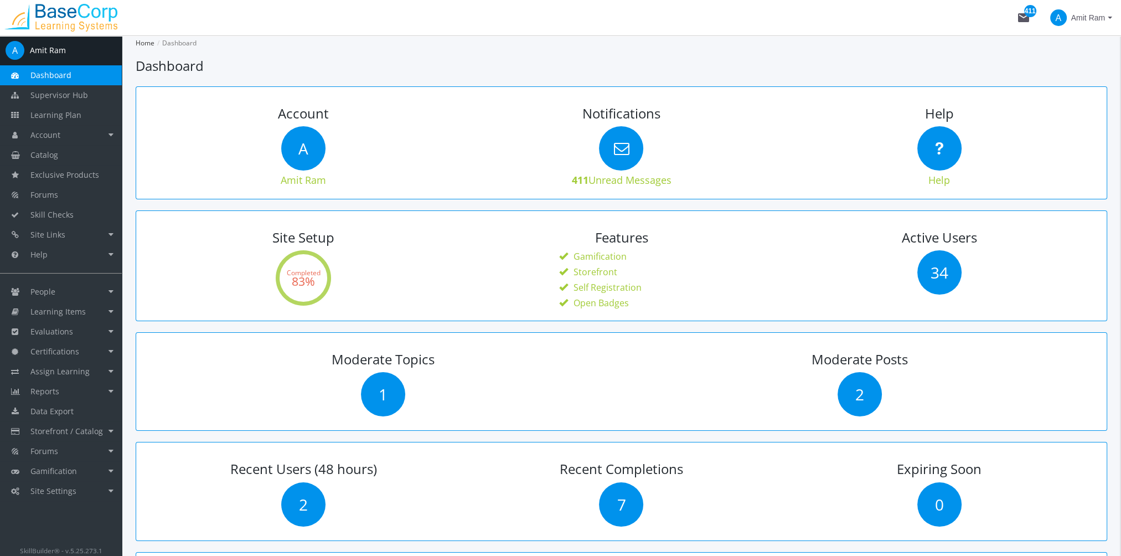
scroll to position [277, 0]
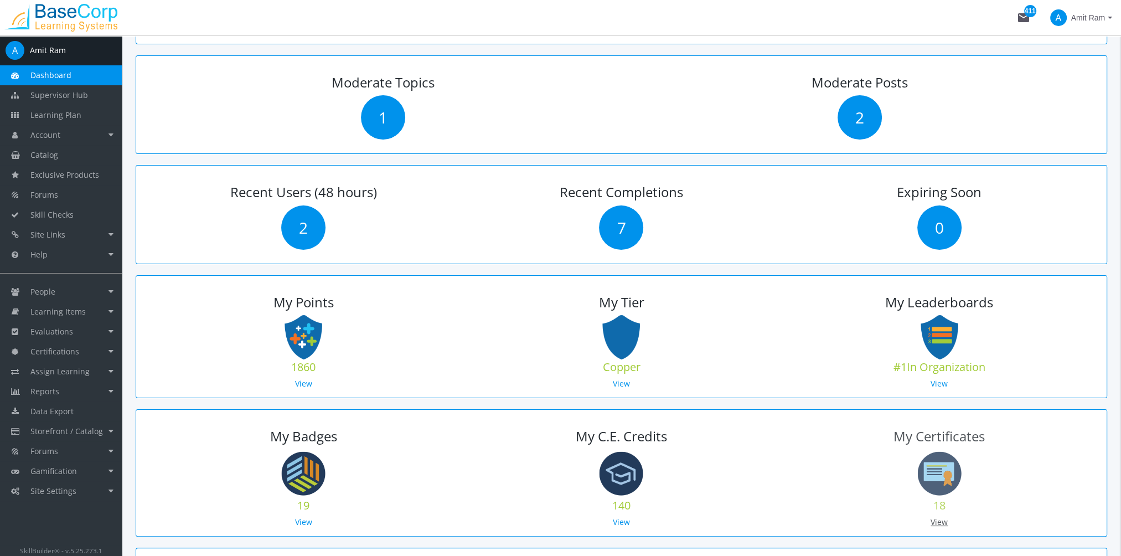
click at [941, 517] on link "View" at bounding box center [938, 521] width 17 height 11
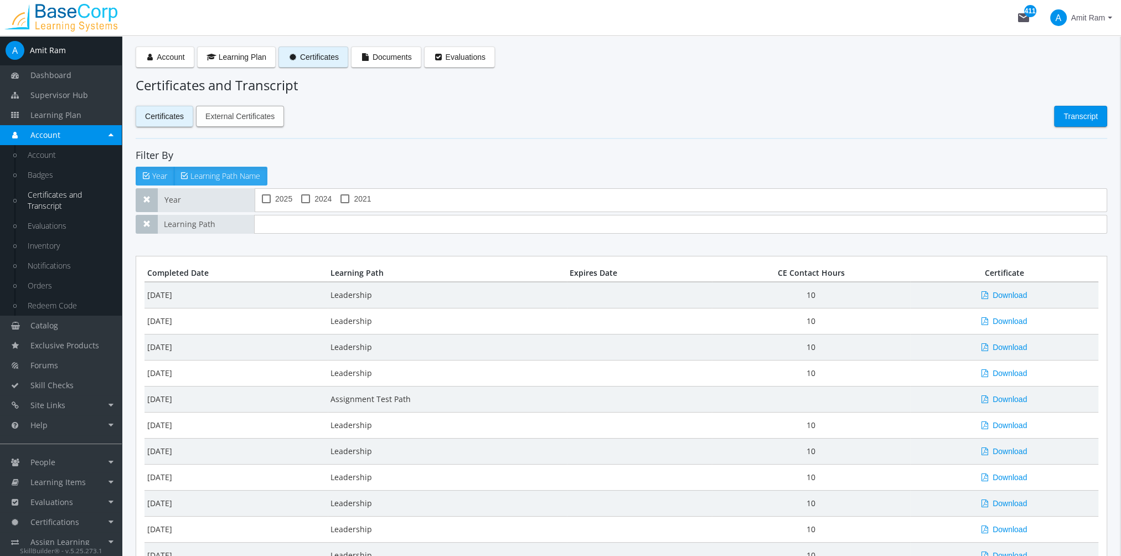
click at [243, 118] on span "External Certificates" at bounding box center [239, 116] width 69 height 20
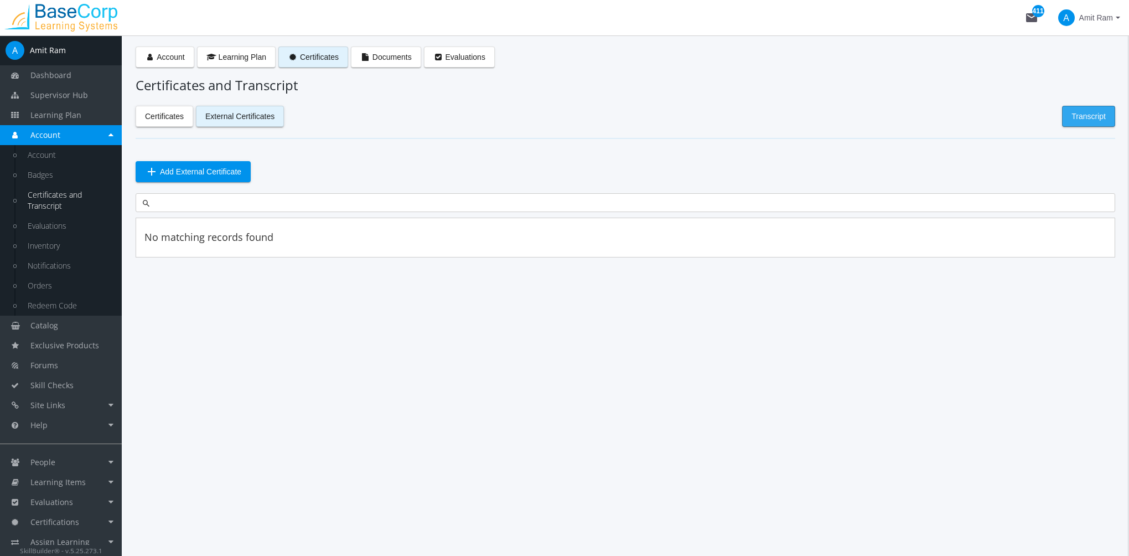
click at [1090, 115] on span "Transcript" at bounding box center [1088, 116] width 34 height 20
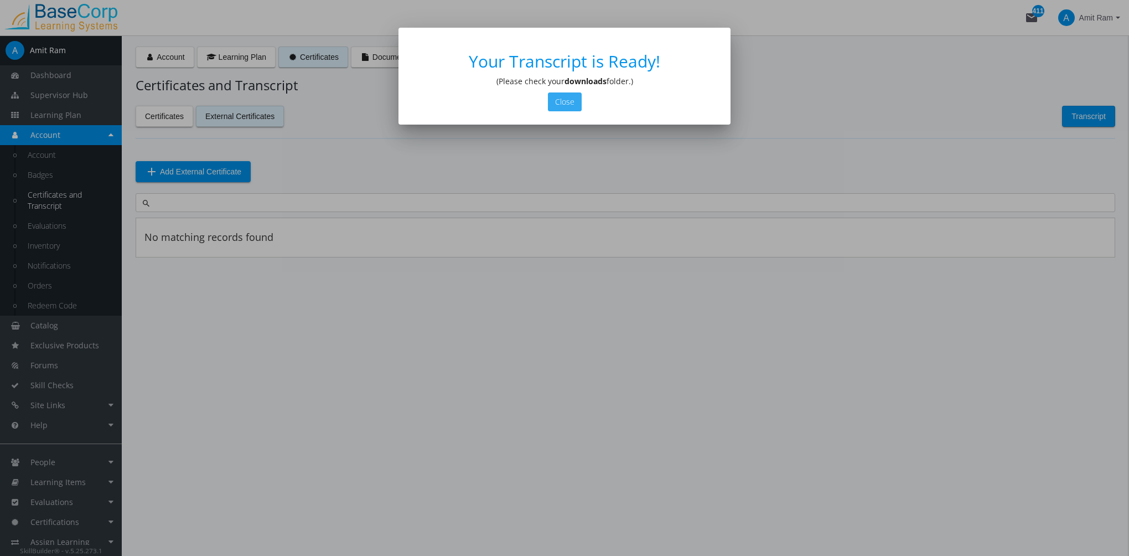
click at [570, 101] on button "Close" at bounding box center [565, 101] width 34 height 19
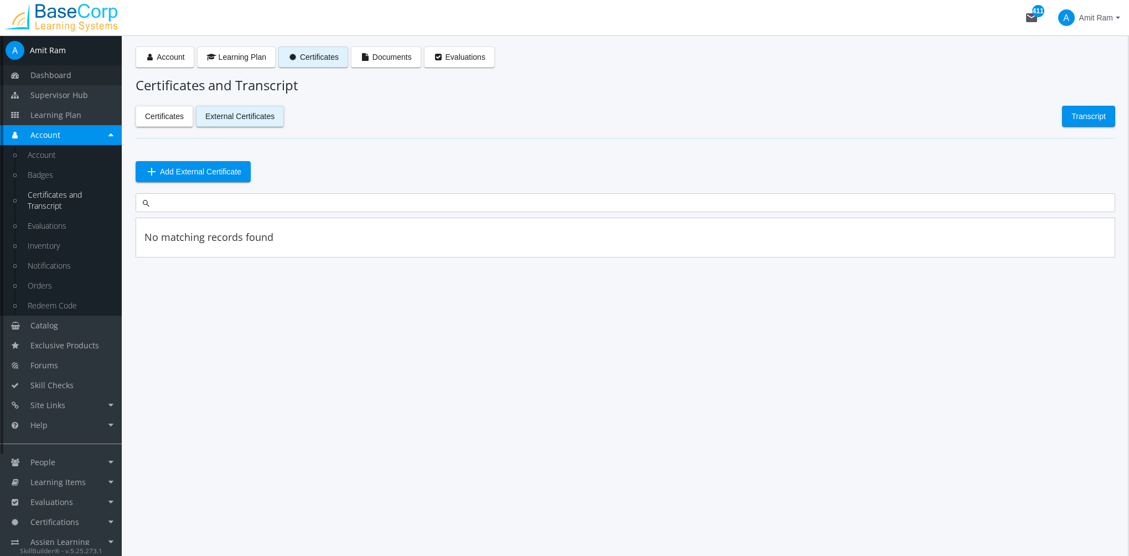
click at [84, 78] on link "Dashboard" at bounding box center [61, 75] width 122 height 20
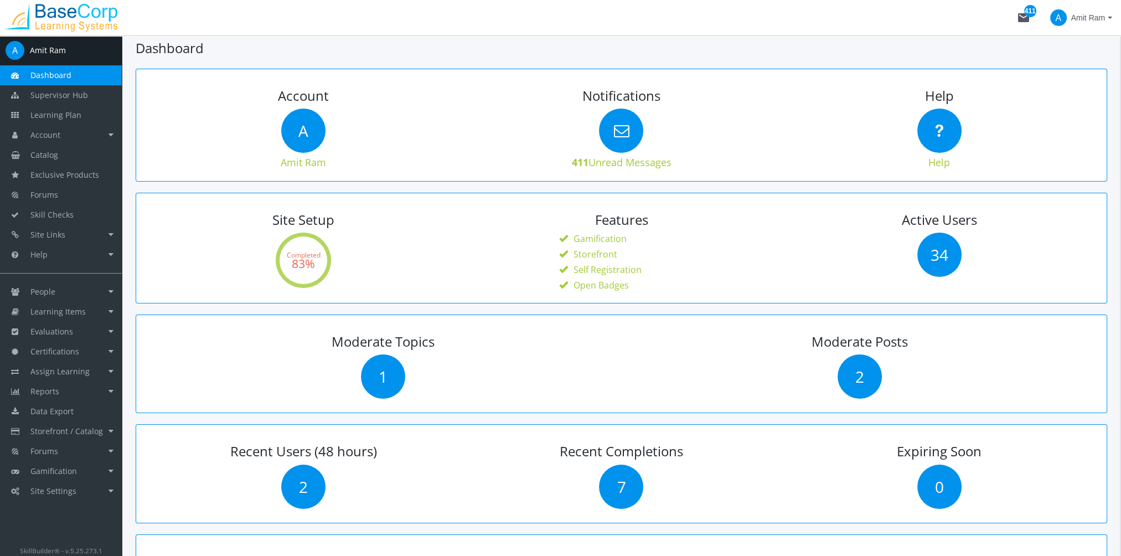
scroll to position [17, 0]
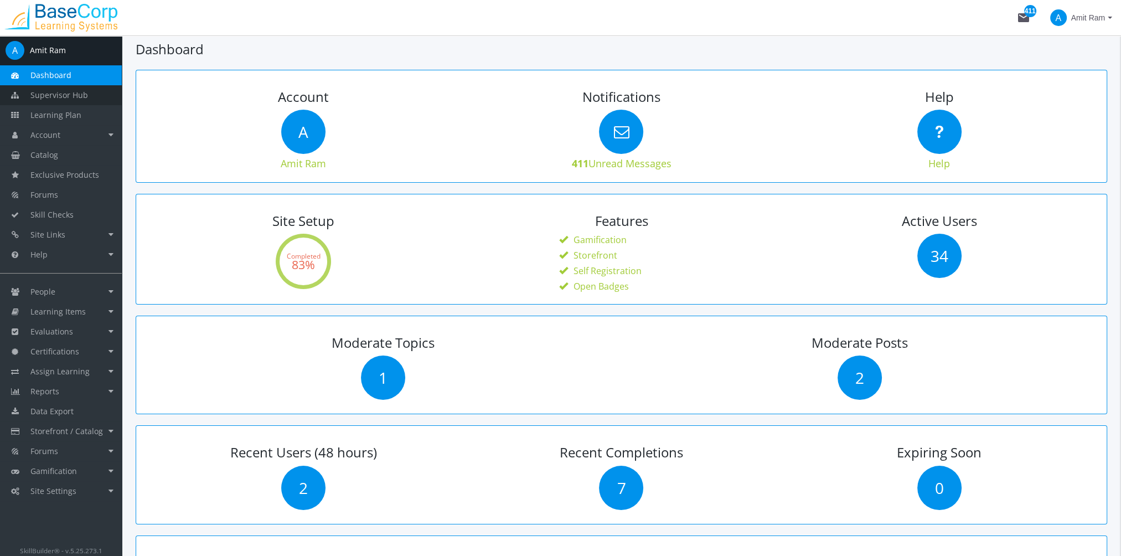
click at [63, 96] on span "Supervisor Hub" at bounding box center [59, 95] width 58 height 11
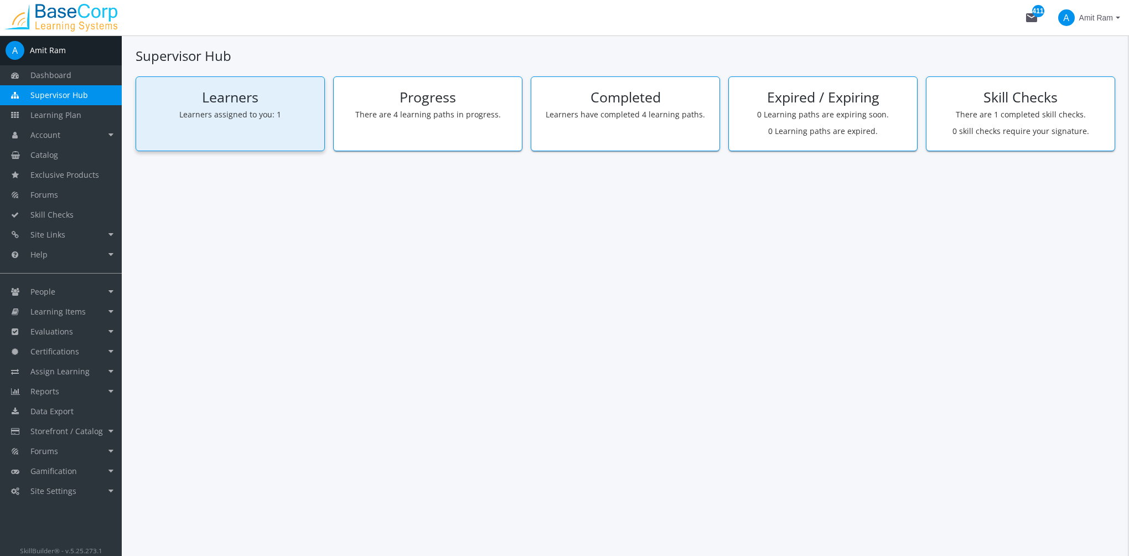
click at [254, 113] on p "Learners assigned to you: 1" at bounding box center [230, 114] width 172 height 11
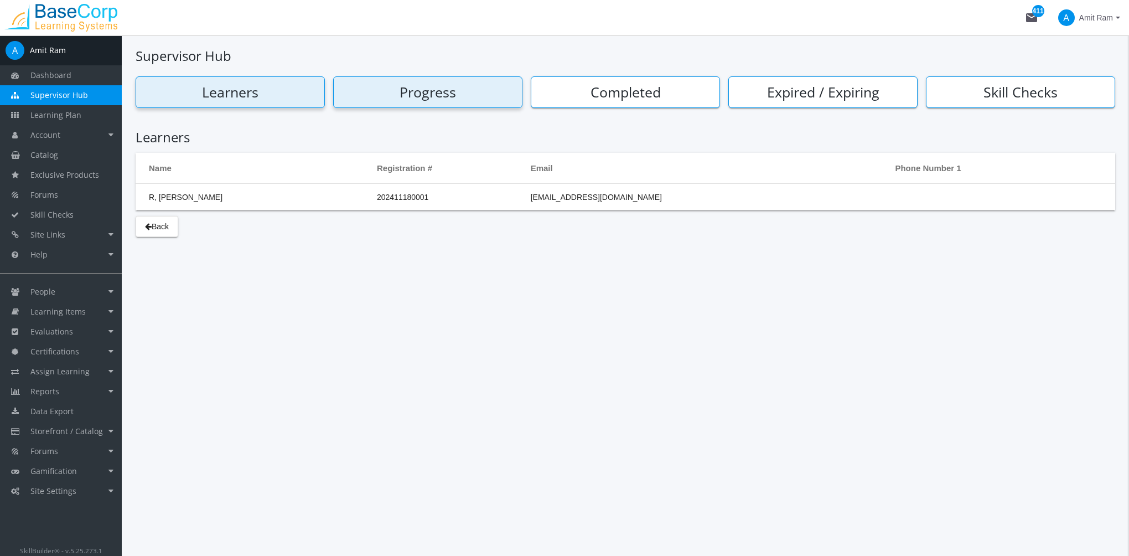
click at [400, 91] on h2 "Progress" at bounding box center [428, 92] width 182 height 15
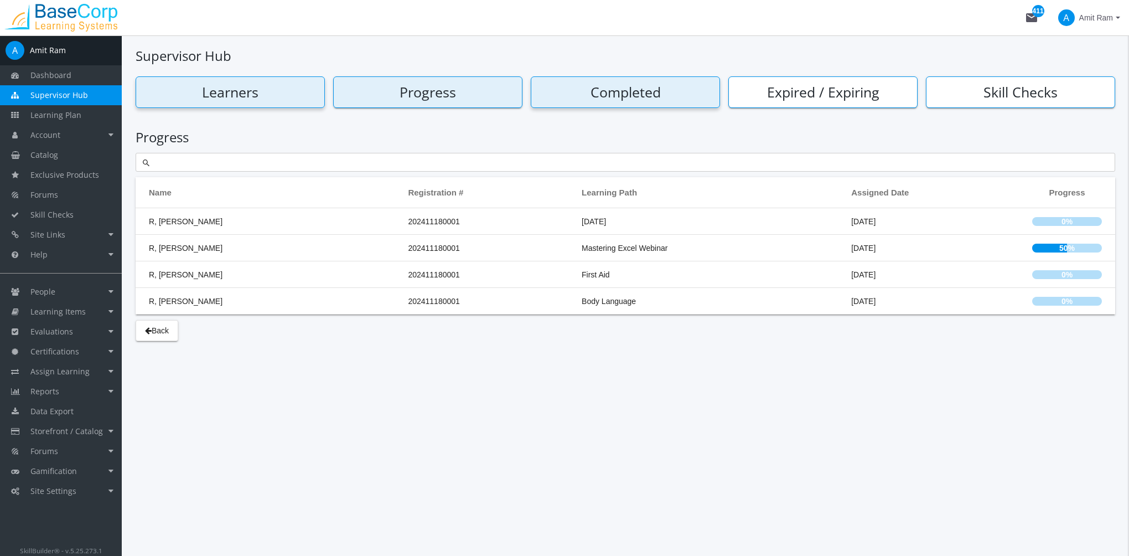
click at [604, 95] on h2 "Completed" at bounding box center [626, 92] width 182 height 15
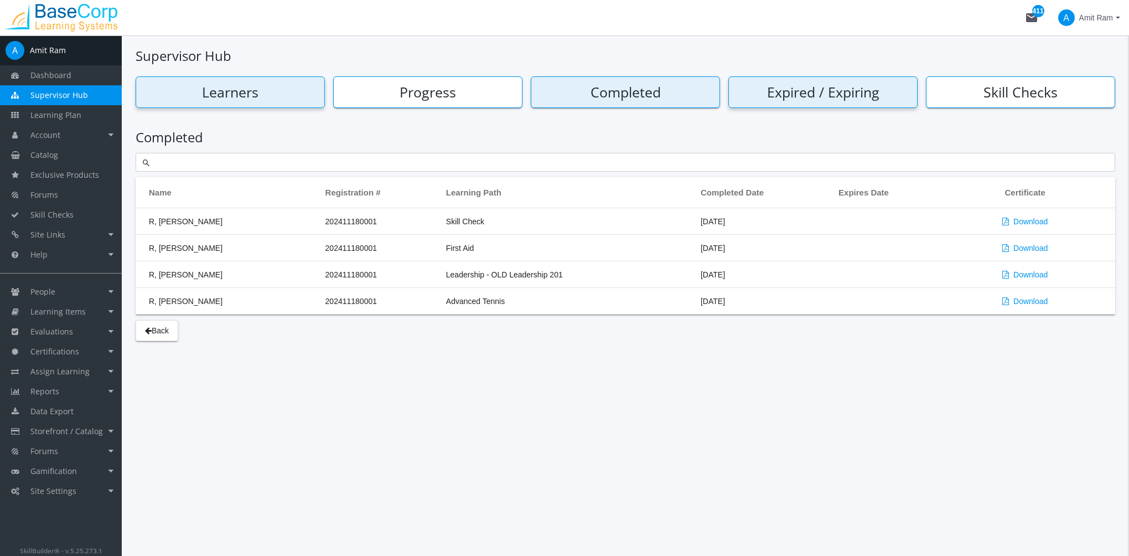
click at [801, 100] on h2 "Expired / Expiring" at bounding box center [823, 92] width 182 height 15
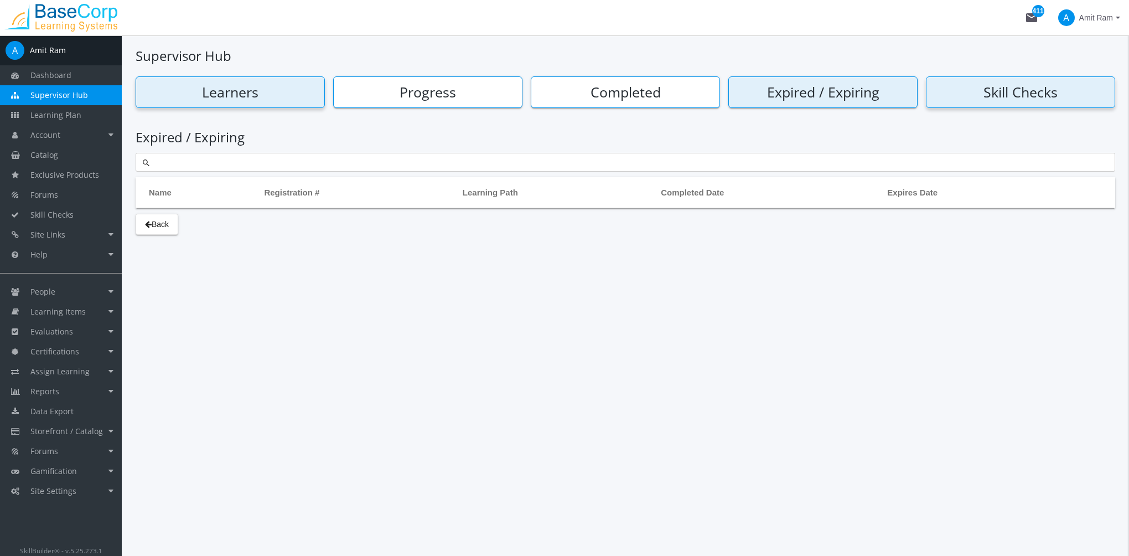
click at [969, 94] on h2 "Skill Checks" at bounding box center [1021, 92] width 182 height 15
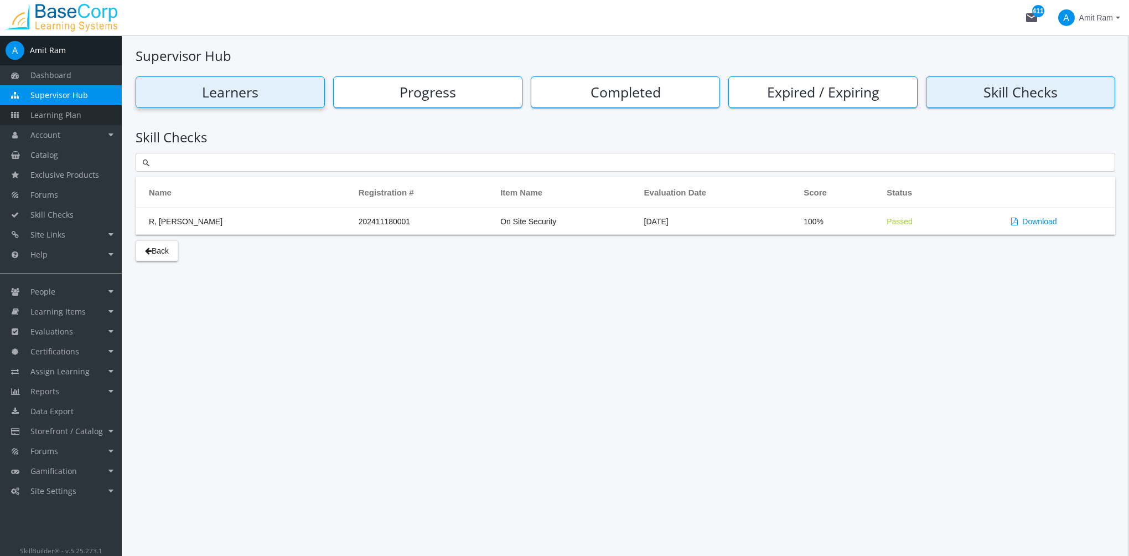
click at [70, 114] on span "Learning Plan" at bounding box center [55, 115] width 51 height 11
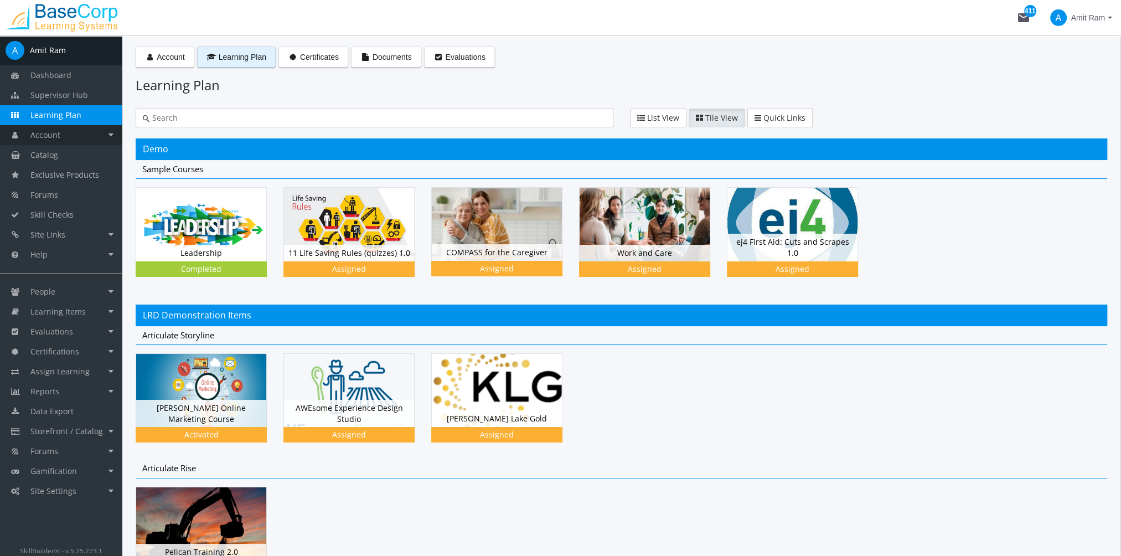
click at [70, 137] on link "Account" at bounding box center [61, 135] width 122 height 20
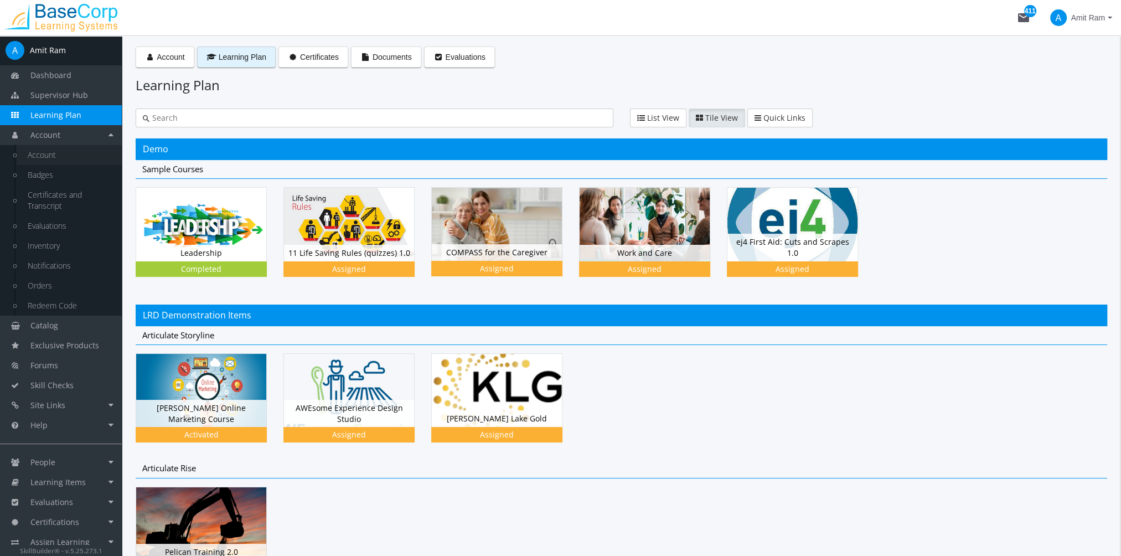
click at [58, 157] on link "Account" at bounding box center [69, 155] width 105 height 20
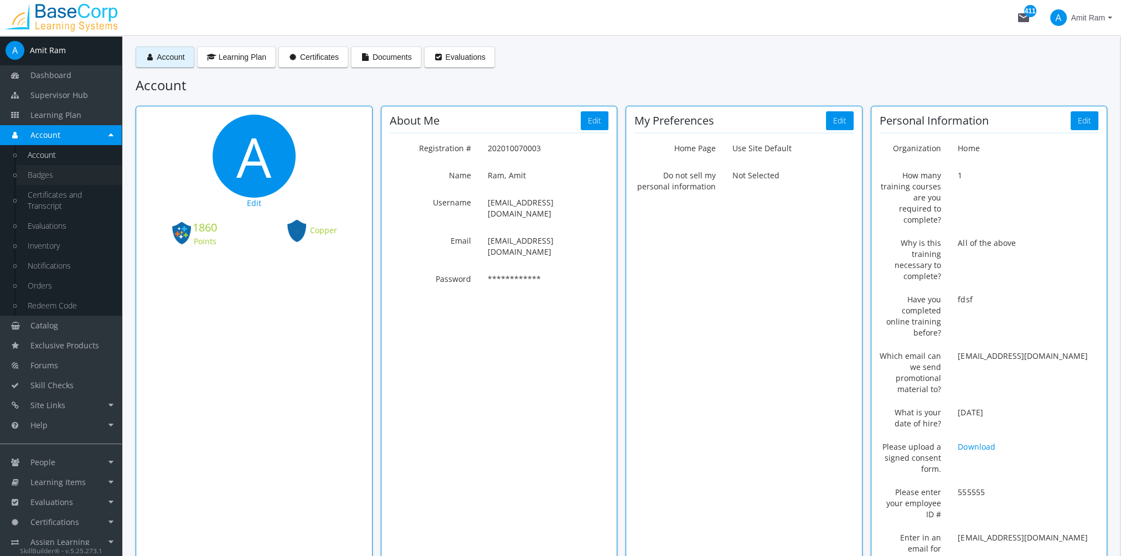
click at [49, 173] on link "Badges" at bounding box center [69, 175] width 105 height 20
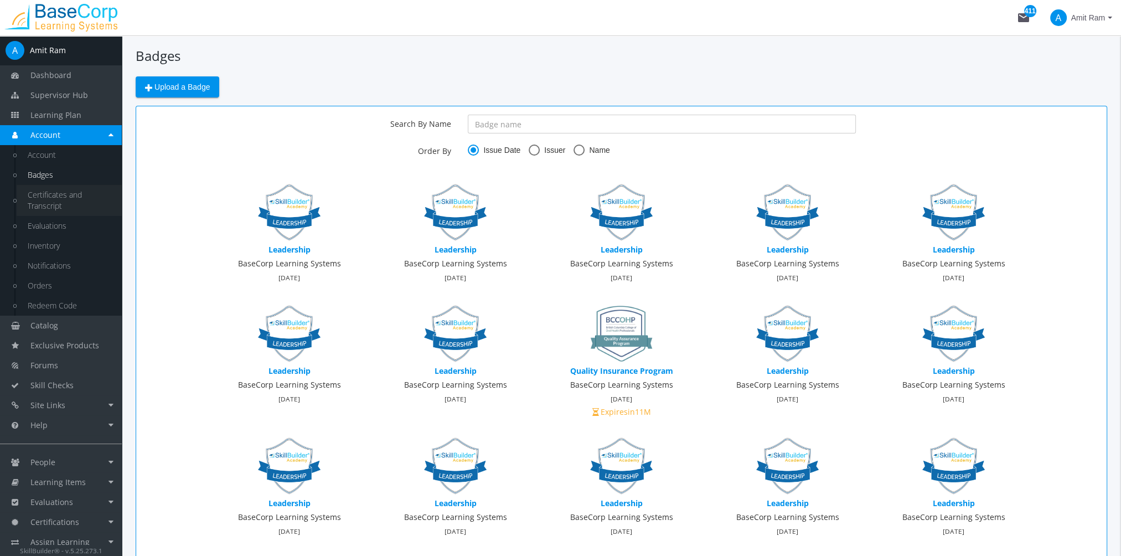
click at [56, 201] on link "Certificates and Transcript" at bounding box center [69, 200] width 105 height 31
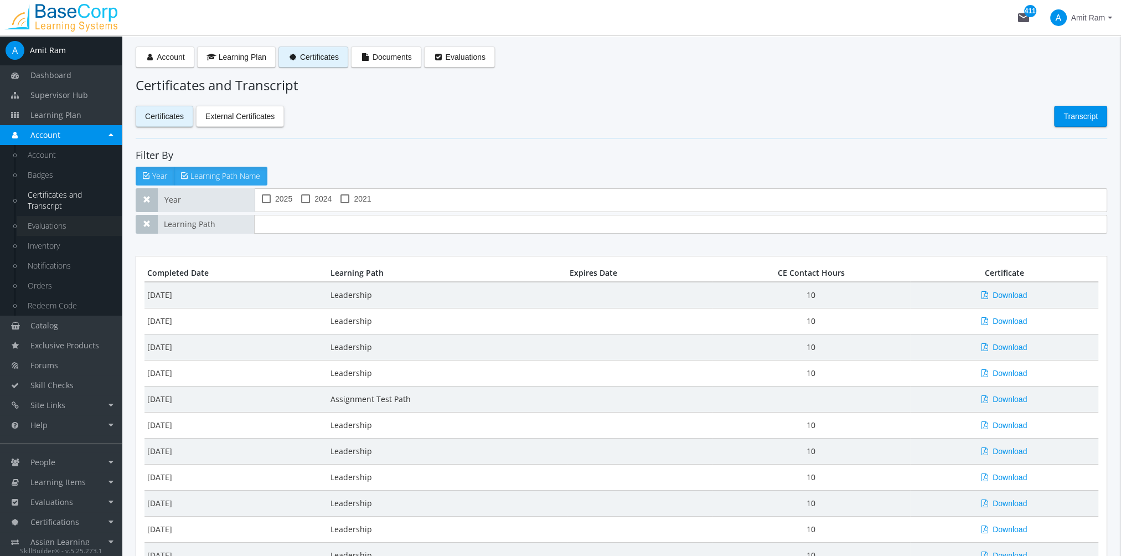
click at [56, 225] on link "Evaluations" at bounding box center [69, 226] width 105 height 20
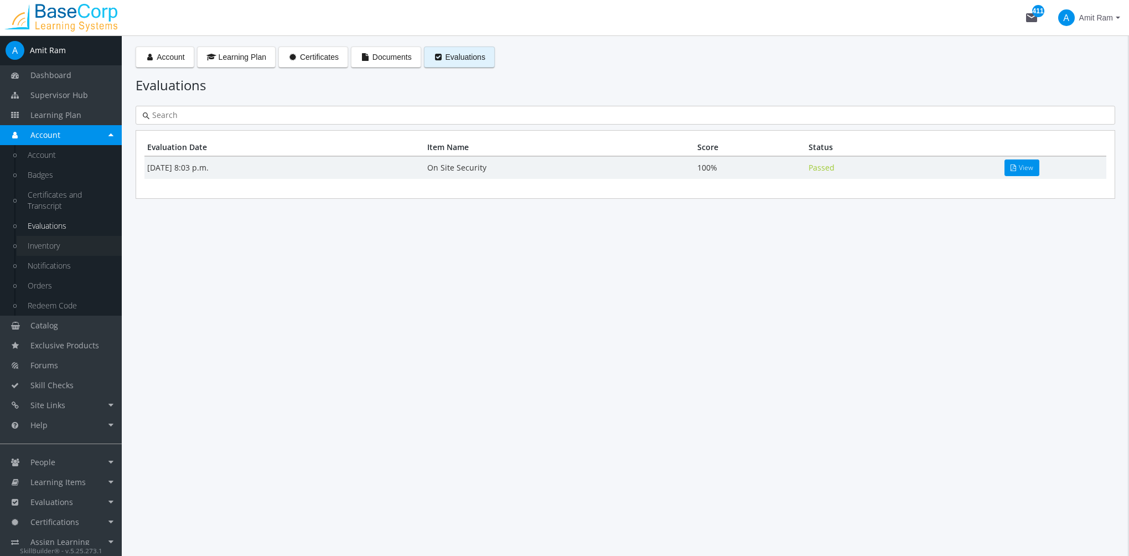
click at [56, 246] on link "Inventory" at bounding box center [69, 246] width 105 height 20
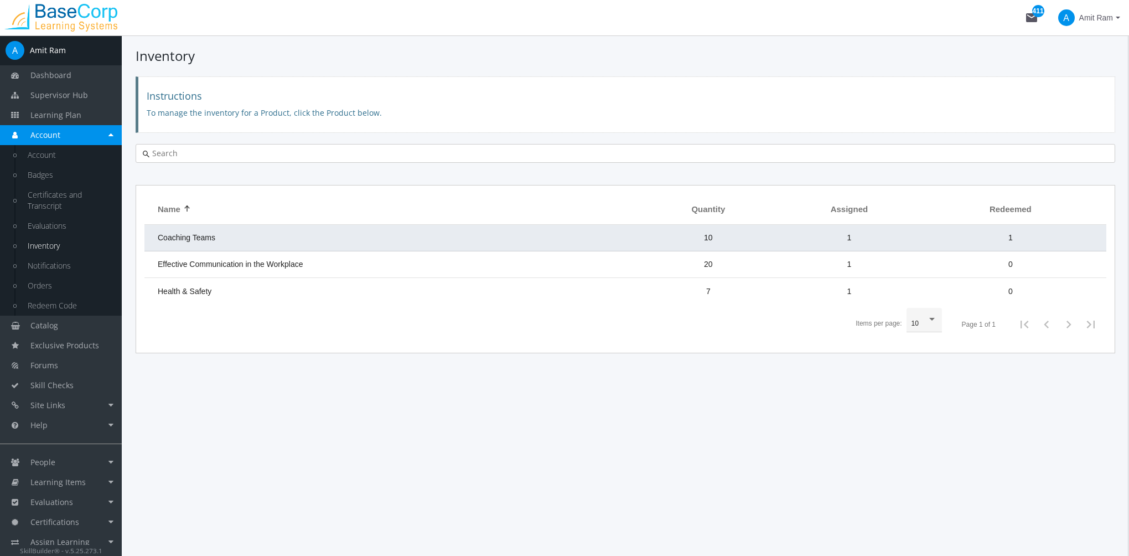
click at [271, 241] on td "Coaching Teams" at bounding box center [392, 238] width 496 height 27
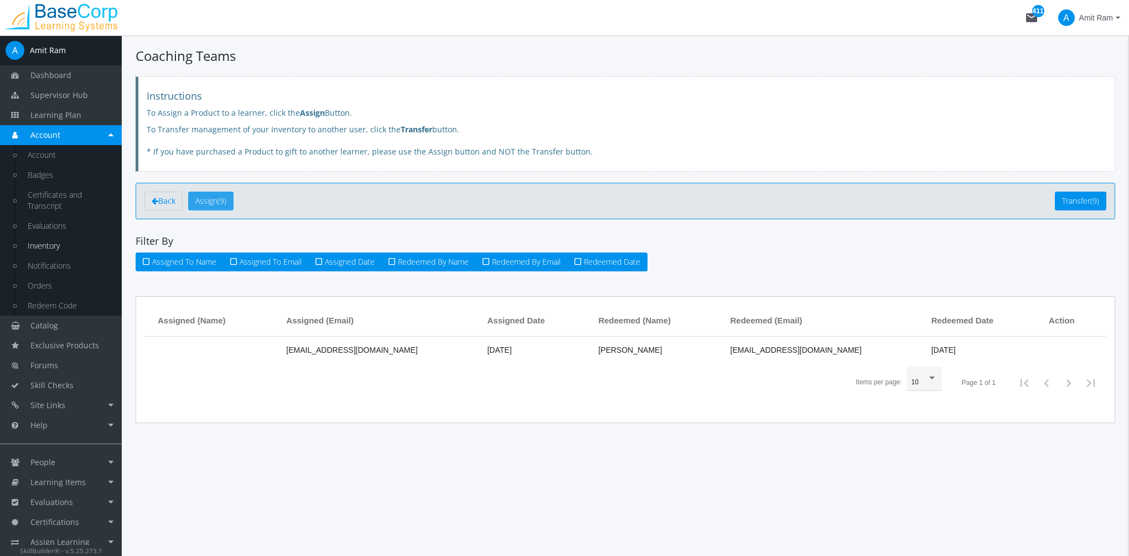
click at [215, 198] on span "Assign" at bounding box center [206, 200] width 22 height 11
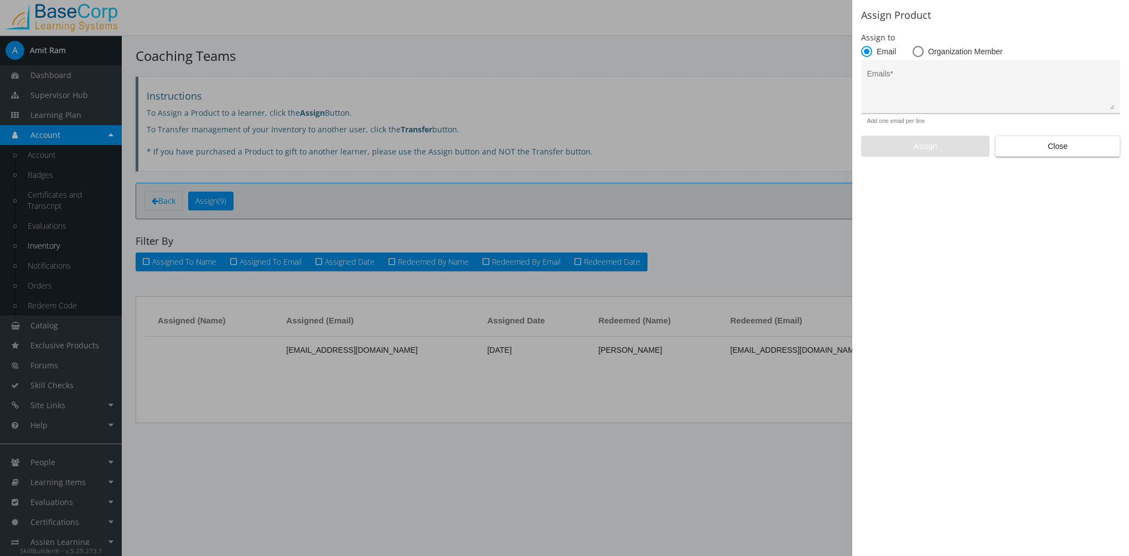
click at [936, 96] on textarea "Emails *" at bounding box center [990, 91] width 247 height 37
type textarea "lsl"
click at [1095, 146] on span "Close" at bounding box center [1058, 146] width 106 height 20
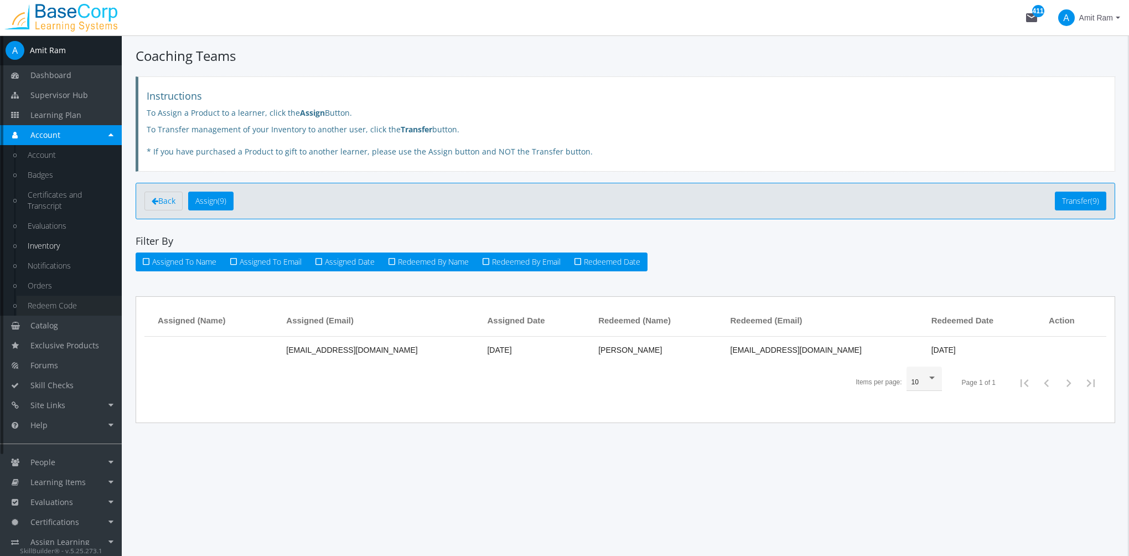
click at [59, 308] on link "Redeem Code" at bounding box center [69, 306] width 105 height 20
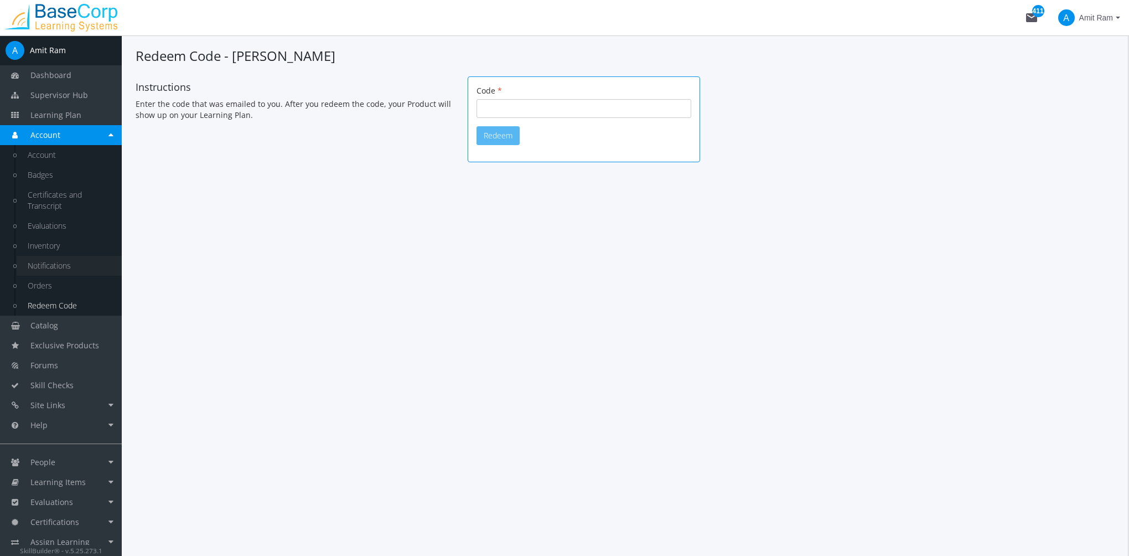
click at [64, 261] on link "Notifications" at bounding box center [69, 266] width 105 height 20
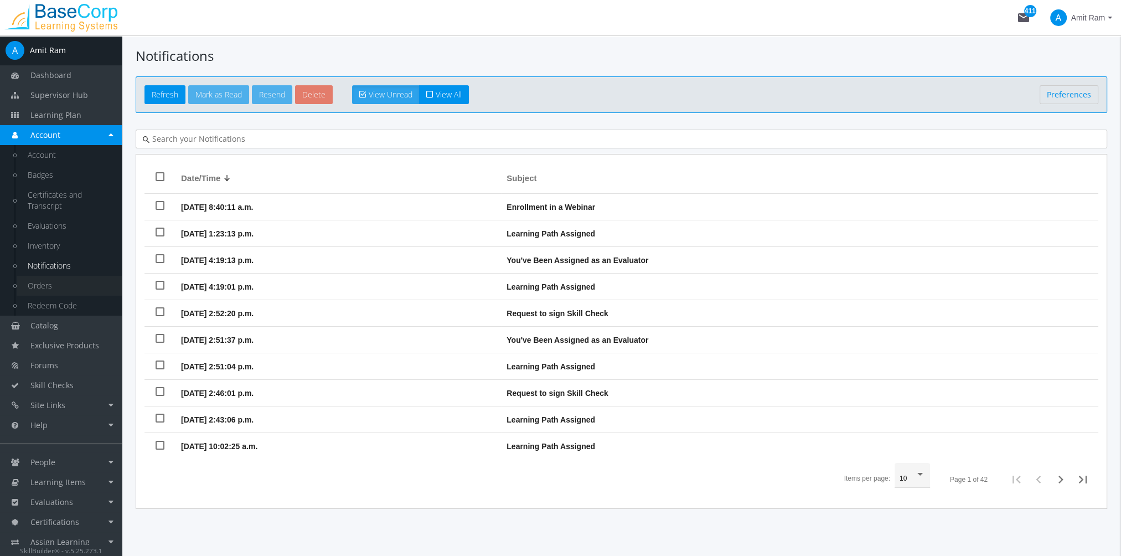
click at [56, 283] on link "Orders" at bounding box center [69, 286] width 105 height 20
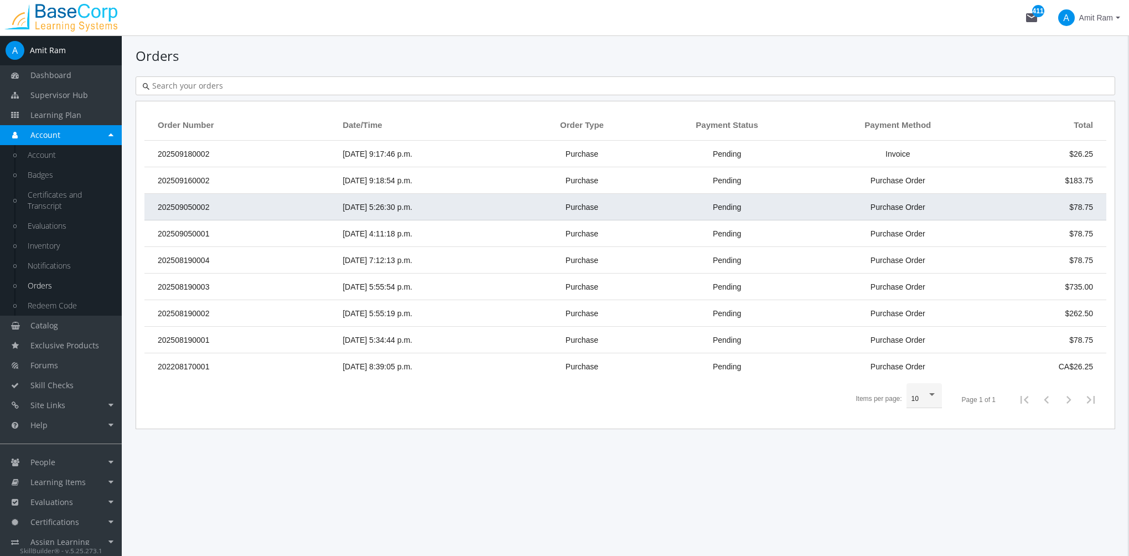
click at [198, 201] on td "202509050002" at bounding box center [240, 207] width 193 height 27
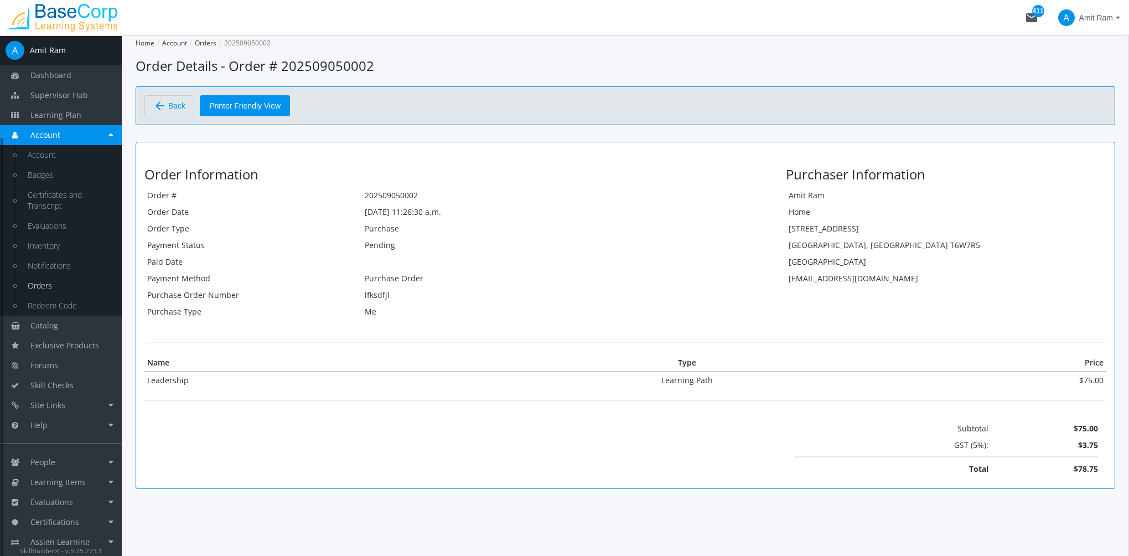
scroll to position [126, 0]
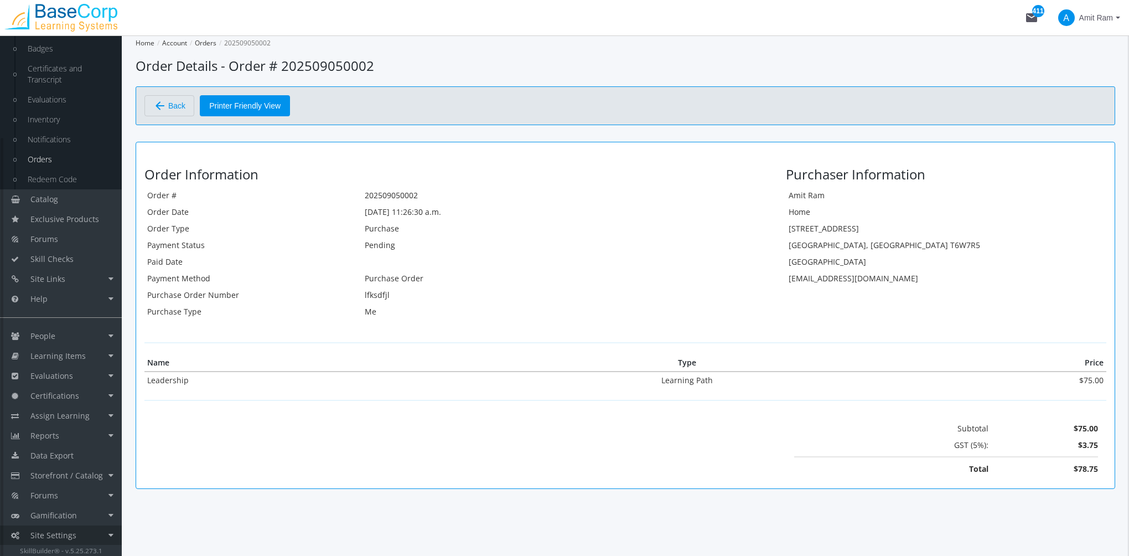
click at [81, 529] on link "Site Settings" at bounding box center [61, 535] width 122 height 20
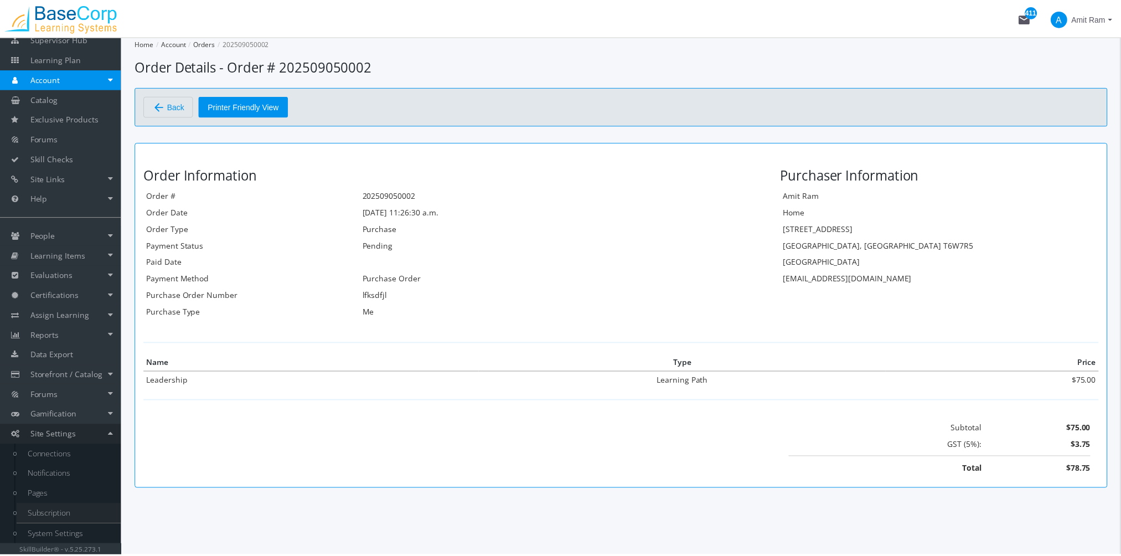
scroll to position [56, 0]
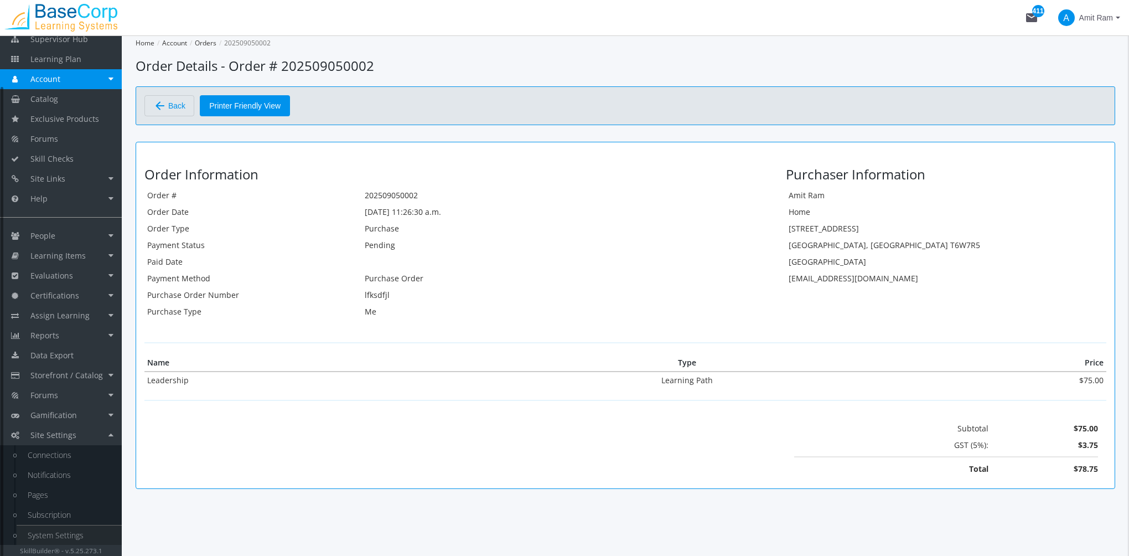
click at [79, 531] on link "System Settings" at bounding box center [69, 535] width 105 height 20
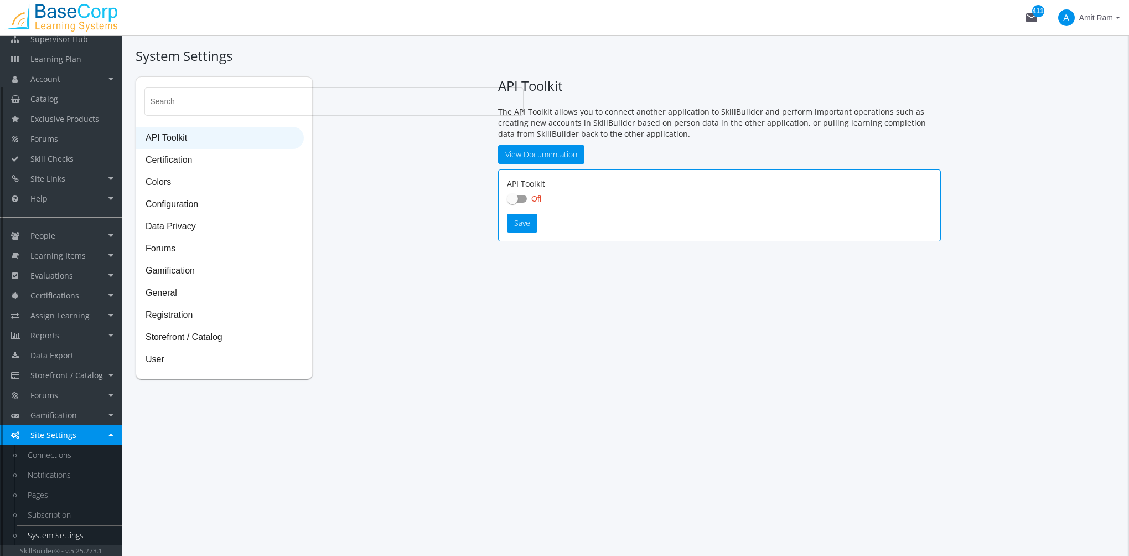
checkbox input "true"
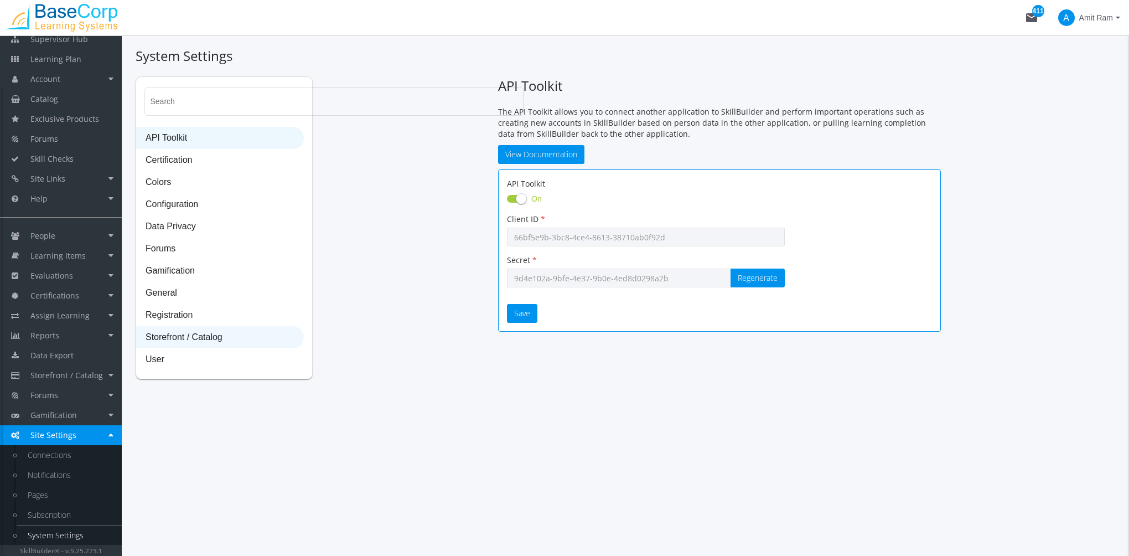
click at [195, 334] on span "Storefront / Catalog" at bounding box center [220, 338] width 167 height 22
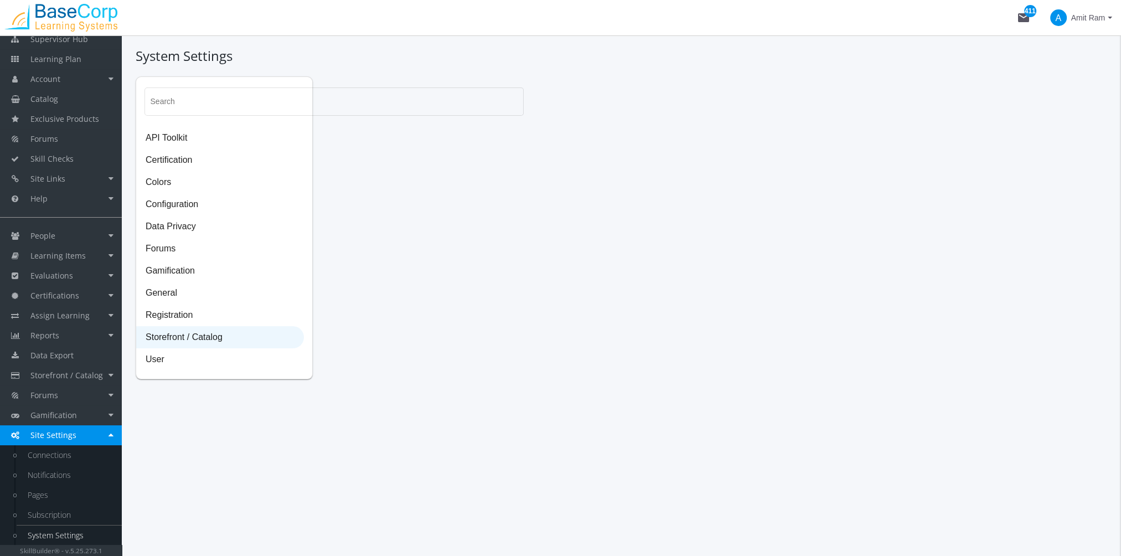
select select "23: USD"
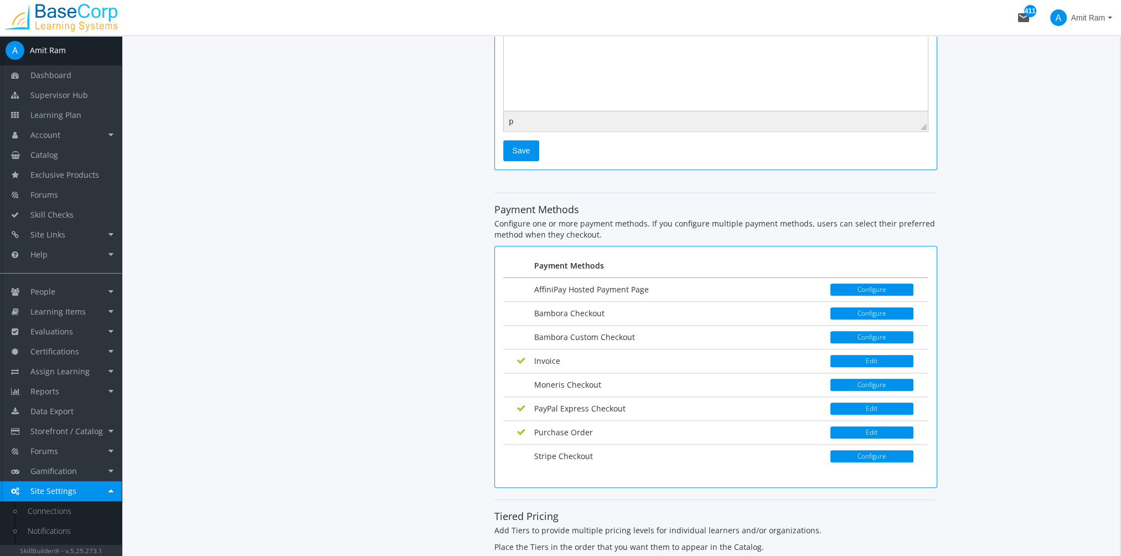
scroll to position [1123, 0]
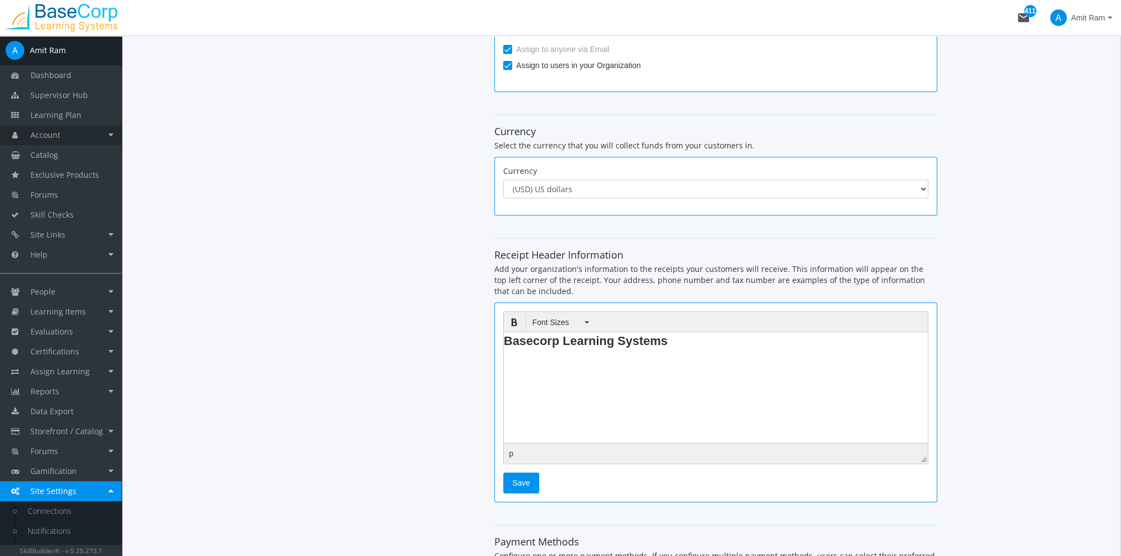
click at [81, 134] on link "Account" at bounding box center [61, 135] width 122 height 20
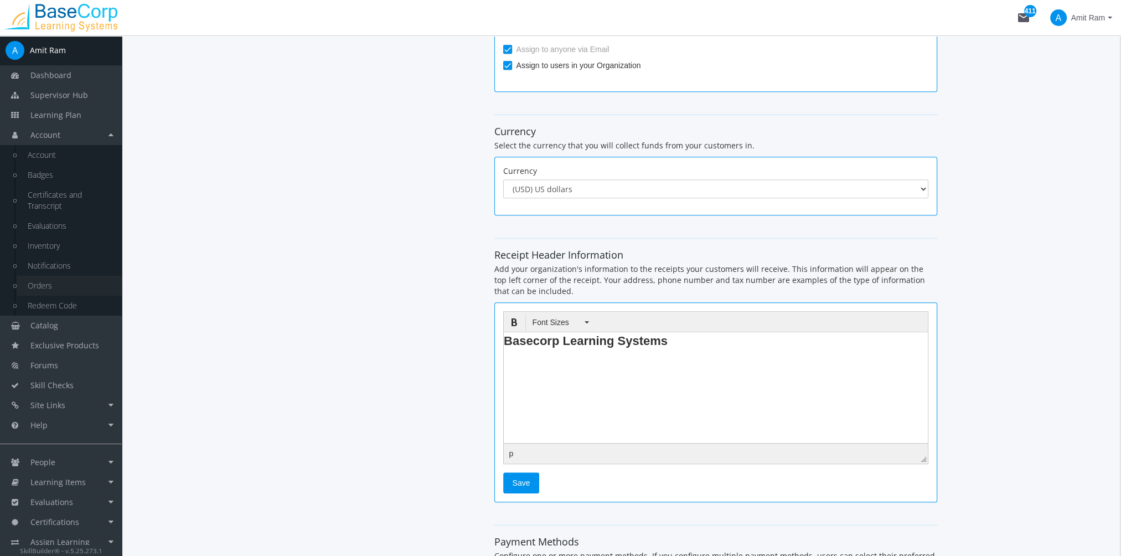
click at [51, 287] on link "Orders" at bounding box center [69, 286] width 105 height 20
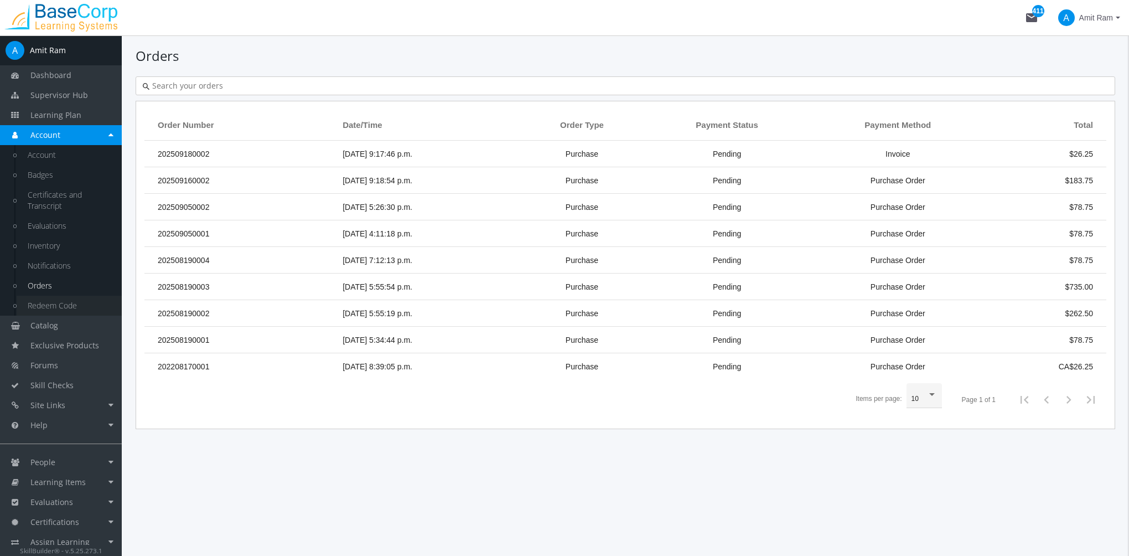
click at [63, 308] on link "Redeem Code" at bounding box center [69, 306] width 105 height 20
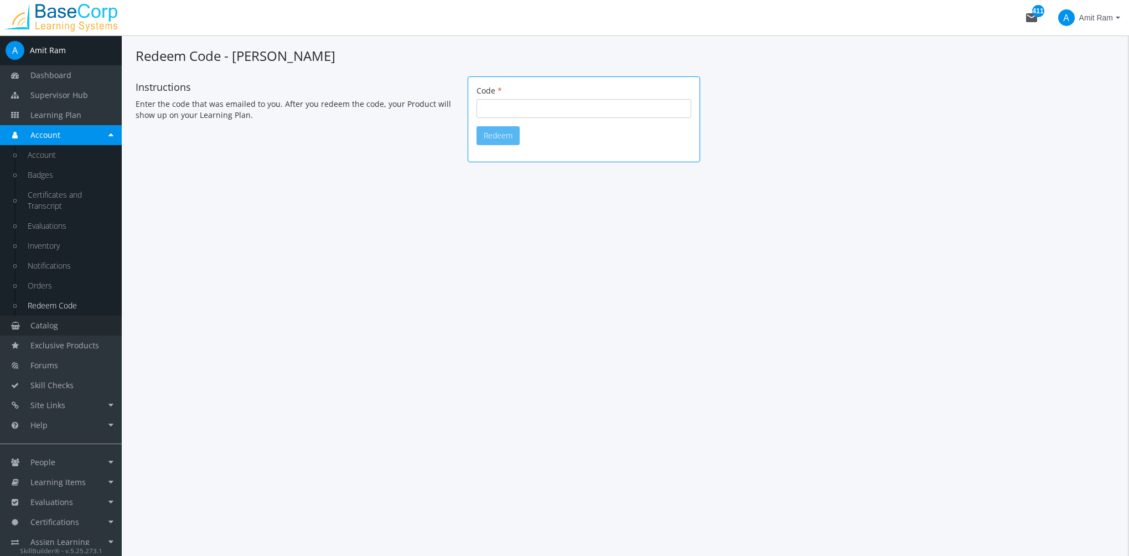
click at [64, 324] on link "Catalog" at bounding box center [61, 325] width 122 height 20
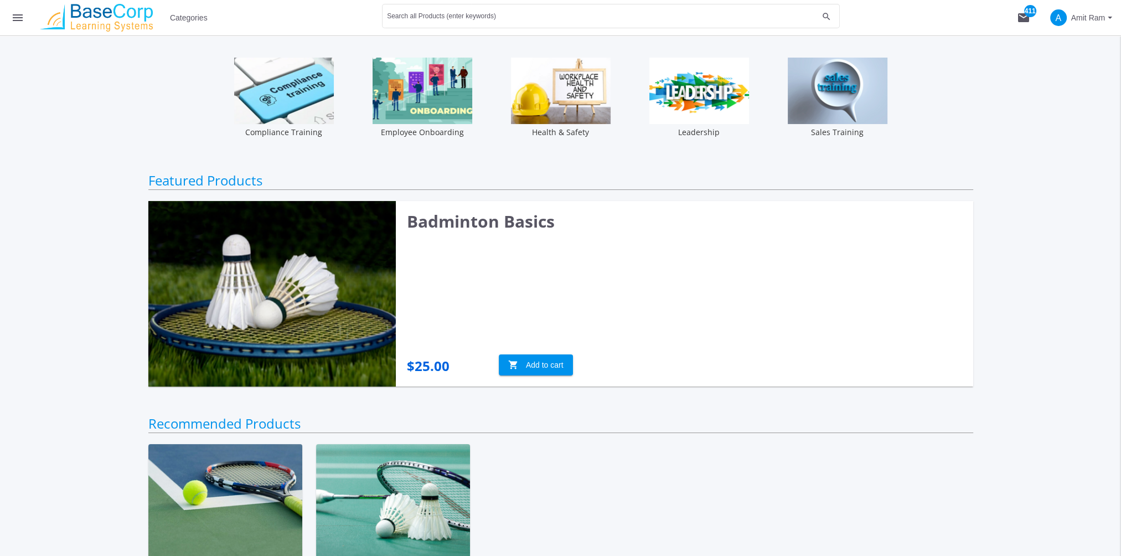
click at [22, 21] on mat-icon "menu" at bounding box center [17, 17] width 13 height 13
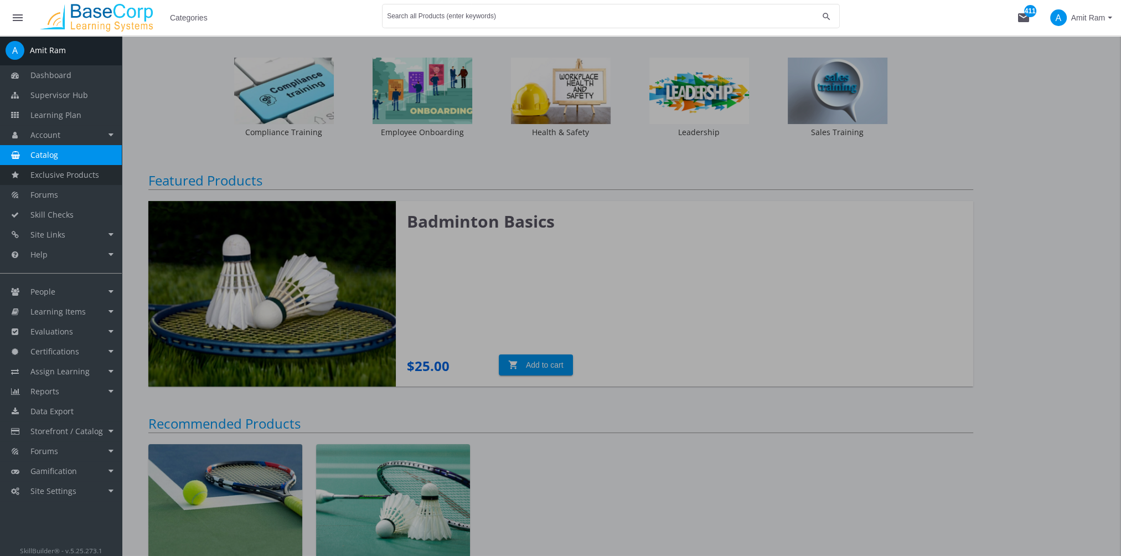
click at [70, 181] on link "Exclusive Products" at bounding box center [61, 175] width 122 height 20
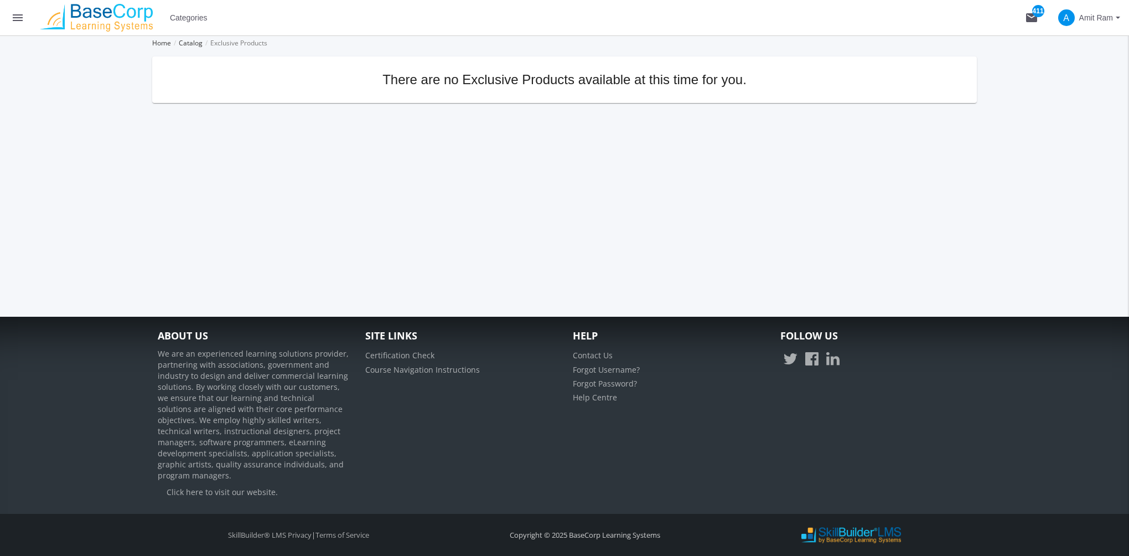
click at [20, 13] on mat-icon "menu" at bounding box center [17, 17] width 13 height 13
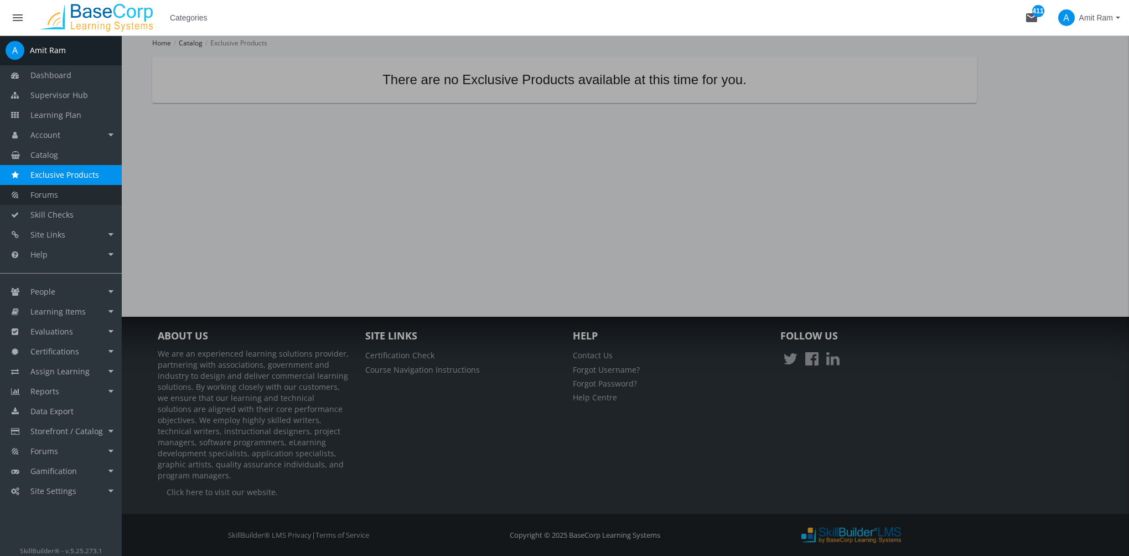
click at [91, 200] on link "Forums" at bounding box center [61, 195] width 122 height 20
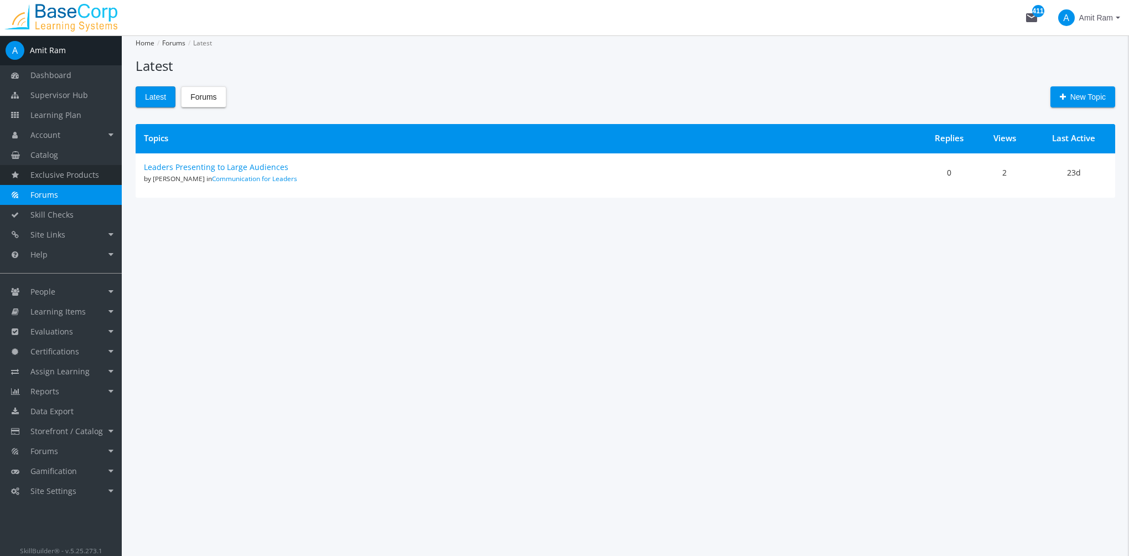
click at [105, 172] on link "Exclusive Products" at bounding box center [61, 175] width 122 height 20
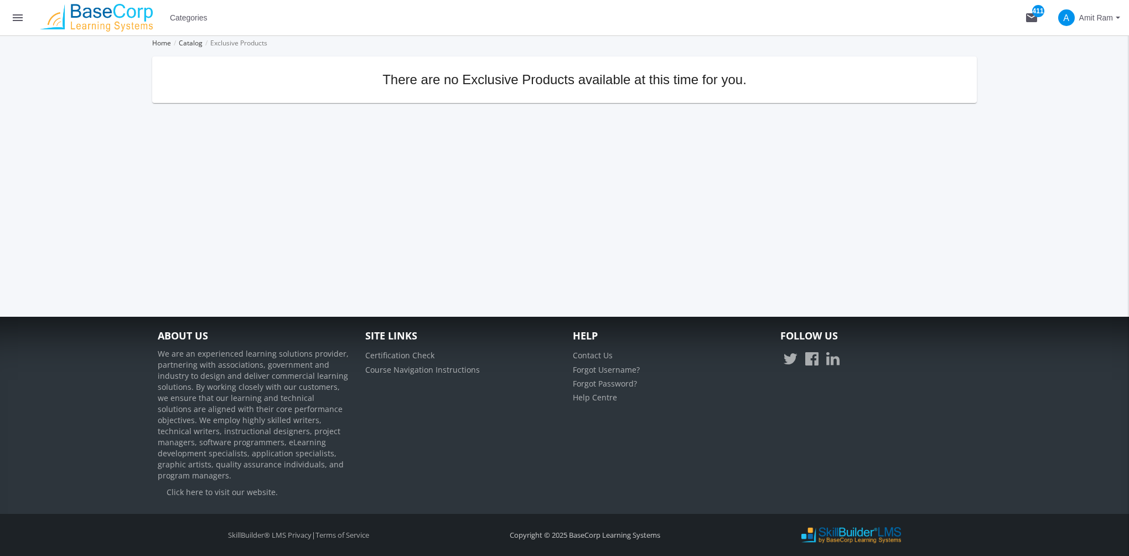
click at [15, 19] on mat-icon "menu" at bounding box center [17, 17] width 13 height 13
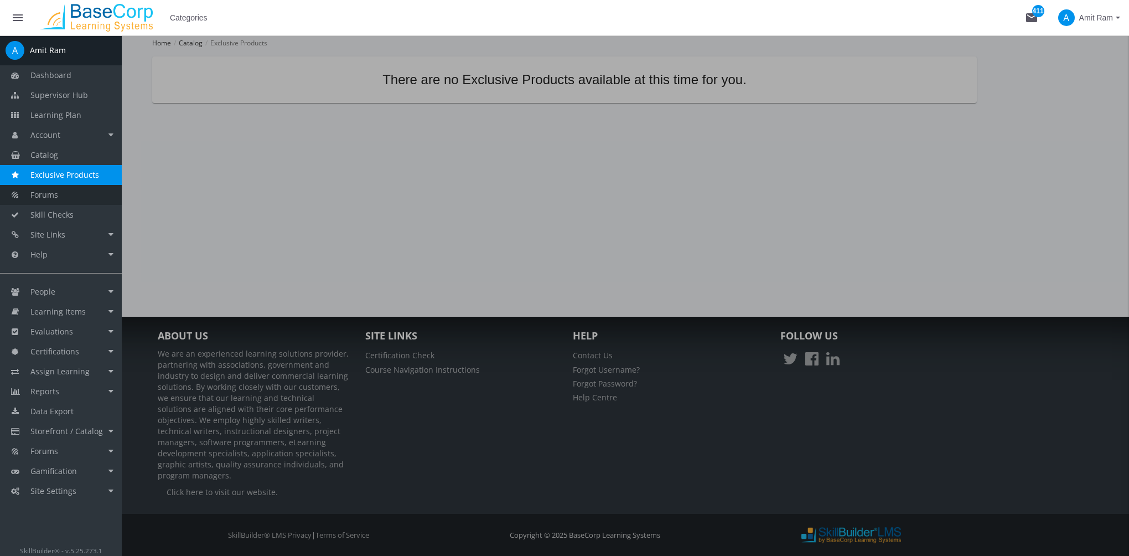
click at [90, 195] on link "Forums" at bounding box center [61, 195] width 122 height 20
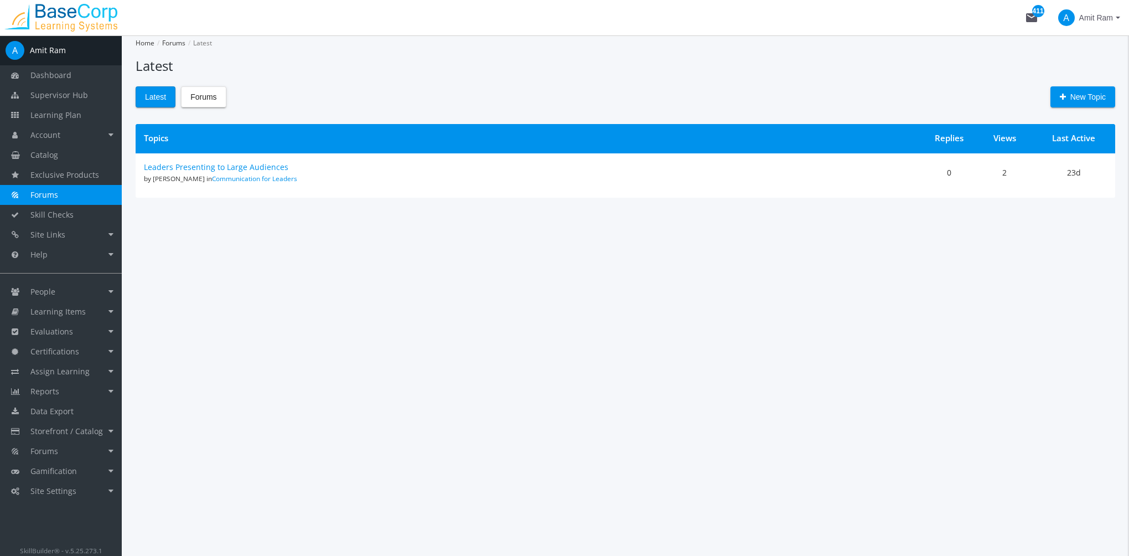
click at [90, 195] on link "Forums" at bounding box center [61, 195] width 122 height 20
click at [218, 96] on button "Forums" at bounding box center [203, 96] width 45 height 21
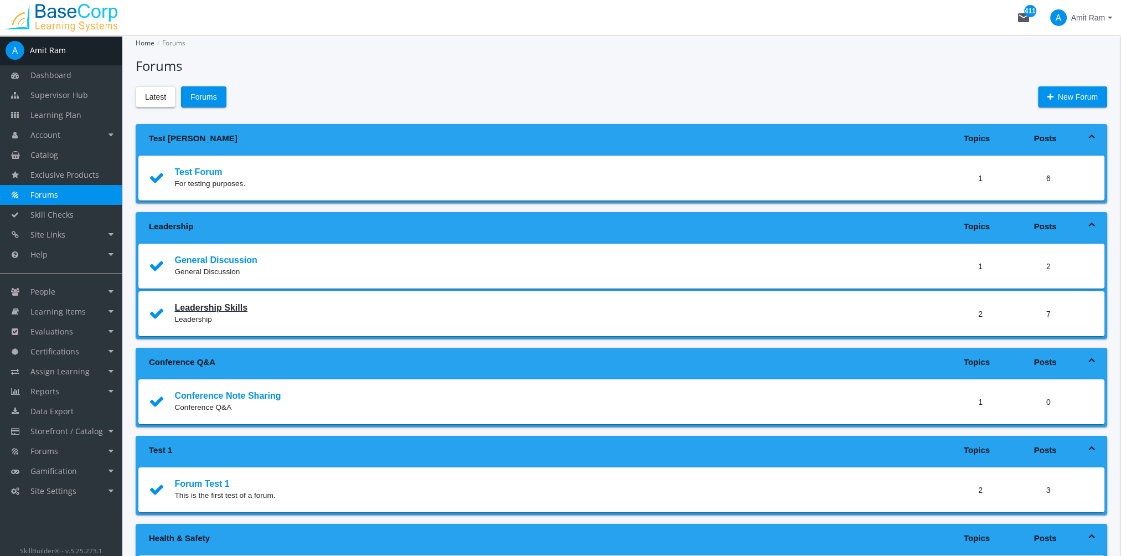
click at [216, 304] on link "Leadership Skills" at bounding box center [210, 307] width 73 height 9
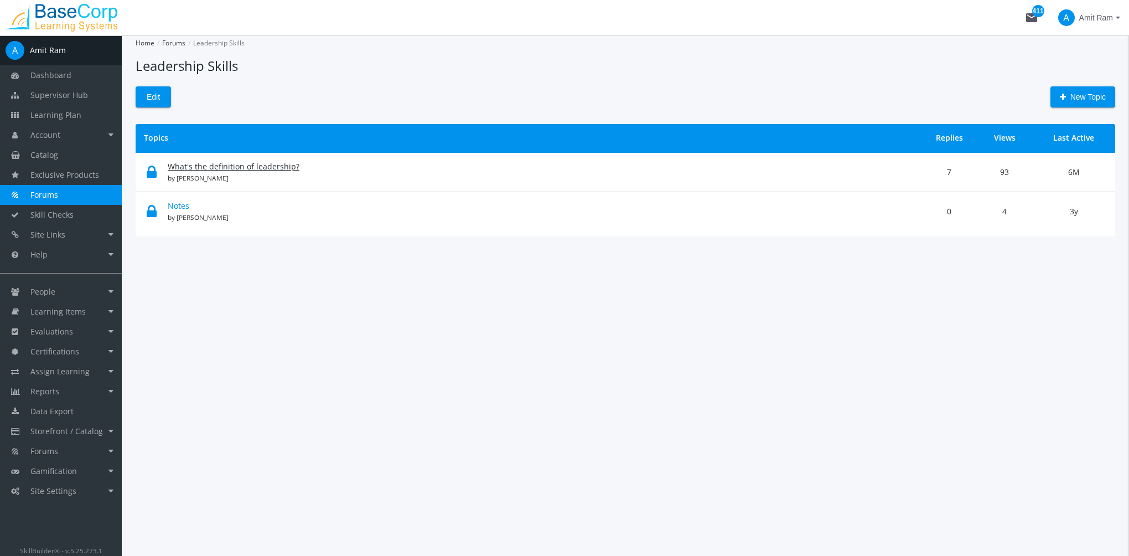
click at [245, 166] on link "What's the definition of leadership?" at bounding box center [234, 166] width 132 height 11
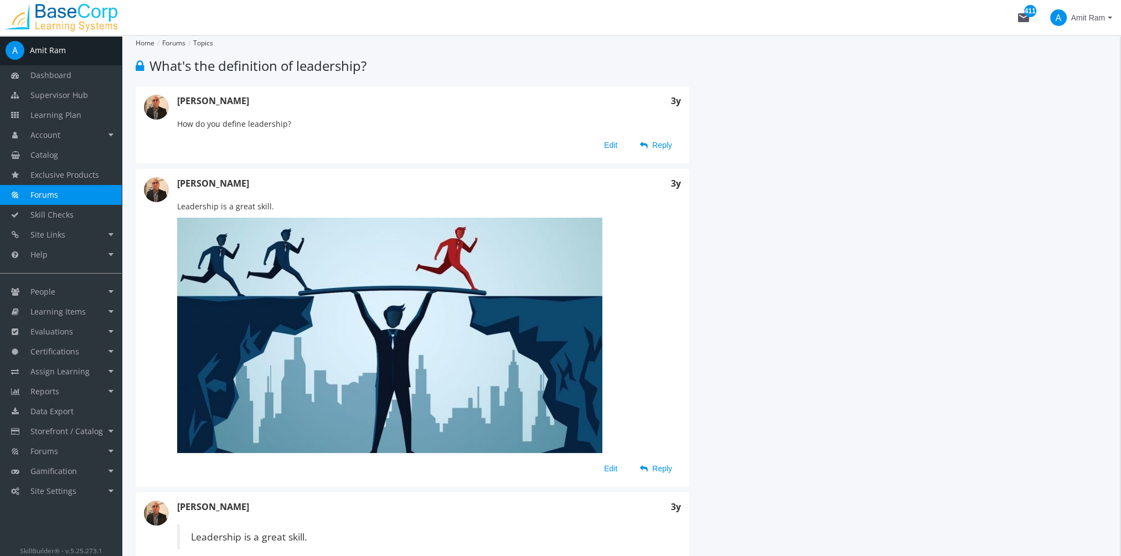
click at [42, 197] on span "Forums" at bounding box center [44, 194] width 28 height 11
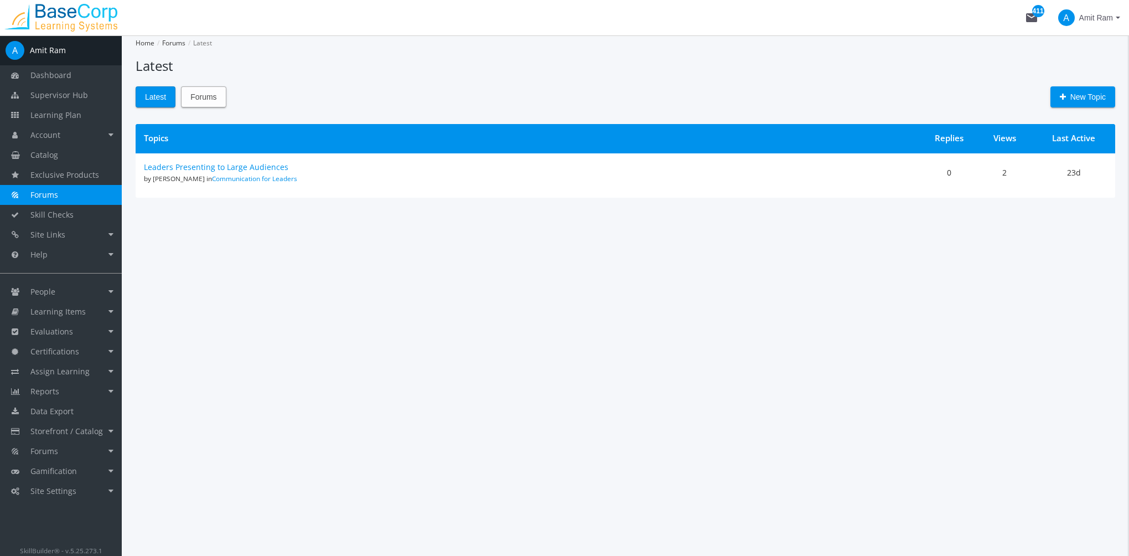
click at [217, 104] on button "Forums" at bounding box center [203, 96] width 45 height 21
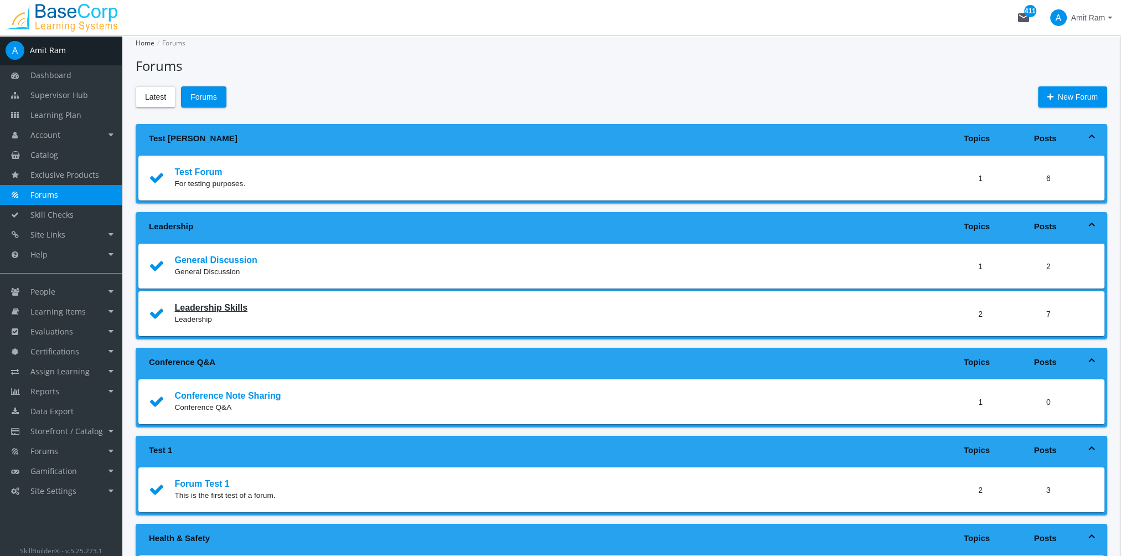
click at [222, 306] on link "Leadership Skills" at bounding box center [210, 307] width 73 height 9
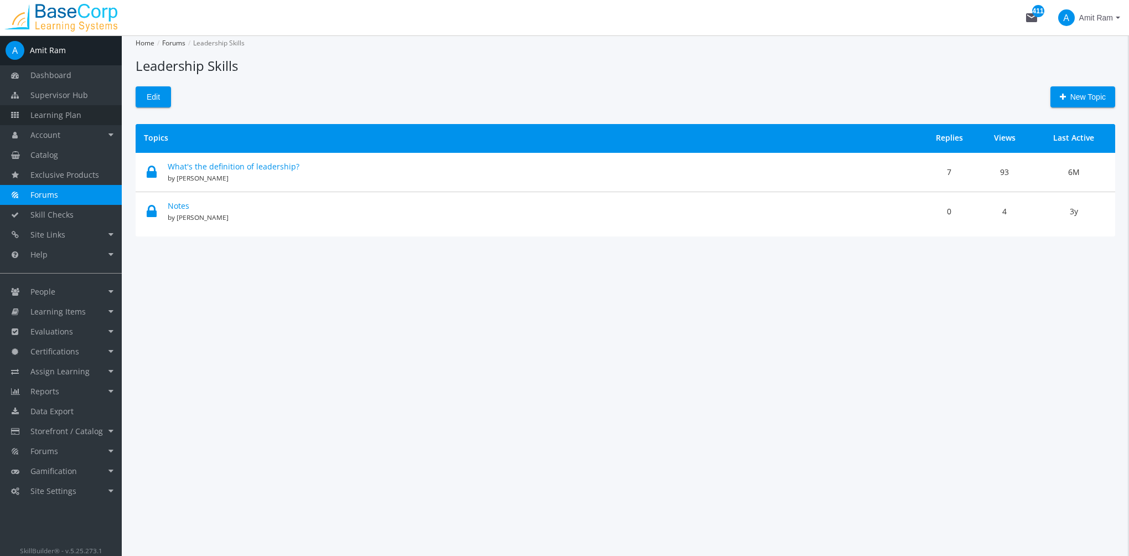
click at [88, 117] on link "Learning Plan" at bounding box center [61, 115] width 122 height 20
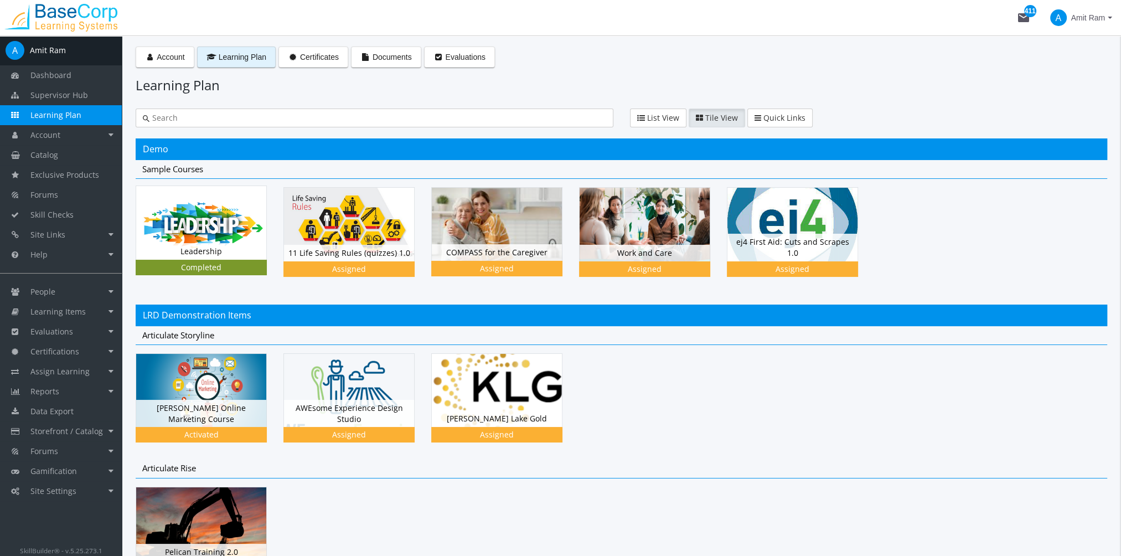
click at [225, 221] on img at bounding box center [201, 222] width 130 height 73
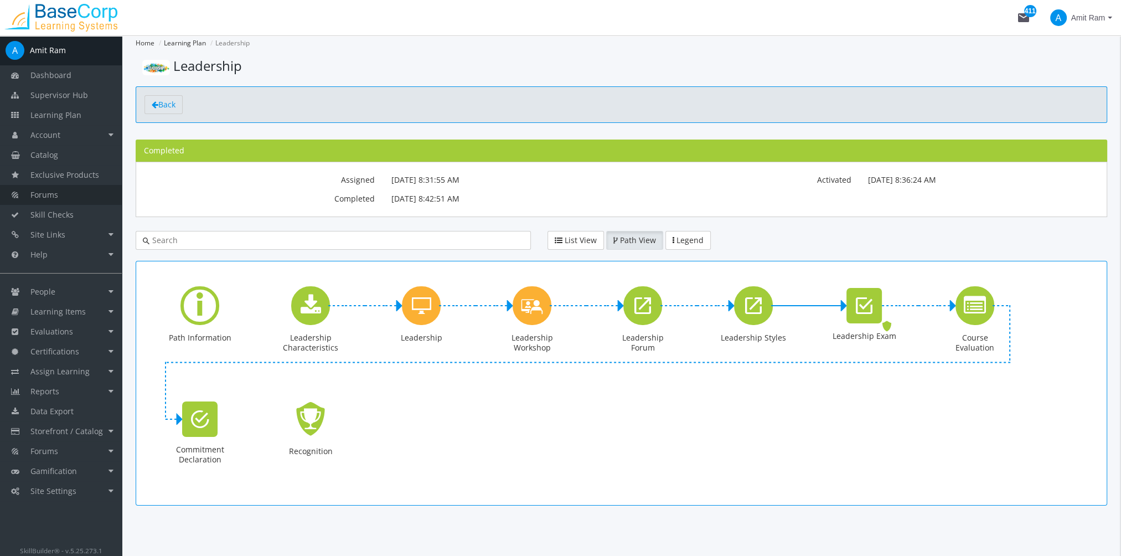
click at [65, 190] on link "Forums" at bounding box center [61, 195] width 122 height 20
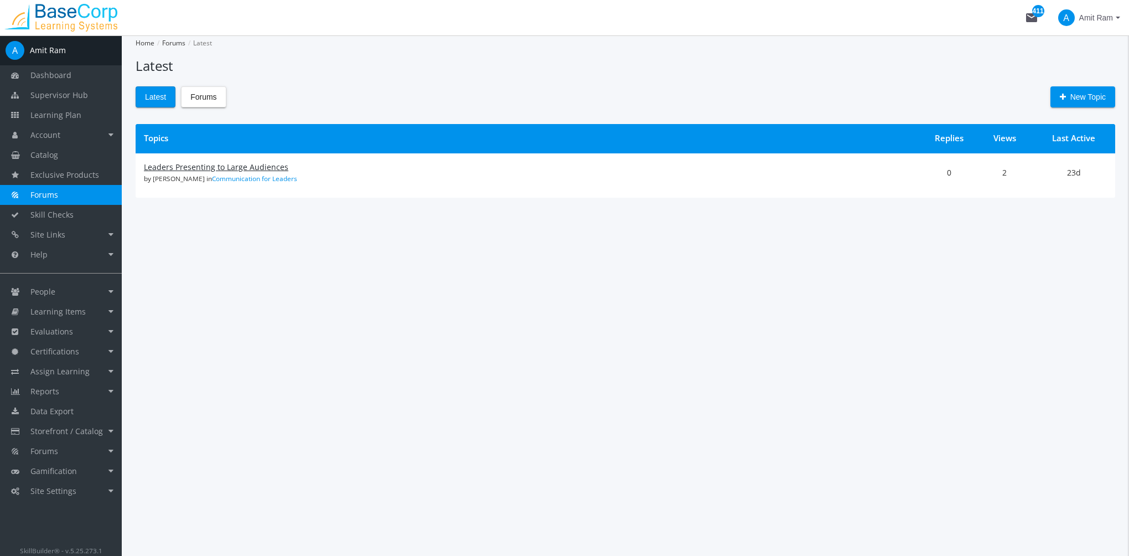
click at [266, 167] on link "Leaders Presenting to Large Audiences" at bounding box center [216, 167] width 144 height 11
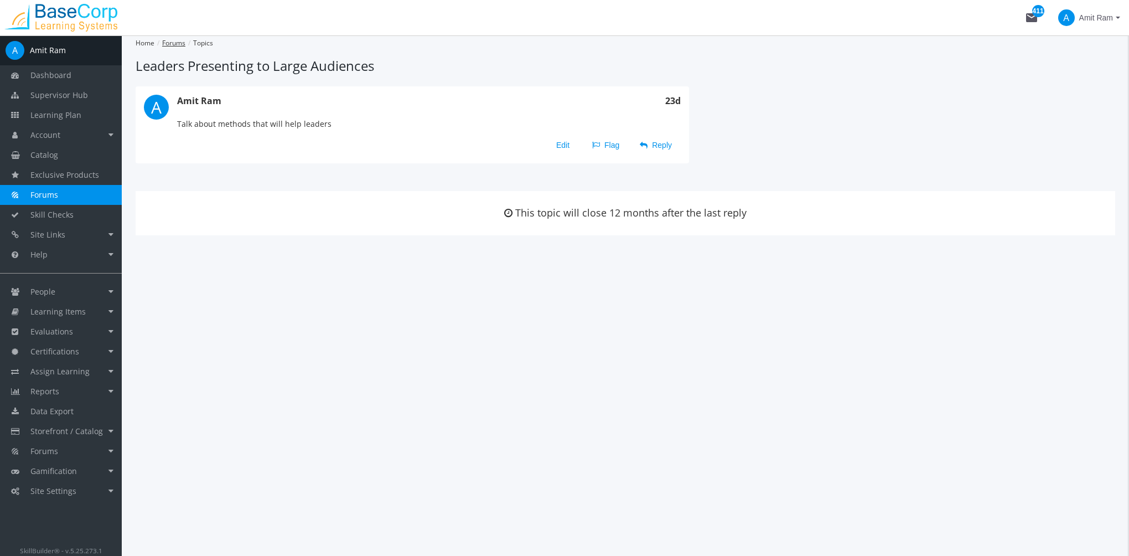
click at [180, 45] on link "Forums" at bounding box center [173, 42] width 23 height 9
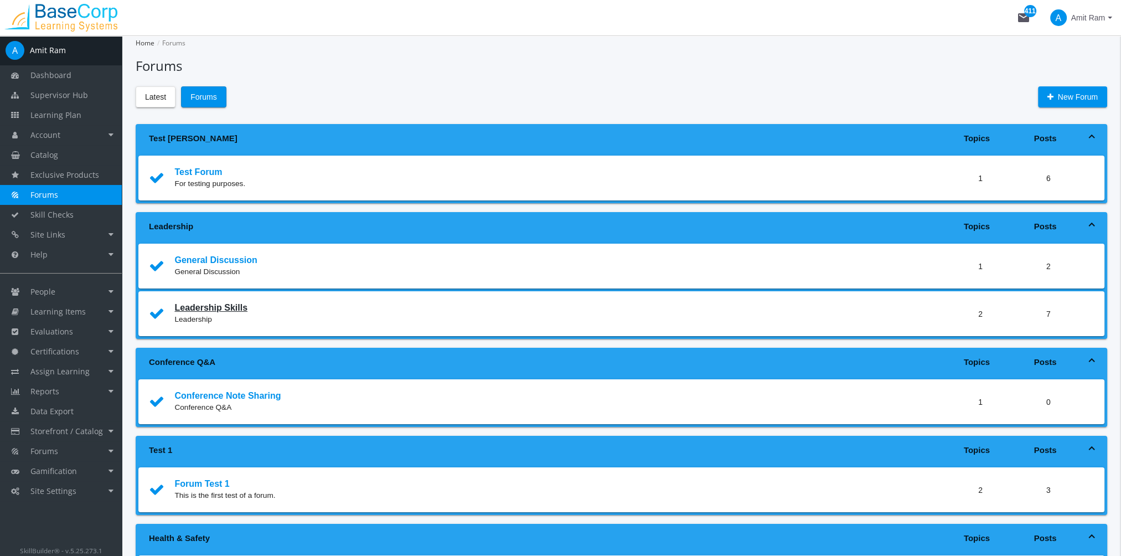
click at [210, 307] on link "Leadership Skills" at bounding box center [210, 307] width 73 height 9
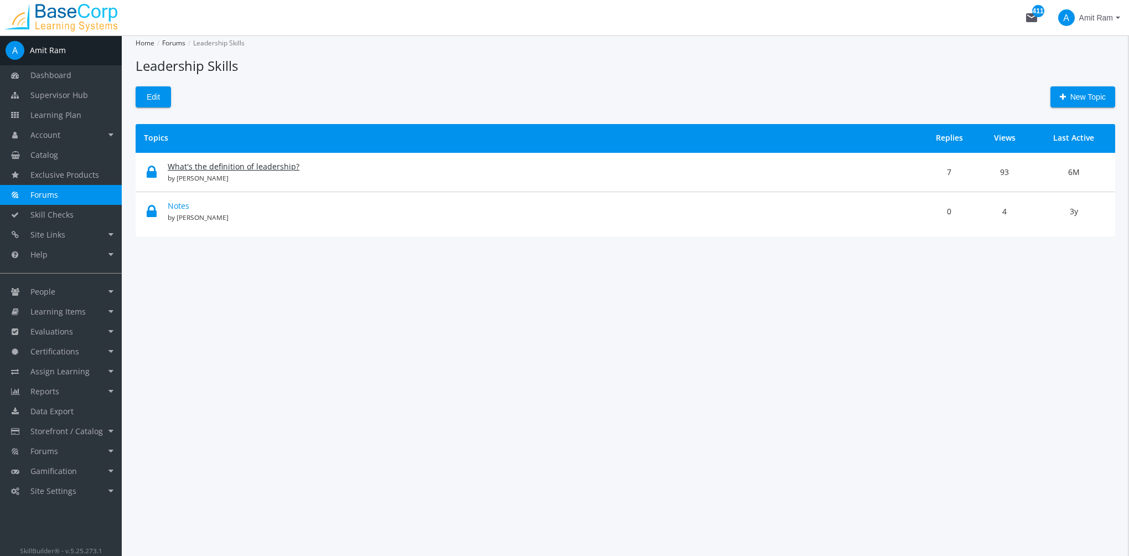
click at [245, 164] on link "What's the definition of leadership?" at bounding box center [234, 166] width 132 height 11
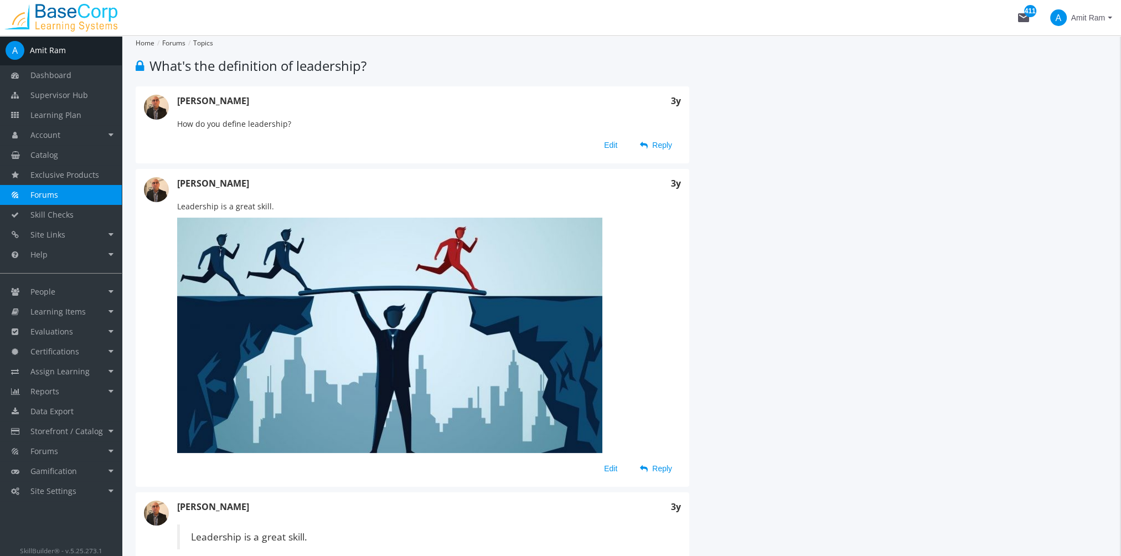
click at [758, 291] on li "[PERSON_NAME] 3y Leadership is a great skill. Edit Reply" at bounding box center [621, 328] width 971 height 318
click at [75, 114] on span "Learning Plan" at bounding box center [55, 115] width 51 height 11
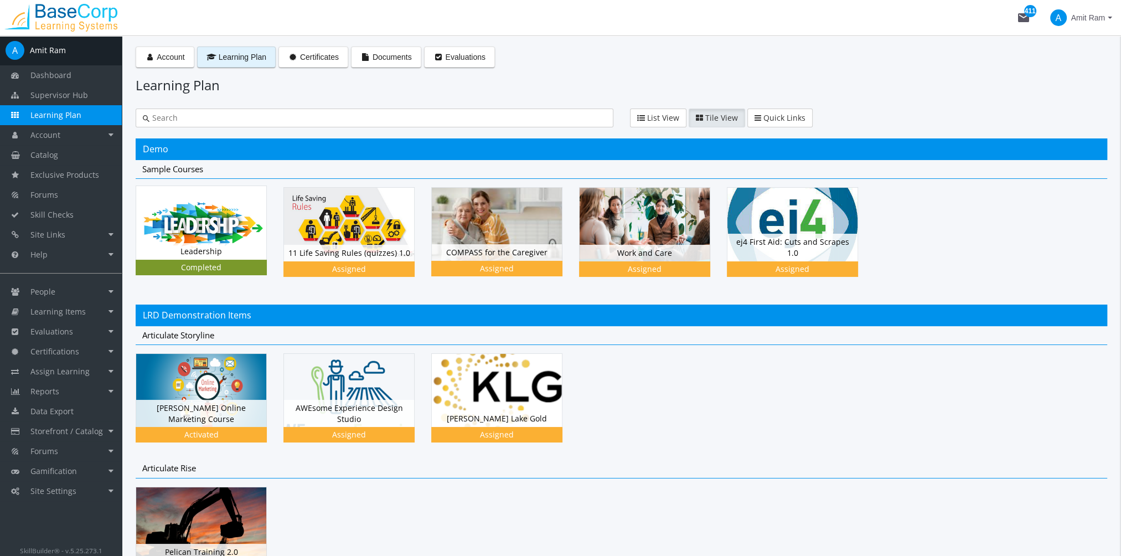
click at [216, 212] on img at bounding box center [201, 222] width 130 height 73
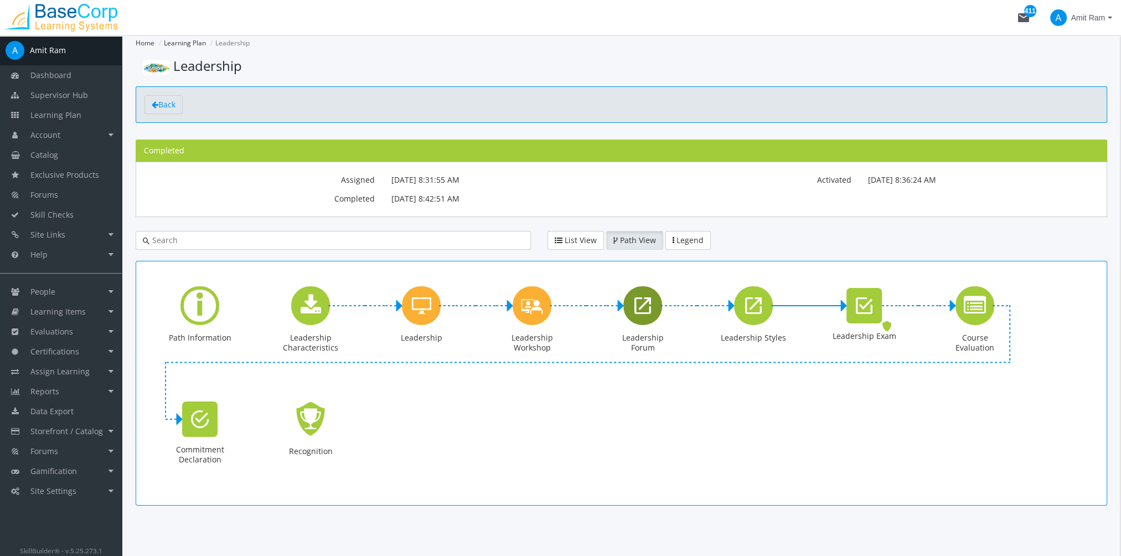
click at [651, 307] on div "Leadership Forum" at bounding box center [642, 305] width 39 height 39
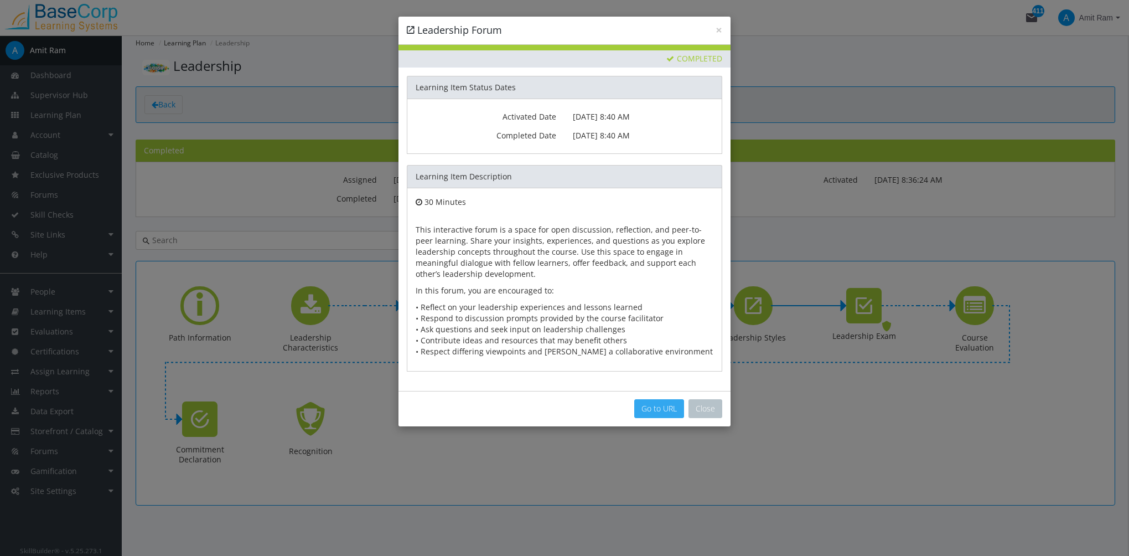
click at [666, 406] on link "Go to URL" at bounding box center [659, 408] width 50 height 19
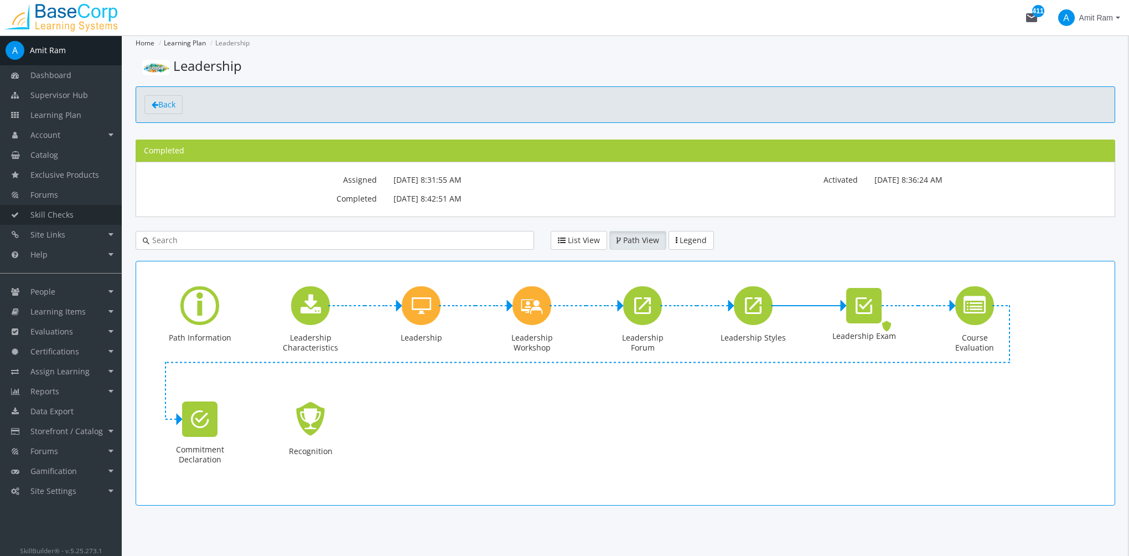
click at [68, 219] on span "Skill Checks" at bounding box center [51, 214] width 43 height 11
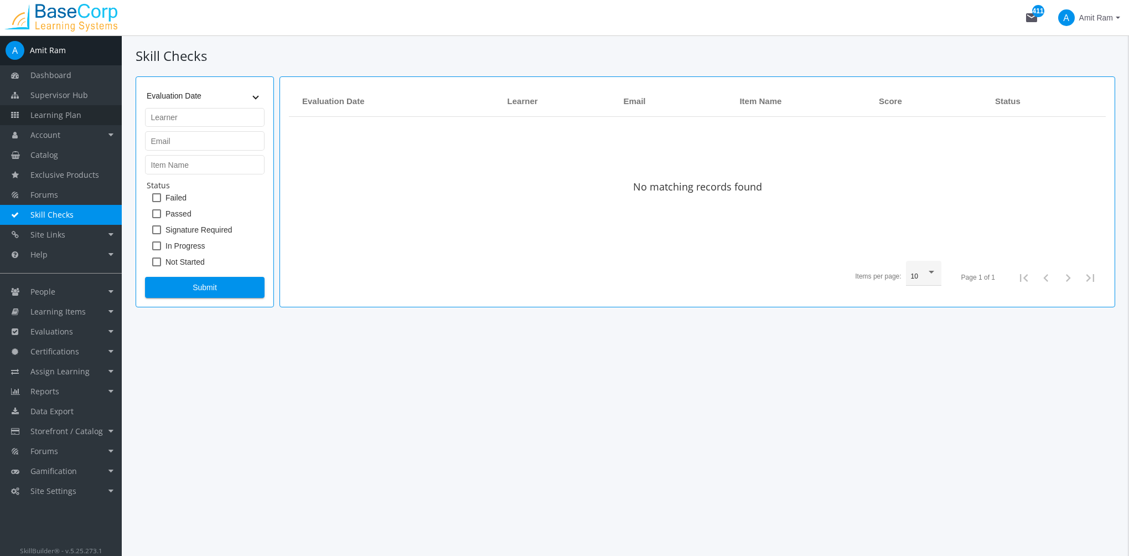
click at [70, 115] on span "Learning Plan" at bounding box center [55, 115] width 51 height 11
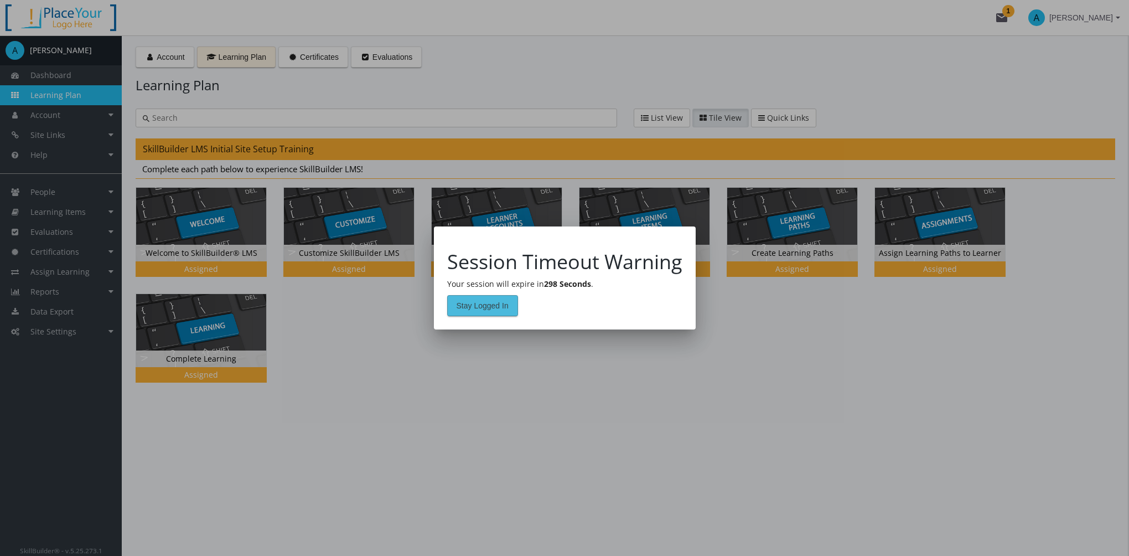
click at [494, 312] on span "Stay Logged In" at bounding box center [483, 306] width 52 height 20
